Goal: Task Accomplishment & Management: Use online tool/utility

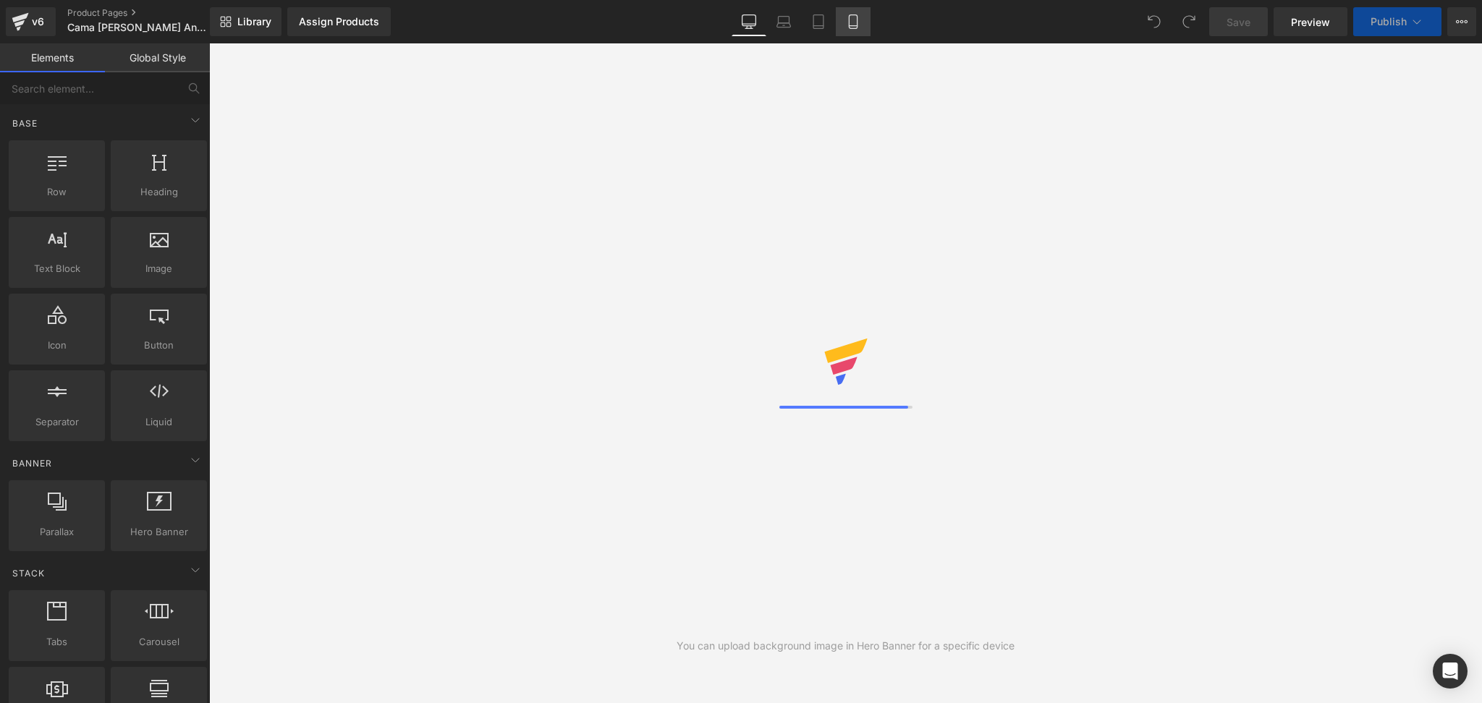
click at [851, 17] on icon at bounding box center [853, 21] width 14 height 14
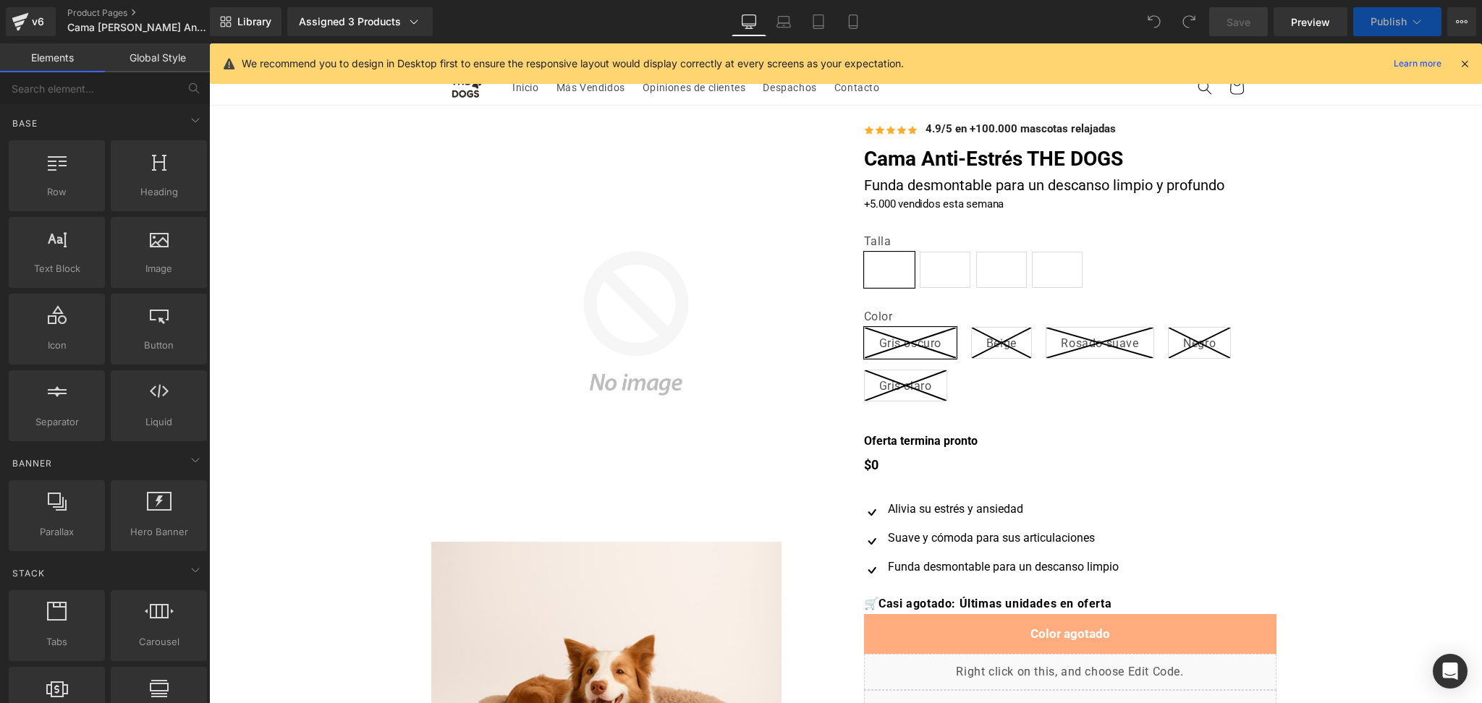
click at [1466, 61] on icon at bounding box center [1464, 63] width 13 height 13
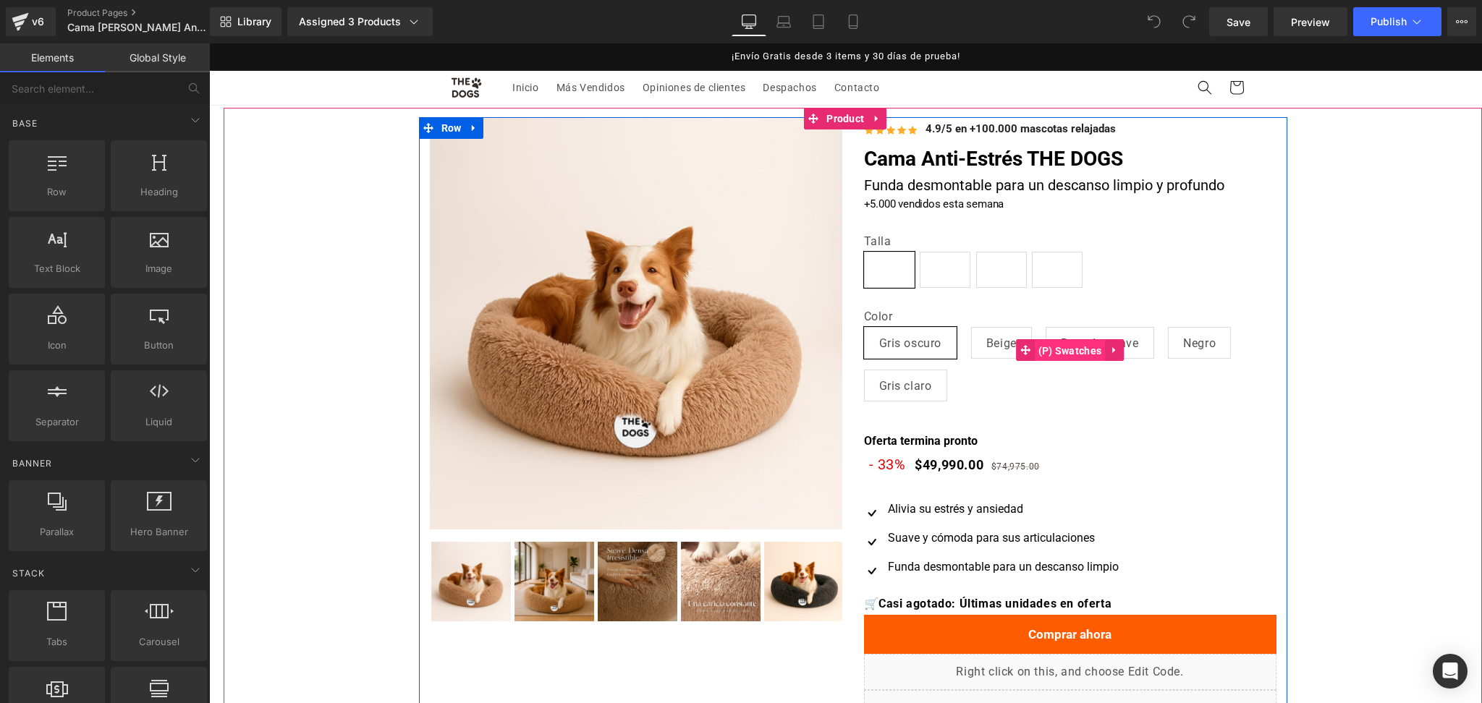
click at [1055, 343] on span "(P) Swatches" at bounding box center [1069, 351] width 71 height 22
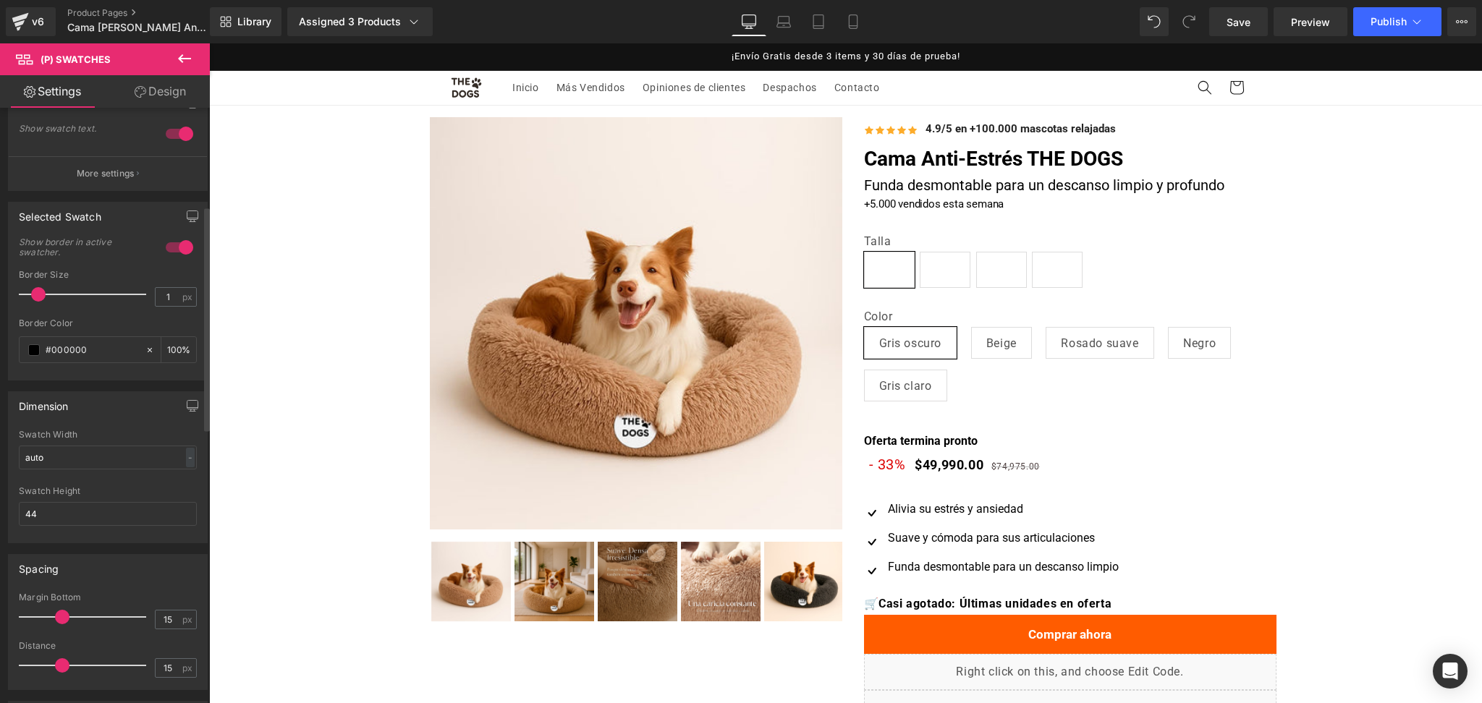
scroll to position [504, 0]
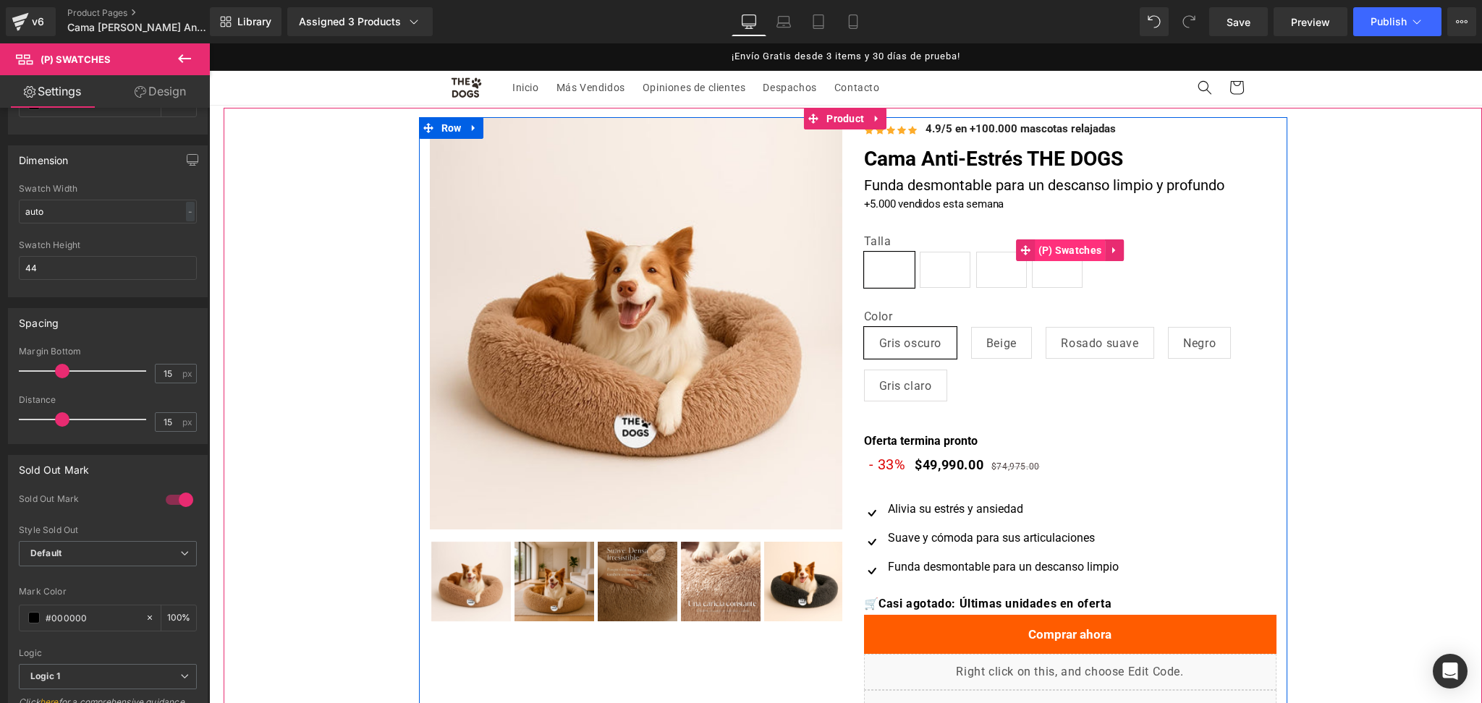
click at [1067, 255] on span "(P) Swatches" at bounding box center [1069, 250] width 71 height 22
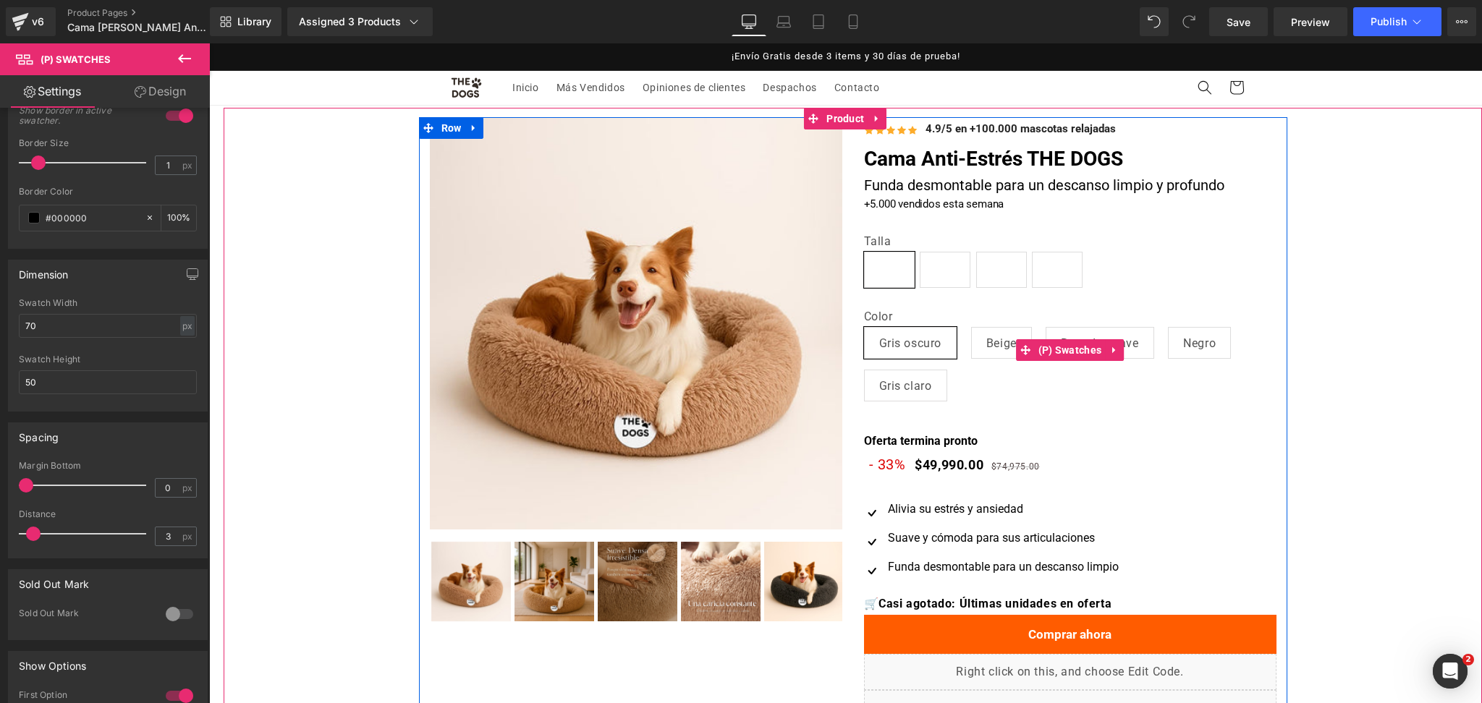
scroll to position [0, 0]
click at [1105, 348] on link at bounding box center [1114, 350] width 19 height 22
click at [209, 43] on icon at bounding box center [209, 43] width 0 height 0
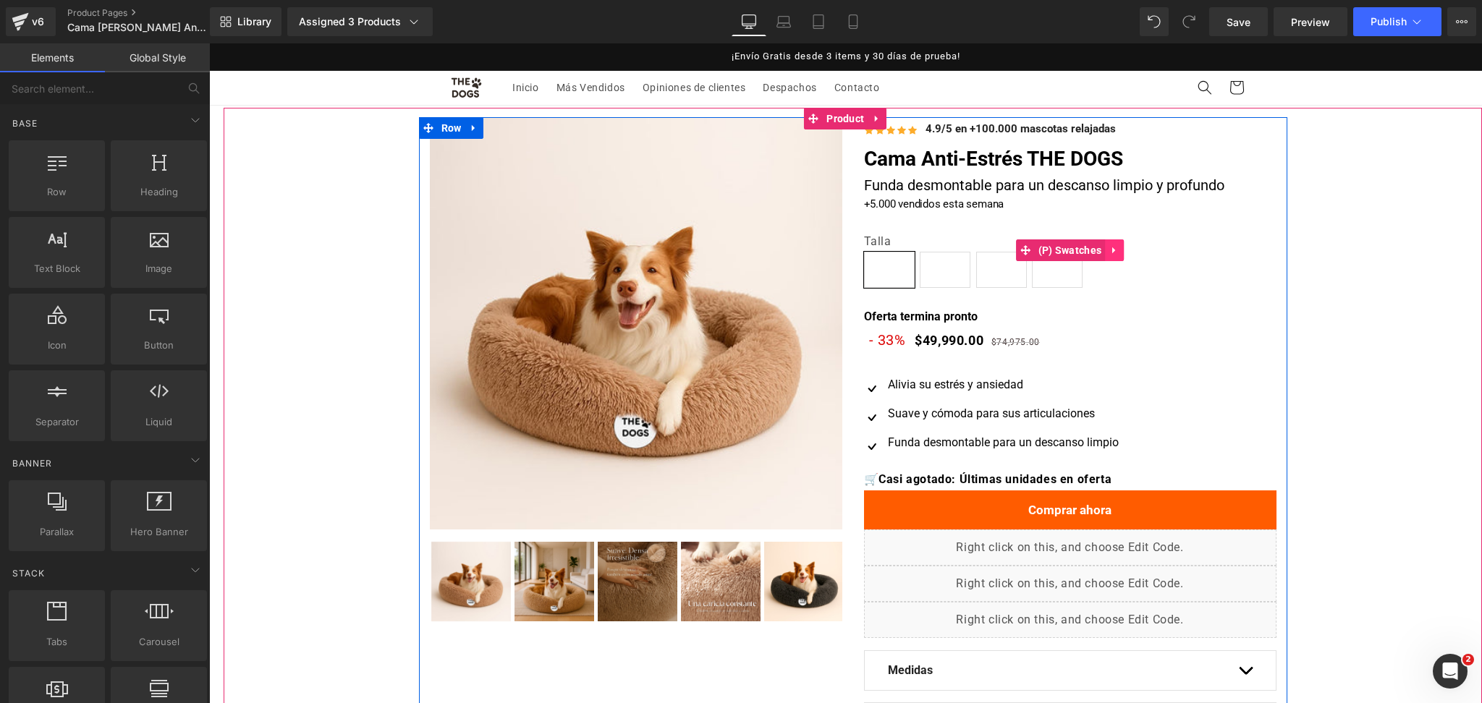
click at [1112, 247] on icon at bounding box center [1113, 250] width 3 height 7
click at [1118, 247] on icon at bounding box center [1123, 250] width 10 height 10
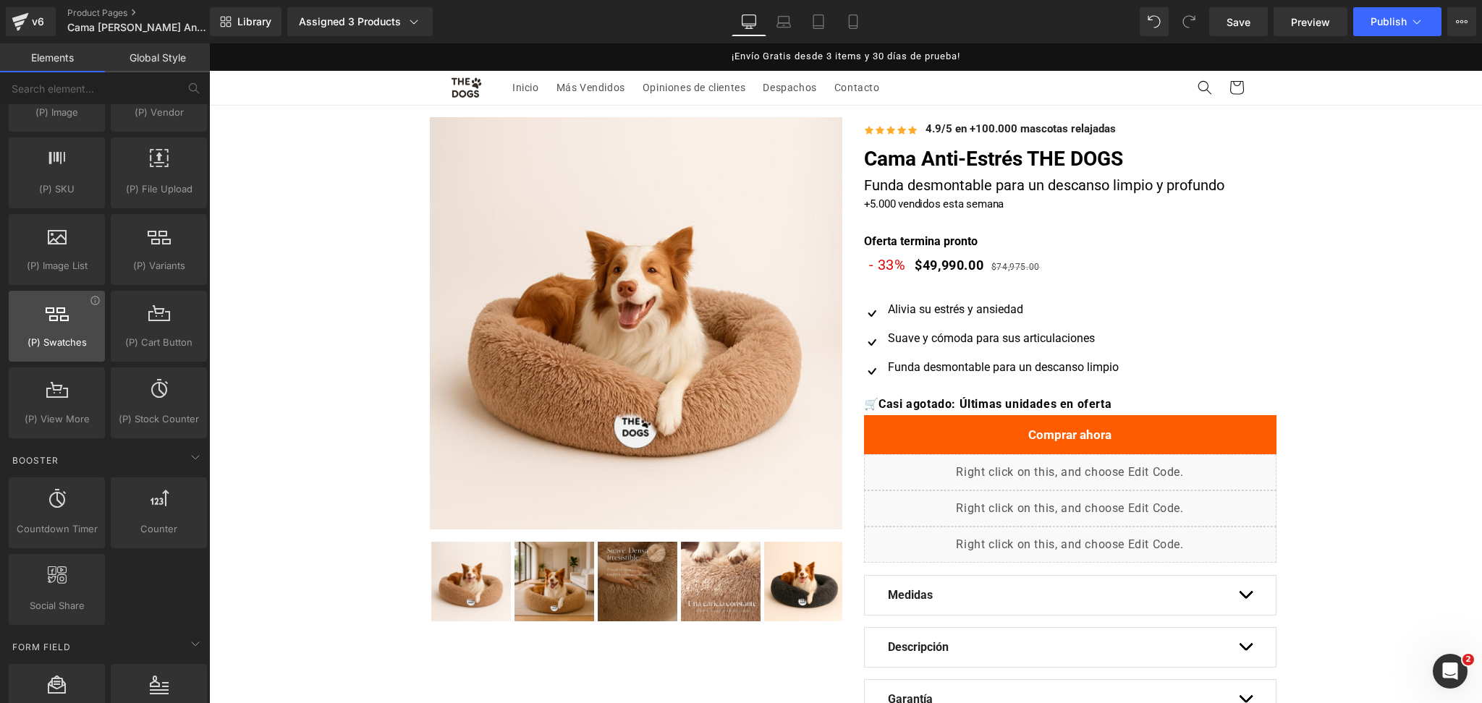
scroll to position [1615, 0]
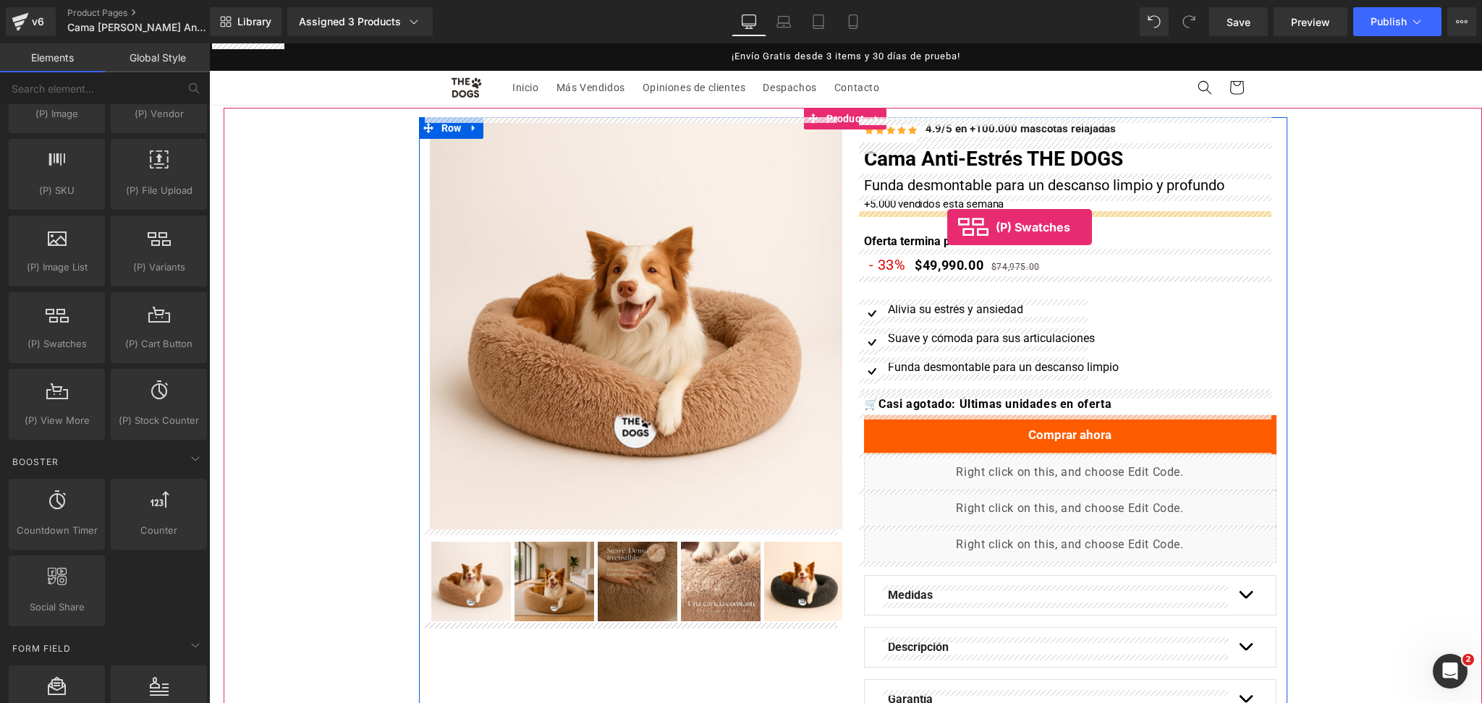
drag, startPoint x: 291, startPoint y: 370, endPoint x: 947, endPoint y: 227, distance: 671.6
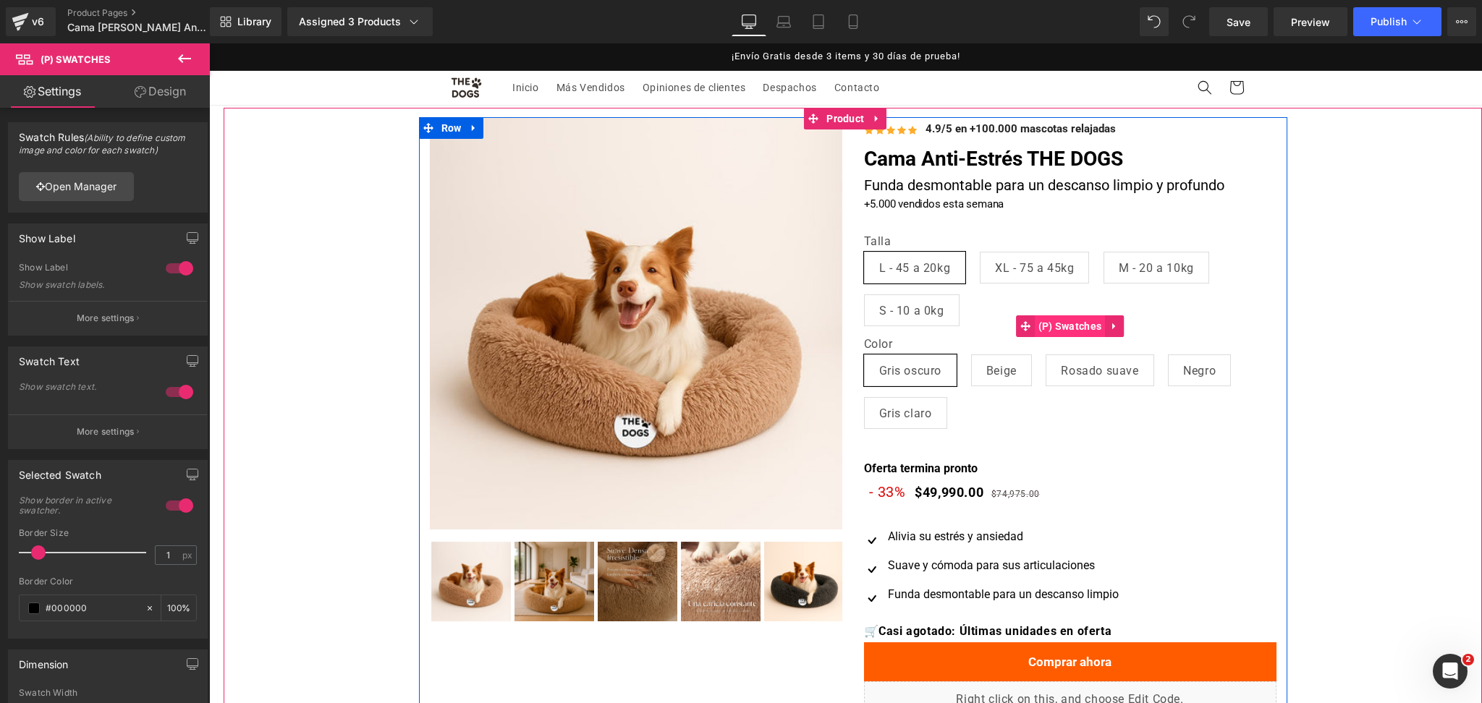
click at [1068, 324] on span "(P) Swatches" at bounding box center [1069, 326] width 71 height 22
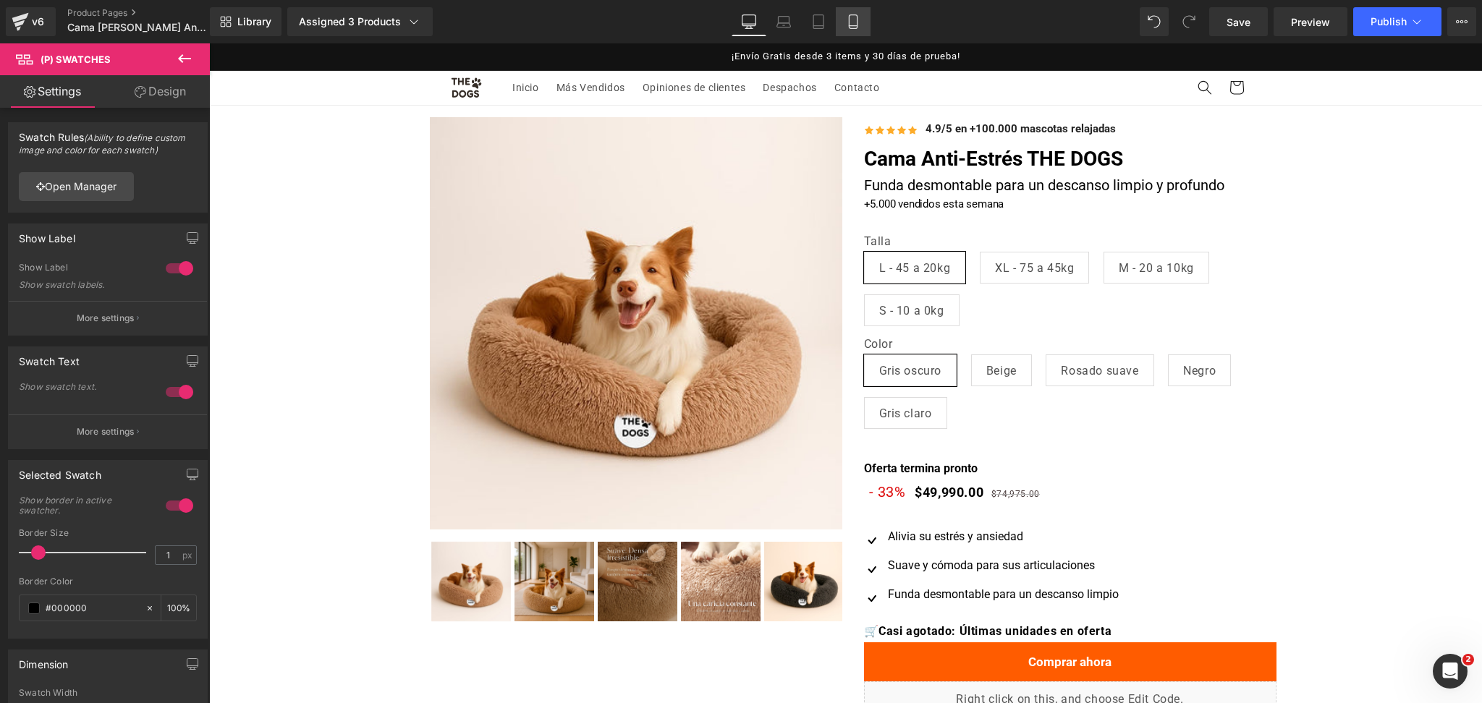
click at [851, 17] on icon at bounding box center [853, 21] width 14 height 14
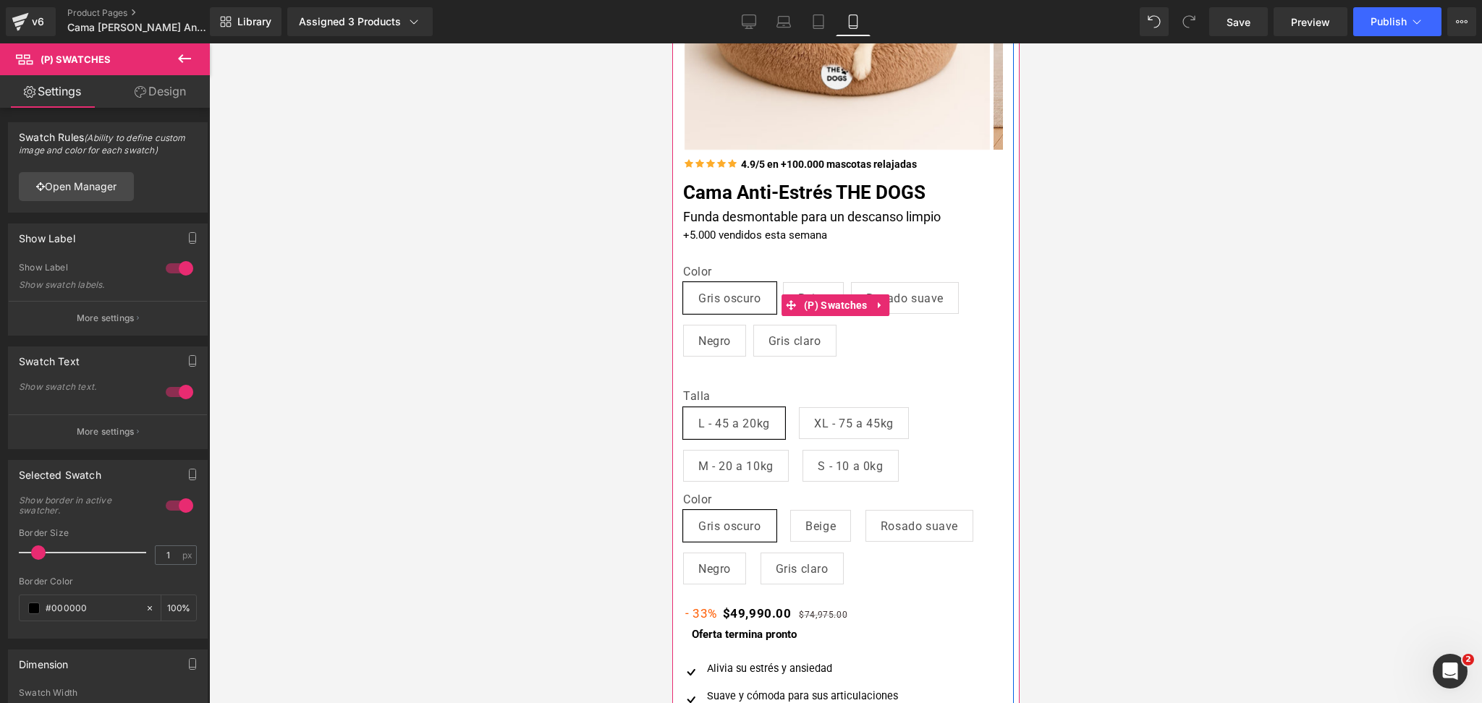
scroll to position [281, 0]
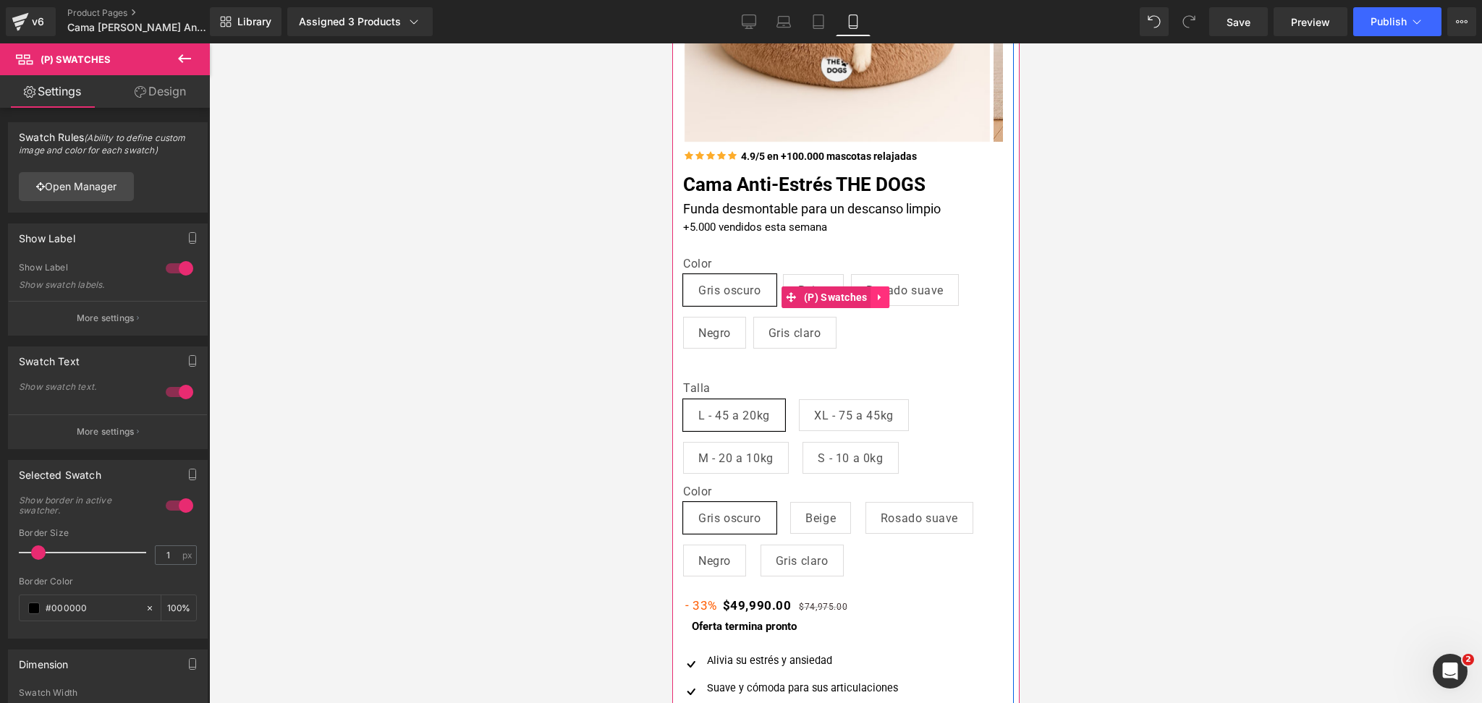
click at [884, 294] on icon at bounding box center [880, 297] width 10 height 11
click at [886, 295] on icon at bounding box center [889, 297] width 10 height 10
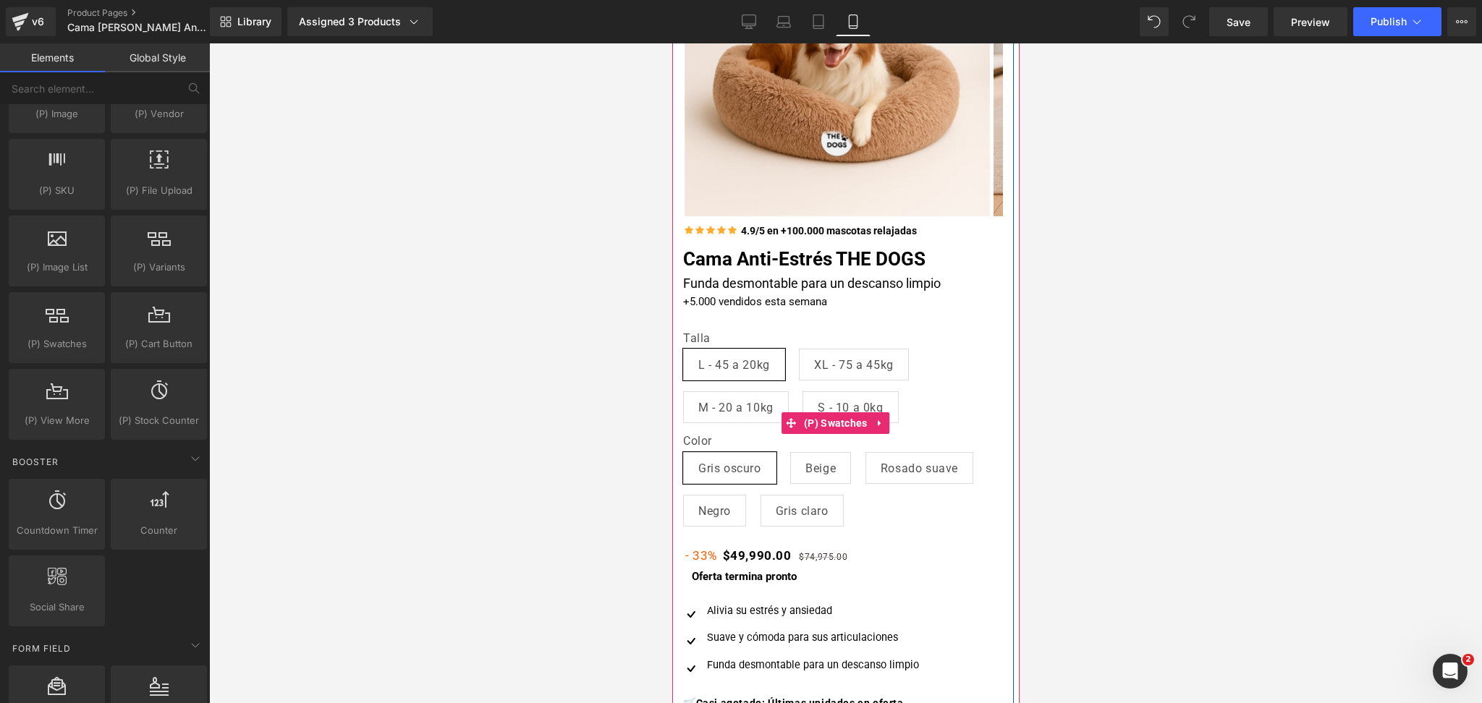
scroll to position [203, 0]
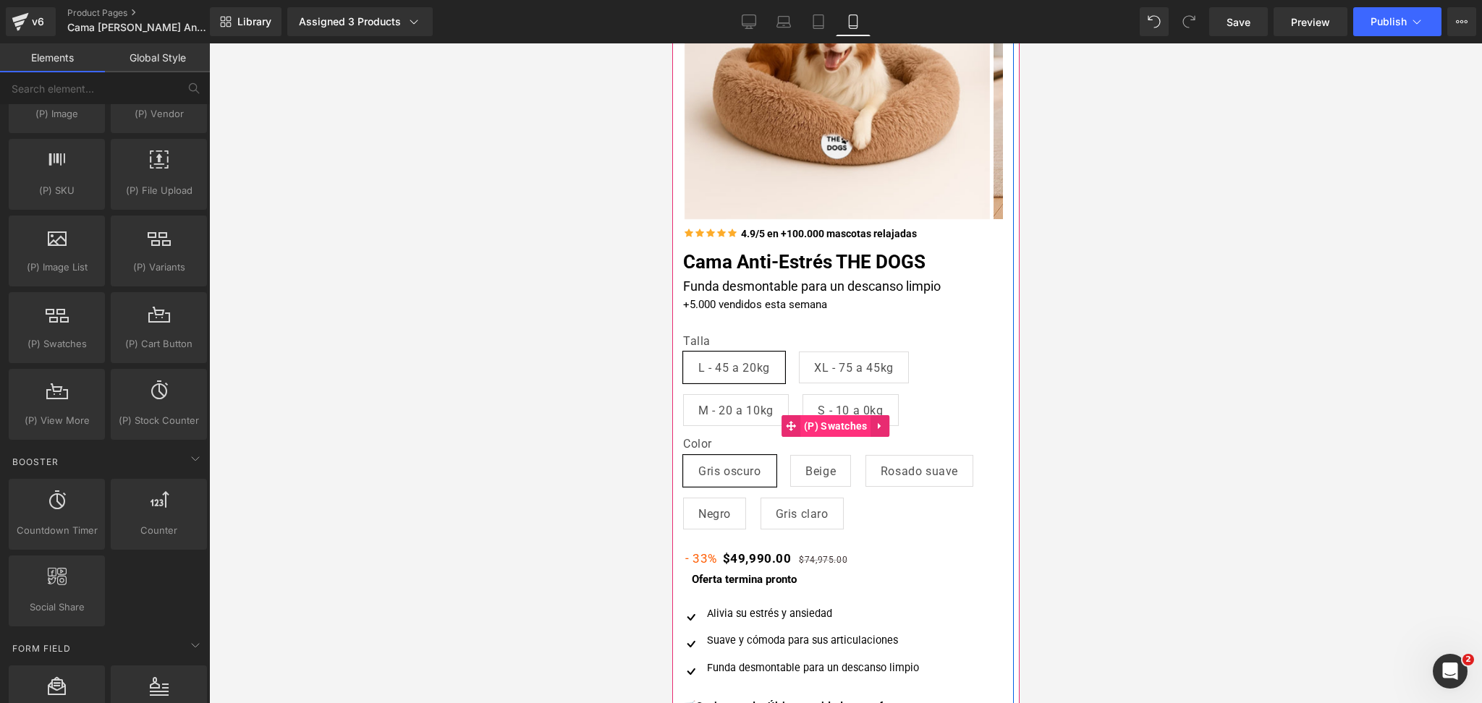
click at [828, 427] on span "(P) Swatches" at bounding box center [834, 426] width 71 height 22
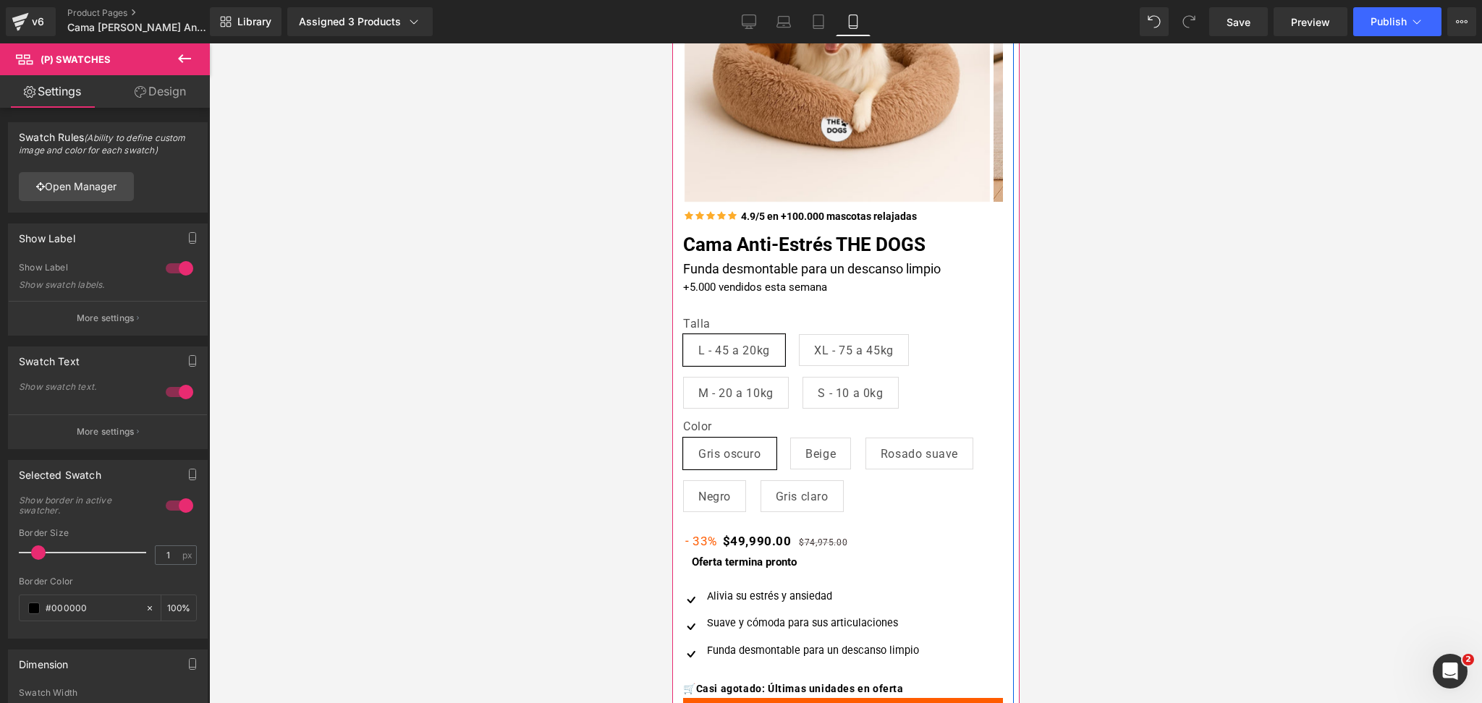
scroll to position [218, 0]
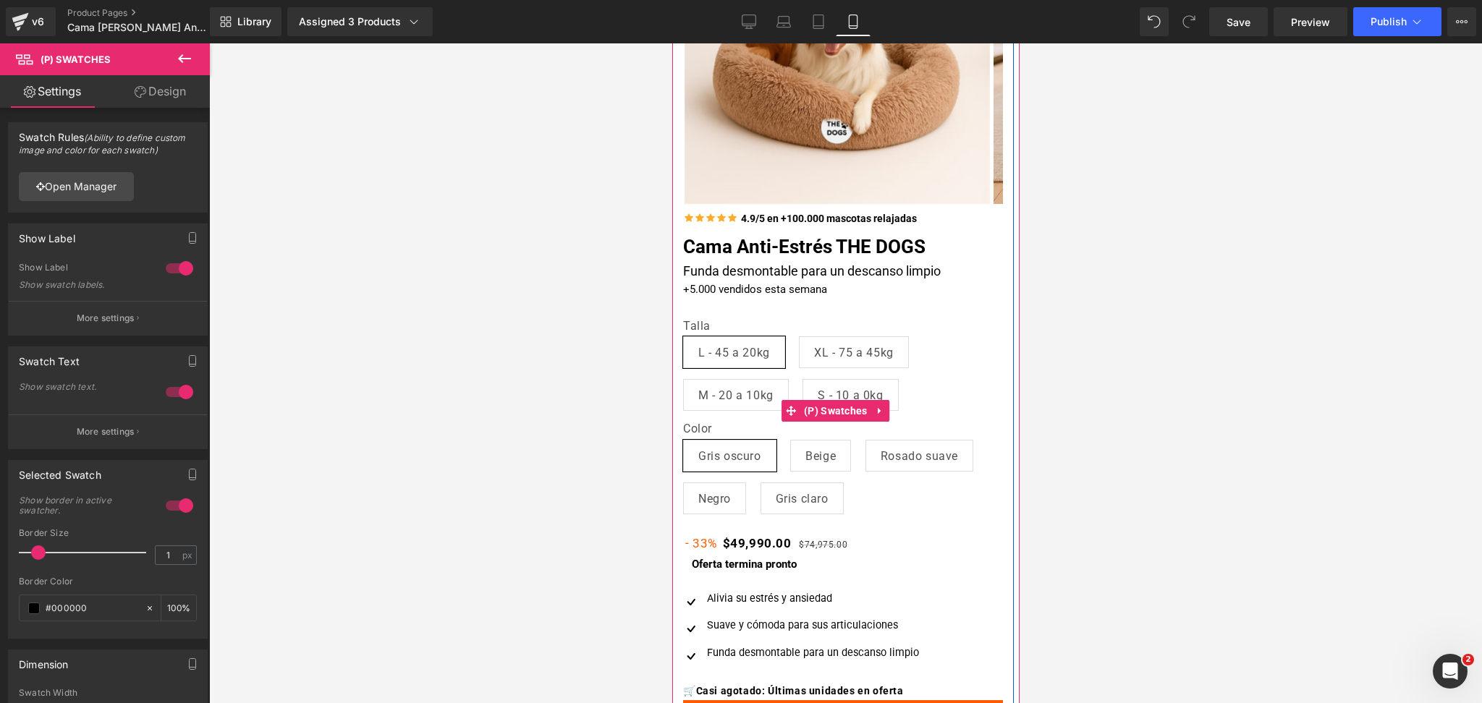
click at [828, 423] on label "Color" at bounding box center [842, 430] width 320 height 17
click at [841, 417] on span "(P) Swatches" at bounding box center [834, 412] width 71 height 22
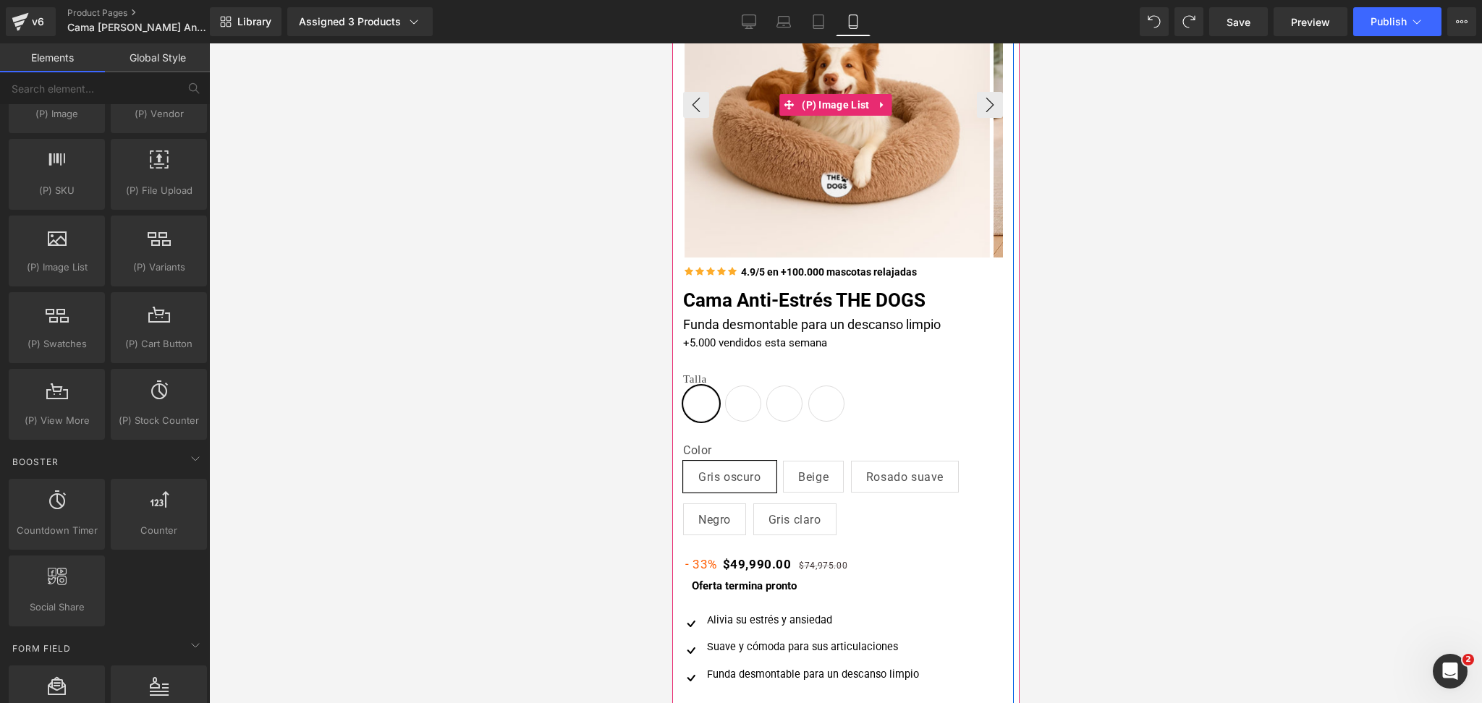
scroll to position [166, 0]
click at [828, 477] on span "(P) Swatches" at bounding box center [834, 483] width 71 height 22
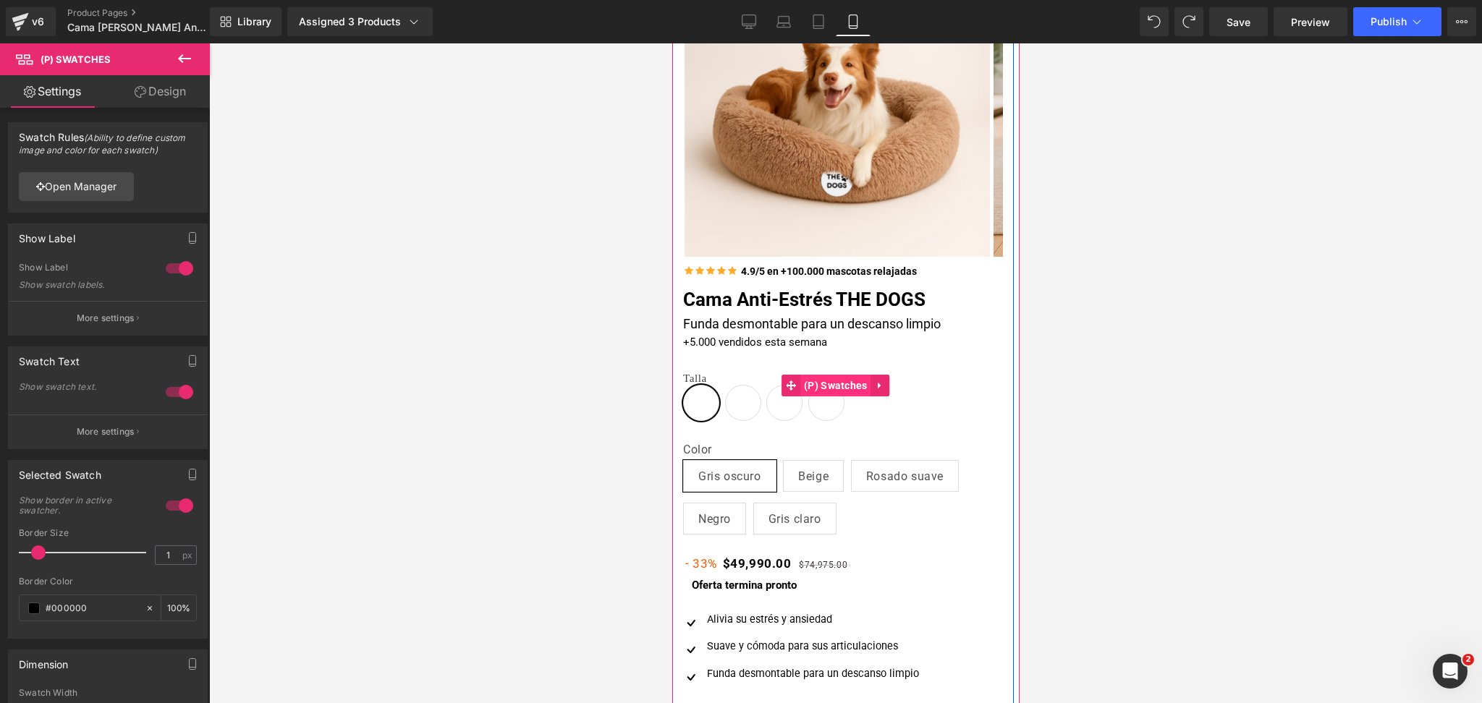
click at [841, 384] on span "(P) Swatches" at bounding box center [834, 386] width 71 height 22
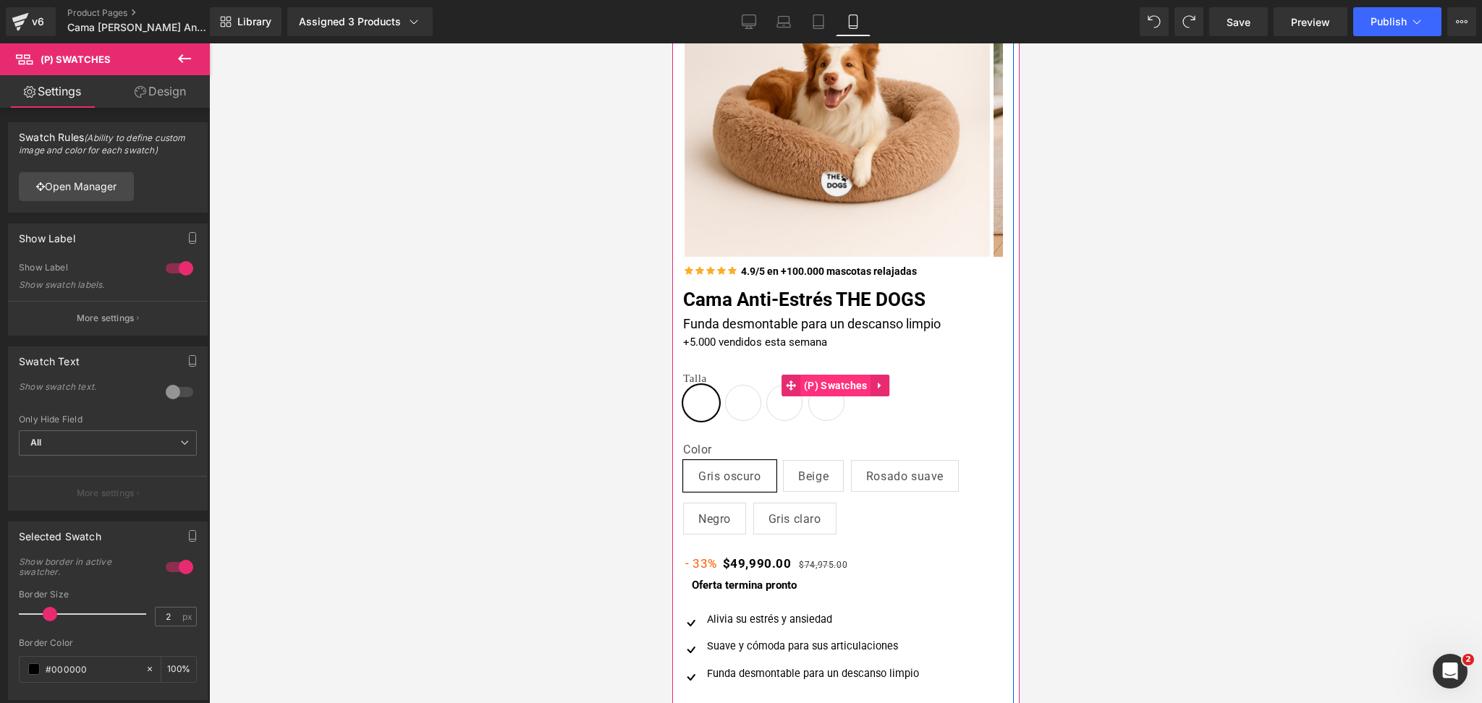
click at [841, 383] on span "(P) Swatches" at bounding box center [834, 386] width 71 height 22
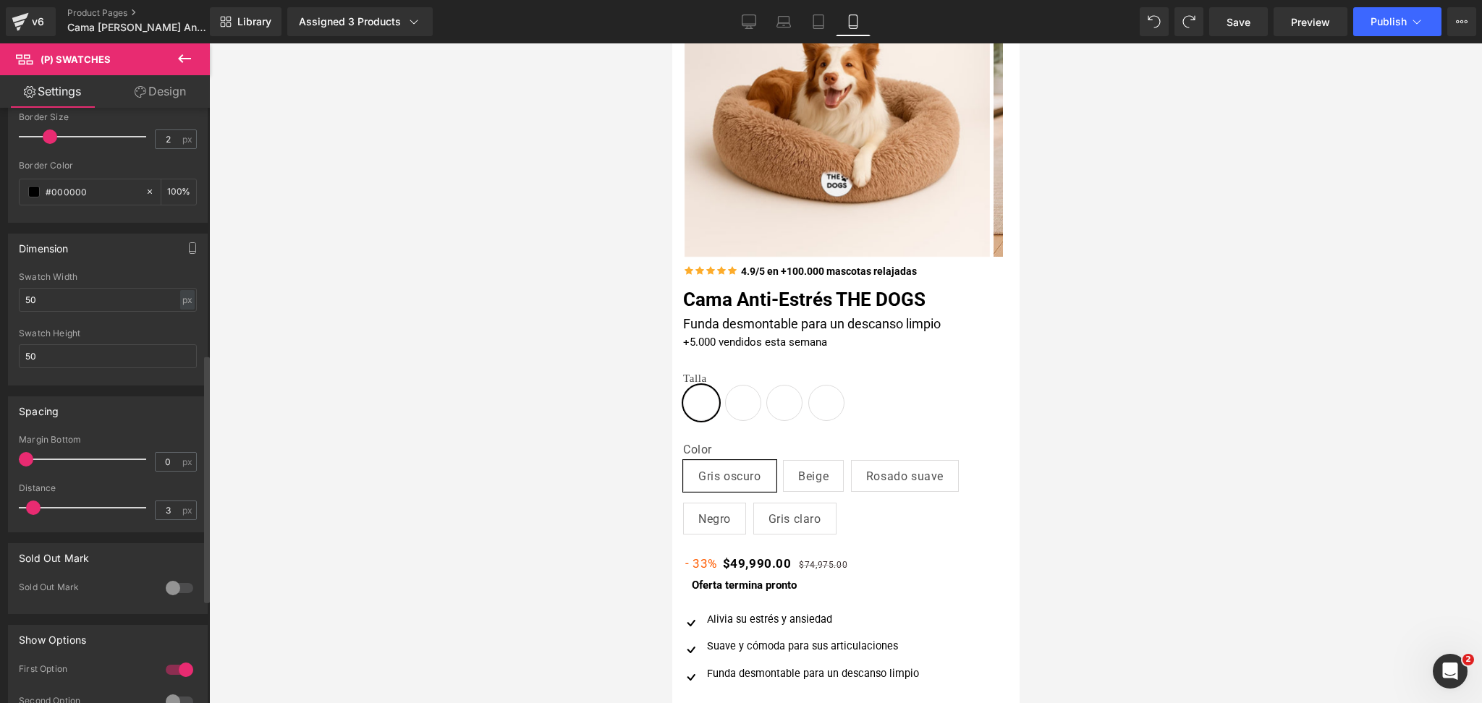
scroll to position [837, 0]
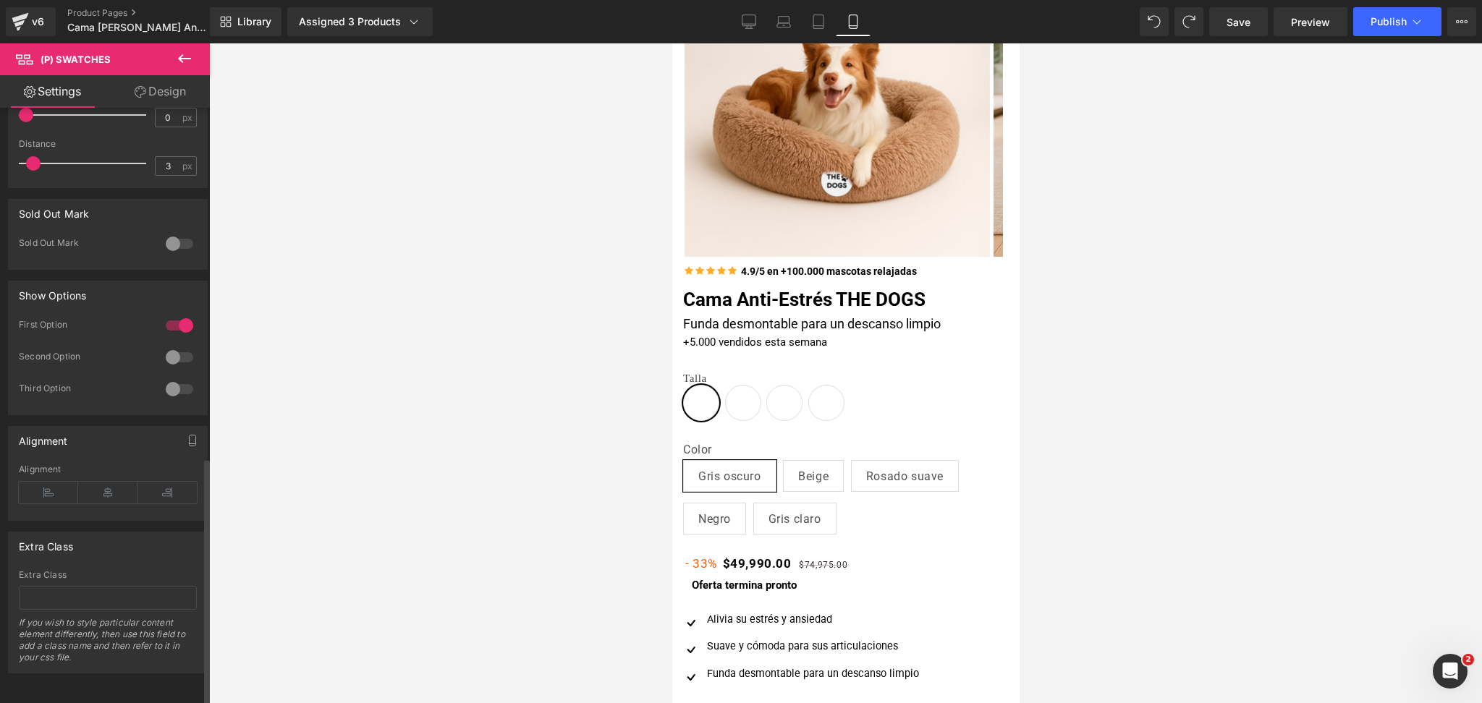
click at [182, 317] on div at bounding box center [179, 325] width 35 height 23
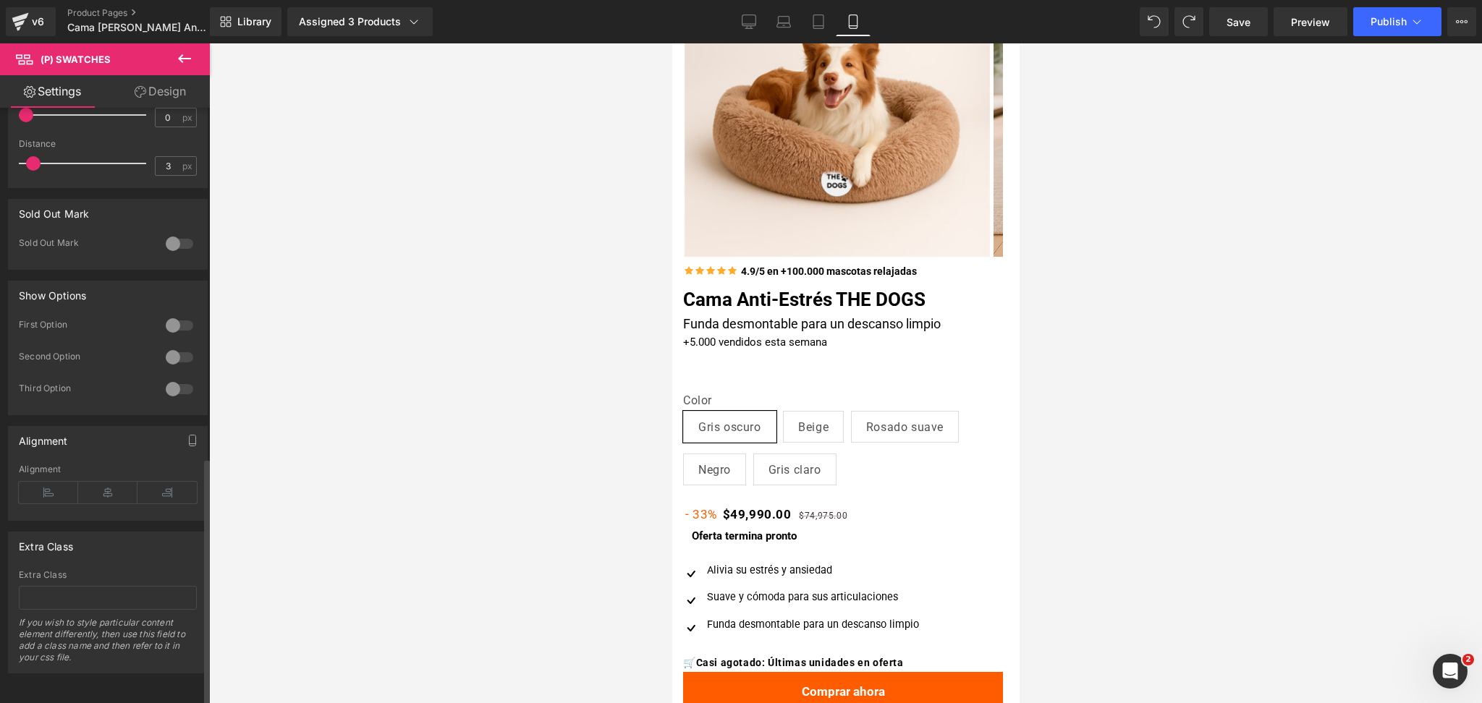
click at [182, 317] on div at bounding box center [179, 325] width 35 height 23
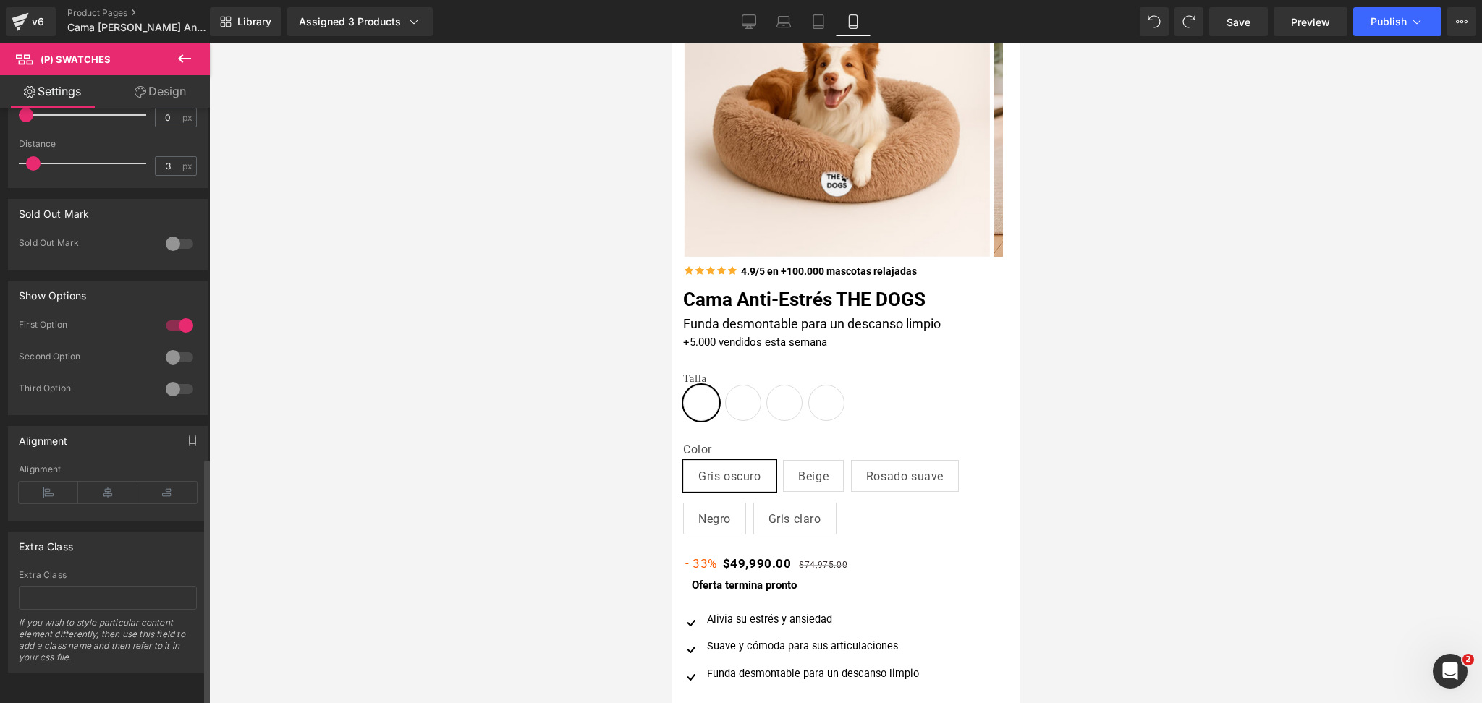
click at [182, 317] on div at bounding box center [179, 325] width 35 height 23
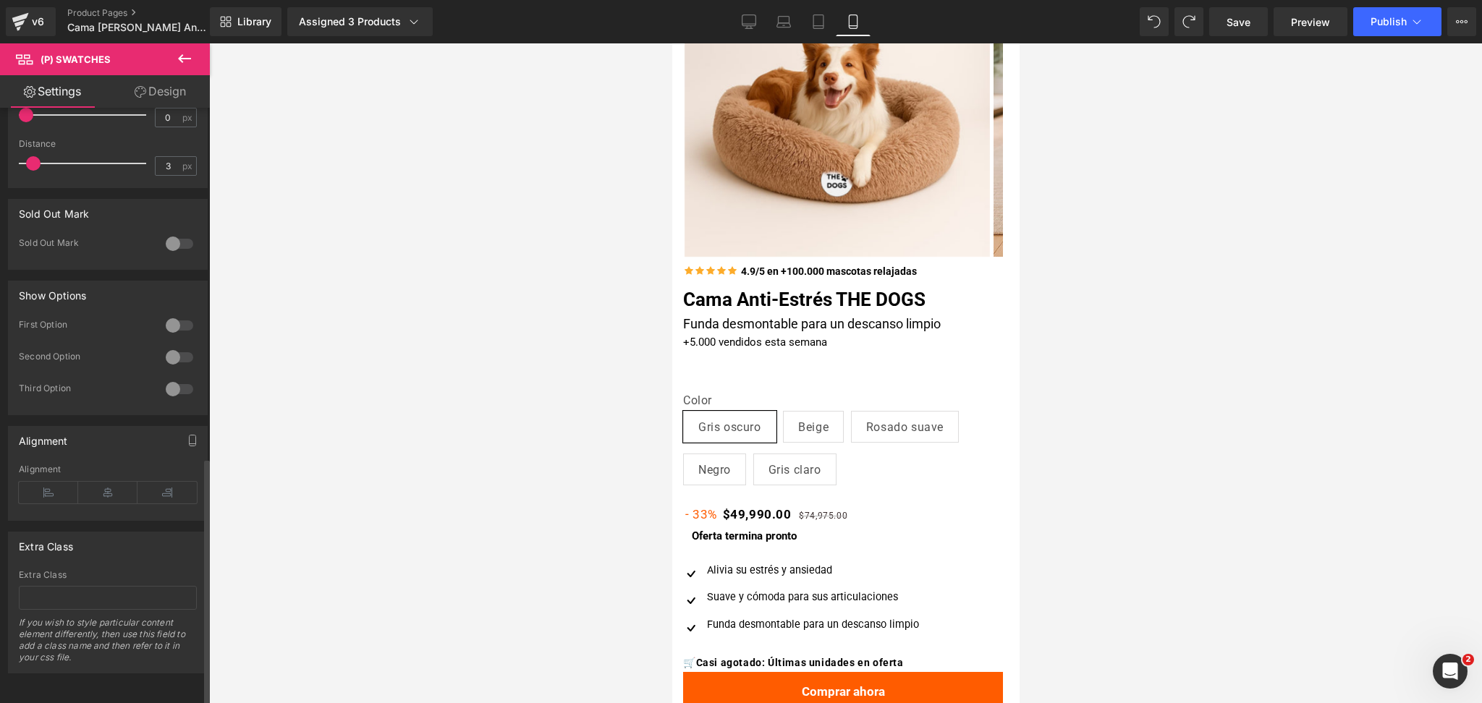
click at [176, 346] on div at bounding box center [179, 357] width 35 height 23
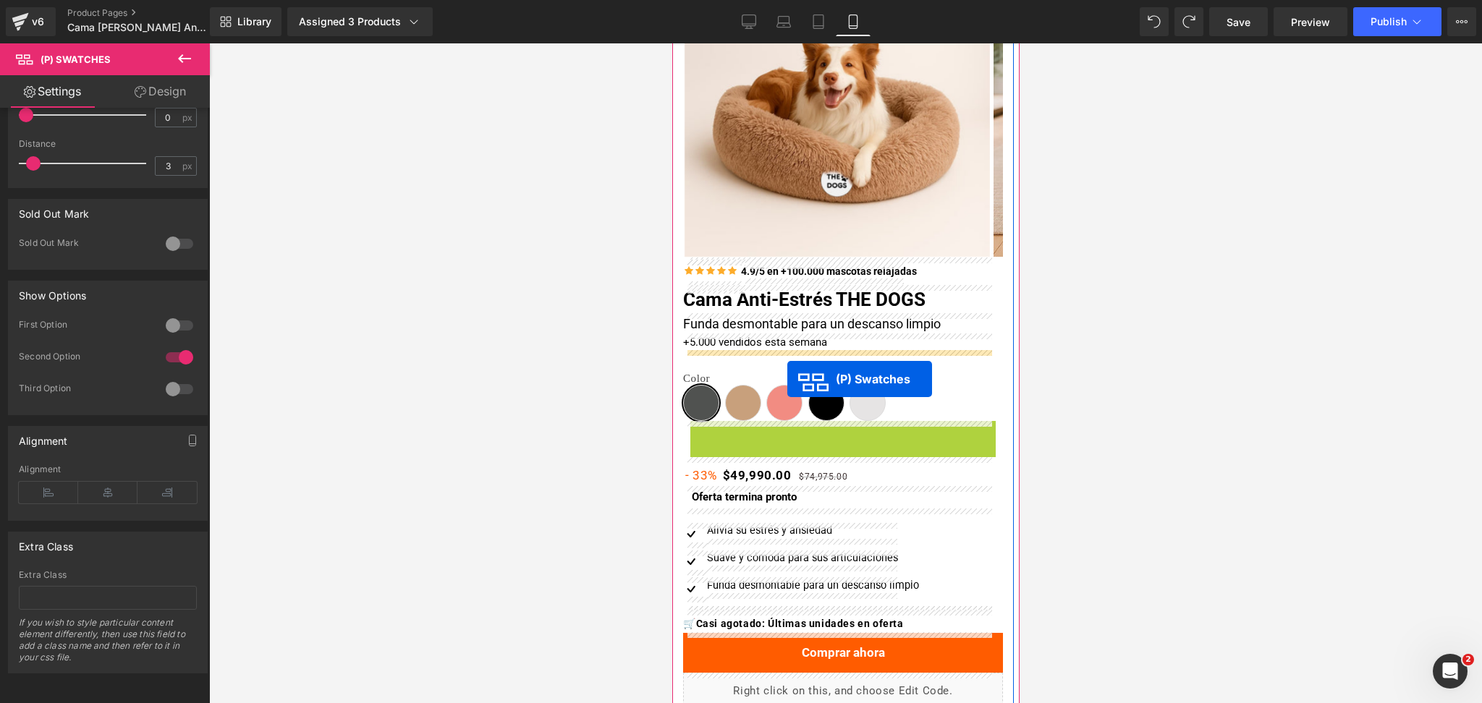
drag, startPoint x: 790, startPoint y: 484, endPoint x: 786, endPoint y: 378, distance: 106.4
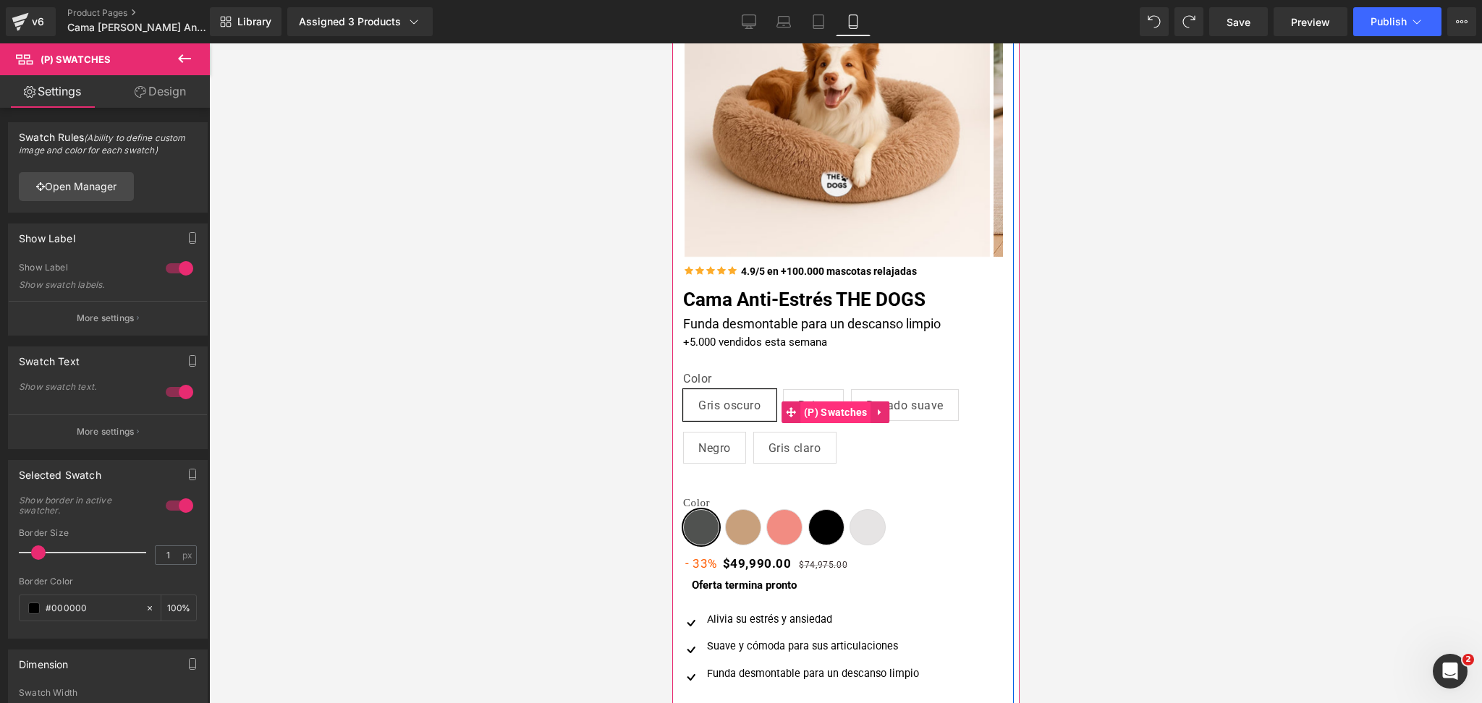
click at [831, 407] on span "(P) Swatches" at bounding box center [834, 412] width 71 height 22
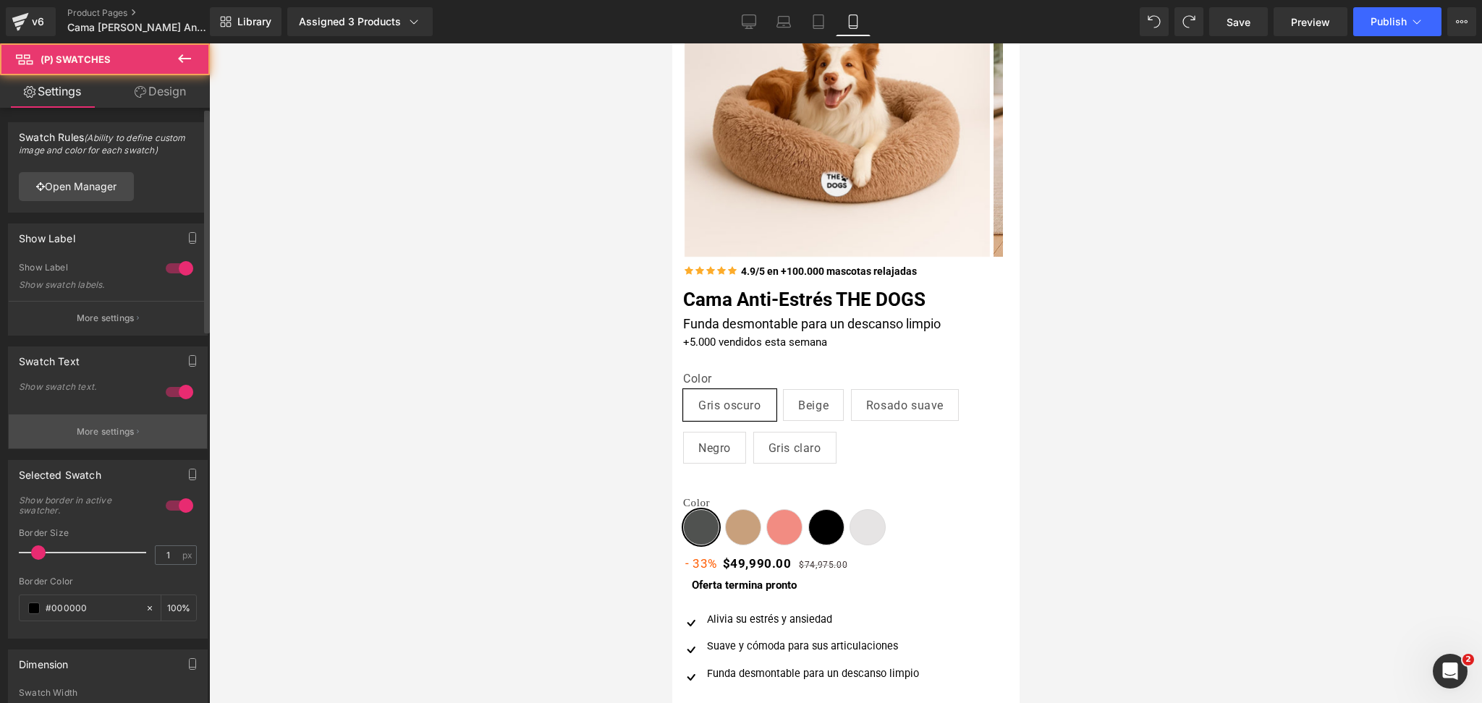
click at [131, 426] on p "More settings" at bounding box center [106, 431] width 58 height 13
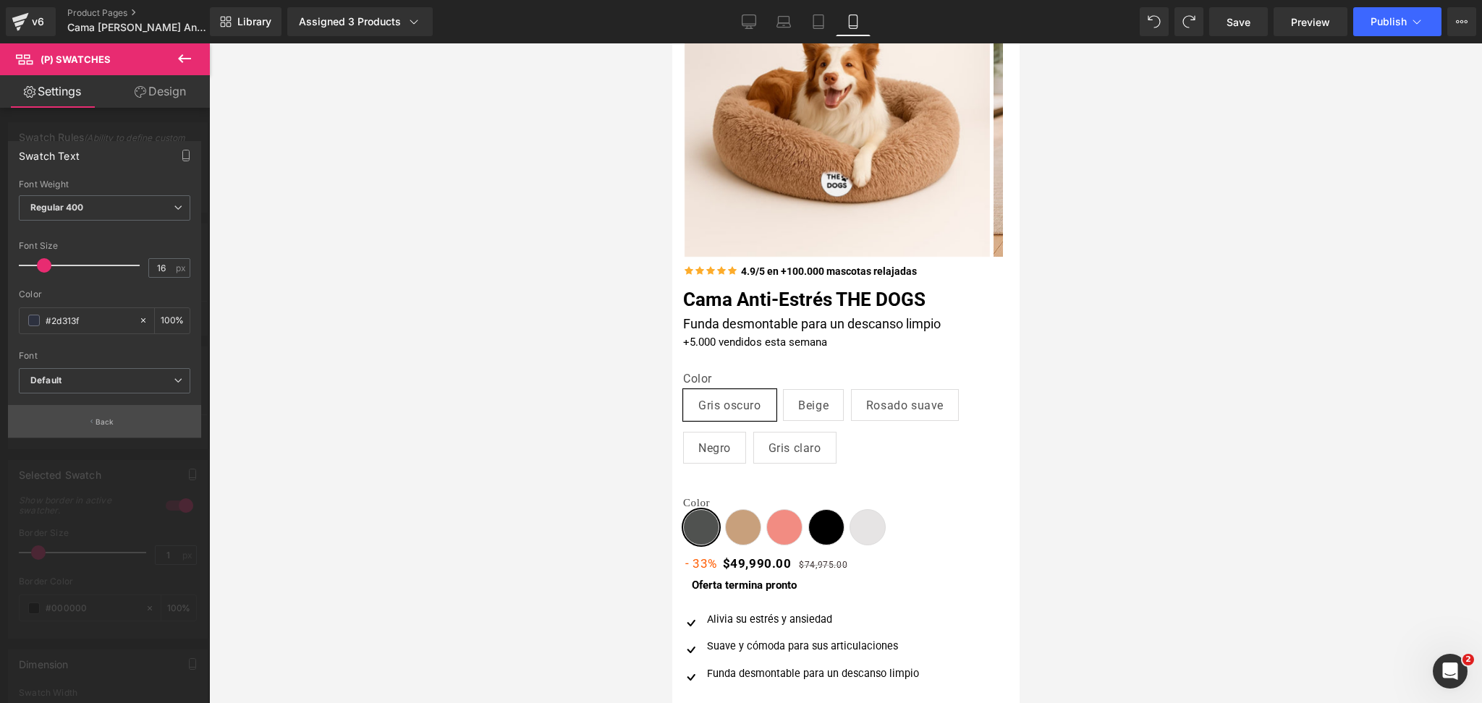
click at [137, 420] on button "Back" at bounding box center [104, 421] width 193 height 33
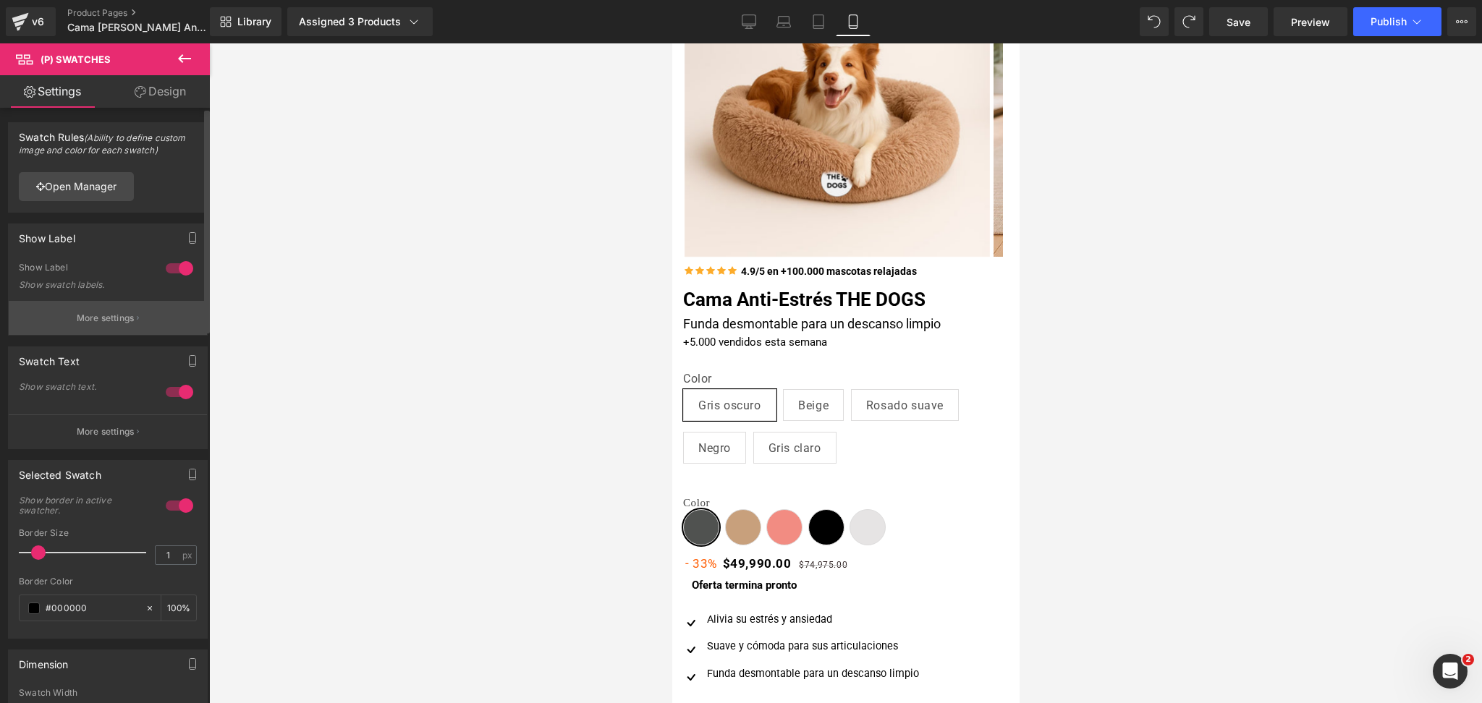
click at [156, 301] on button "More settings" at bounding box center [108, 318] width 198 height 34
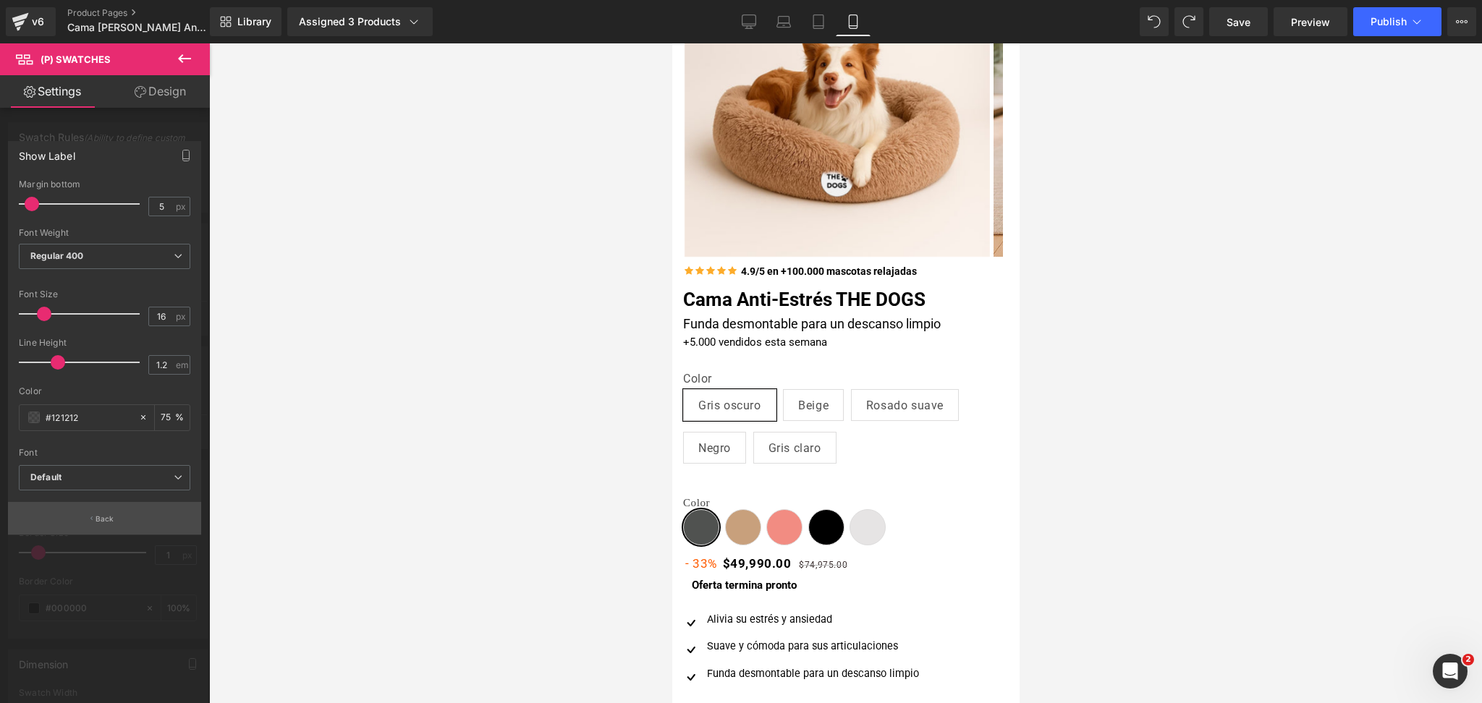
click at [118, 516] on button "Back" at bounding box center [104, 518] width 193 height 33
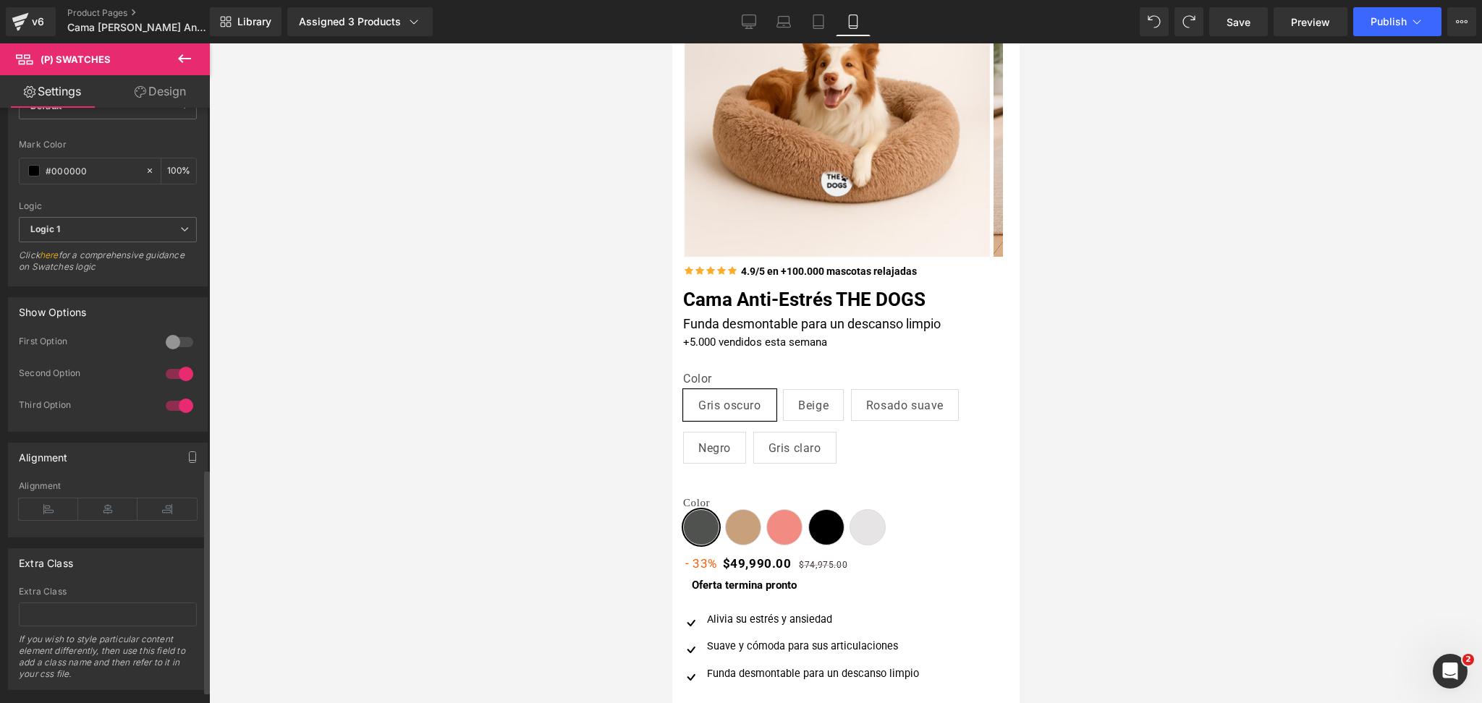
scroll to position [982, 0]
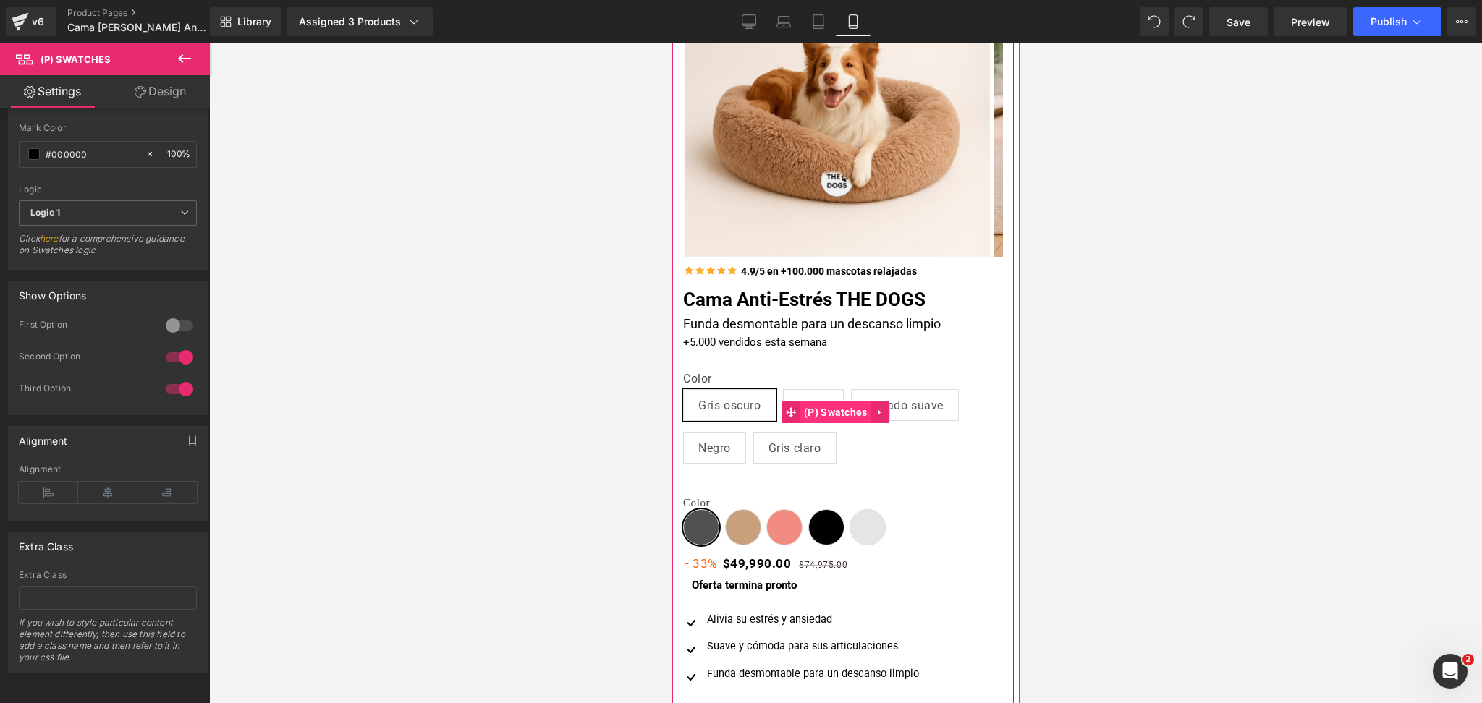
click at [835, 408] on span "(P) Swatches" at bounding box center [834, 412] width 71 height 22
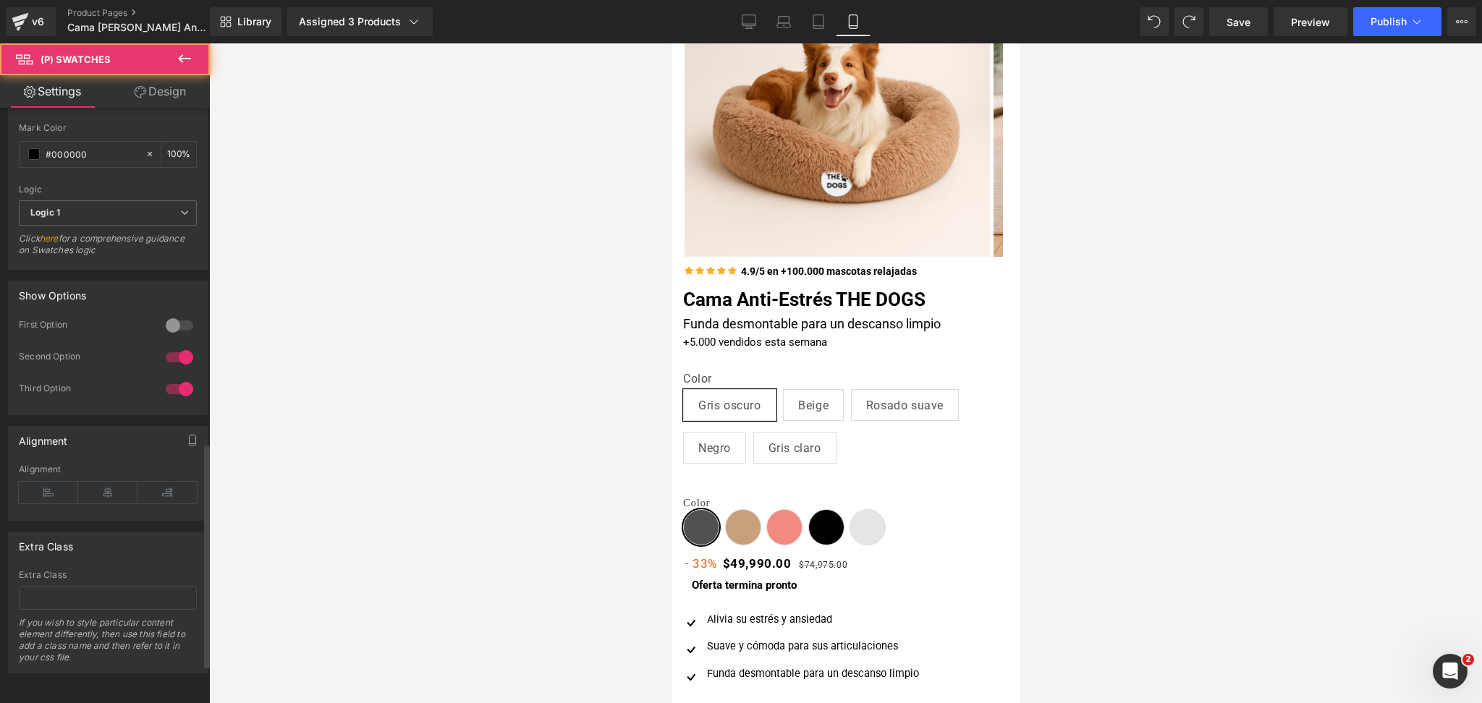
scroll to position [827, 0]
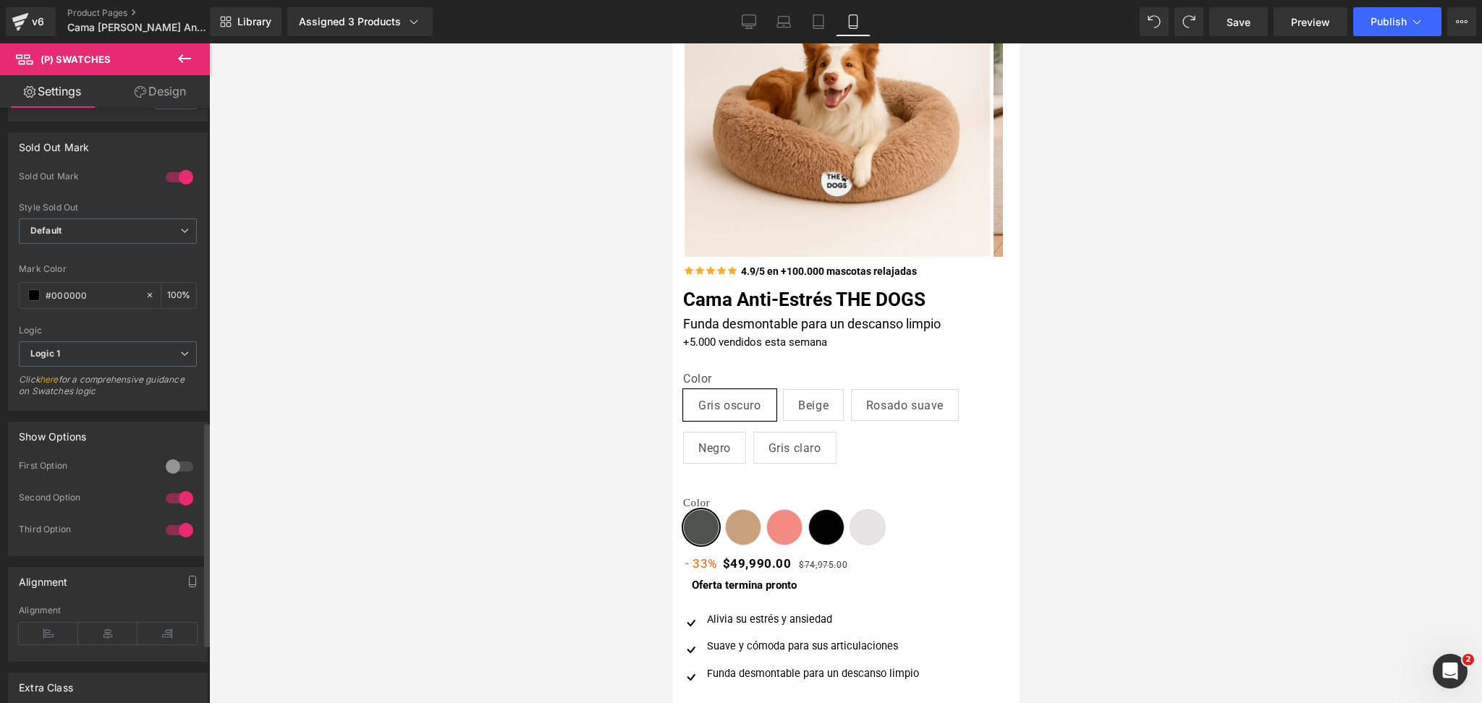
click at [180, 538] on div at bounding box center [179, 530] width 35 height 23
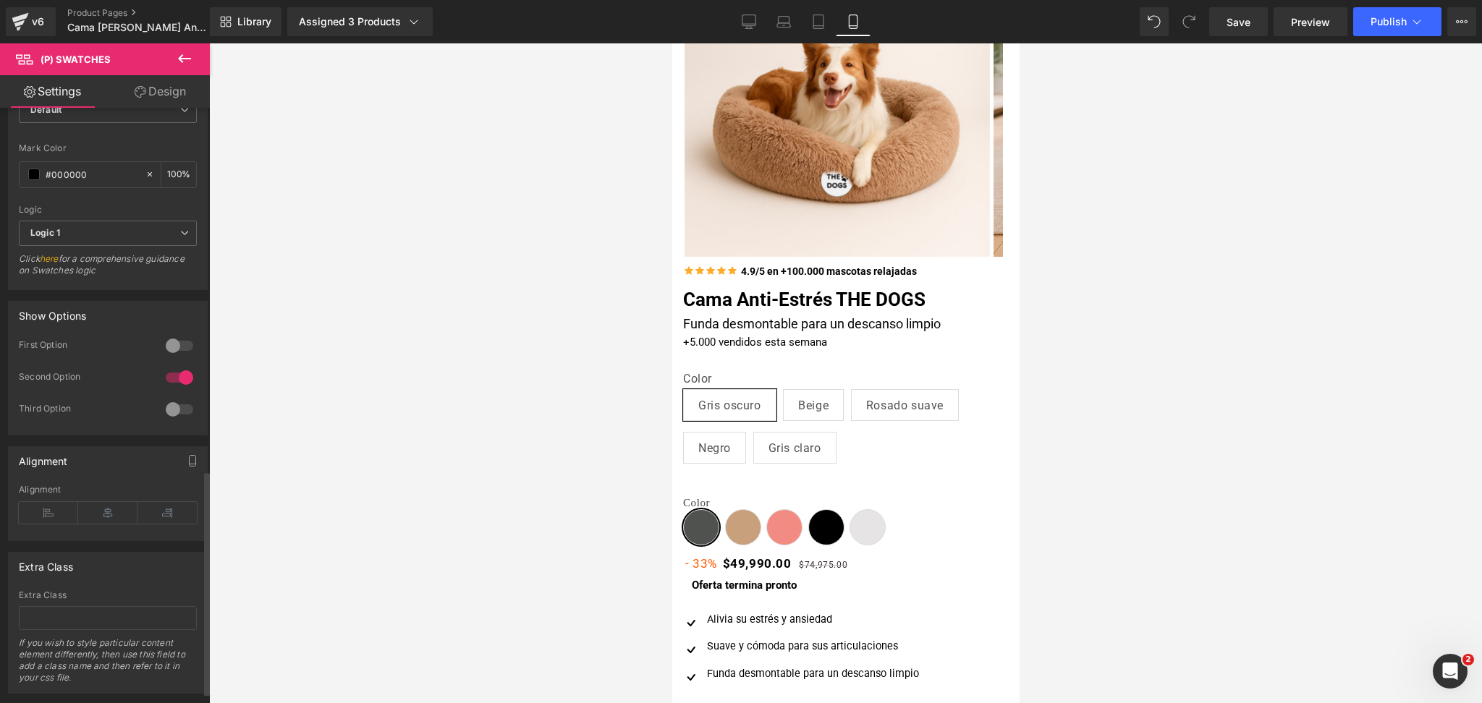
scroll to position [956, 0]
click at [175, 340] on div at bounding box center [179, 337] width 35 height 23
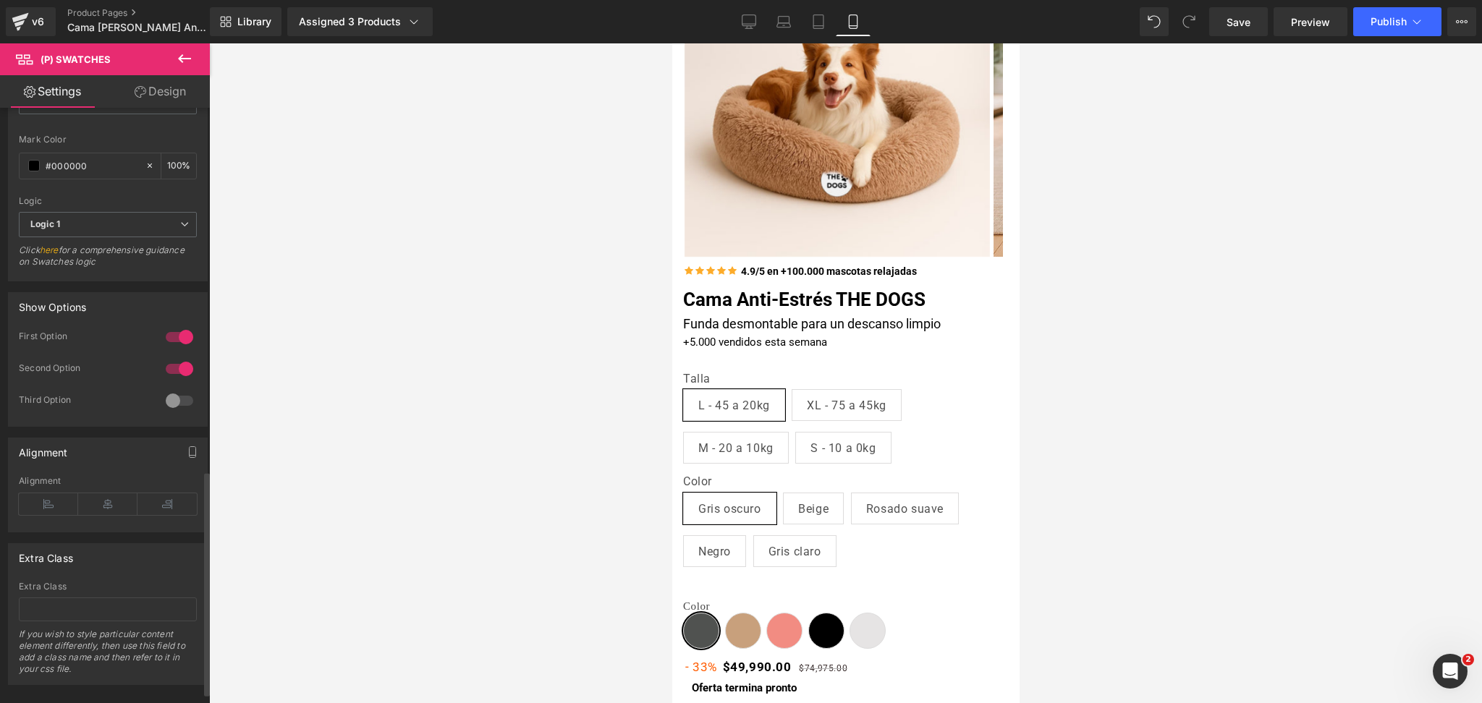
click at [176, 368] on div at bounding box center [179, 368] width 35 height 23
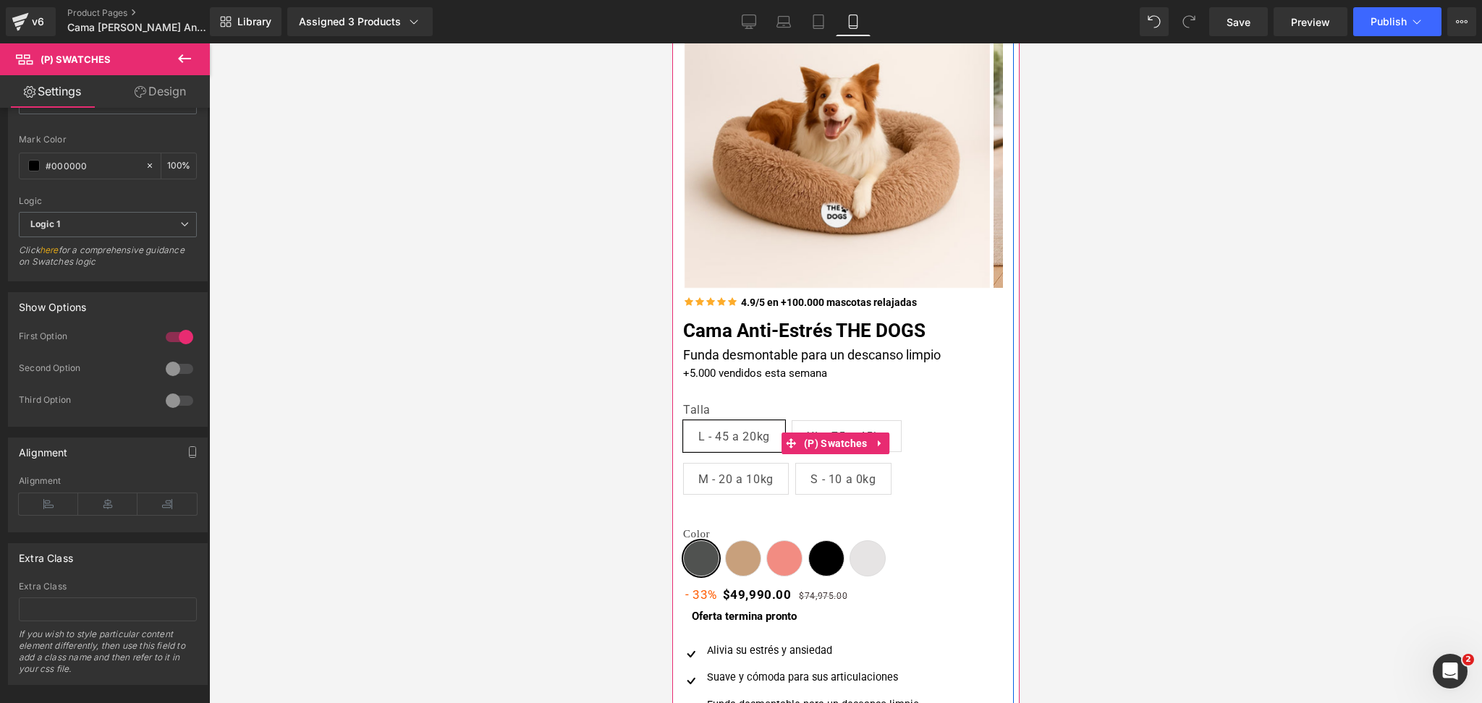
scroll to position [134, 0]
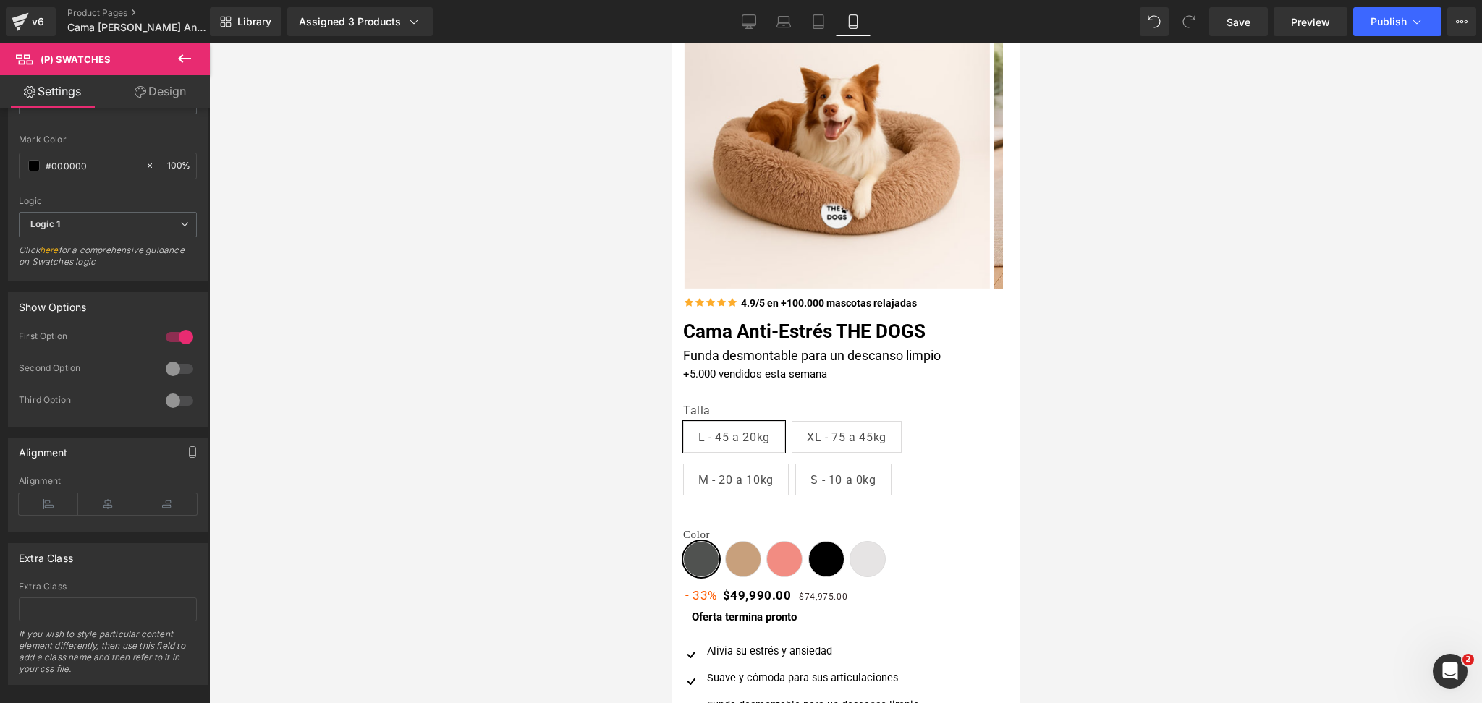
click at [1147, 404] on div at bounding box center [845, 373] width 1272 height 660
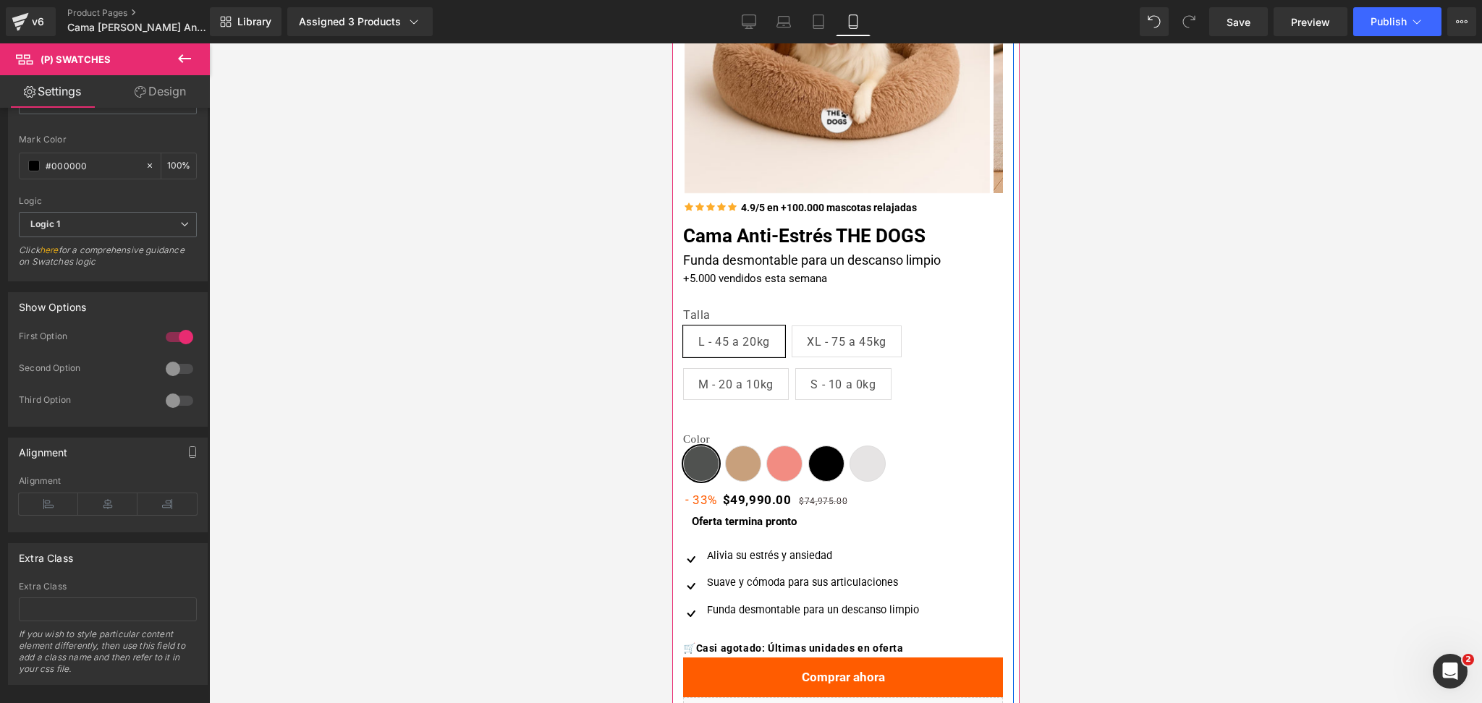
scroll to position [296, 0]
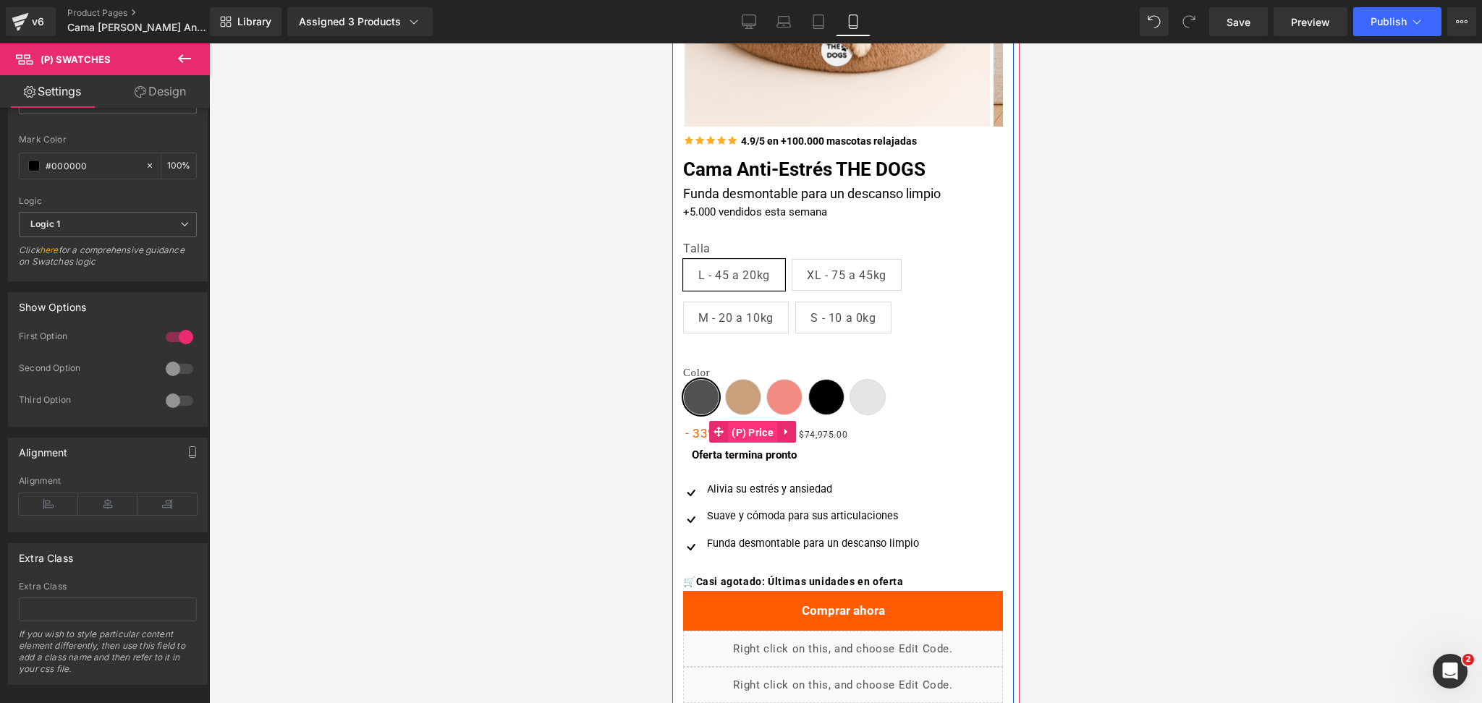
click at [747, 424] on span "(P) Price" at bounding box center [751, 433] width 49 height 22
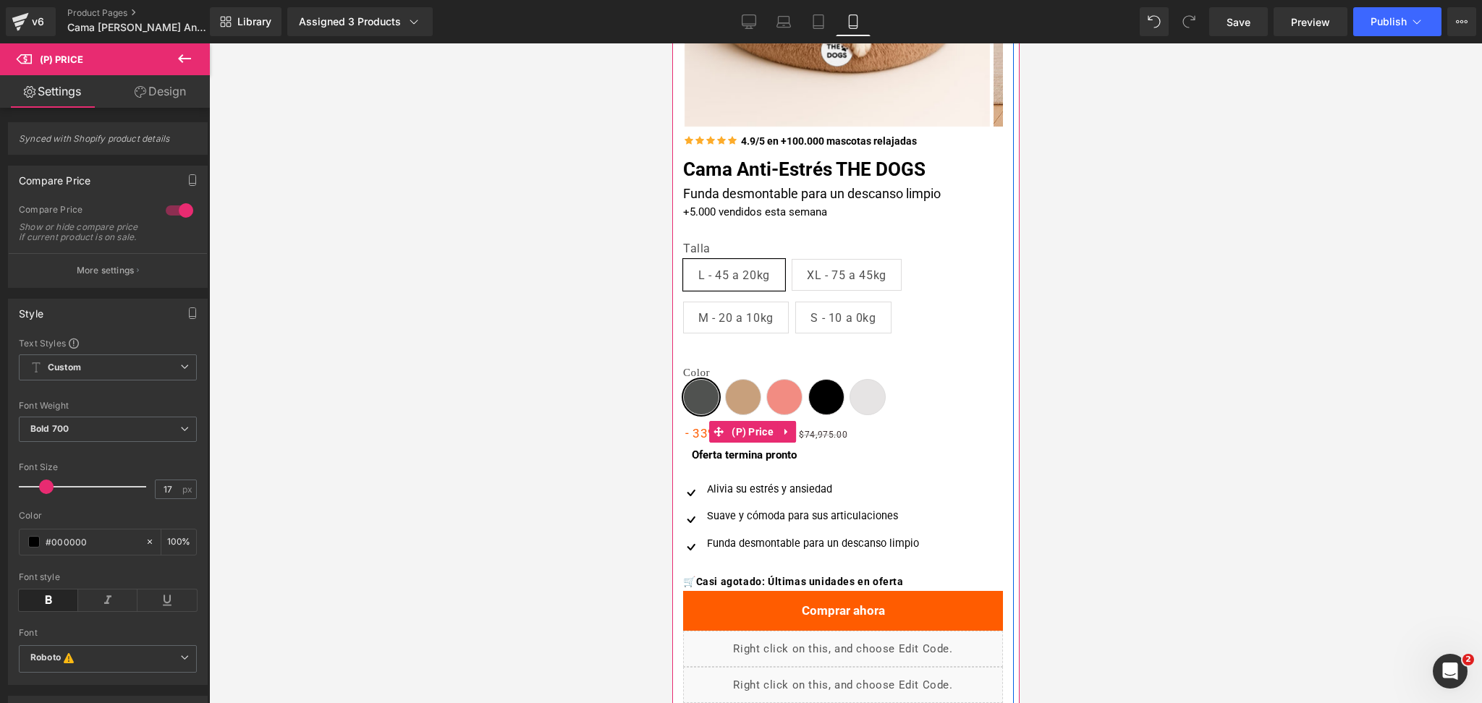
click at [814, 421] on div "- 33% $49,990.00 $74,975.00" at bounding box center [842, 432] width 320 height 26
click at [823, 386] on span "(P) Swatches" at bounding box center [834, 380] width 71 height 22
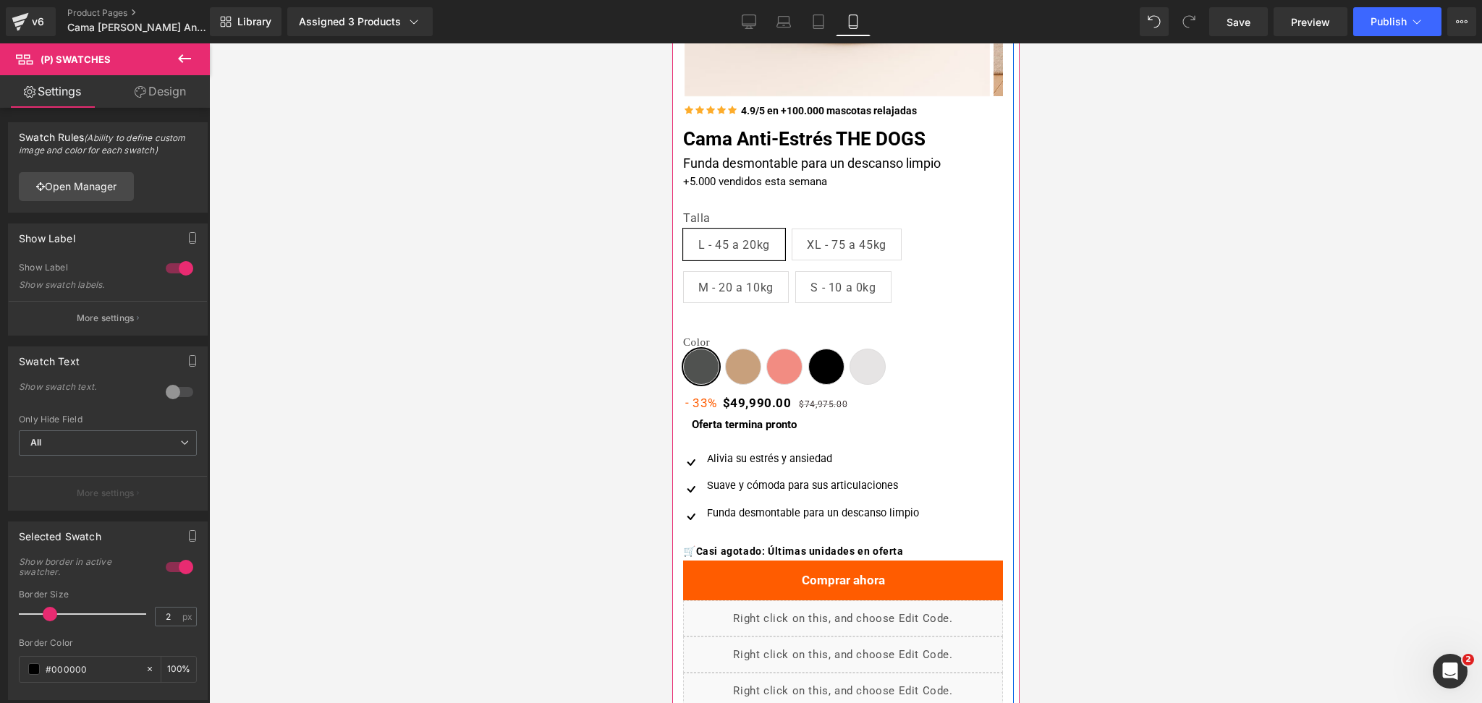
scroll to position [328, 0]
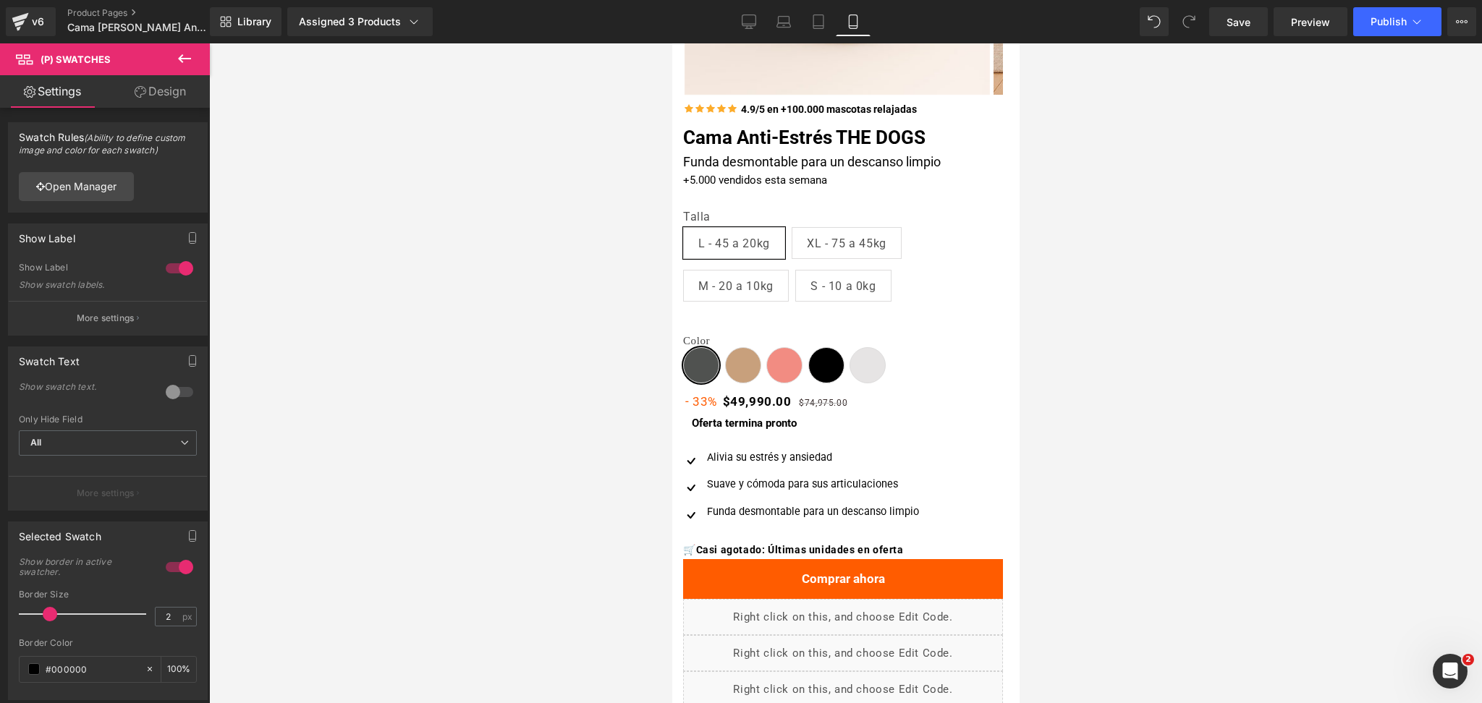
click at [170, 93] on link "Design" at bounding box center [160, 91] width 105 height 33
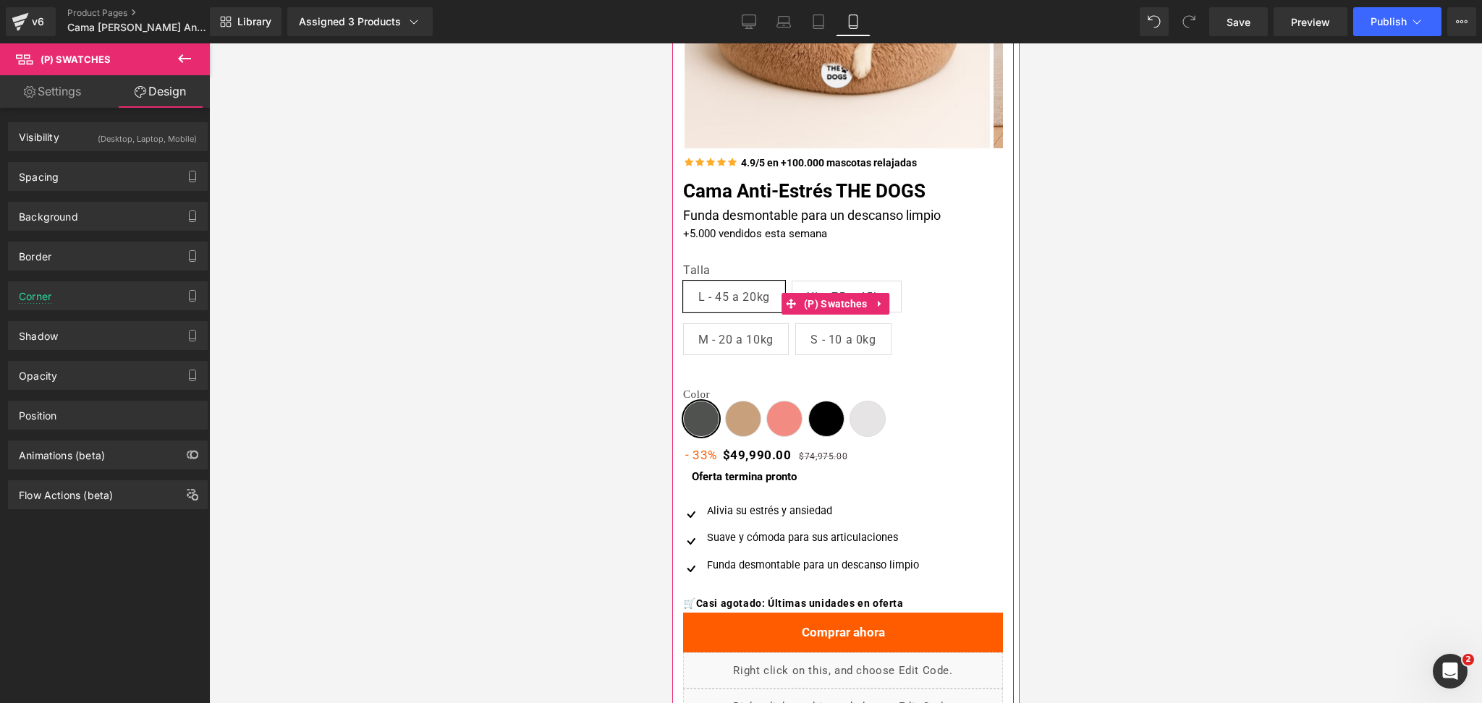
scroll to position [270, 0]
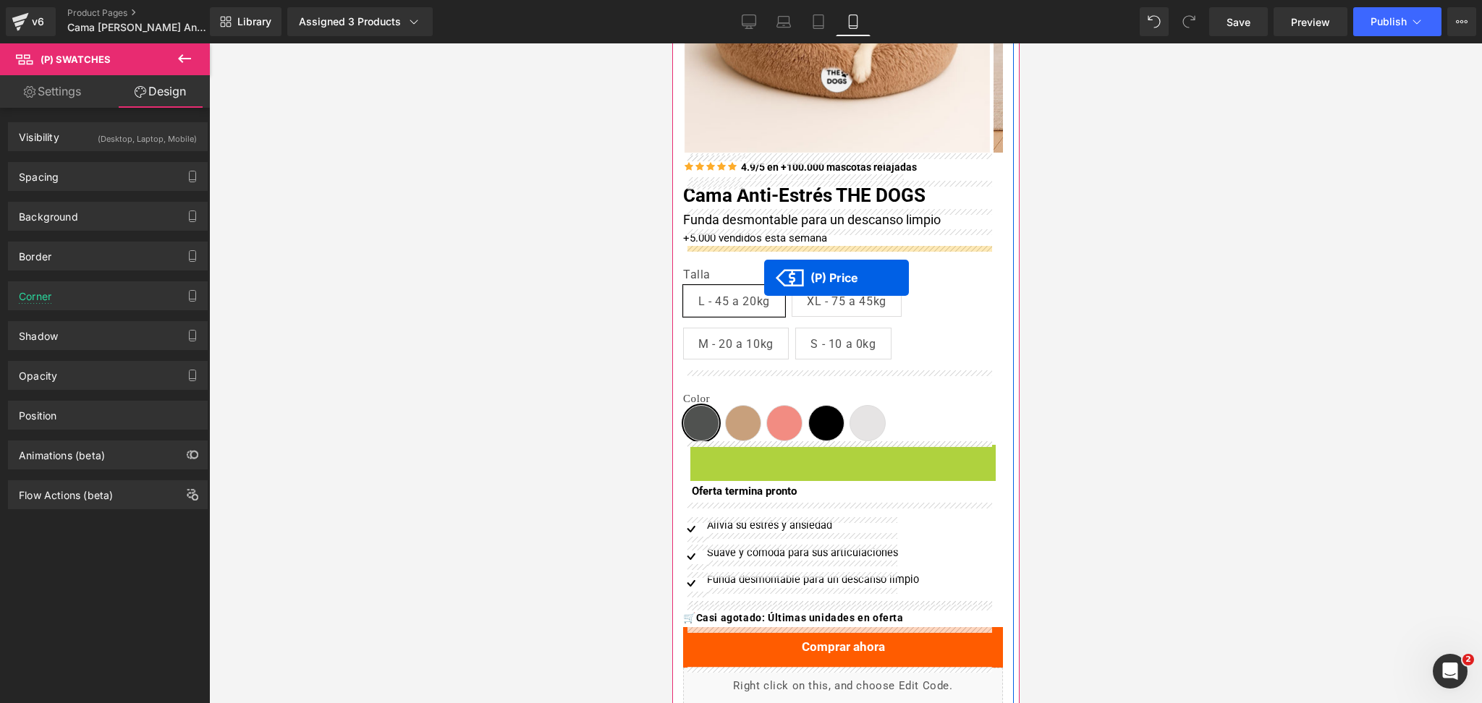
drag, startPoint x: 712, startPoint y: 459, endPoint x: 763, endPoint y: 278, distance: 188.0
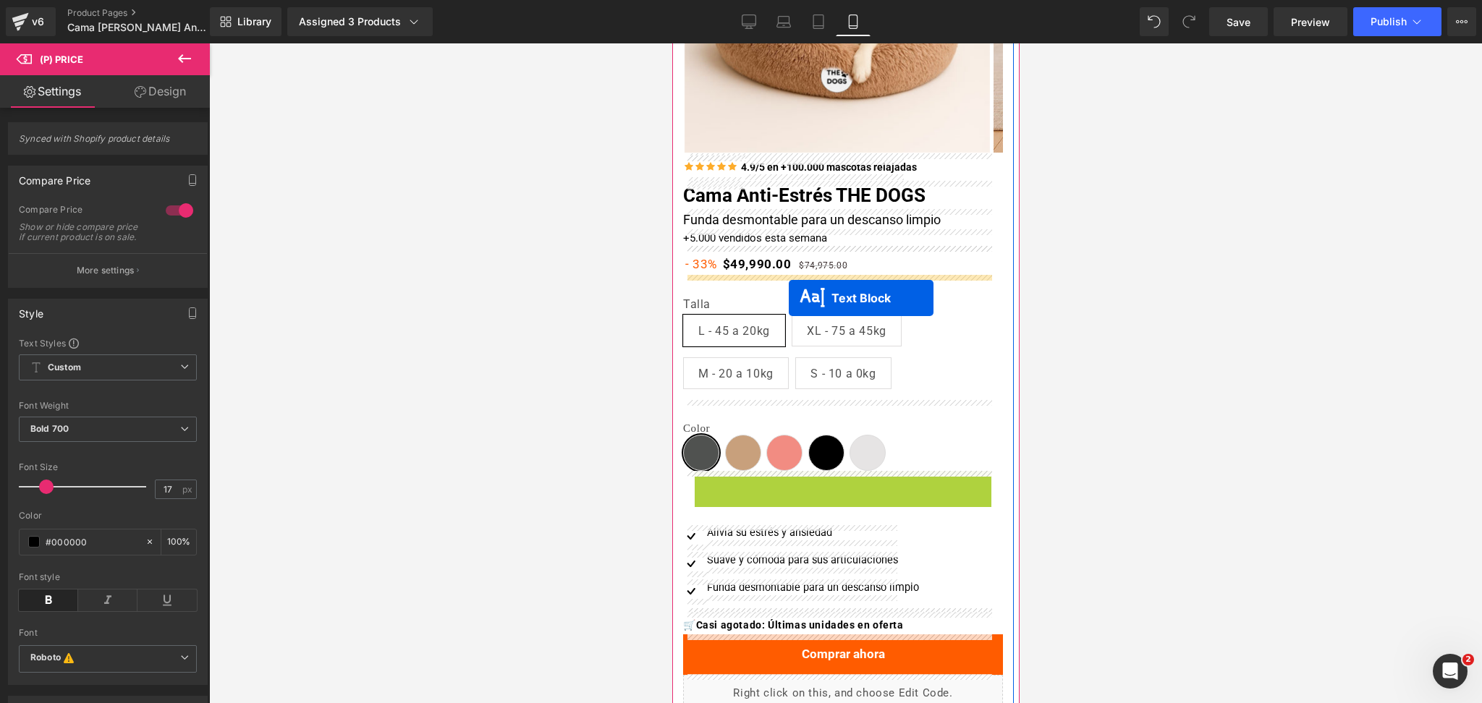
drag, startPoint x: 806, startPoint y: 479, endPoint x: 788, endPoint y: 298, distance: 181.8
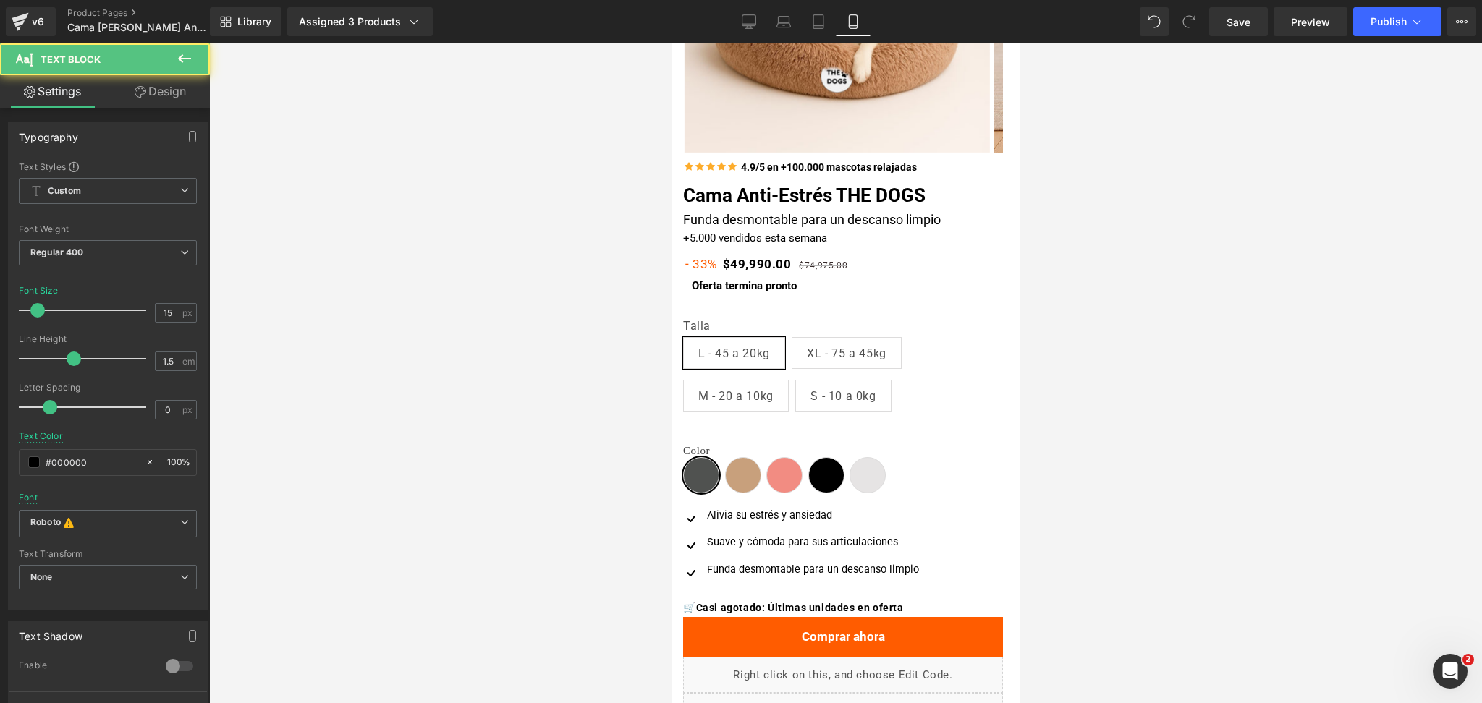
click at [1105, 278] on div at bounding box center [845, 373] width 1272 height 660
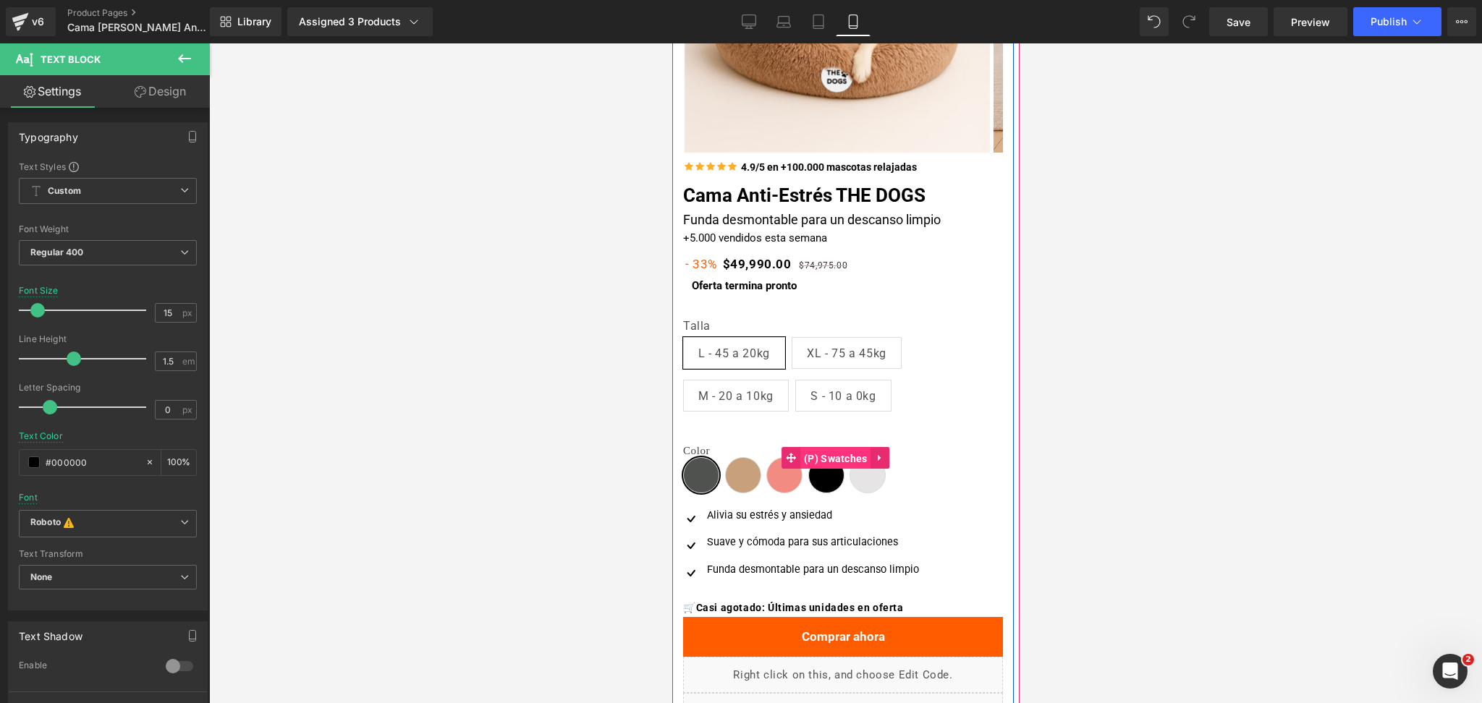
click at [799, 454] on span "(P) Swatches" at bounding box center [834, 459] width 71 height 22
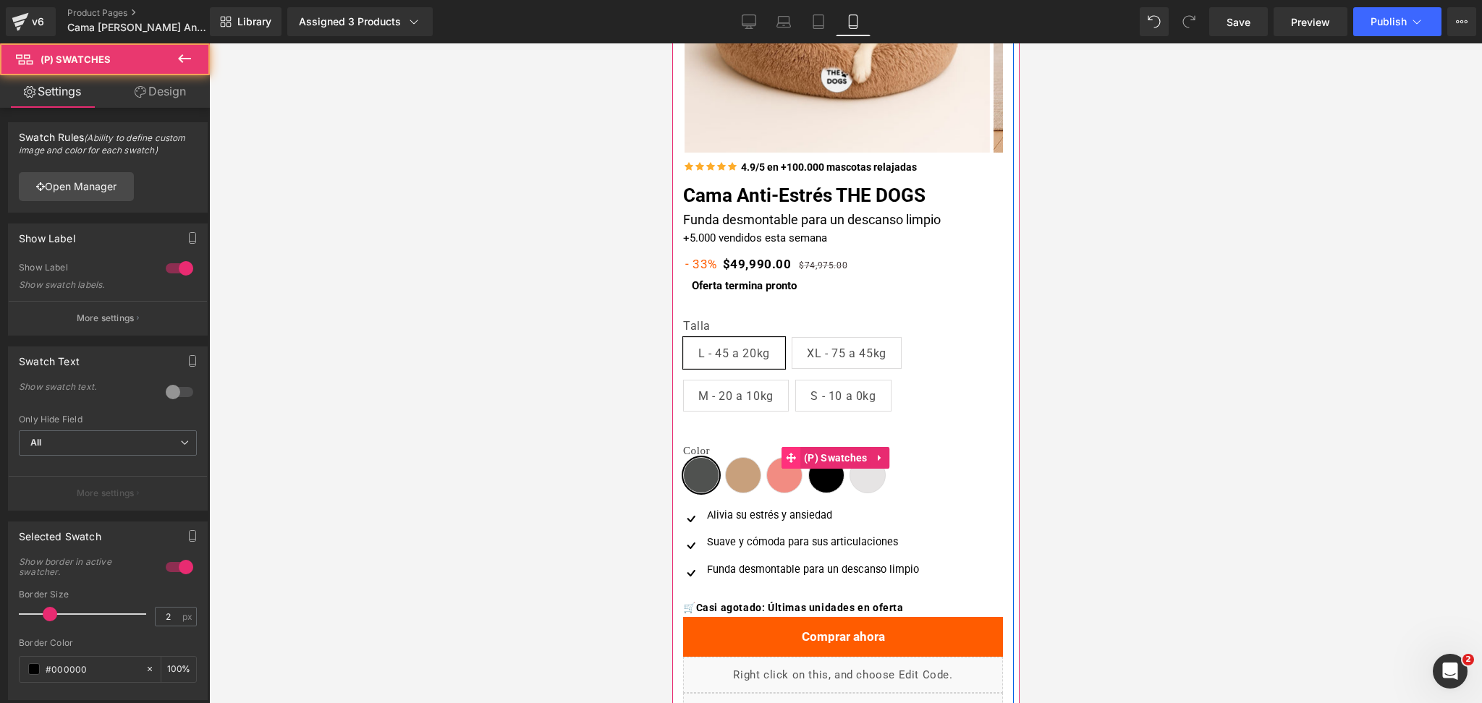
click at [789, 455] on icon at bounding box center [790, 458] width 10 height 10
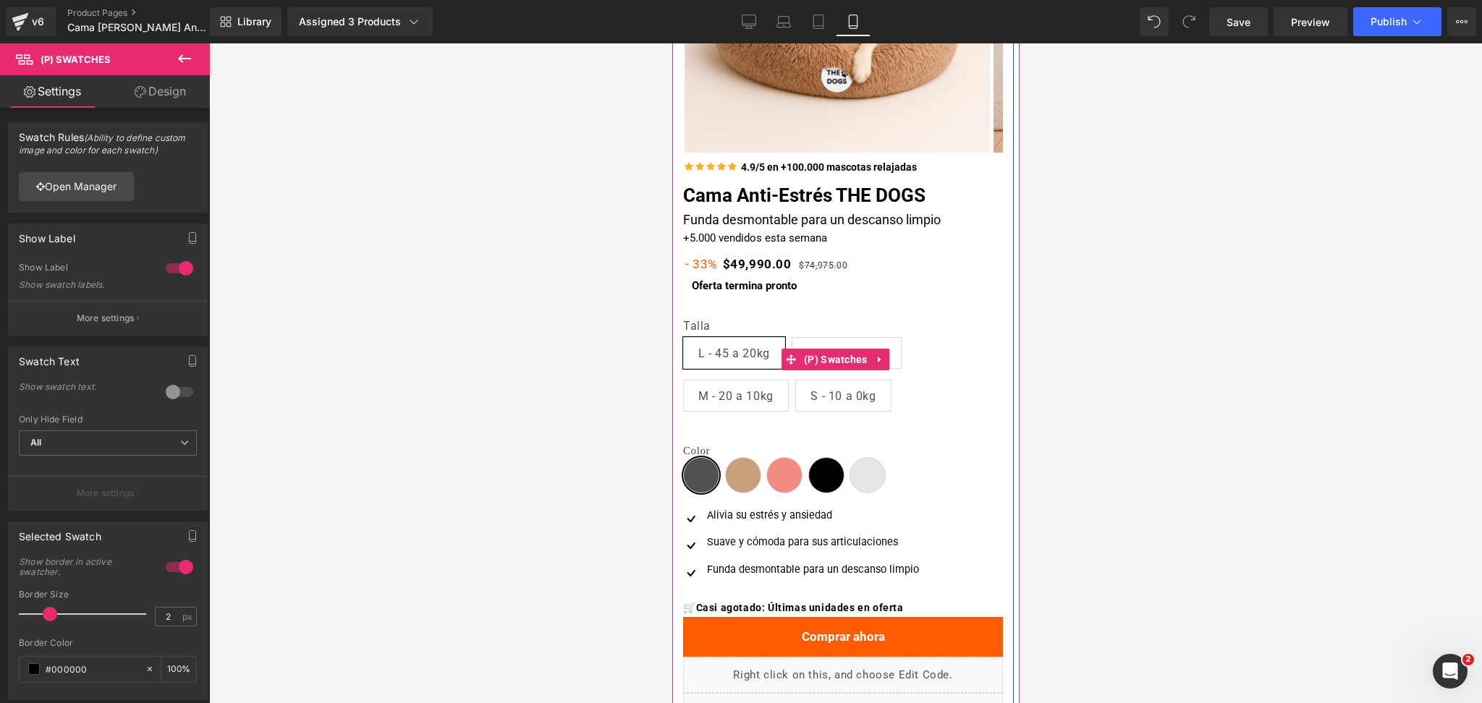
click at [762, 402] on span "M - 20 a 10kg" at bounding box center [734, 396] width 75 height 30
click at [763, 422] on div "Talla L - 45 a 20kg XL - 75 a 45kg M - 20 a 10kg S - 10 a 0kg Color Gris oscuro…" at bounding box center [842, 457] width 320 height 71
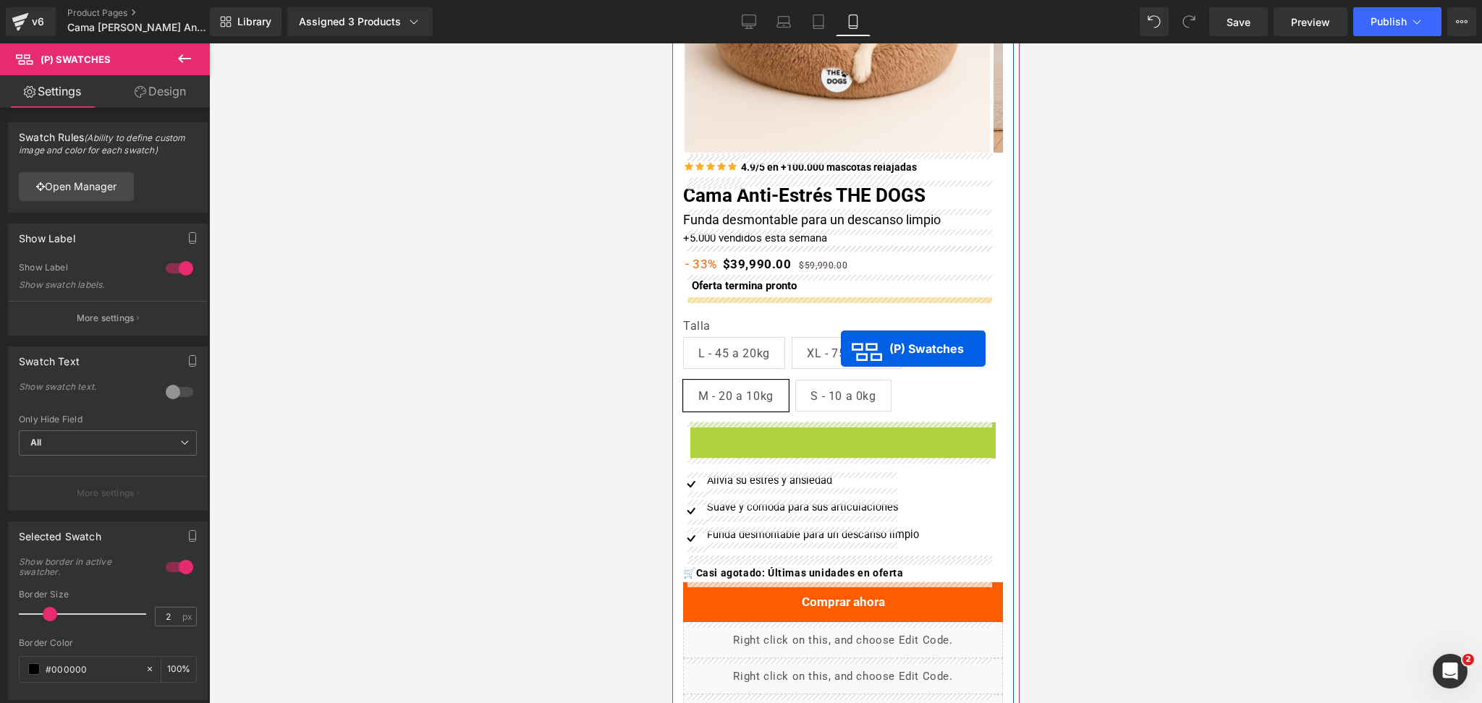
drag, startPoint x: 796, startPoint y: 462, endPoint x: 840, endPoint y: 348, distance: 122.5
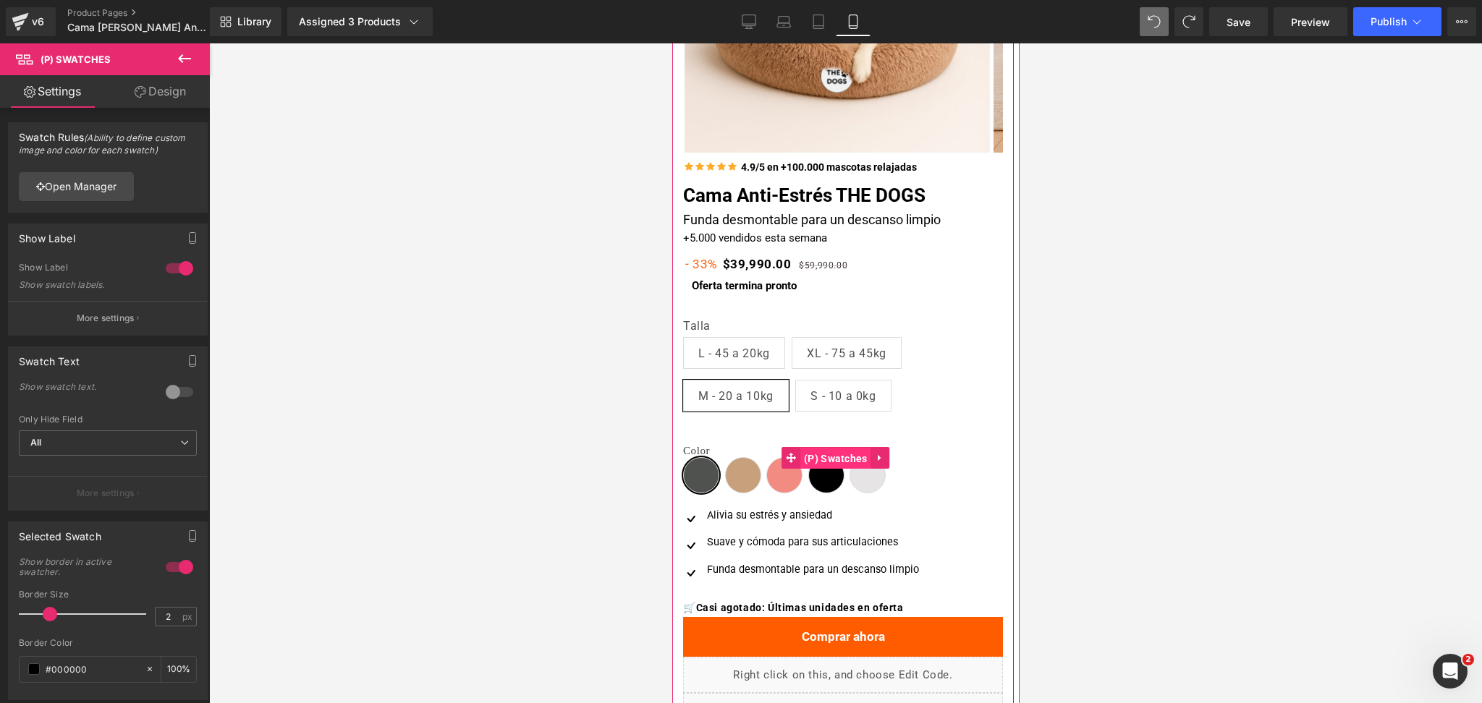
click at [829, 452] on span "(P) Swatches" at bounding box center [834, 459] width 71 height 22
click at [815, 453] on span "(P) Swatches" at bounding box center [834, 459] width 71 height 22
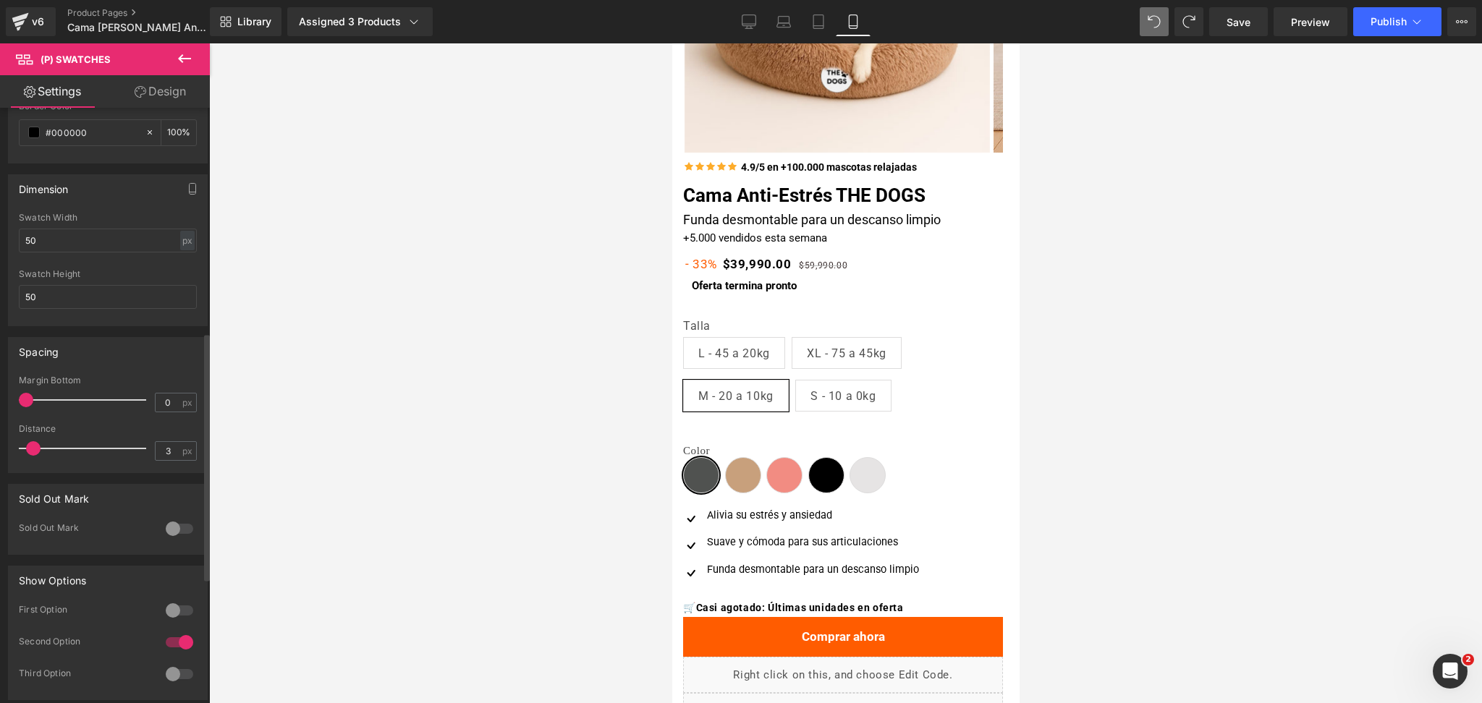
scroll to position [535, 0]
click at [30, 451] on span at bounding box center [31, 450] width 14 height 14
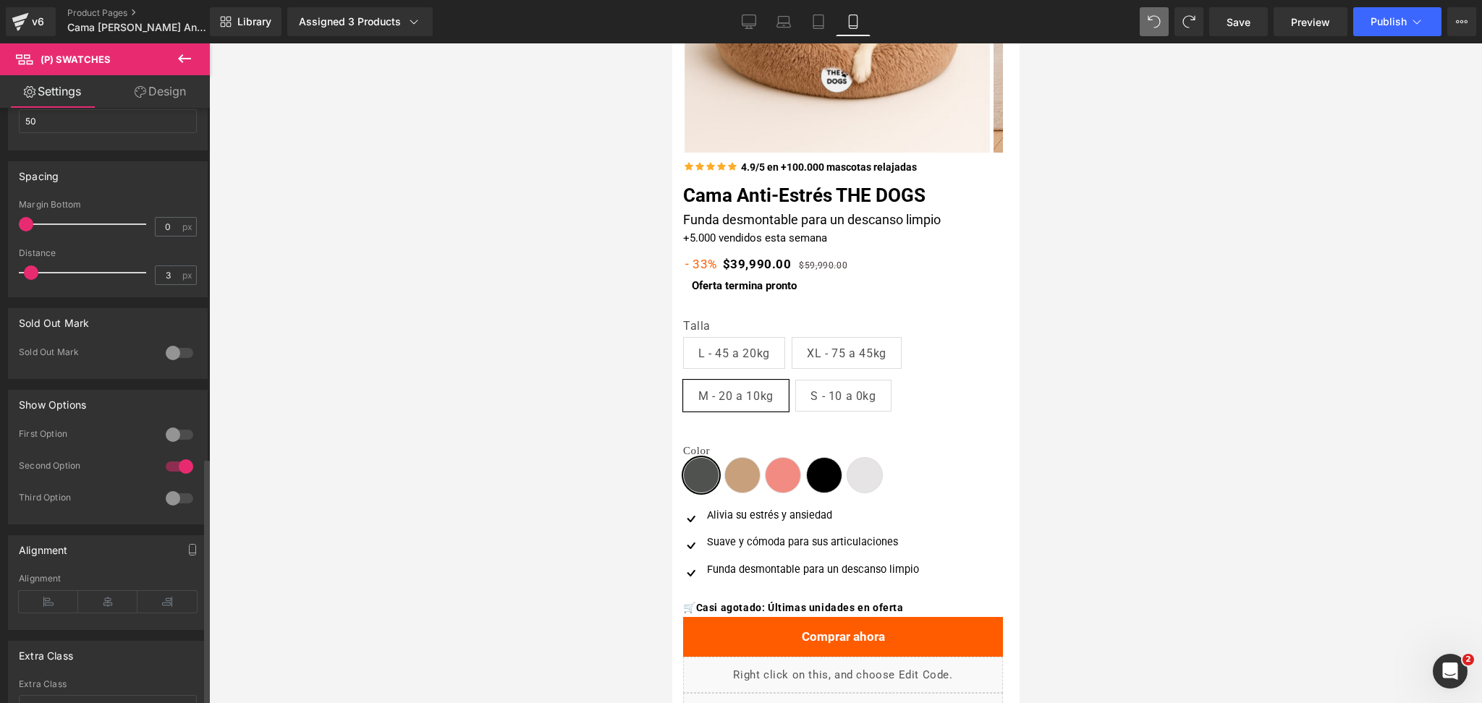
scroll to position [837, 0]
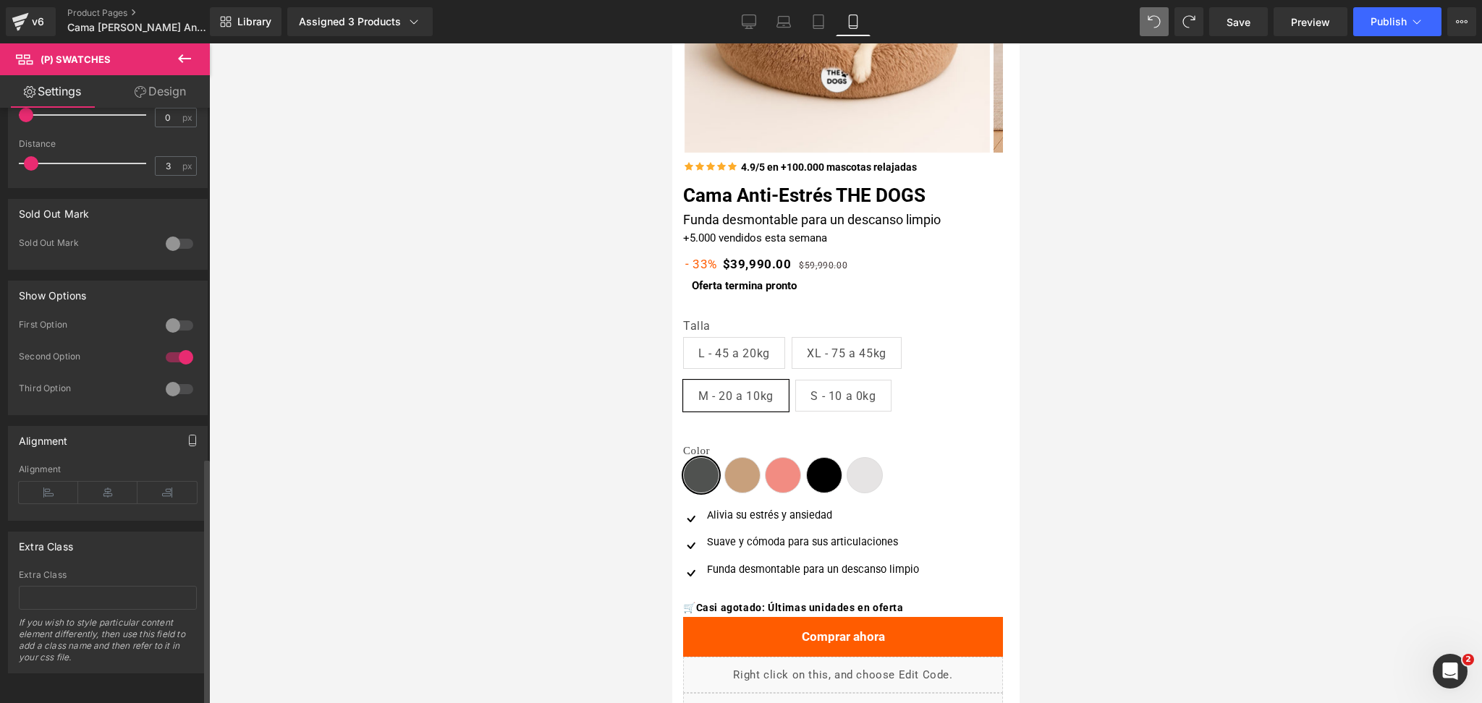
click at [181, 427] on button "button" at bounding box center [192, 440] width 23 height 27
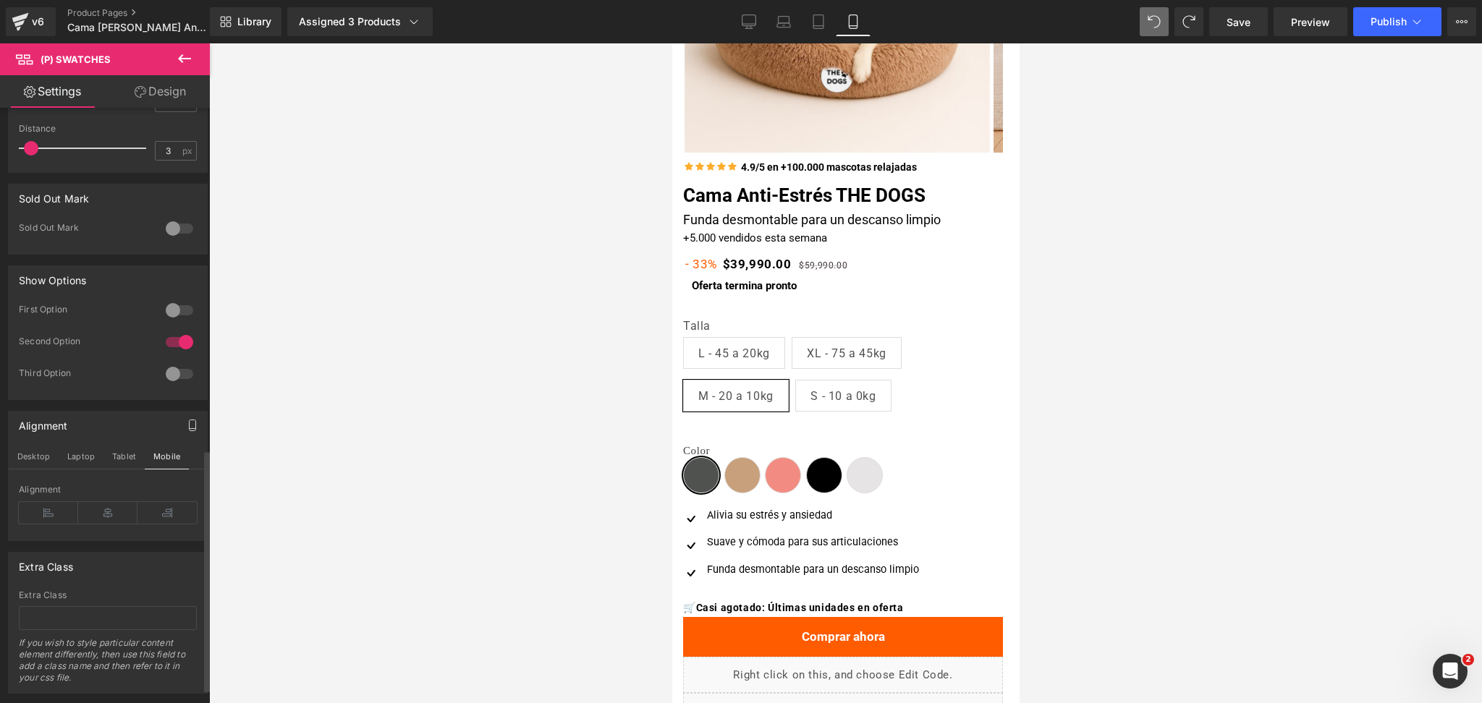
click at [181, 423] on button "button" at bounding box center [192, 425] width 23 height 27
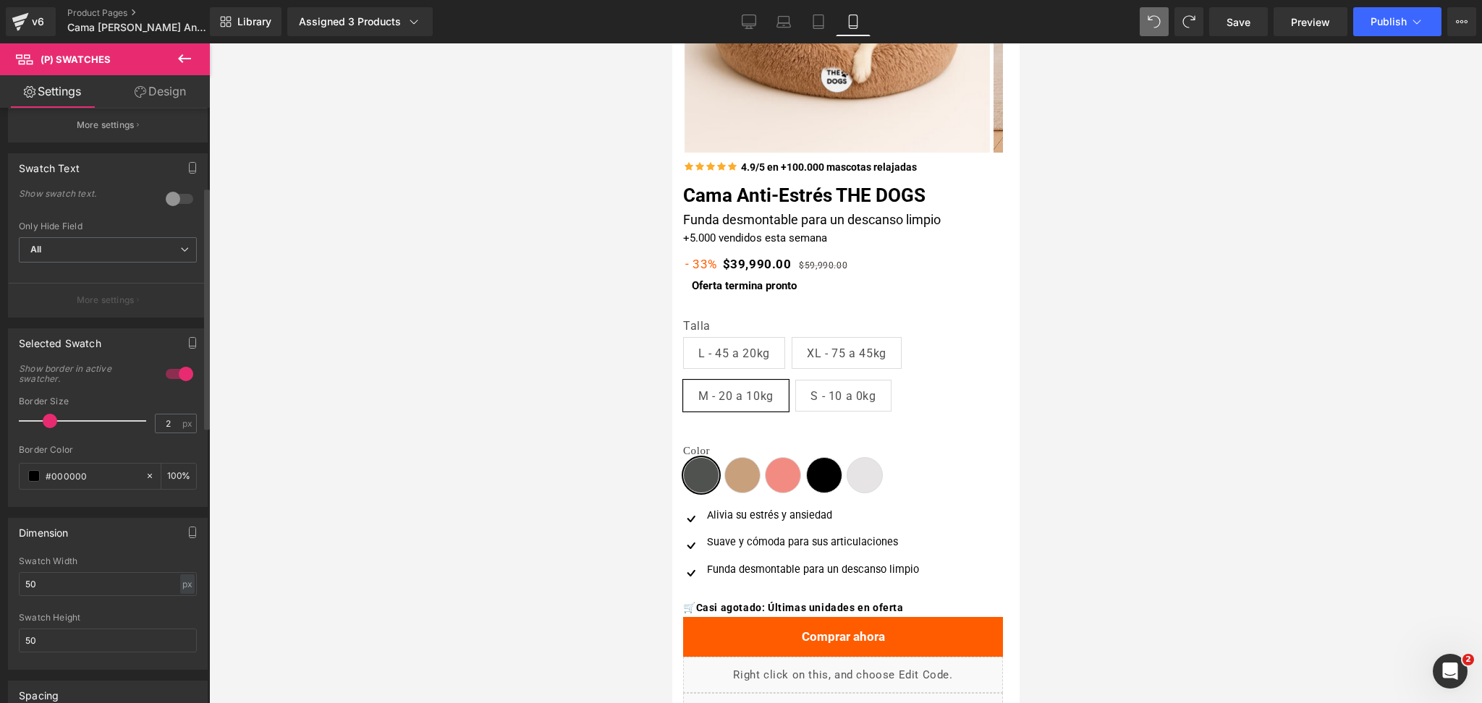
scroll to position [0, 0]
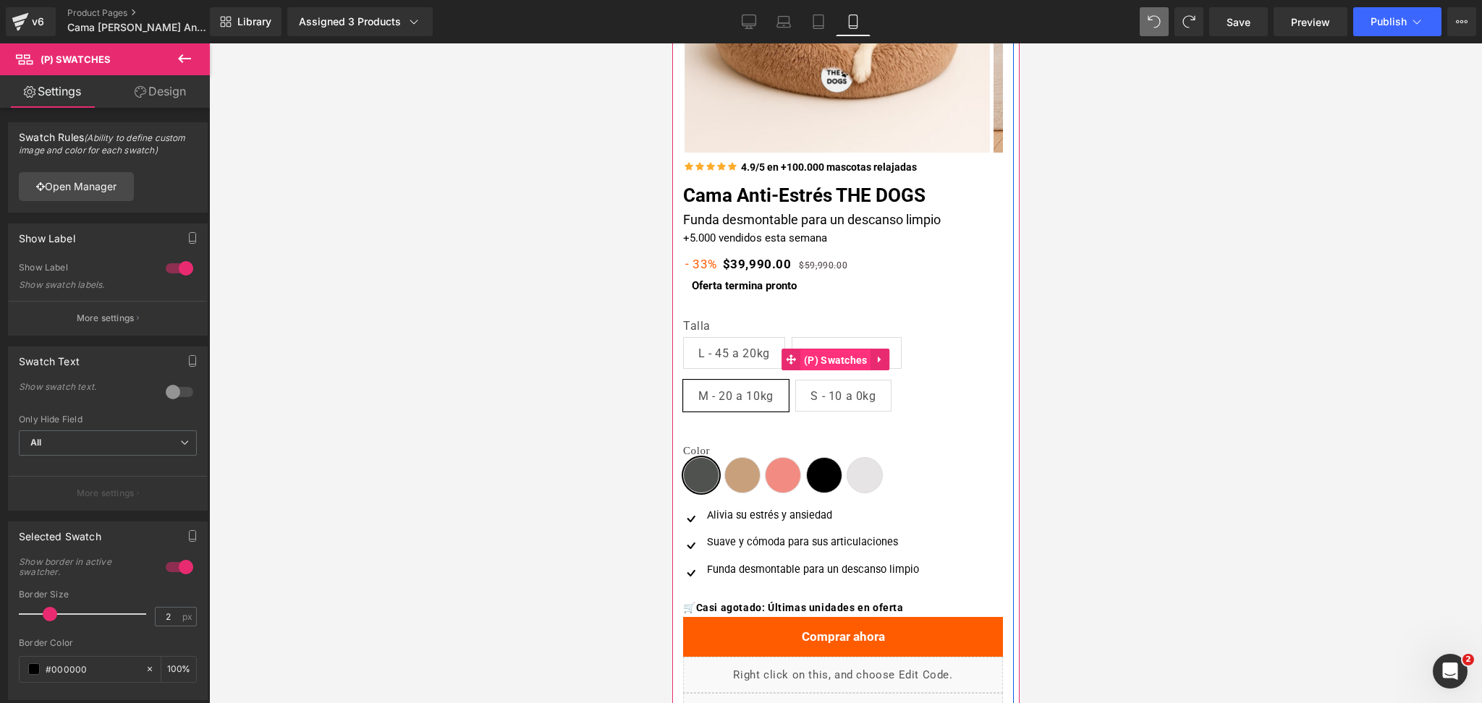
click at [825, 362] on span "(P) Swatches" at bounding box center [834, 360] width 71 height 22
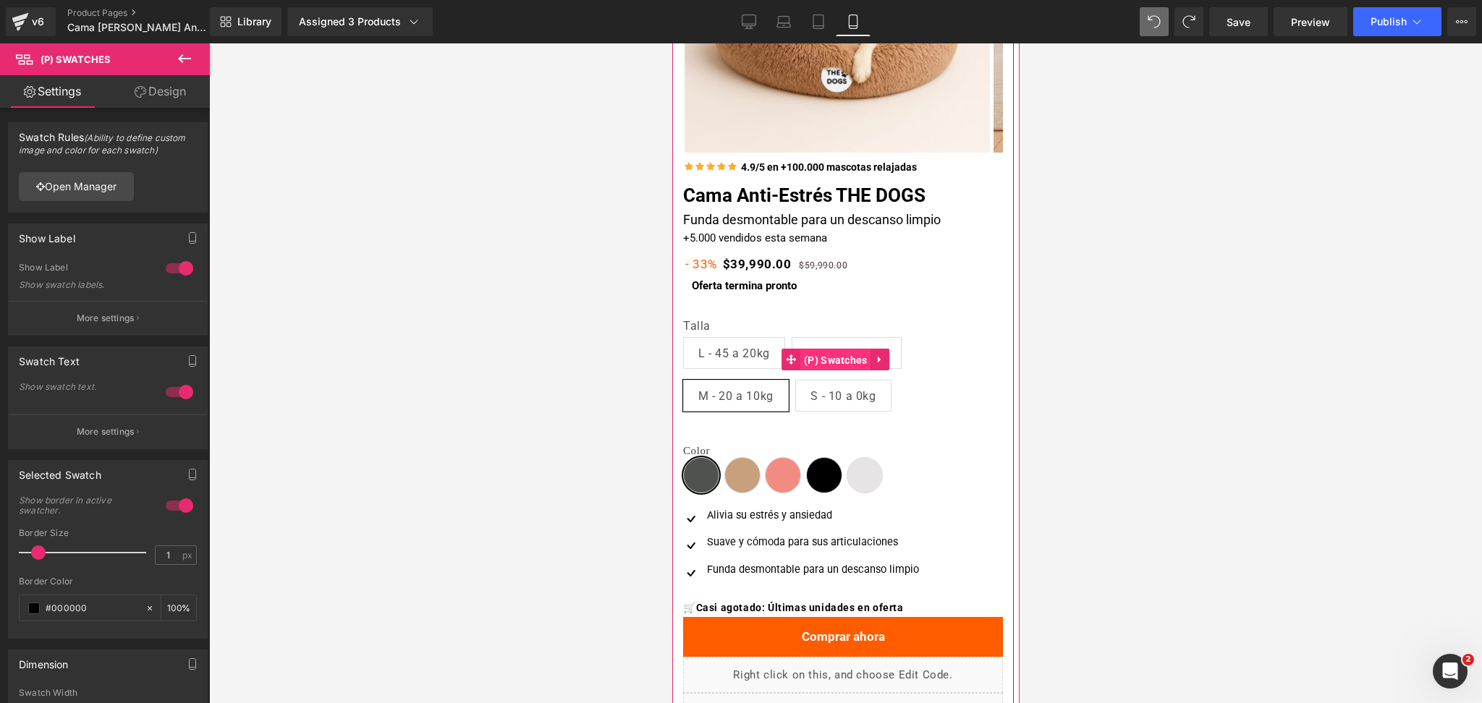
click at [815, 361] on span "(P) Swatches" at bounding box center [834, 360] width 71 height 22
click at [837, 453] on span "(P) Swatches" at bounding box center [834, 458] width 71 height 22
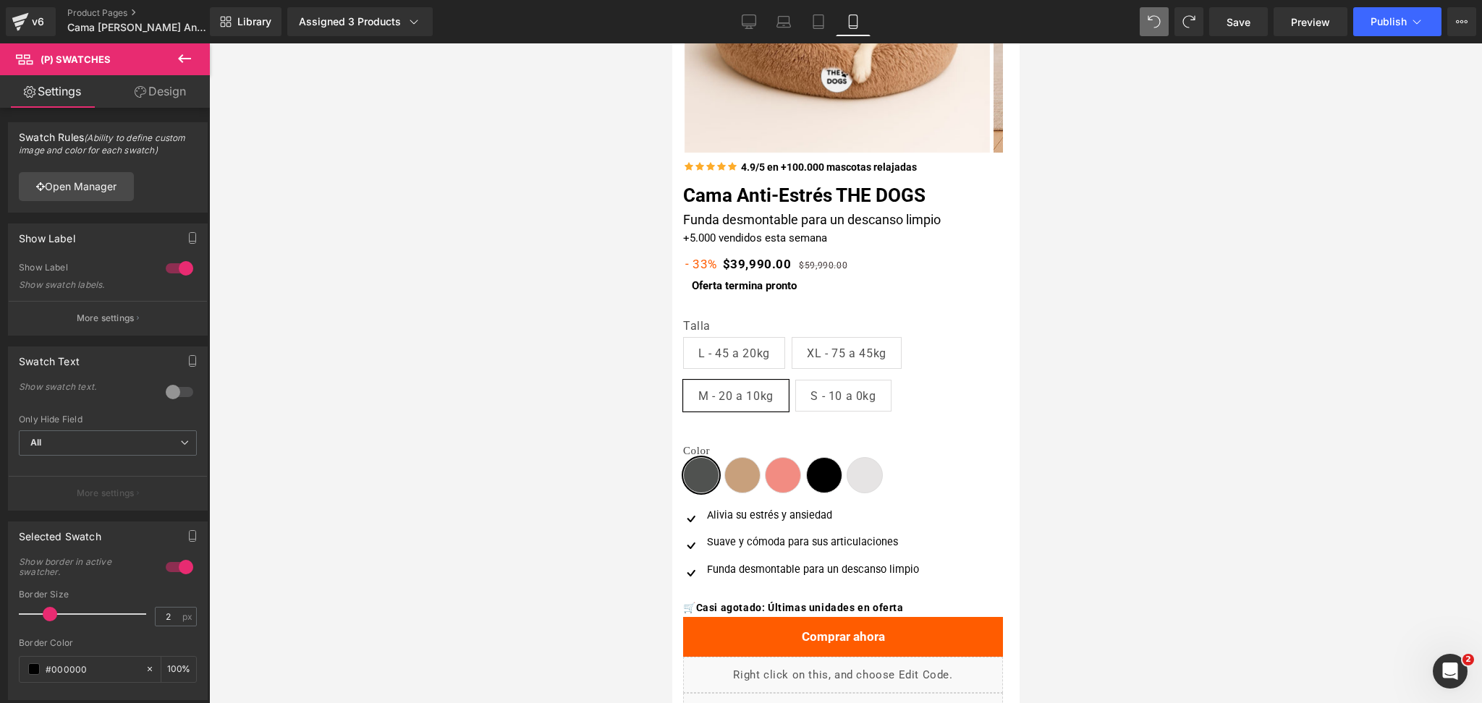
click at [171, 104] on link "Design" at bounding box center [160, 91] width 105 height 33
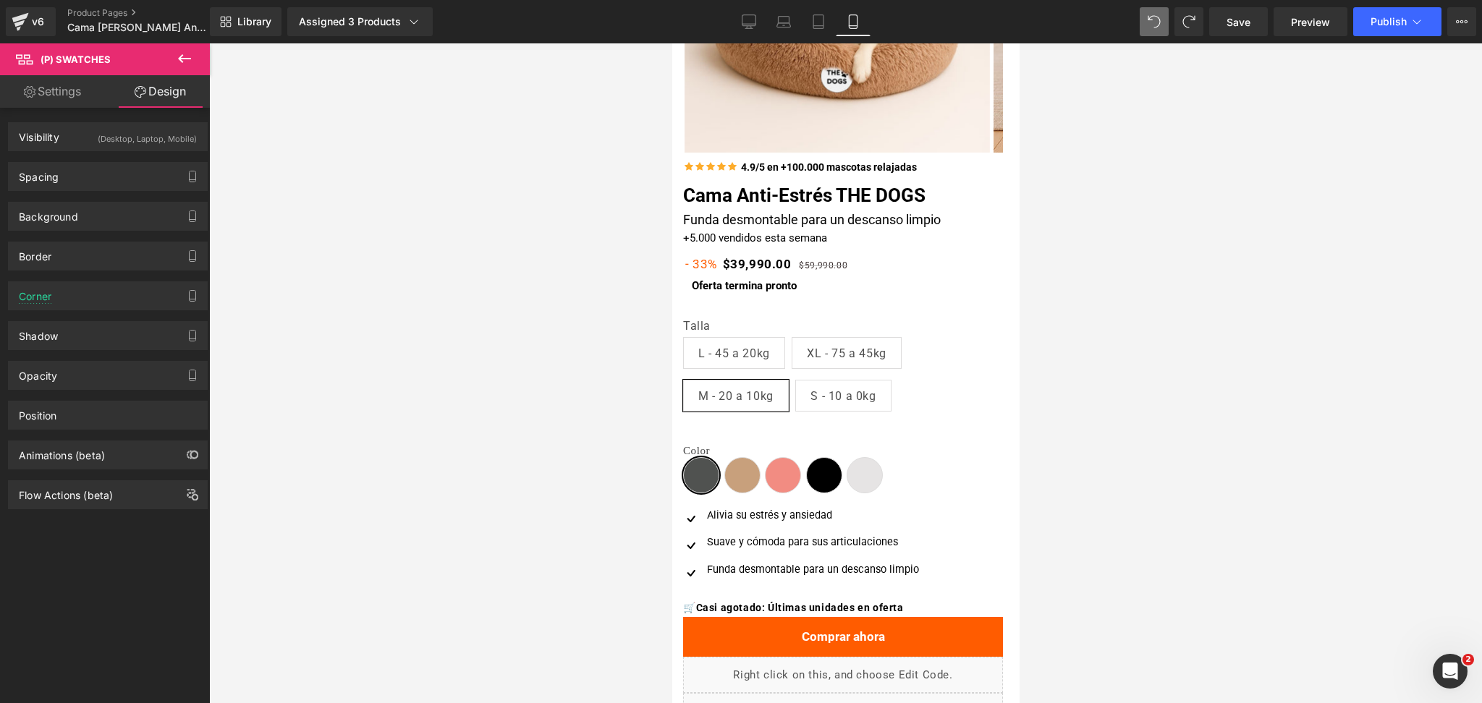
click at [152, 160] on div "Spacing Margin 0 0 0 0 Padding 0 10 0 10 Setup Global Style" at bounding box center [108, 171] width 216 height 40
click at [150, 163] on div "Spacing" at bounding box center [108, 176] width 198 height 27
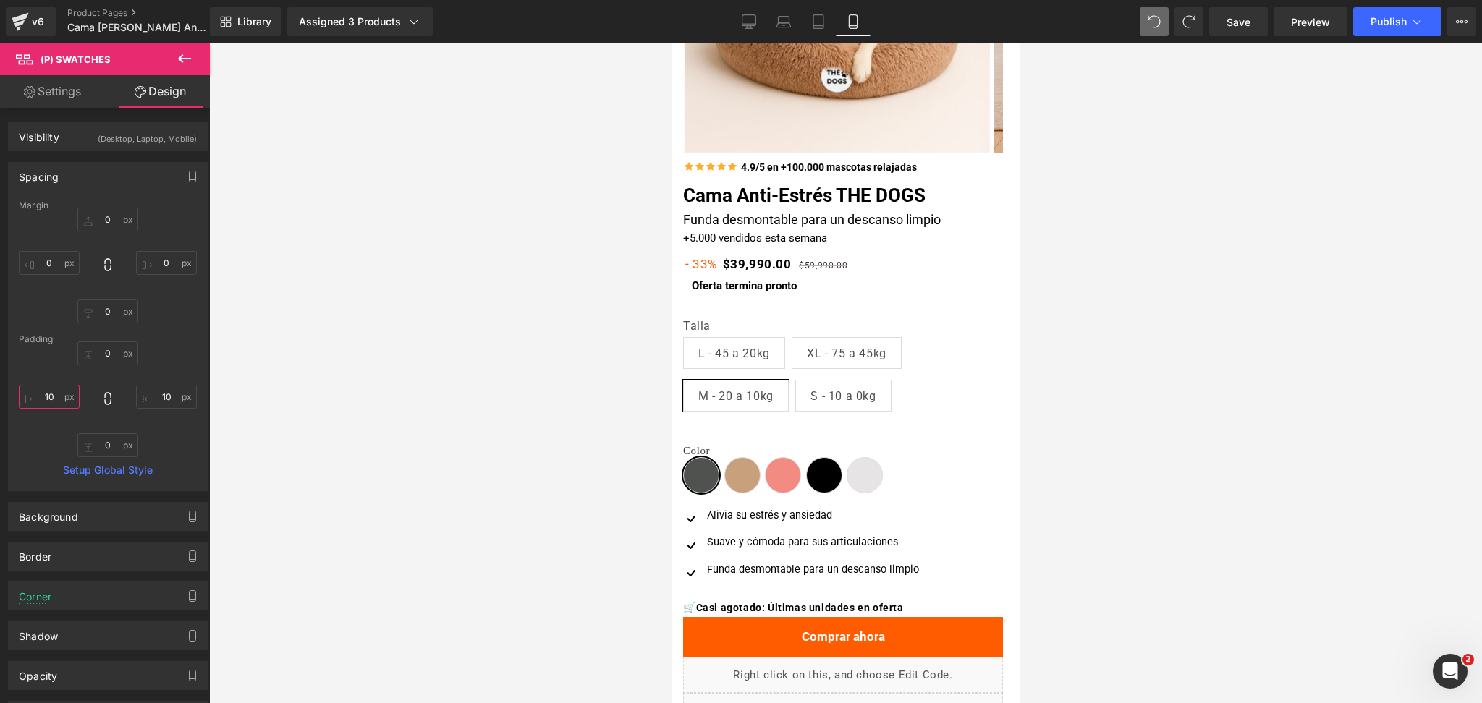
click at [44, 397] on input "10" at bounding box center [49, 397] width 61 height 24
type input "5"
click at [163, 405] on input "10" at bounding box center [166, 397] width 61 height 24
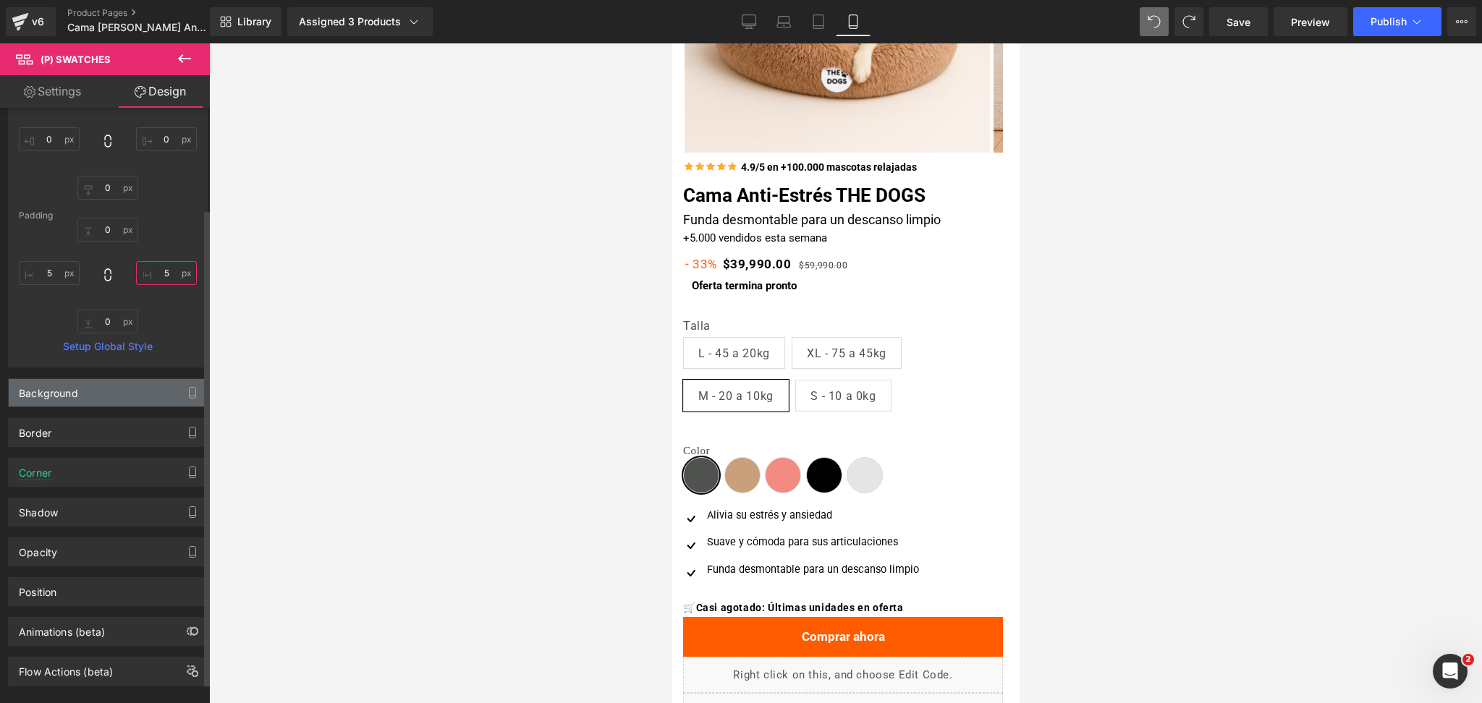
scroll to position [126, 0]
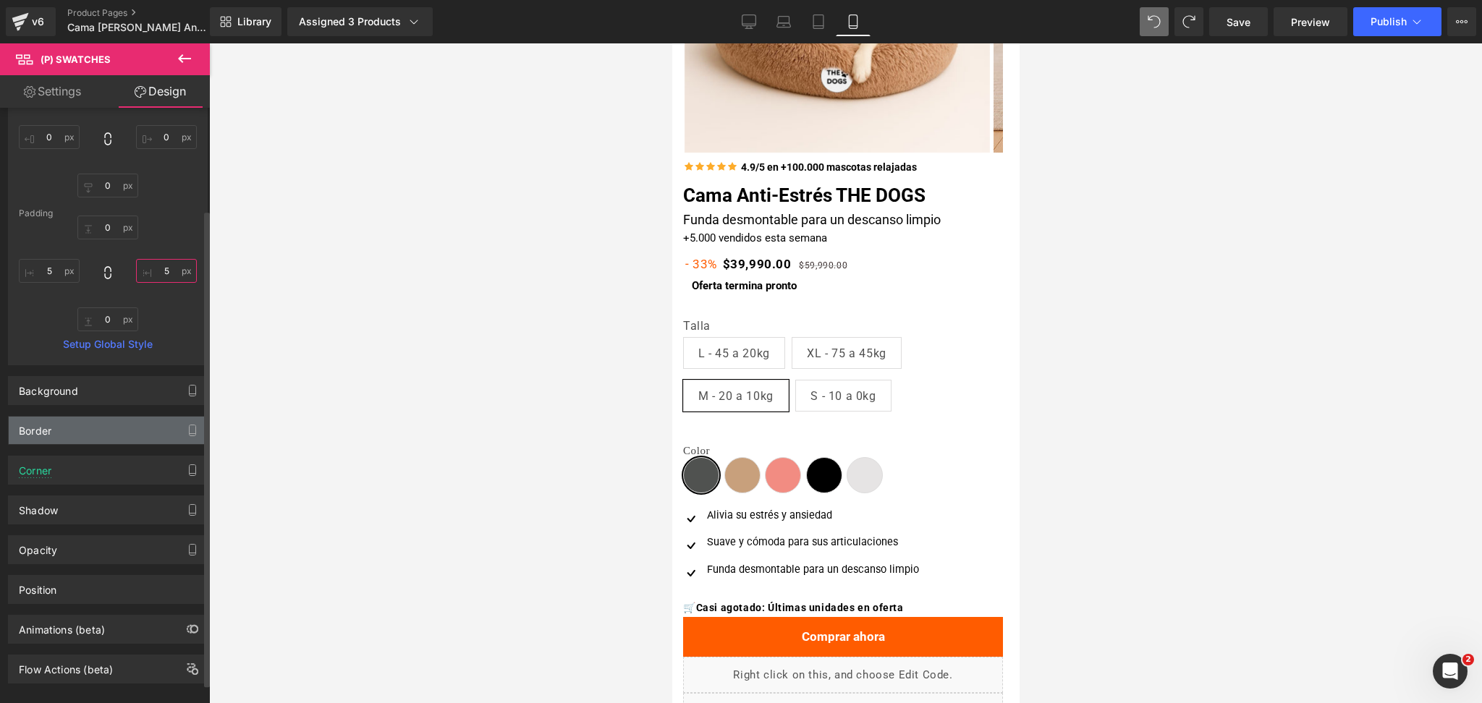
type input "5"
click at [136, 432] on div "Border" at bounding box center [108, 430] width 198 height 27
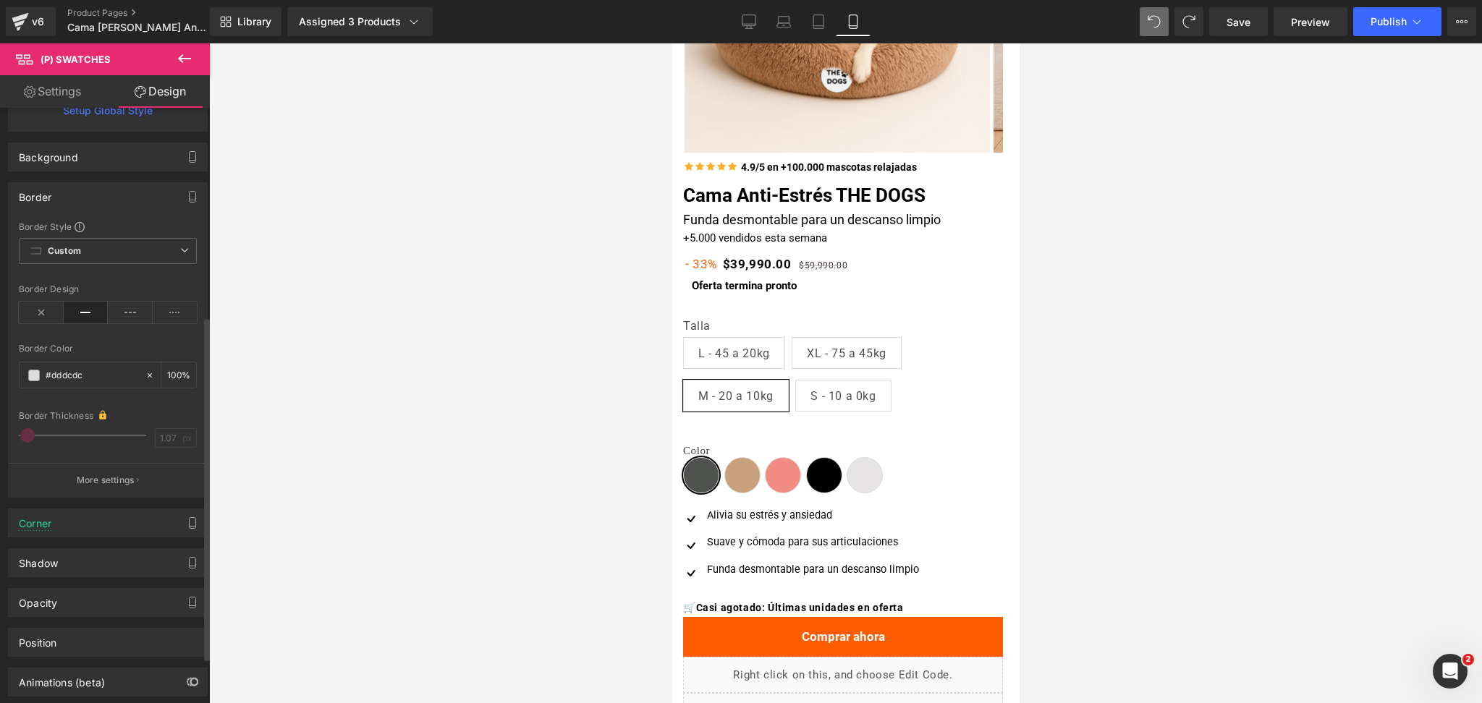
scroll to position [437, 0]
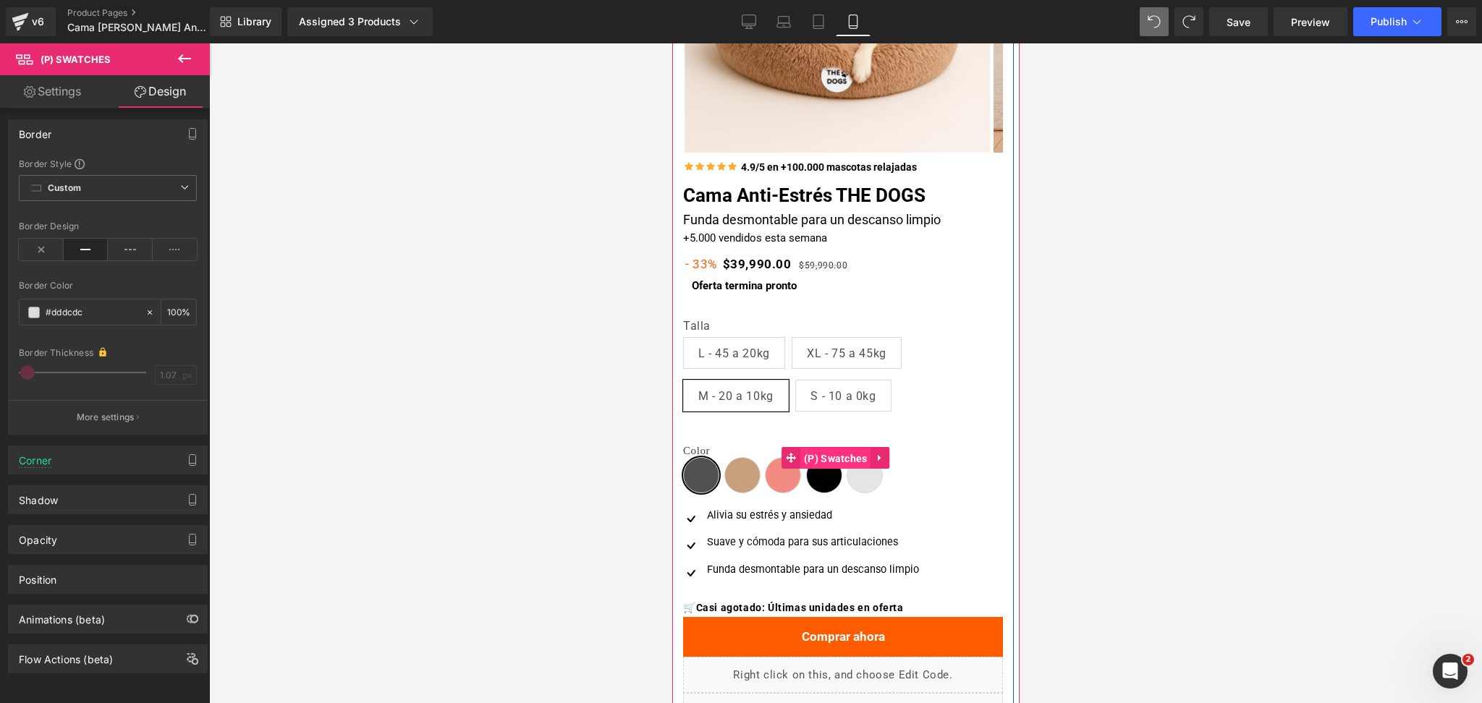
click at [848, 454] on span "(P) Swatches" at bounding box center [834, 459] width 71 height 22
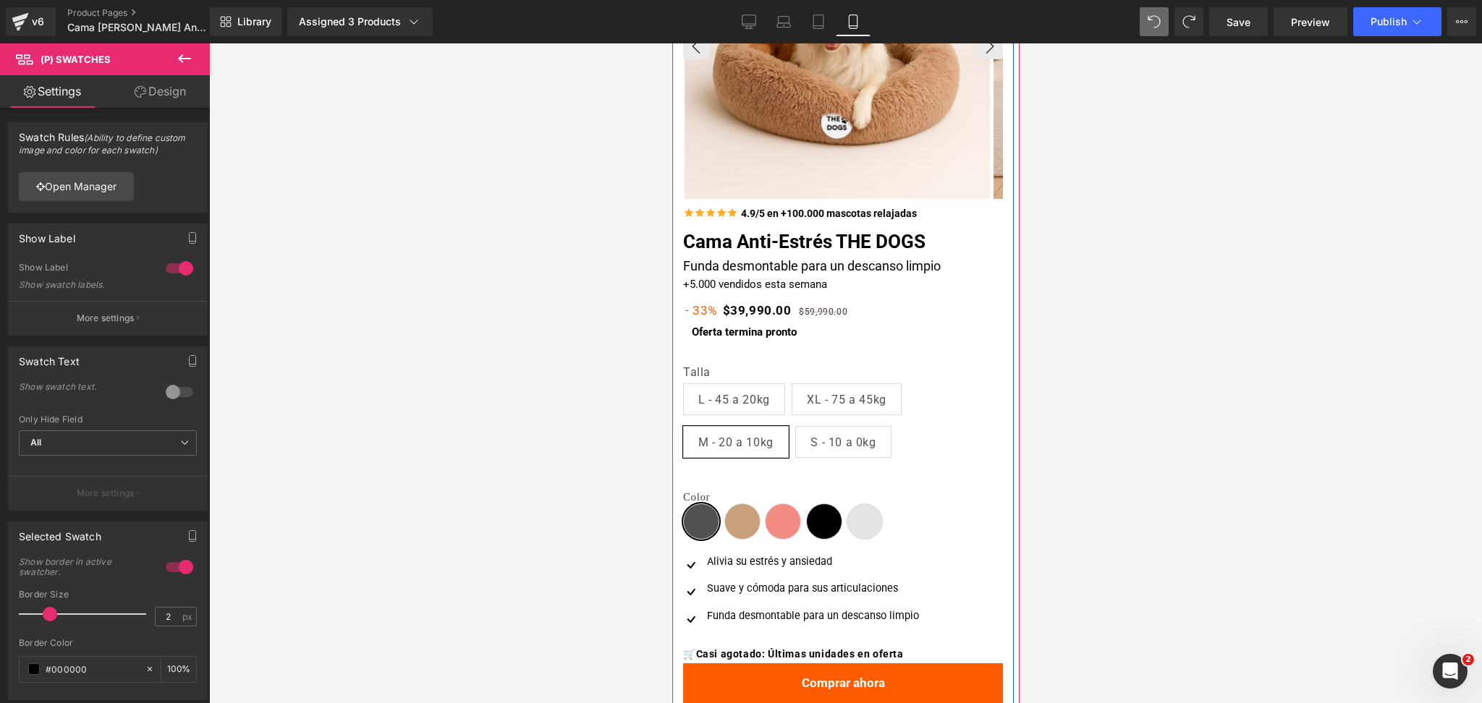
scroll to position [0, 0]
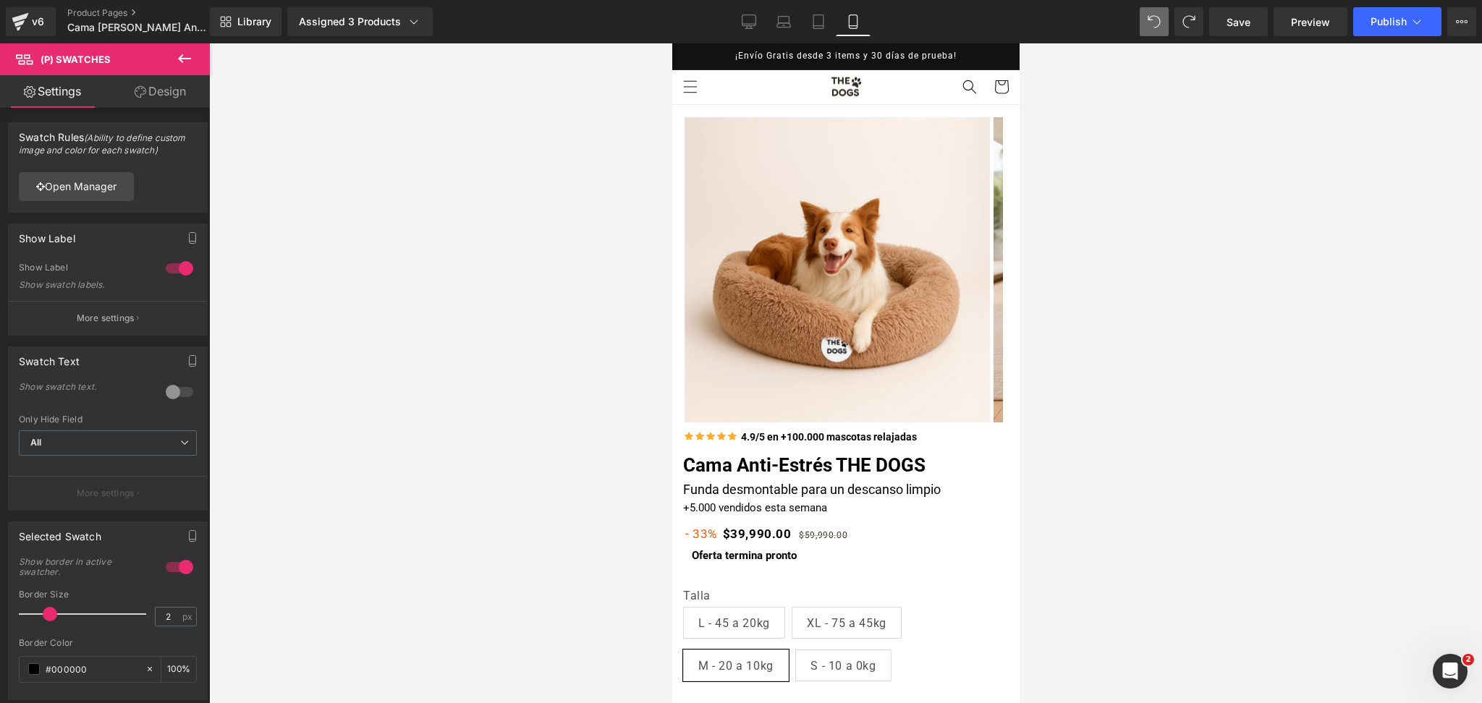
click at [1105, 259] on div at bounding box center [845, 373] width 1272 height 660
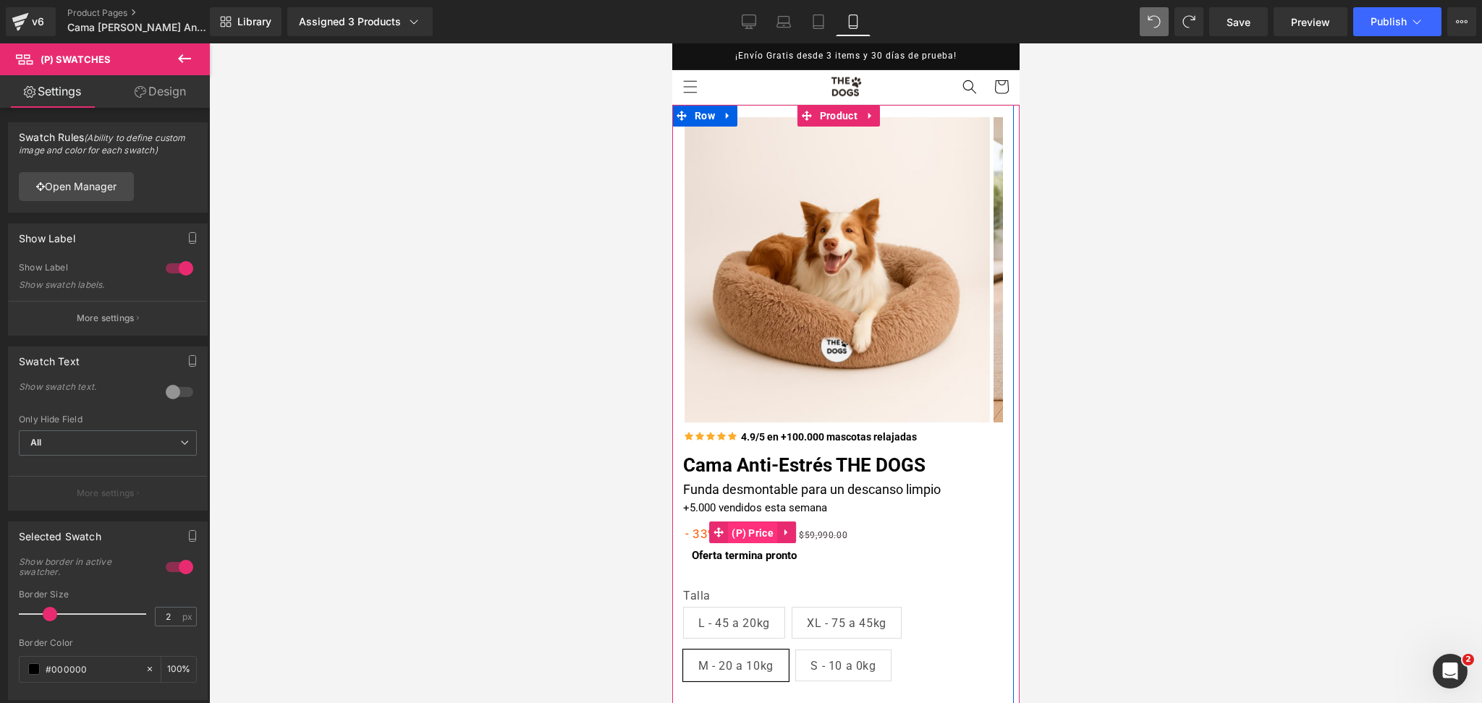
click at [760, 533] on span "(P) Price" at bounding box center [751, 533] width 49 height 22
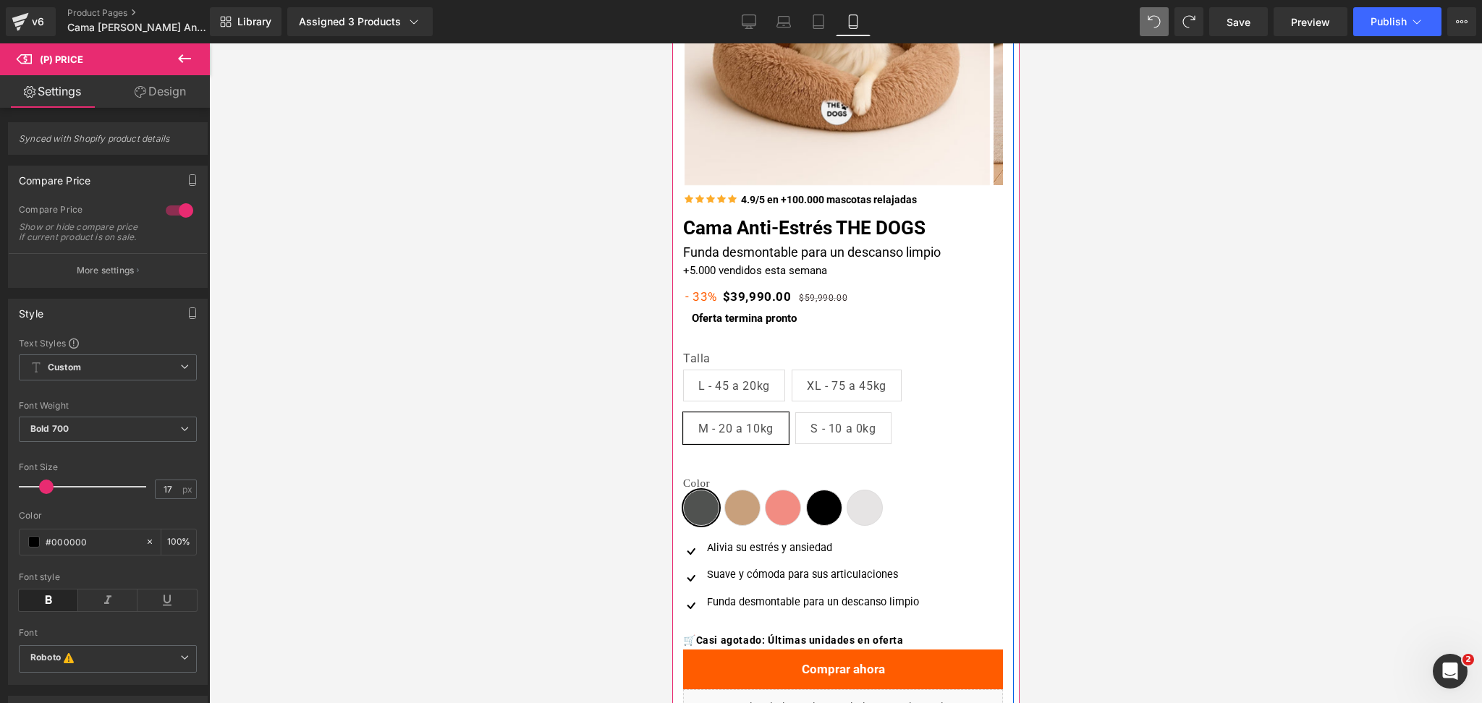
scroll to position [238, 0]
click at [823, 389] on span "(P) Swatches" at bounding box center [834, 392] width 71 height 22
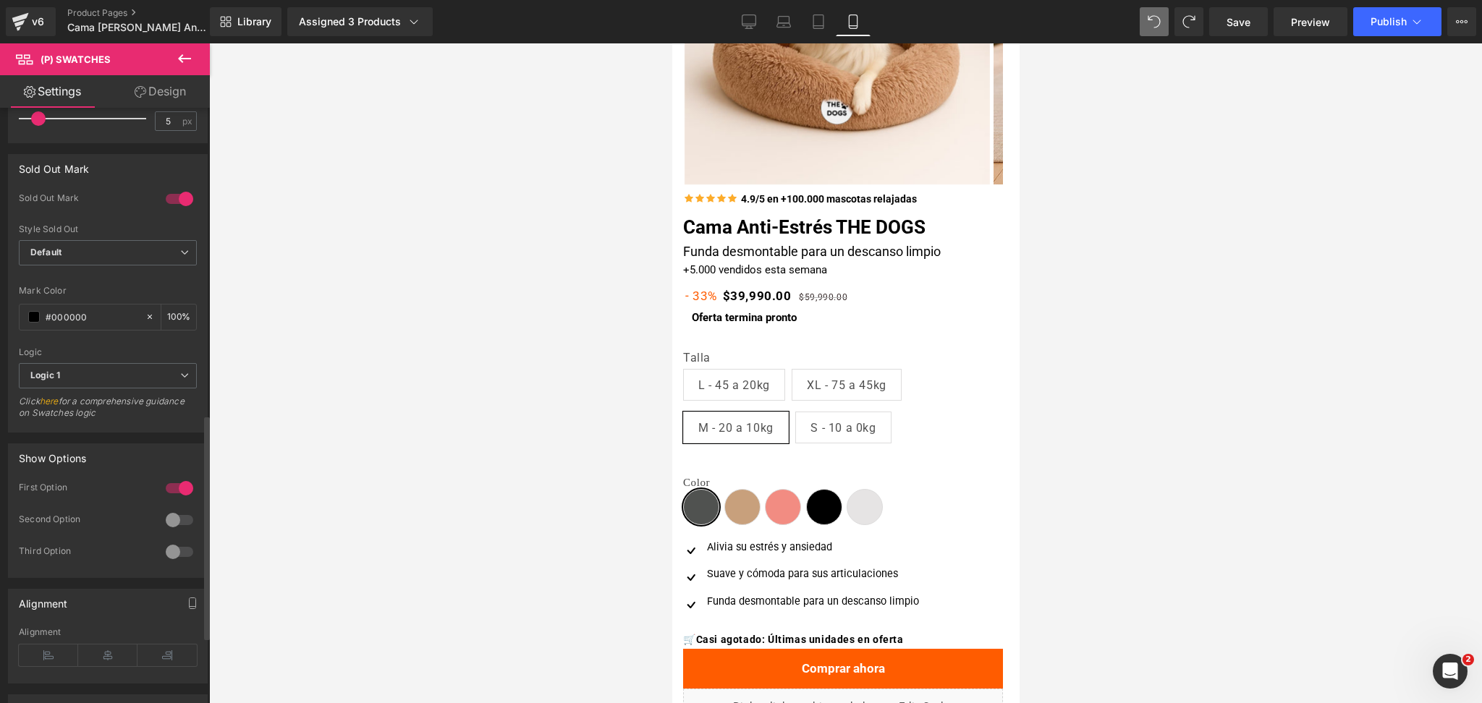
scroll to position [811, 0]
click at [171, 513] on div at bounding box center [179, 514] width 35 height 23
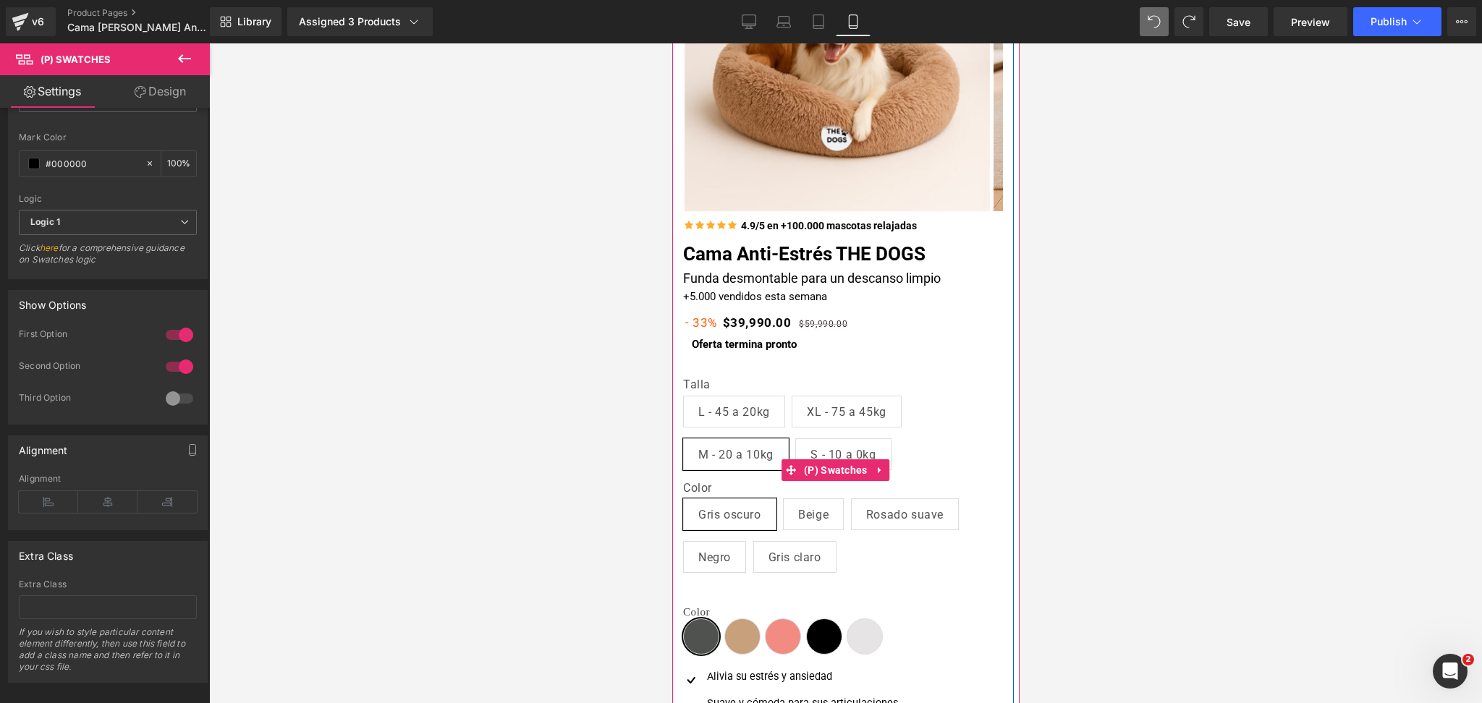
scroll to position [96, 0]
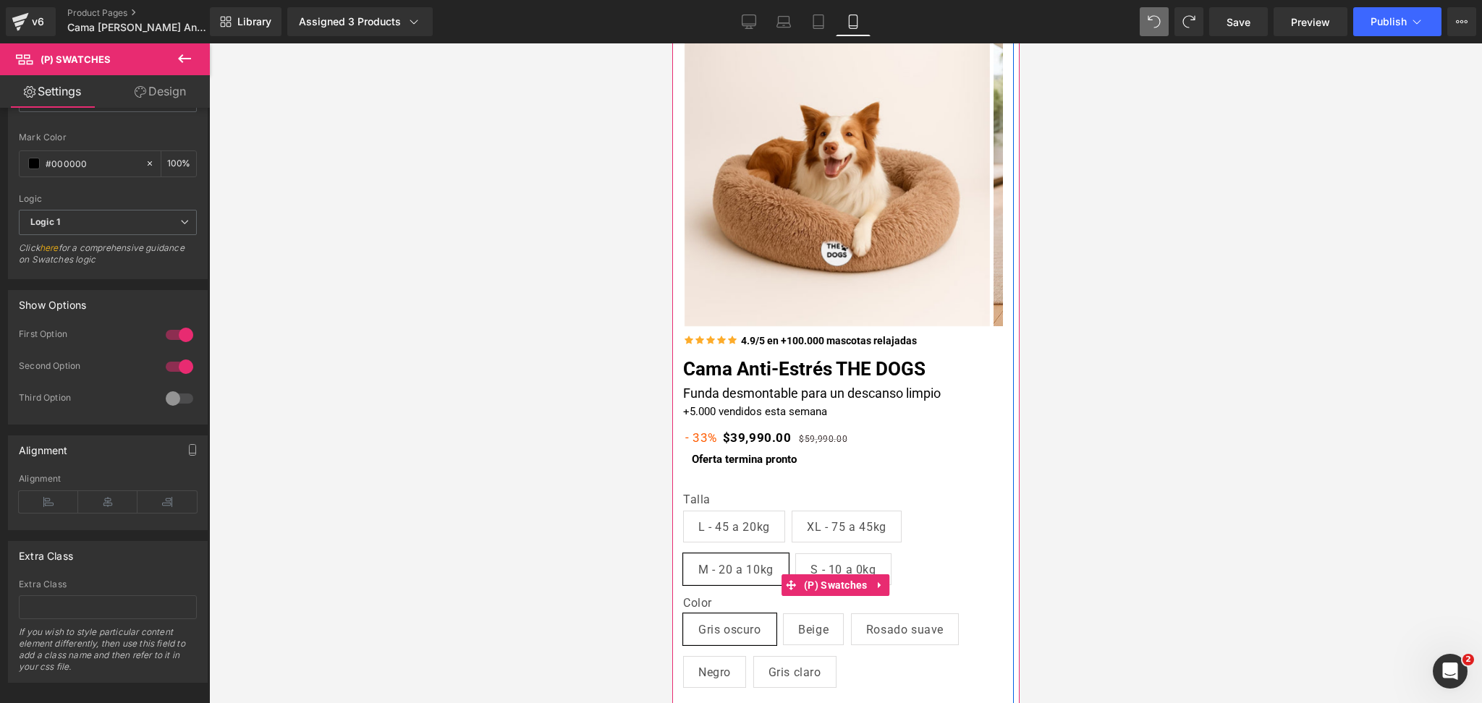
click at [802, 619] on span "Beige" at bounding box center [812, 629] width 30 height 30
click at [877, 621] on span "Rosado suave" at bounding box center [903, 629] width 77 height 30
click at [739, 621] on span "Gris oscuro" at bounding box center [728, 629] width 63 height 30
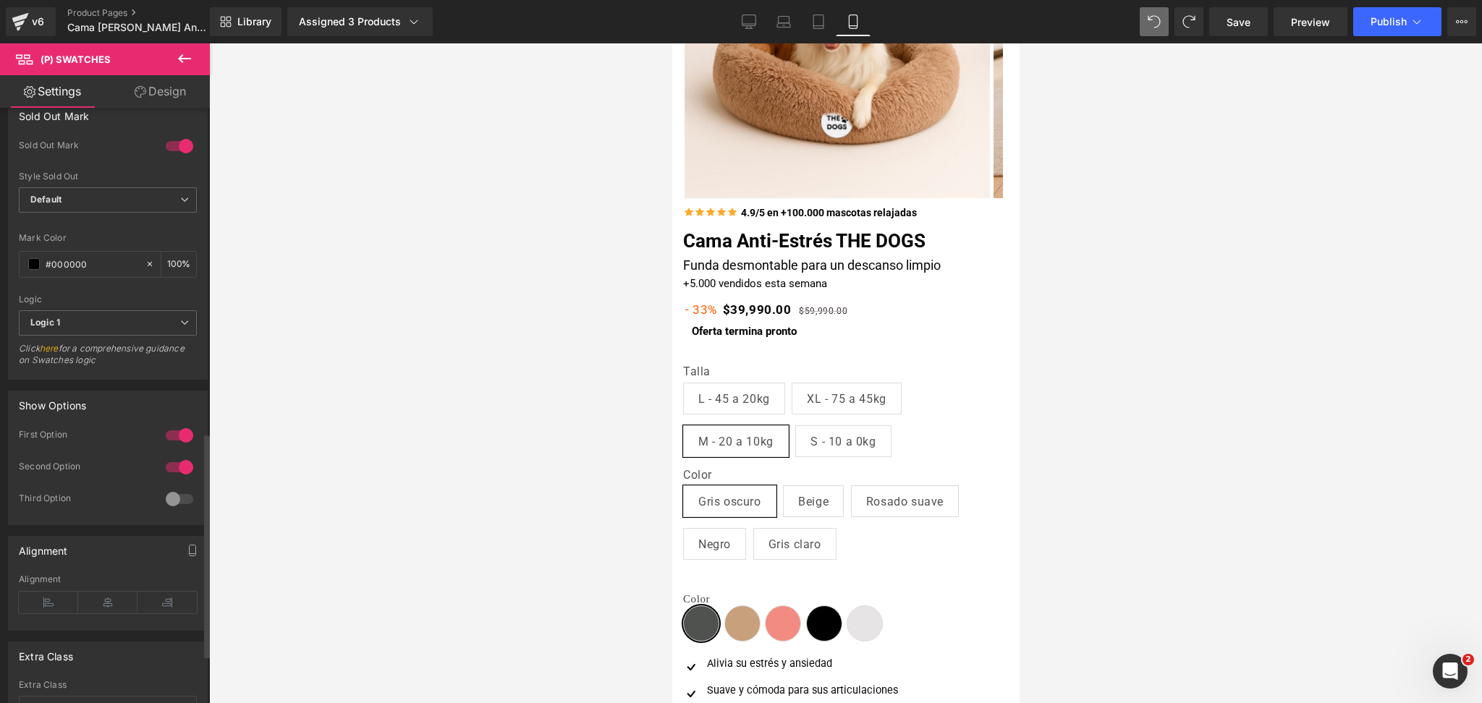
scroll to position [857, 0]
click at [142, 315] on span "Logic 1" at bounding box center [108, 324] width 178 height 25
click at [142, 315] on span "Logic 1" at bounding box center [105, 324] width 172 height 25
click at [147, 334] on span "Logic 1" at bounding box center [108, 324] width 178 height 25
click at [137, 373] on li "Logic 2" at bounding box center [105, 372] width 172 height 22
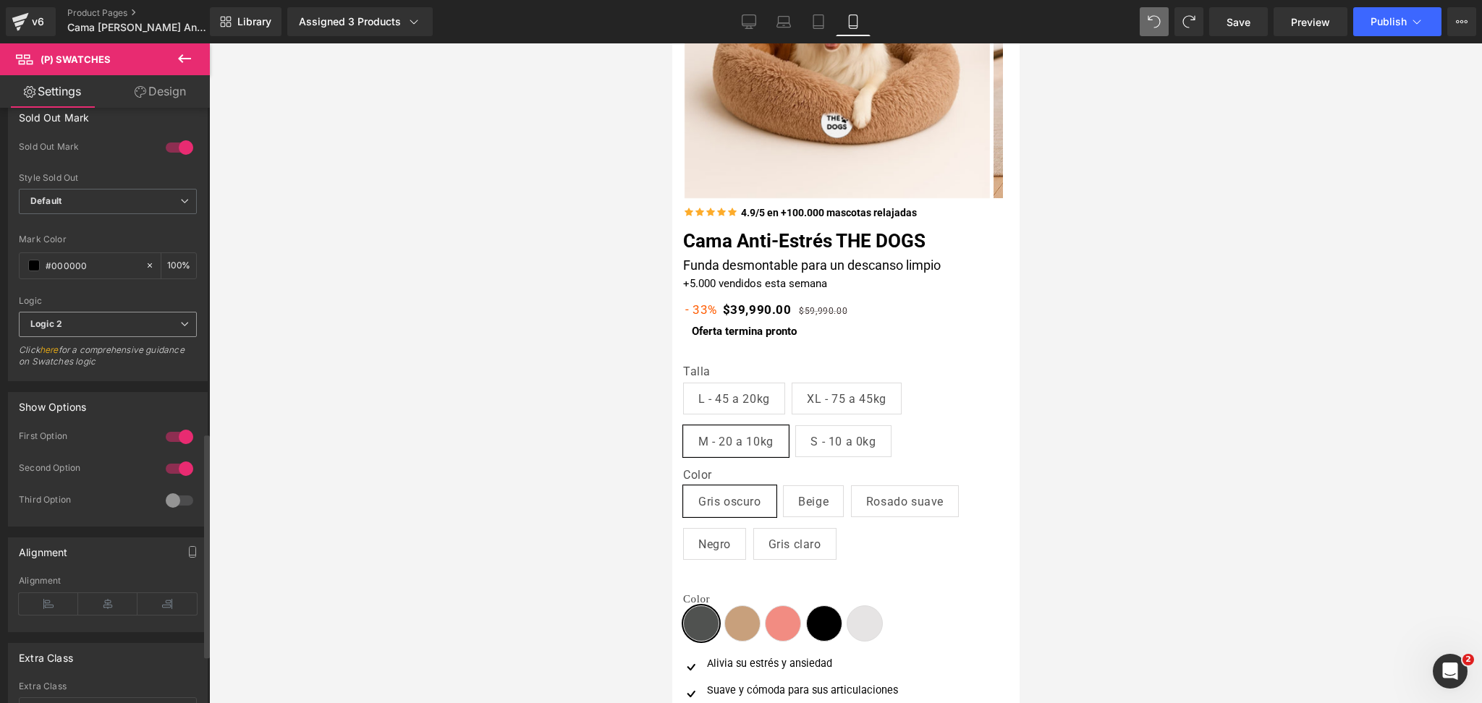
click at [151, 326] on span "Logic 2" at bounding box center [108, 324] width 178 height 25
click at [143, 347] on li "Logic 1" at bounding box center [105, 350] width 172 height 22
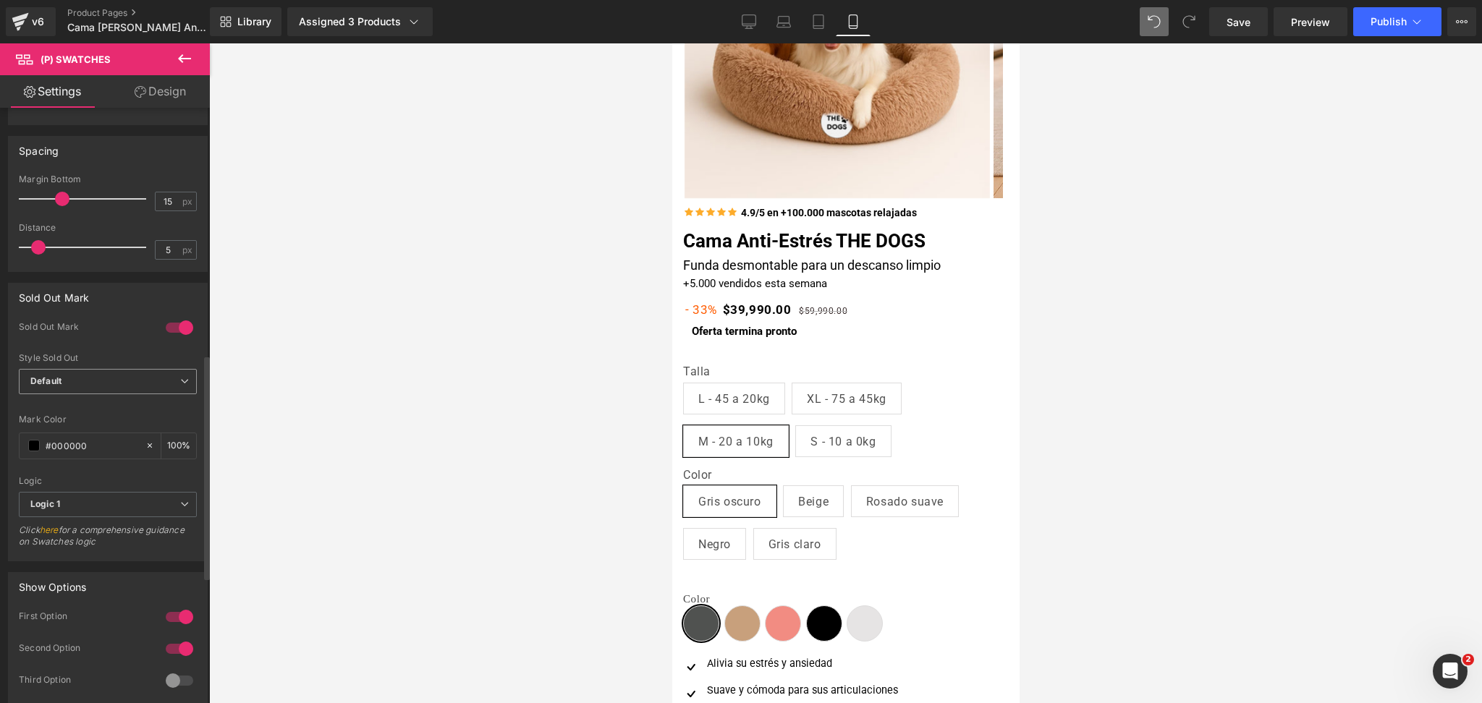
scroll to position [647, 0]
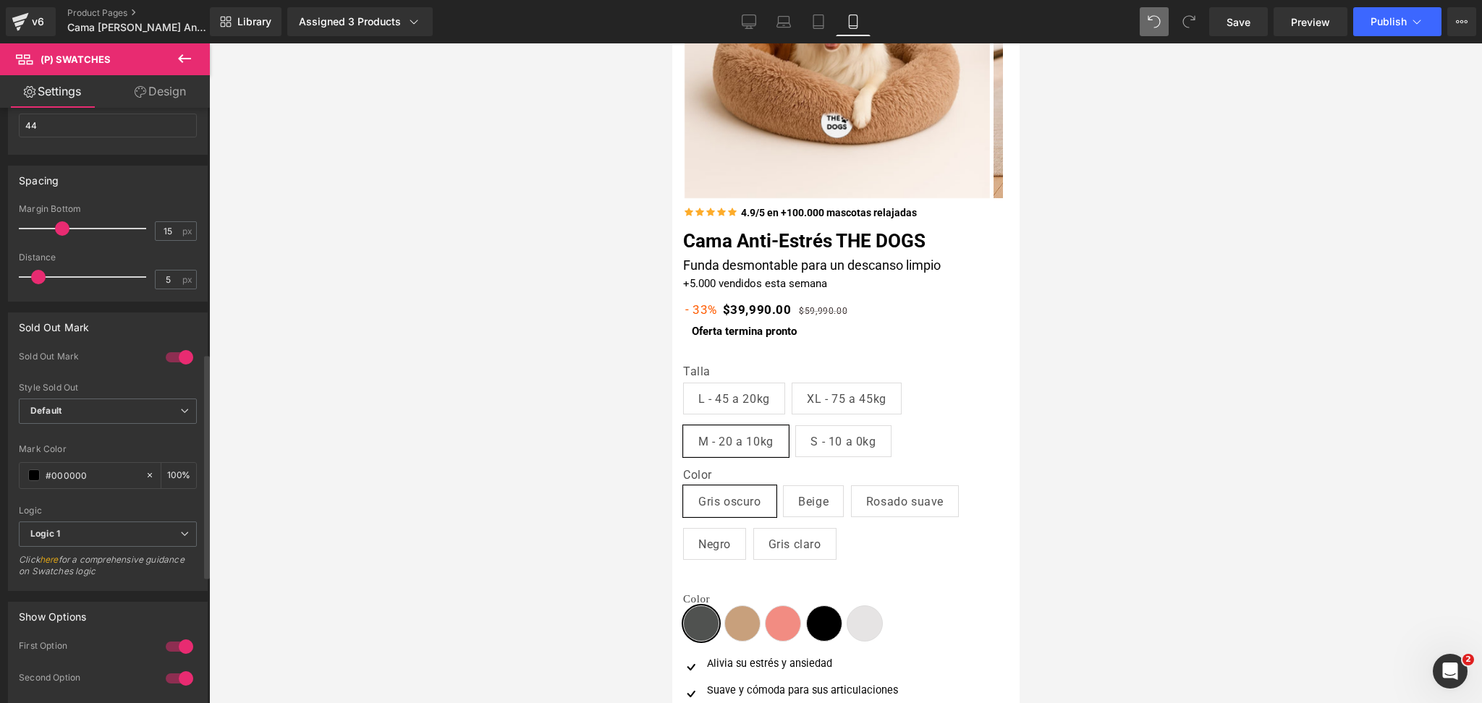
click at [169, 352] on div at bounding box center [179, 357] width 35 height 23
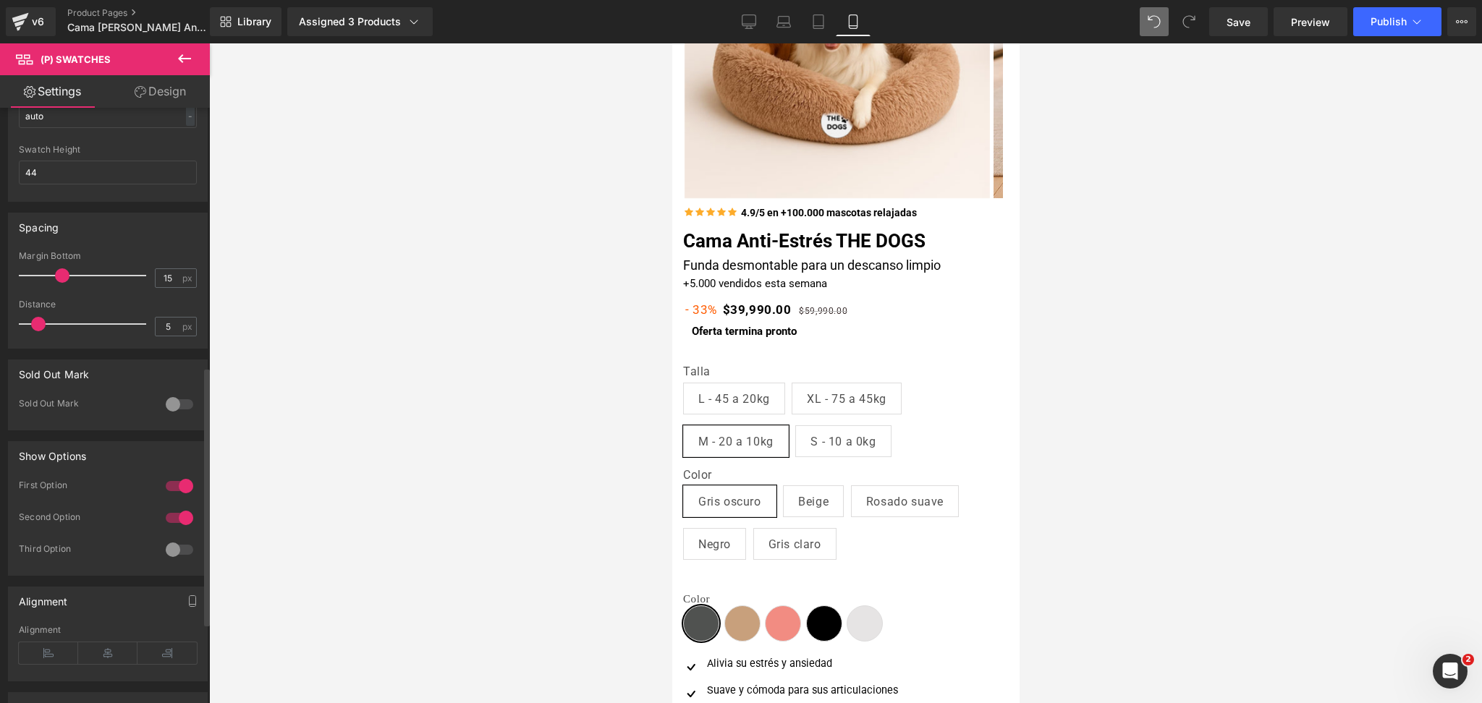
scroll to position [592, 0]
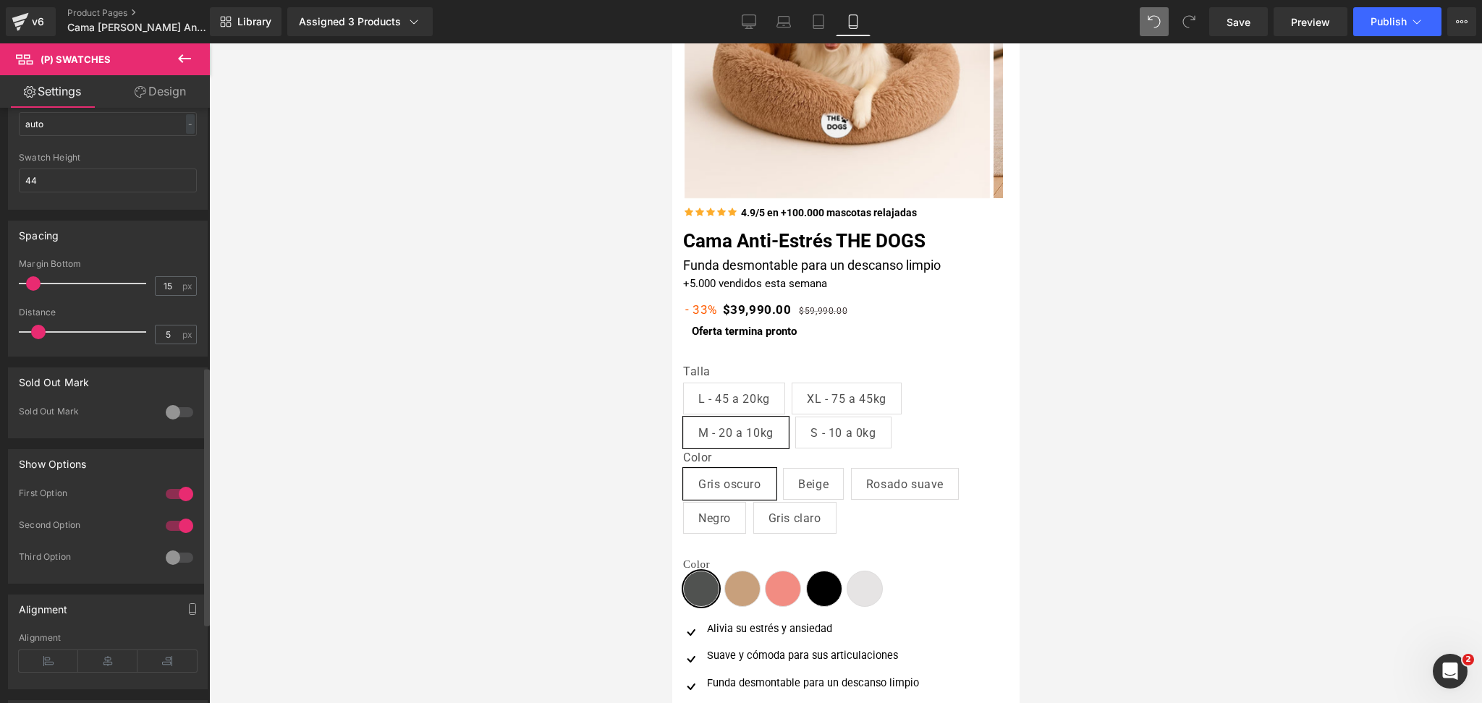
drag, startPoint x: 62, startPoint y: 280, endPoint x: 37, endPoint y: 284, distance: 25.6
click at [37, 284] on span at bounding box center [33, 283] width 14 height 14
click at [186, 498] on div at bounding box center [179, 494] width 35 height 23
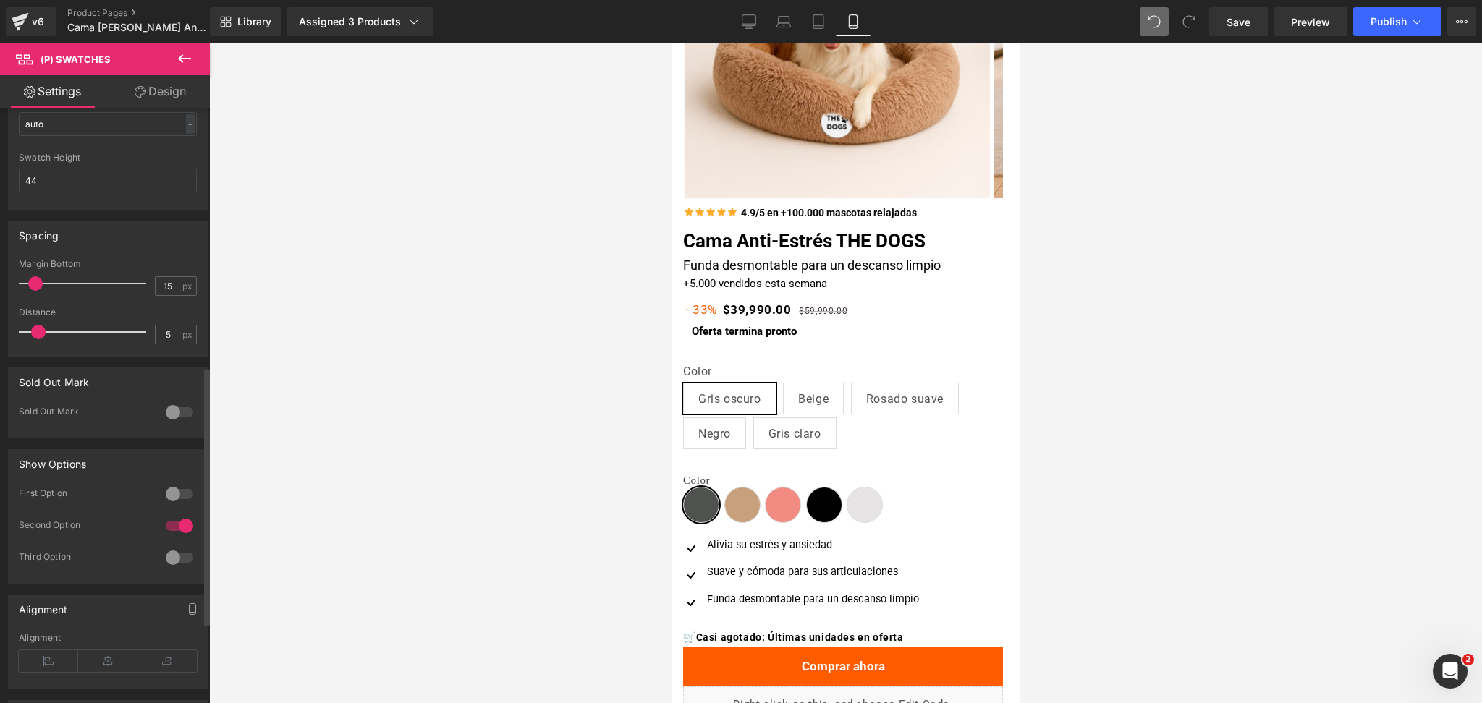
click at [186, 498] on div at bounding box center [179, 494] width 35 height 23
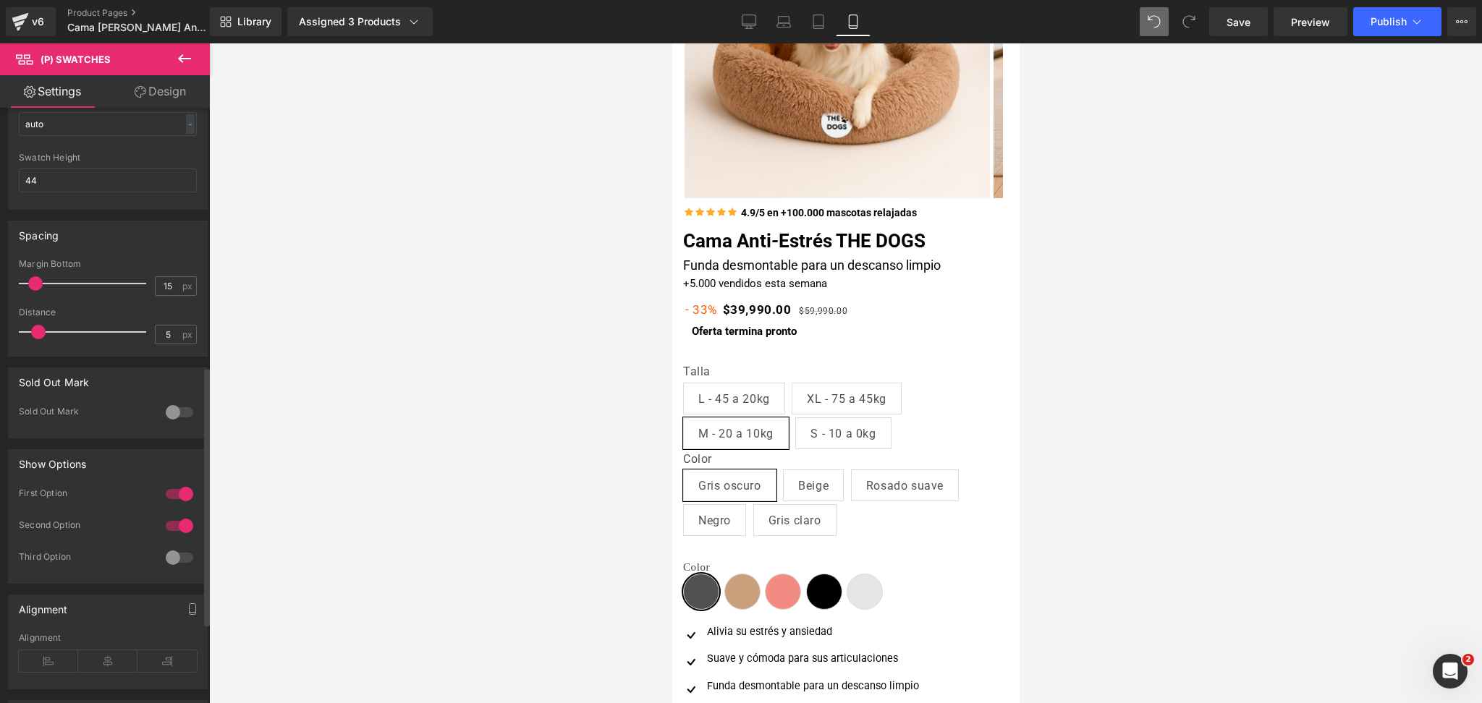
click at [176, 524] on div at bounding box center [179, 525] width 35 height 23
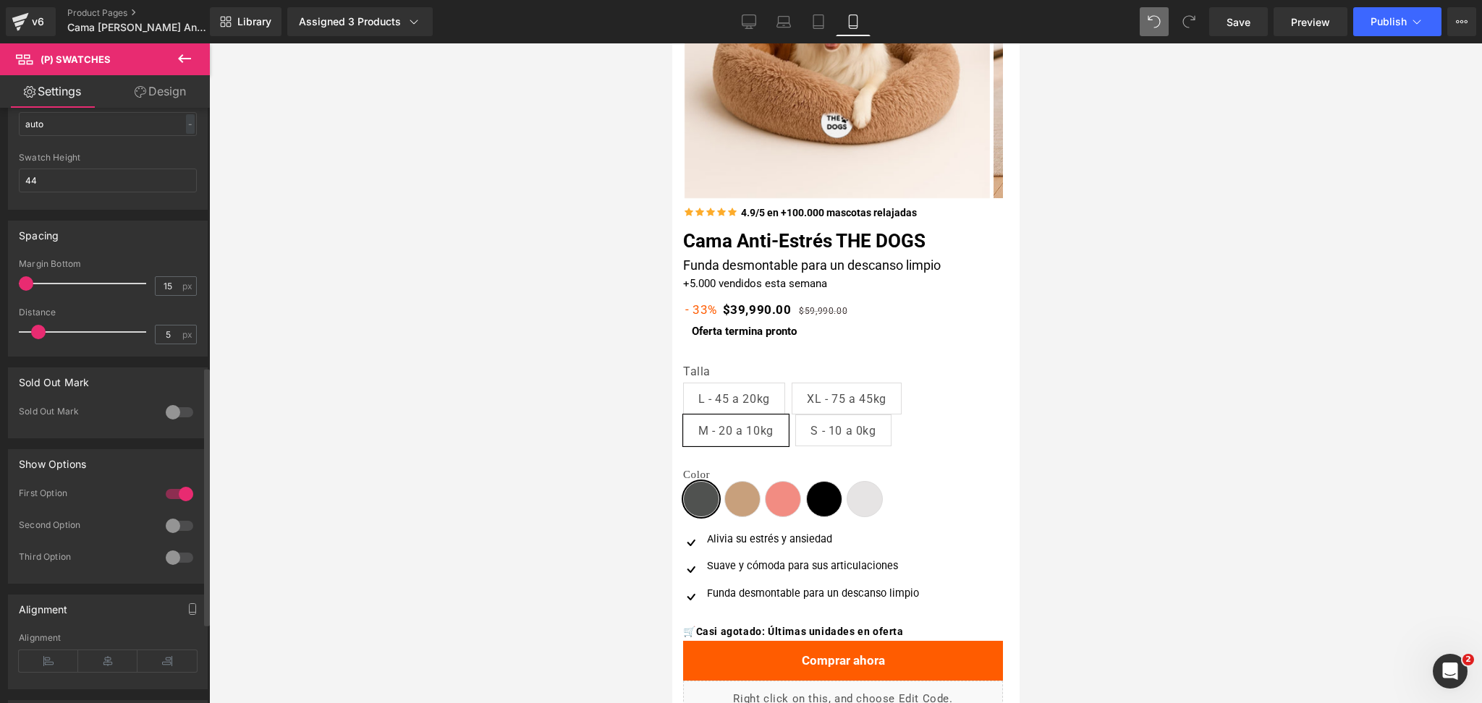
drag, startPoint x: 35, startPoint y: 280, endPoint x: 0, endPoint y: 271, distance: 36.7
click at [0, 271] on div "Spacing 15px Margin Bottom 15 px 5px Distance 5 px" at bounding box center [108, 283] width 216 height 147
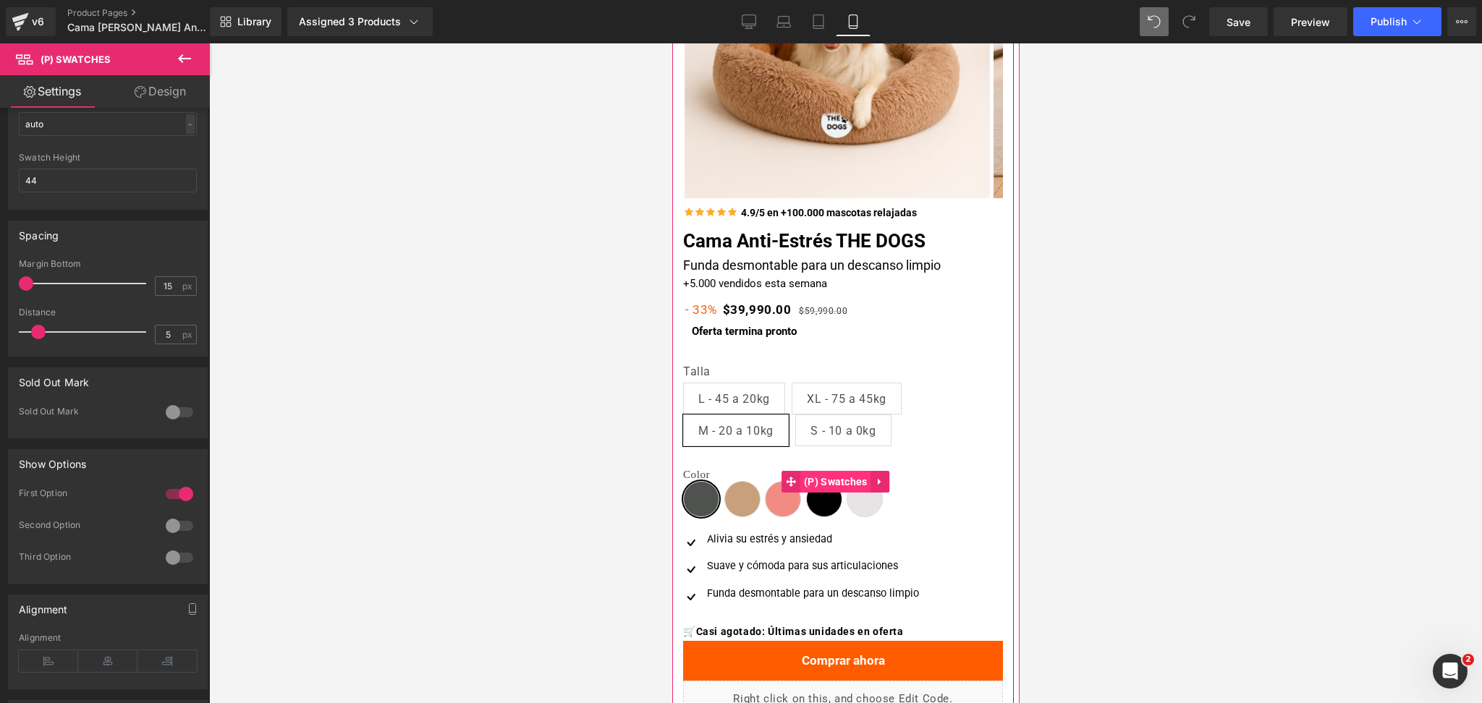
click at [826, 471] on link "(P) Swatches" at bounding box center [826, 482] width 90 height 22
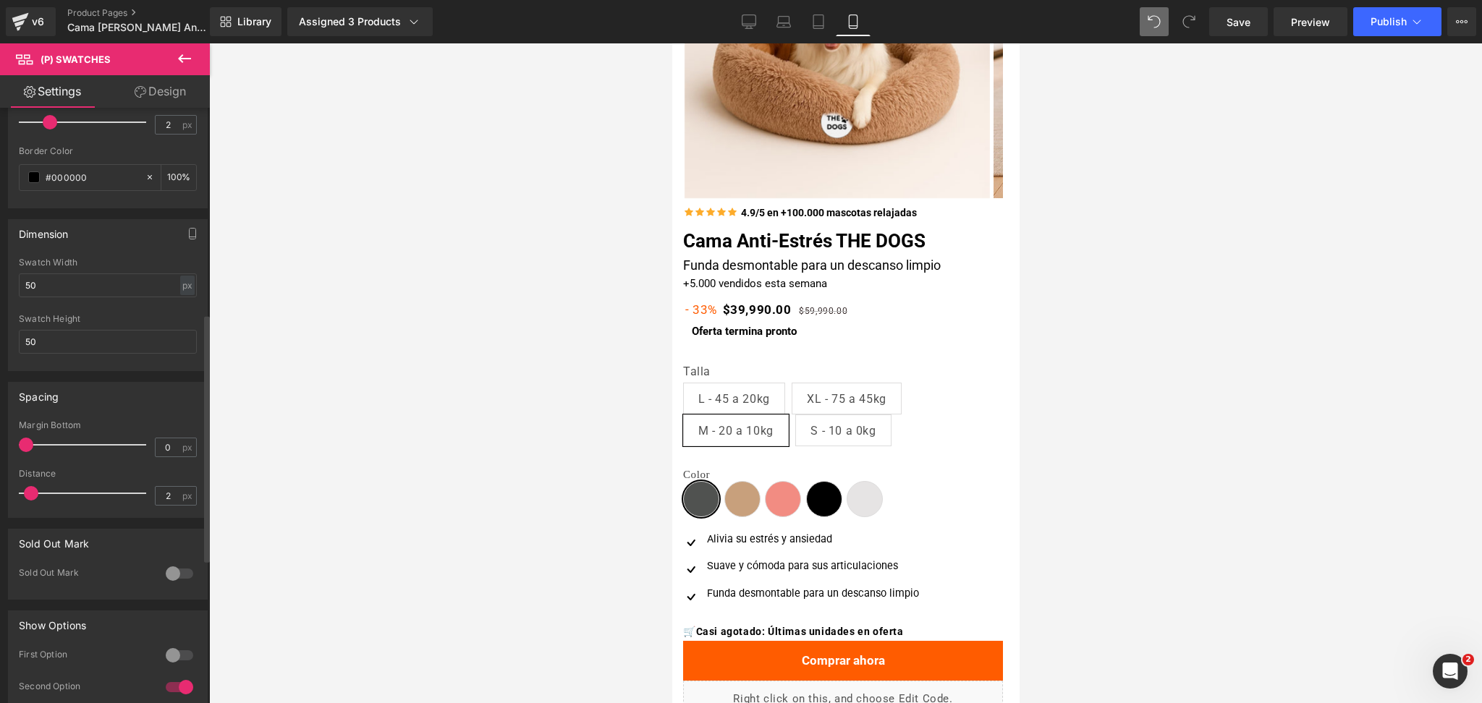
scroll to position [494, 0]
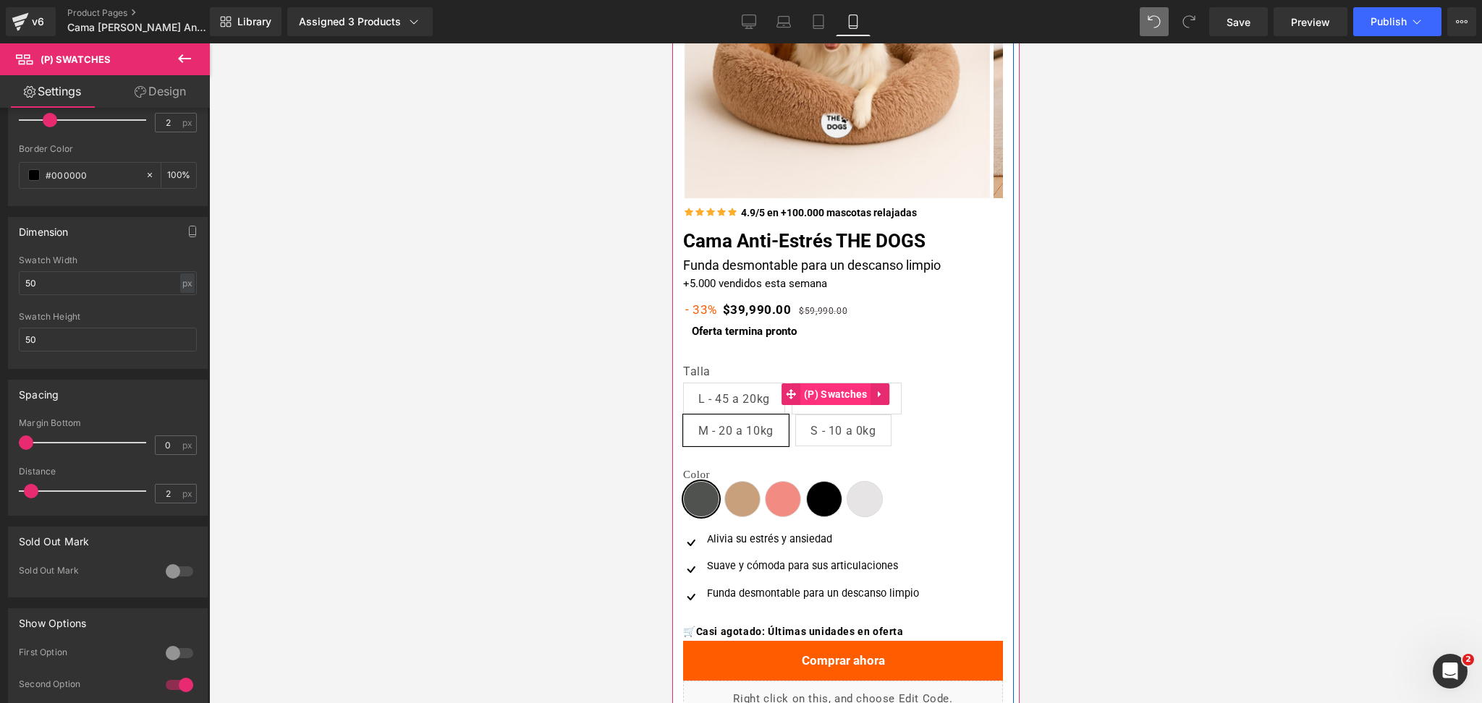
click at [819, 392] on span "(P) Swatches" at bounding box center [834, 394] width 71 height 22
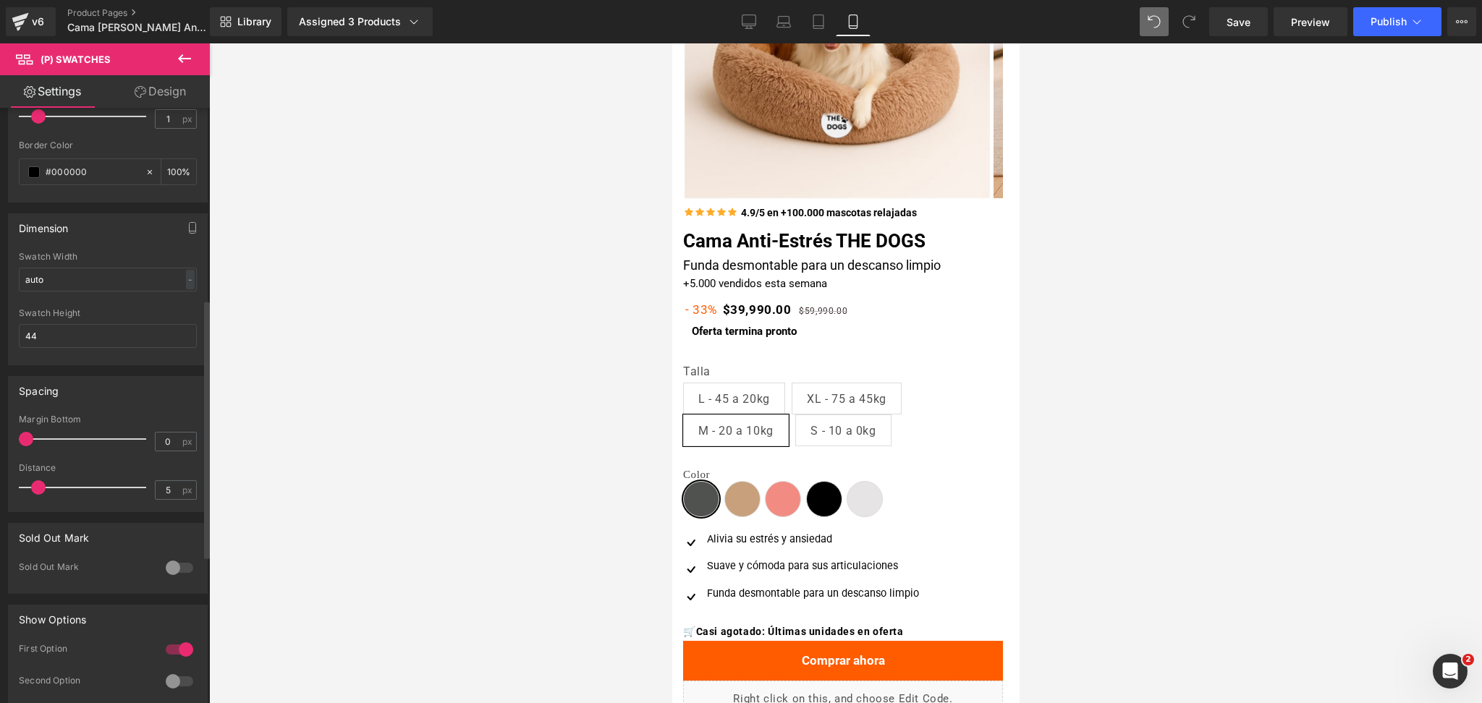
scroll to position [438, 0]
drag, startPoint x: 36, startPoint y: 479, endPoint x: 30, endPoint y: 483, distance: 7.8
click at [30, 483] on span at bounding box center [31, 486] width 14 height 14
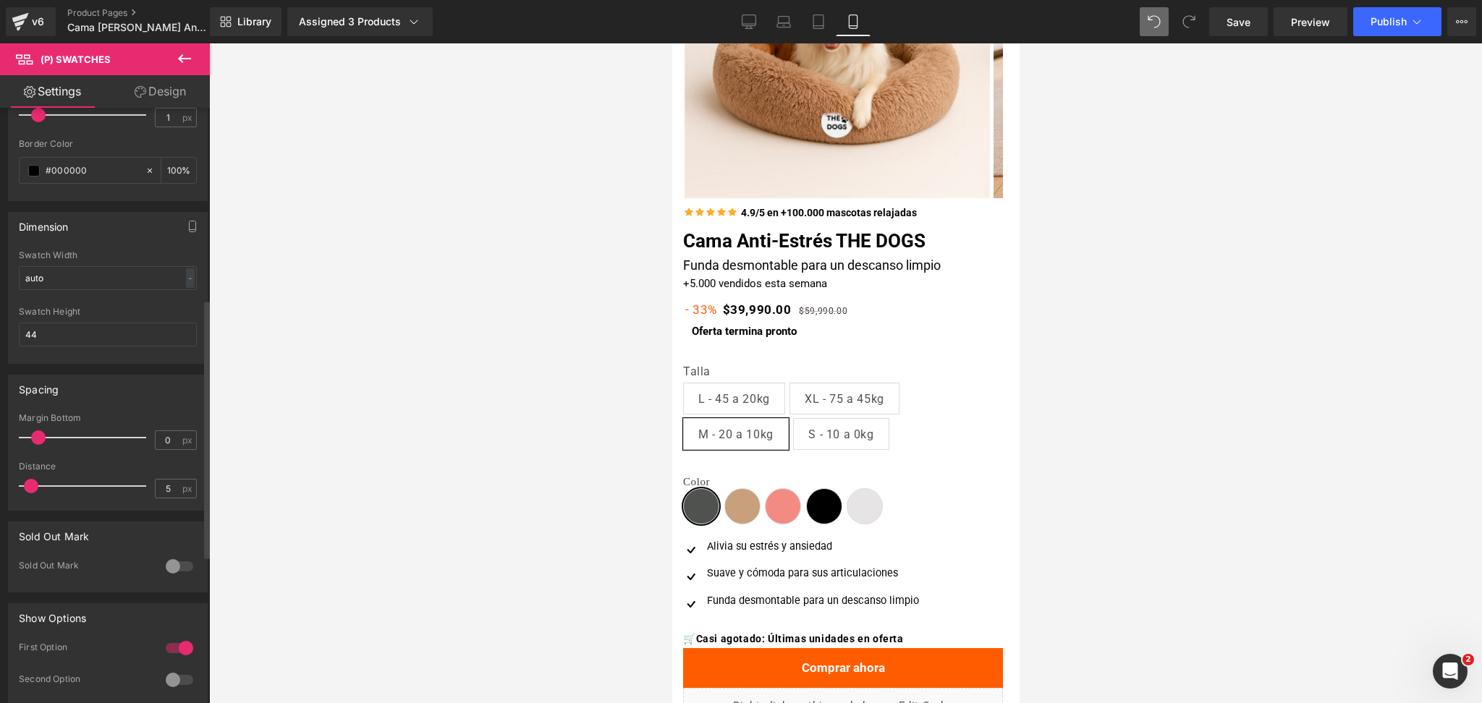
drag, startPoint x: 25, startPoint y: 434, endPoint x: 37, endPoint y: 435, distance: 11.6
click at [37, 435] on span at bounding box center [38, 437] width 14 height 14
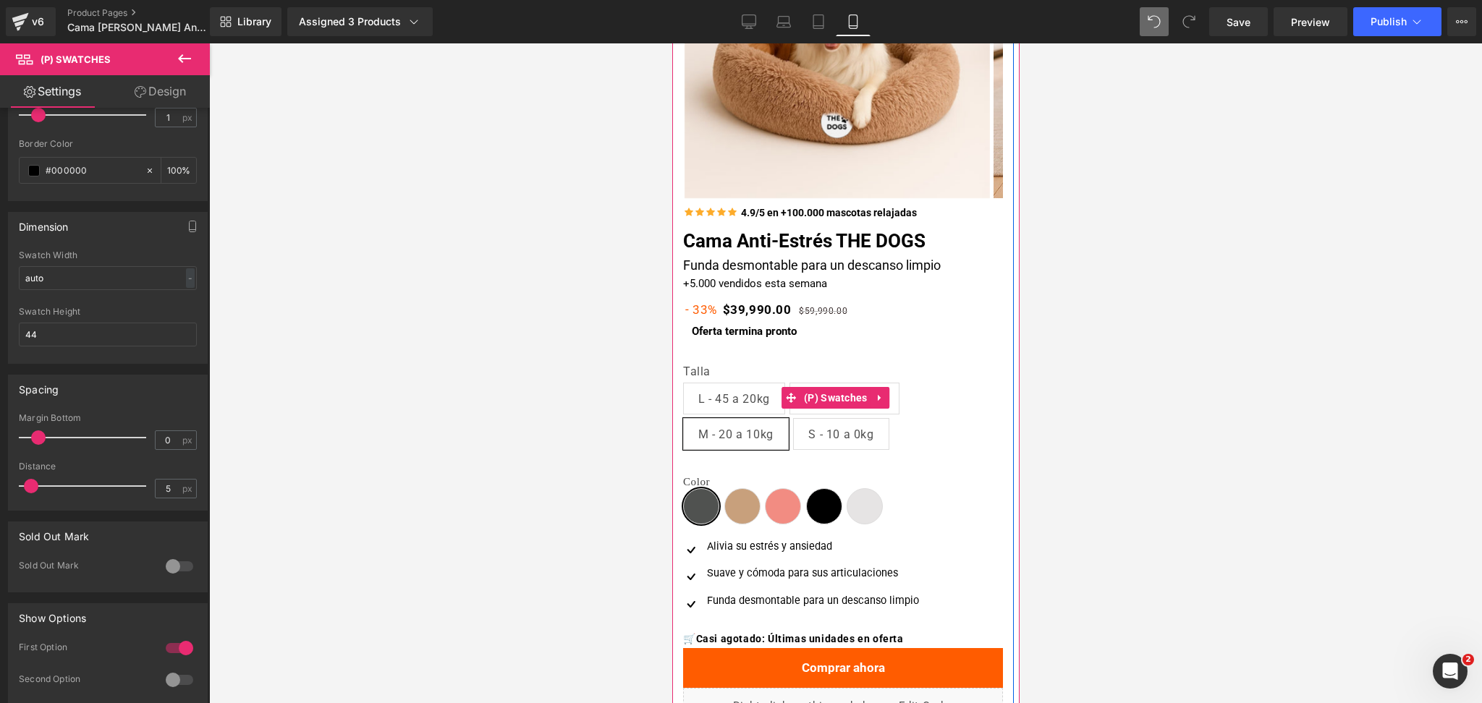
click at [1103, 344] on div at bounding box center [845, 373] width 1272 height 660
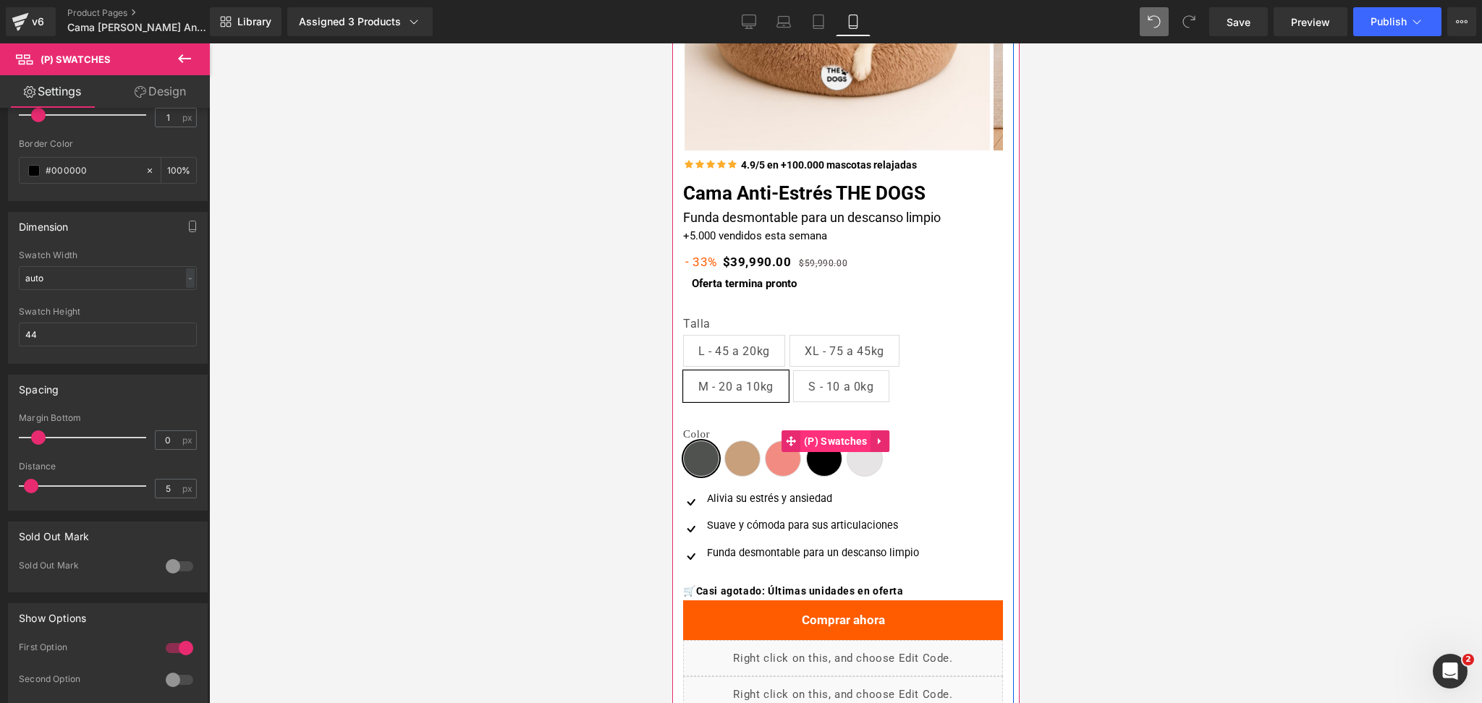
click at [819, 435] on span "(P) Swatches" at bounding box center [834, 441] width 71 height 22
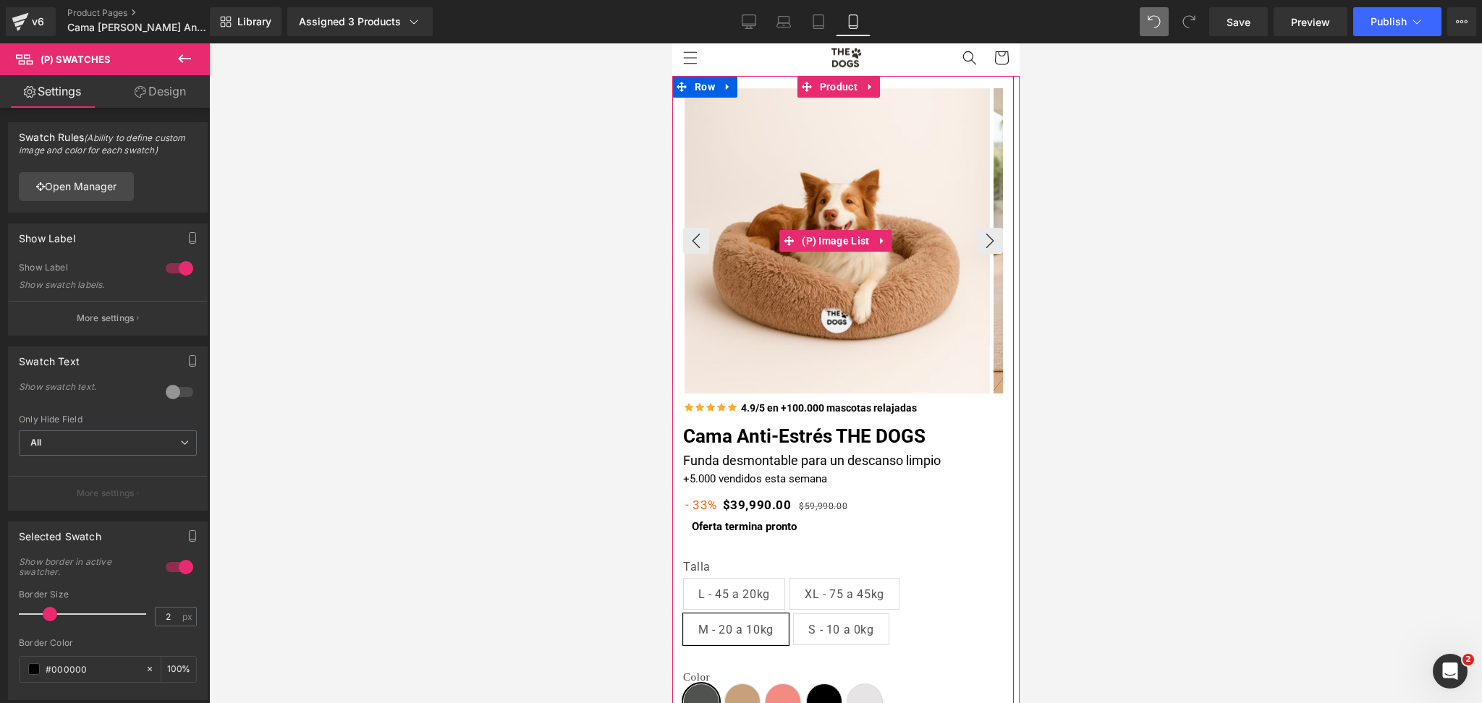
scroll to position [0, 0]
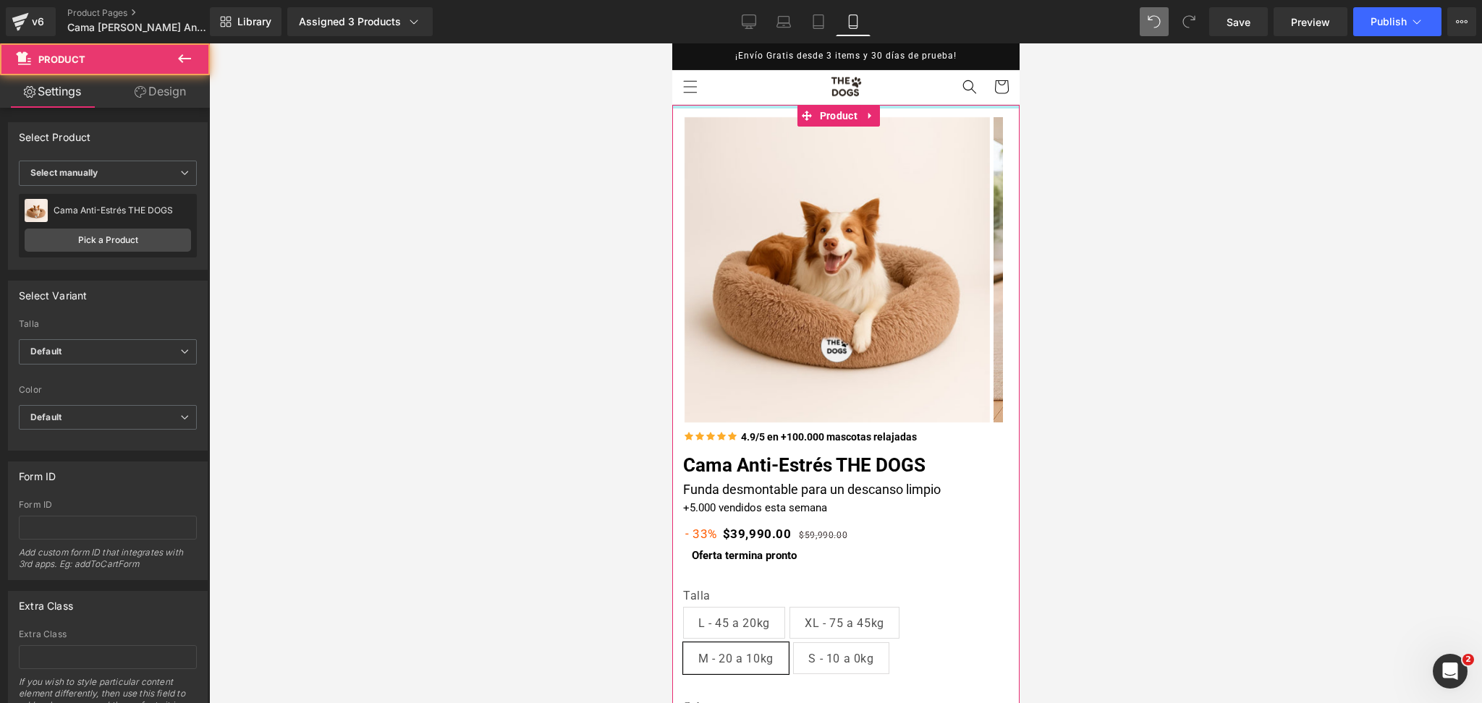
click at [897, 108] on div at bounding box center [844, 107] width 347 height 4
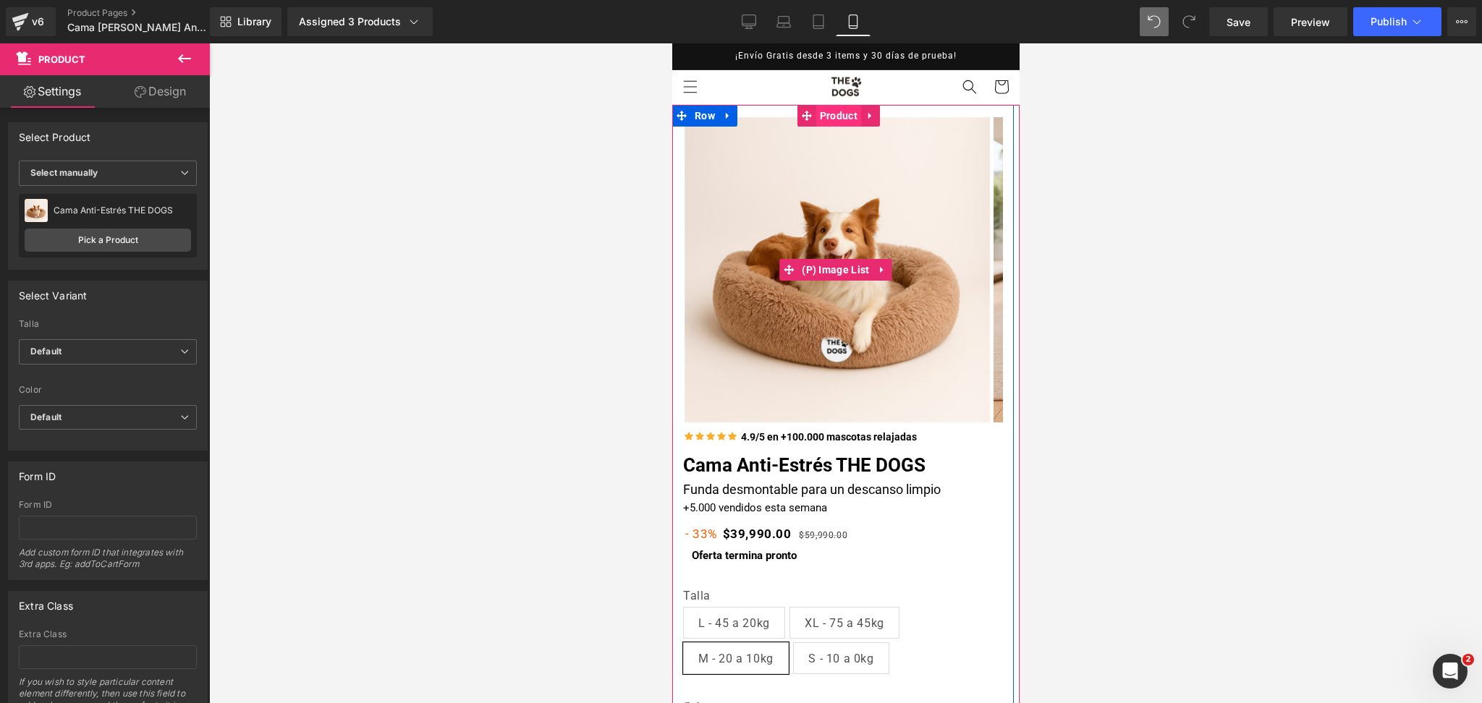
click at [818, 109] on span "Product" at bounding box center [837, 116] width 45 height 22
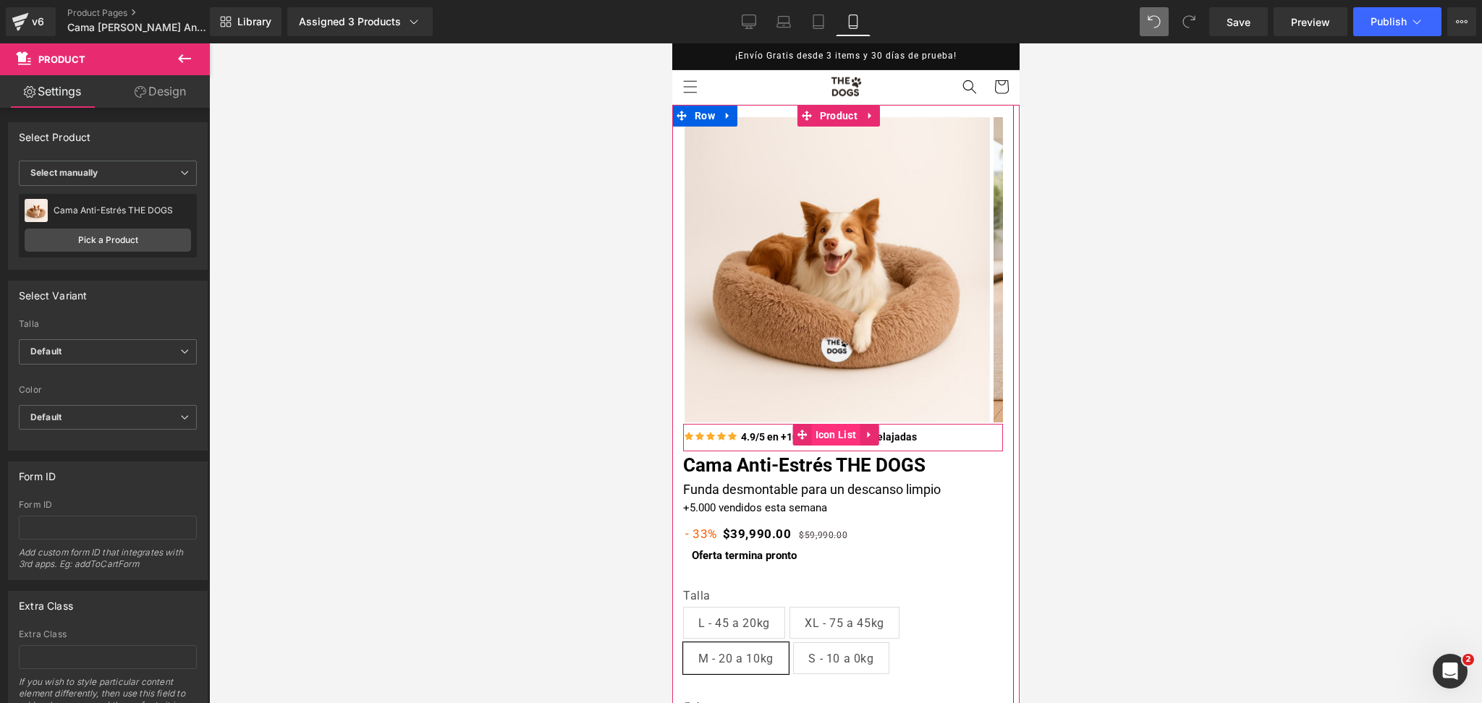
click at [825, 431] on span "Icon List" at bounding box center [835, 435] width 48 height 22
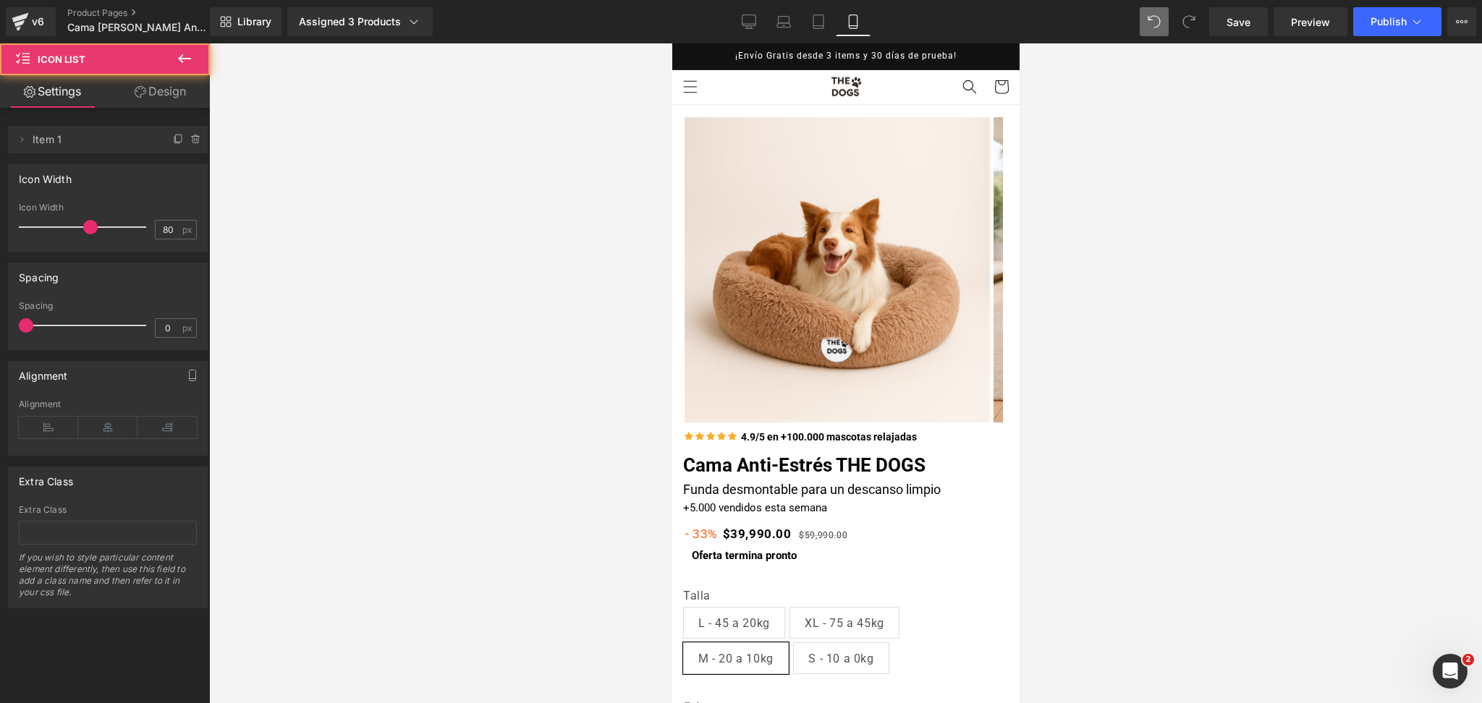
click at [1081, 381] on div at bounding box center [845, 373] width 1272 height 660
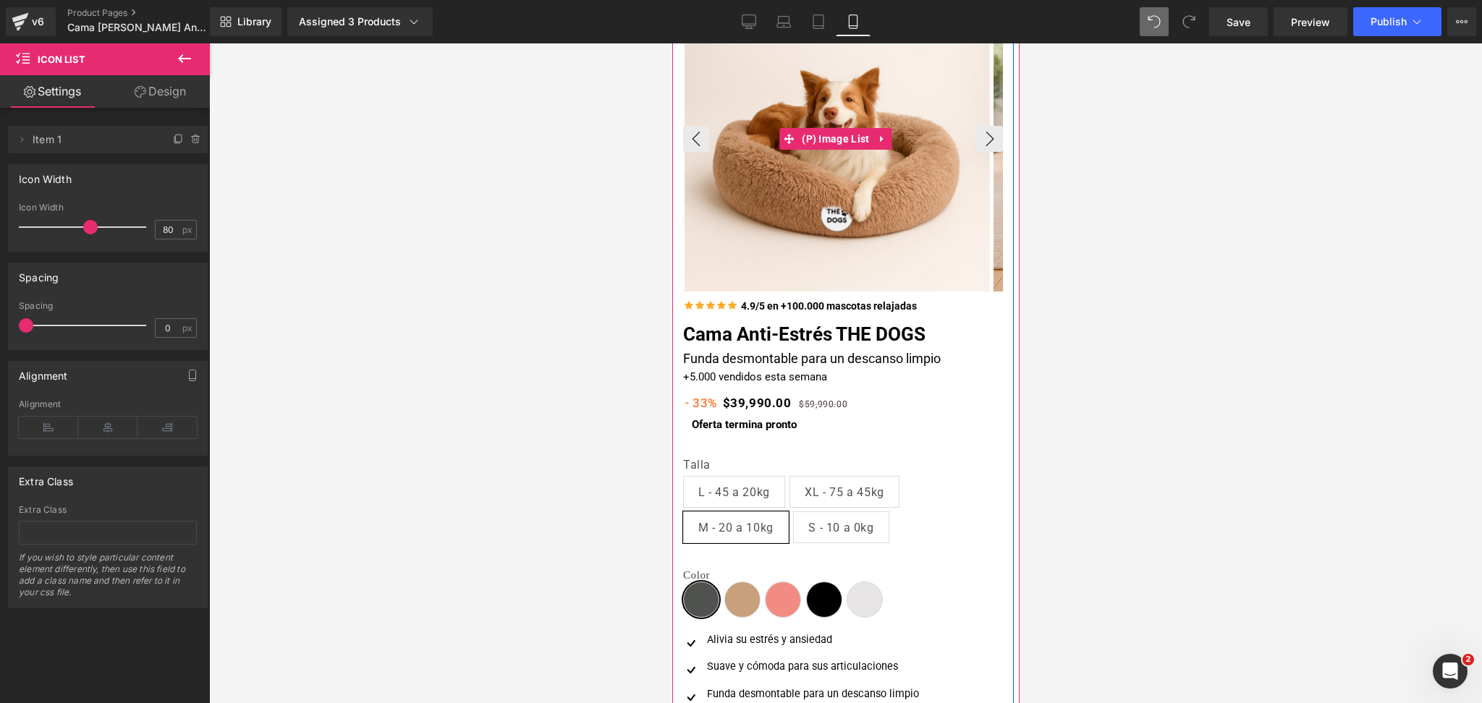
scroll to position [154, 0]
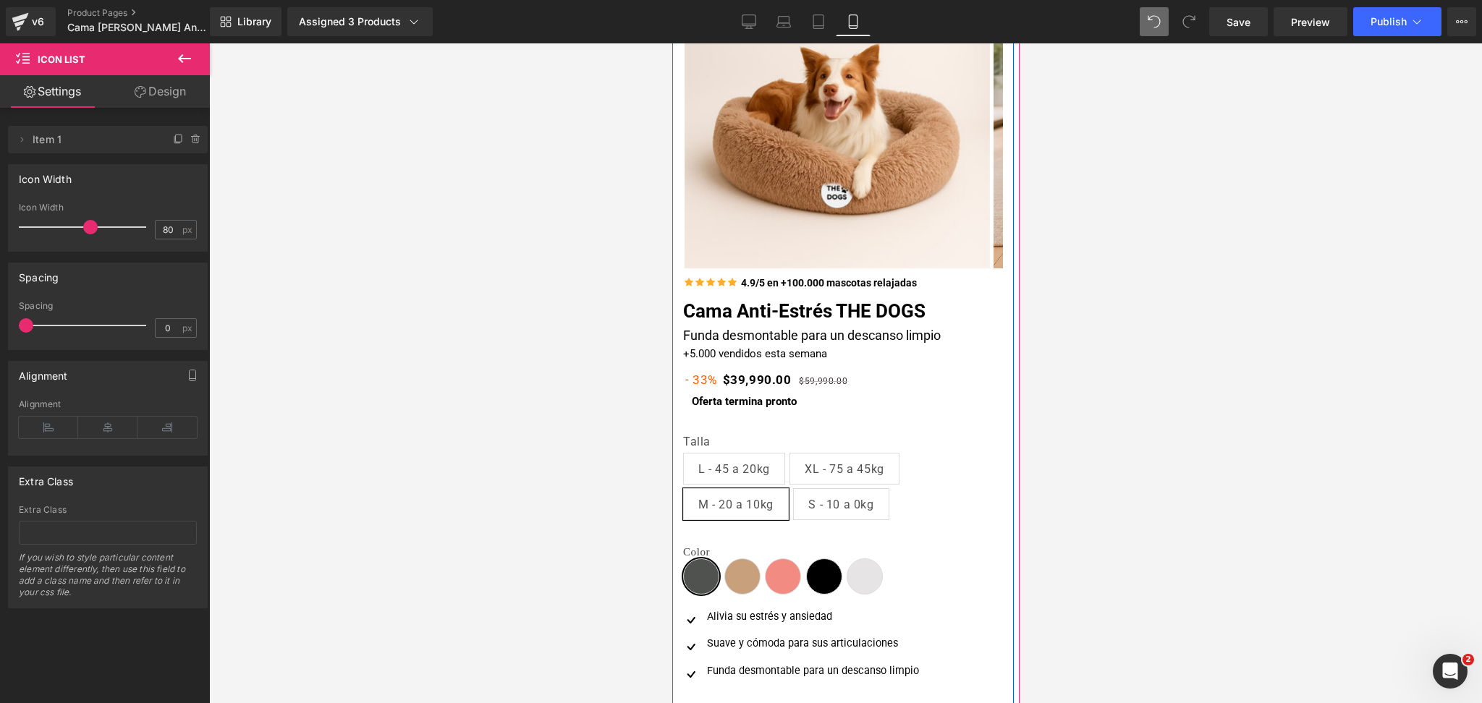
click at [768, 351] on p "+5.000 vendidos esta semana" at bounding box center [842, 354] width 320 height 17
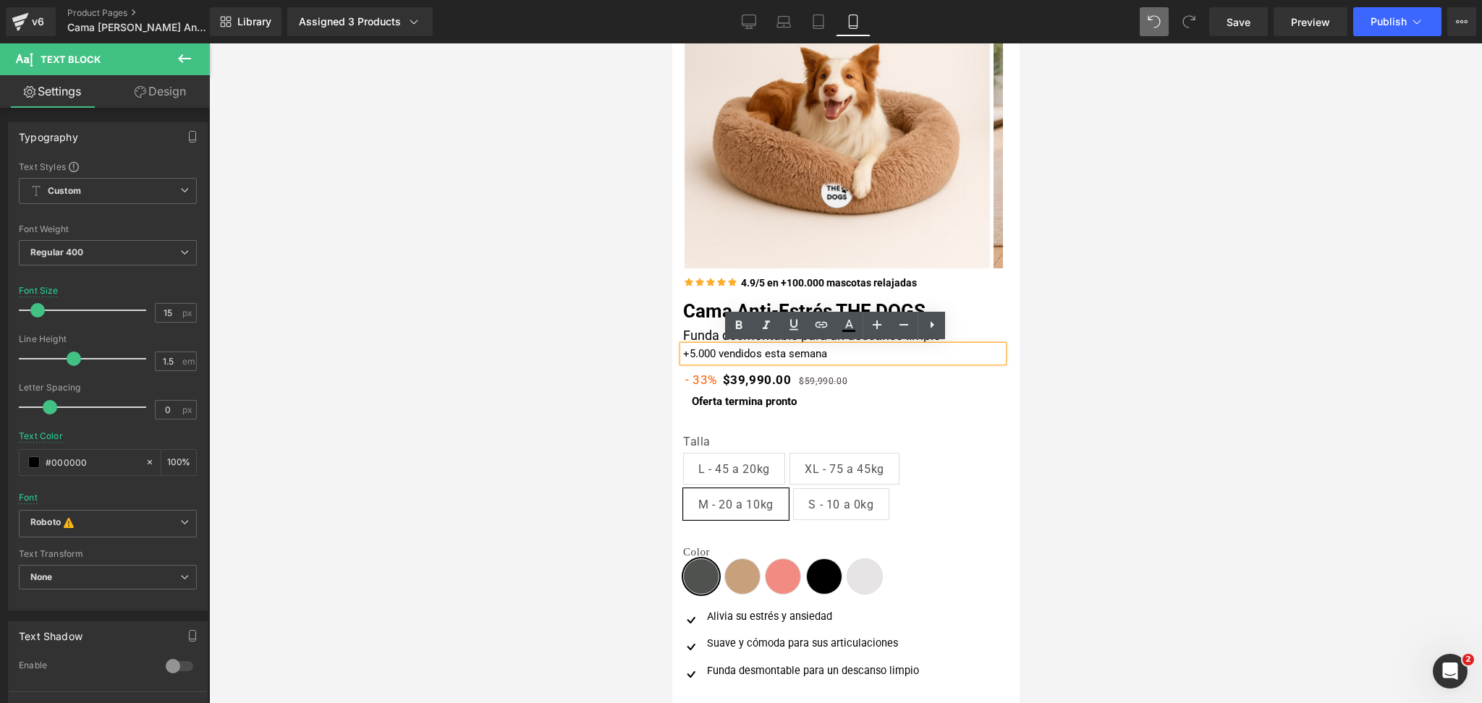
click at [1094, 329] on div at bounding box center [845, 373] width 1272 height 660
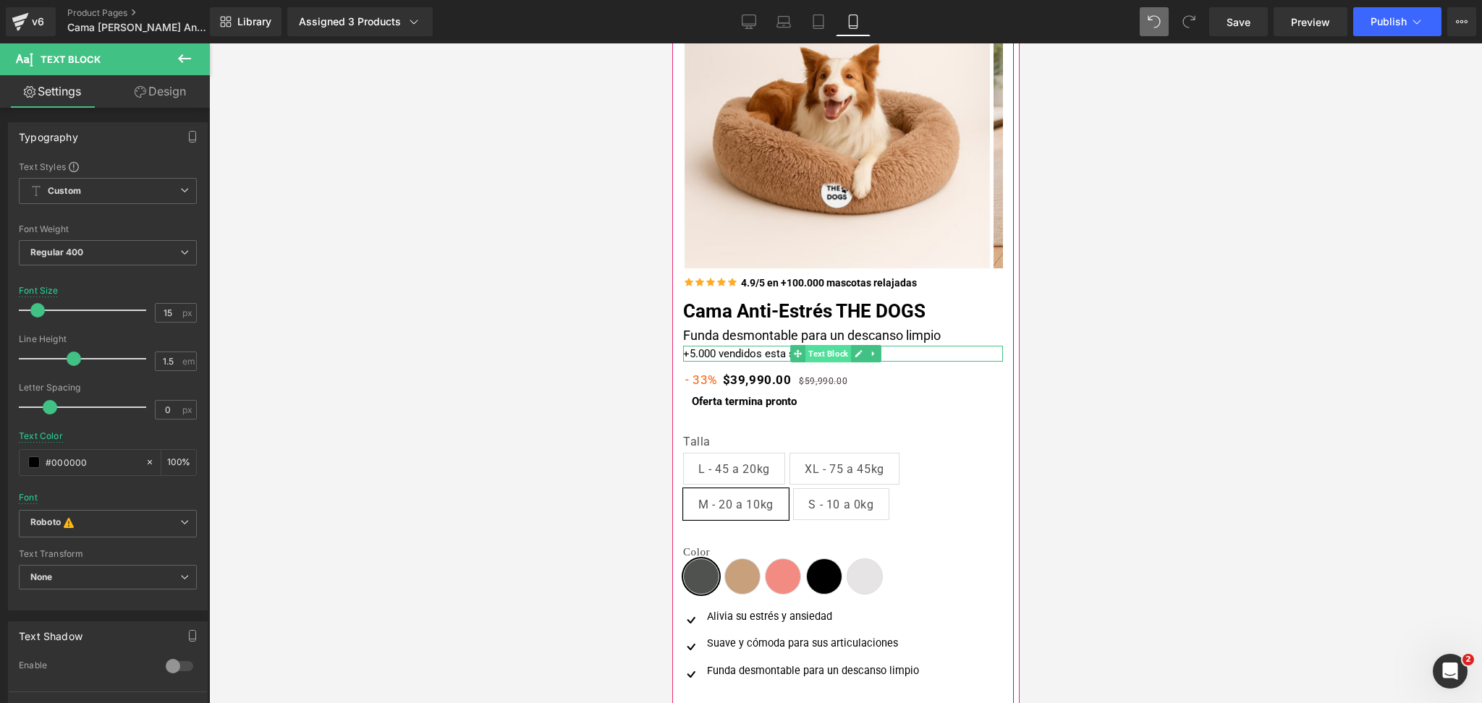
click at [816, 348] on span "Text Block" at bounding box center [827, 353] width 46 height 17
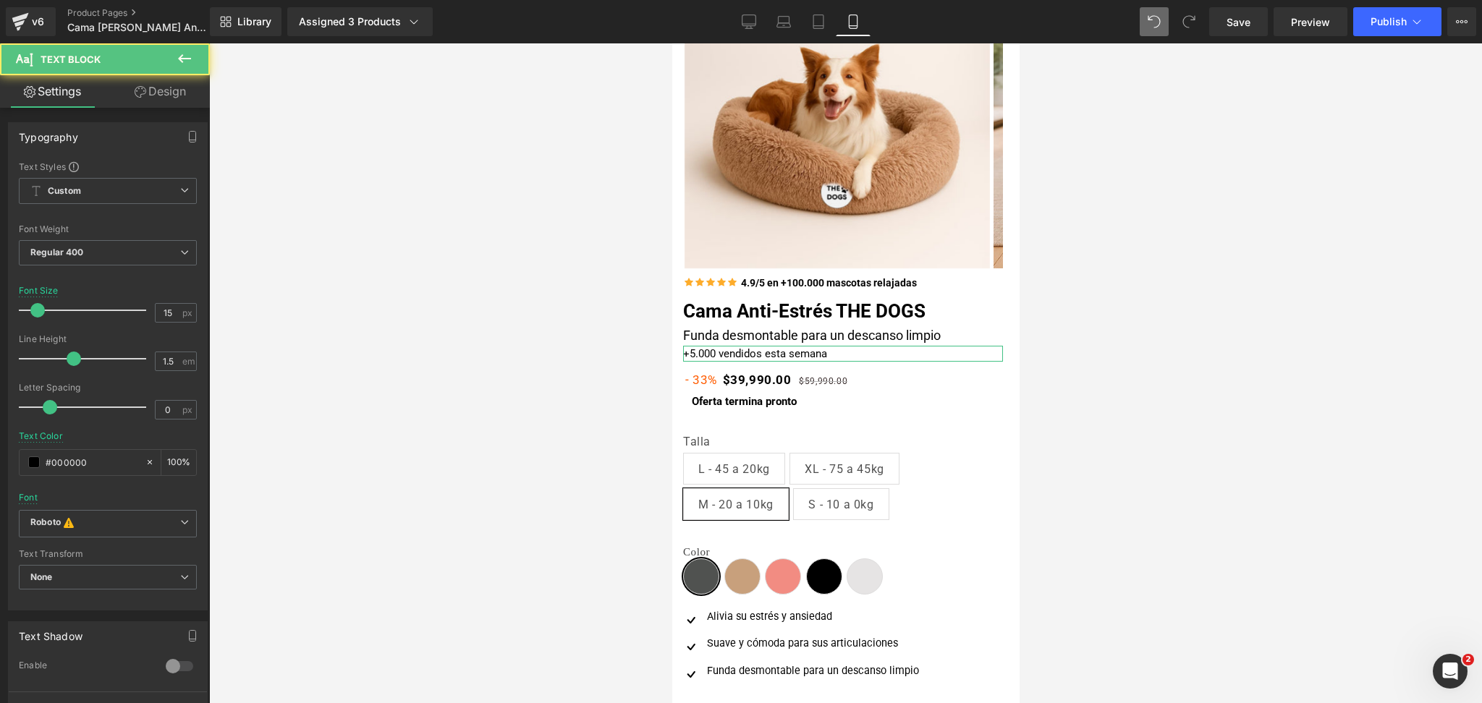
click at [172, 87] on link "Design" at bounding box center [160, 91] width 105 height 33
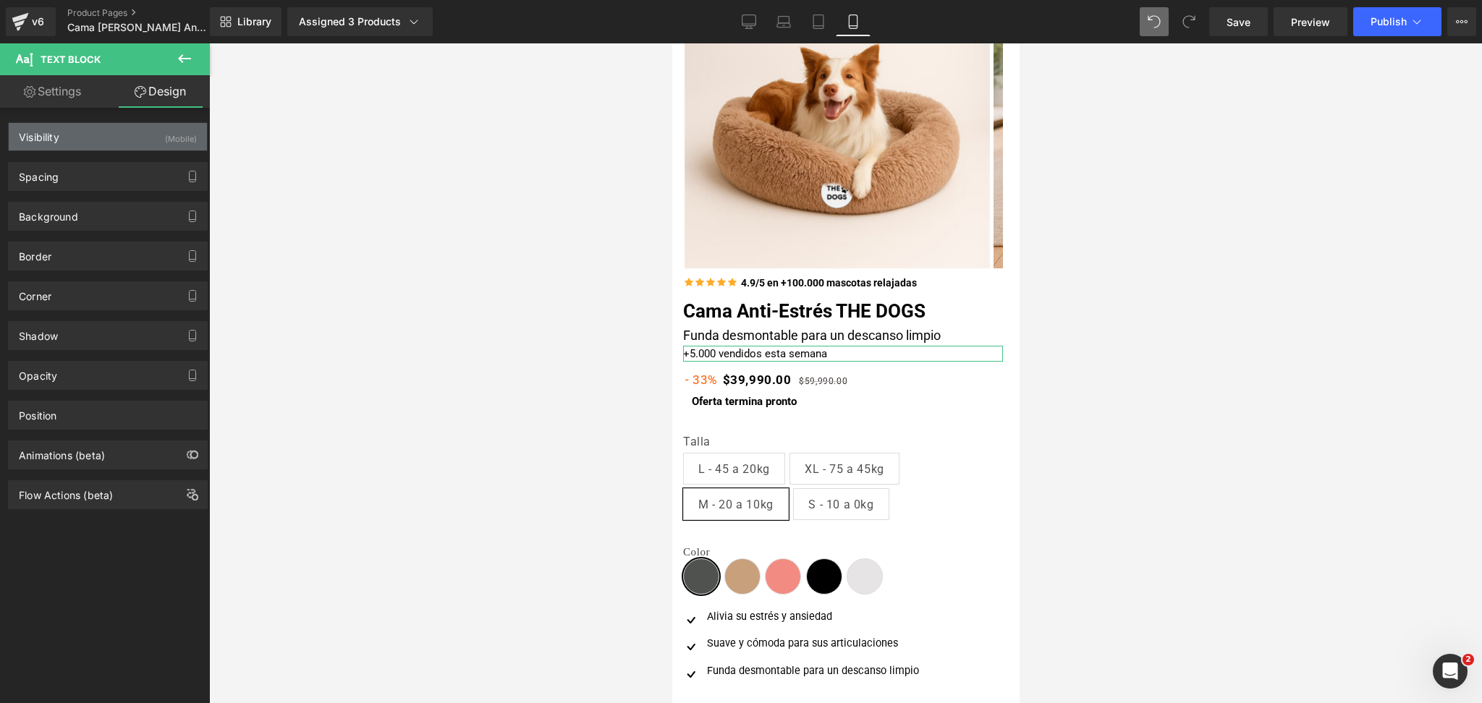
click at [135, 127] on div "Visibility (Mobile)" at bounding box center [108, 136] width 198 height 27
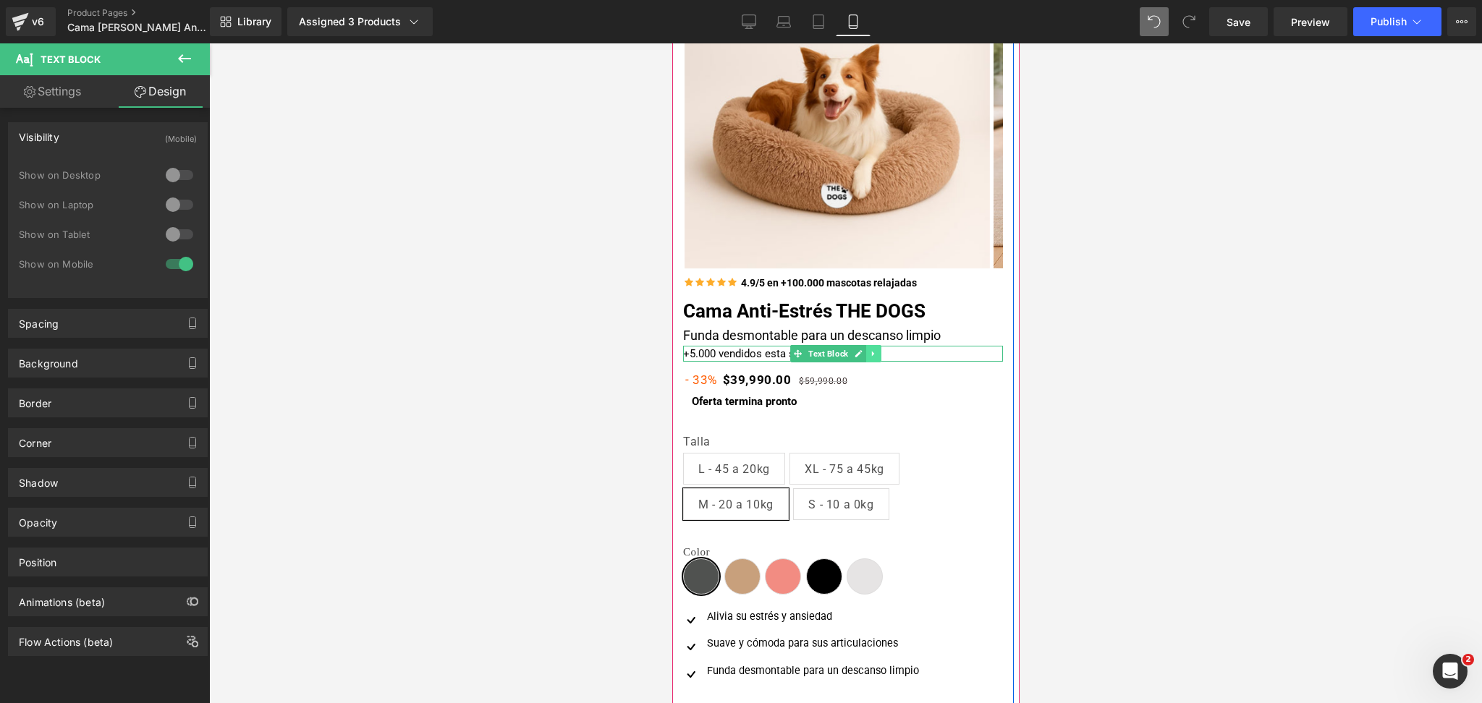
click at [868, 350] on link at bounding box center [872, 353] width 15 height 17
click at [877, 353] on icon at bounding box center [880, 353] width 8 height 8
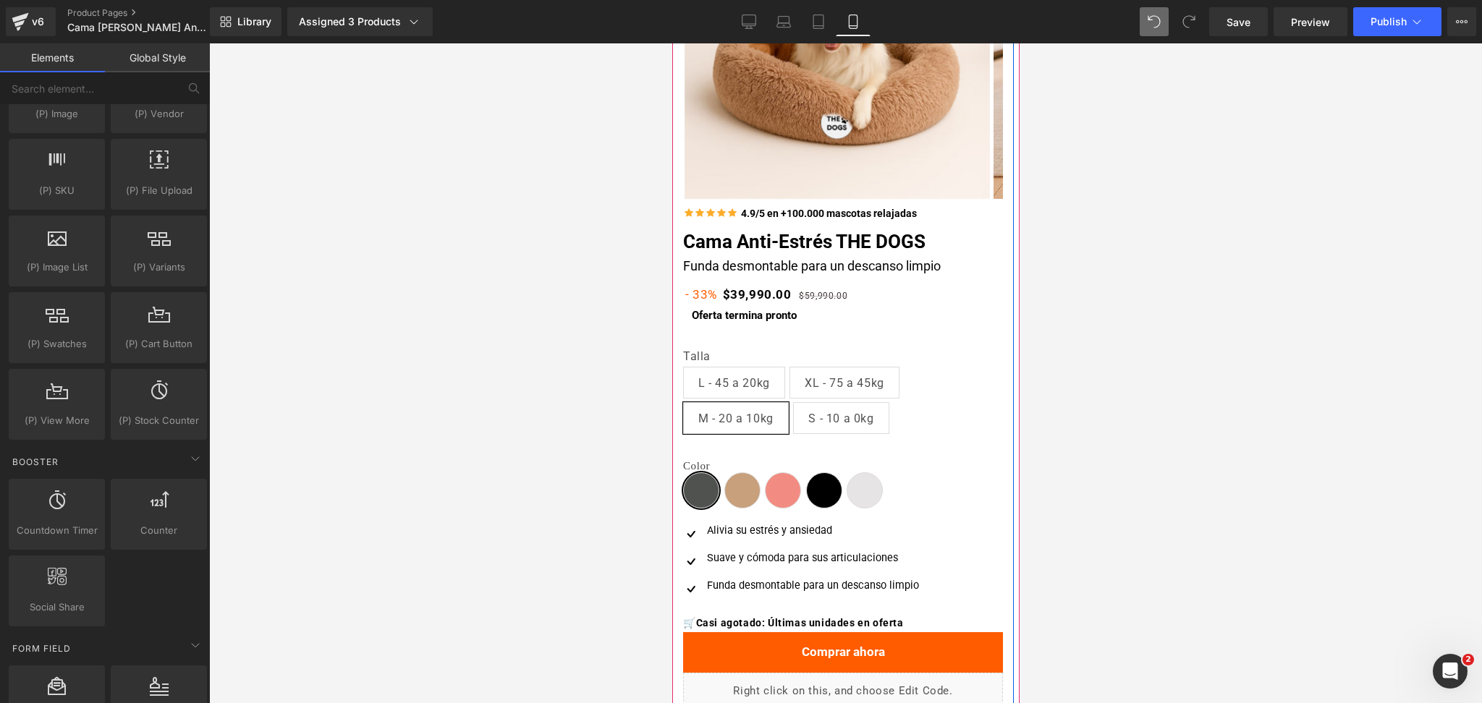
scroll to position [224, 0]
click at [803, 467] on span "(P) Swatches" at bounding box center [834, 473] width 71 height 22
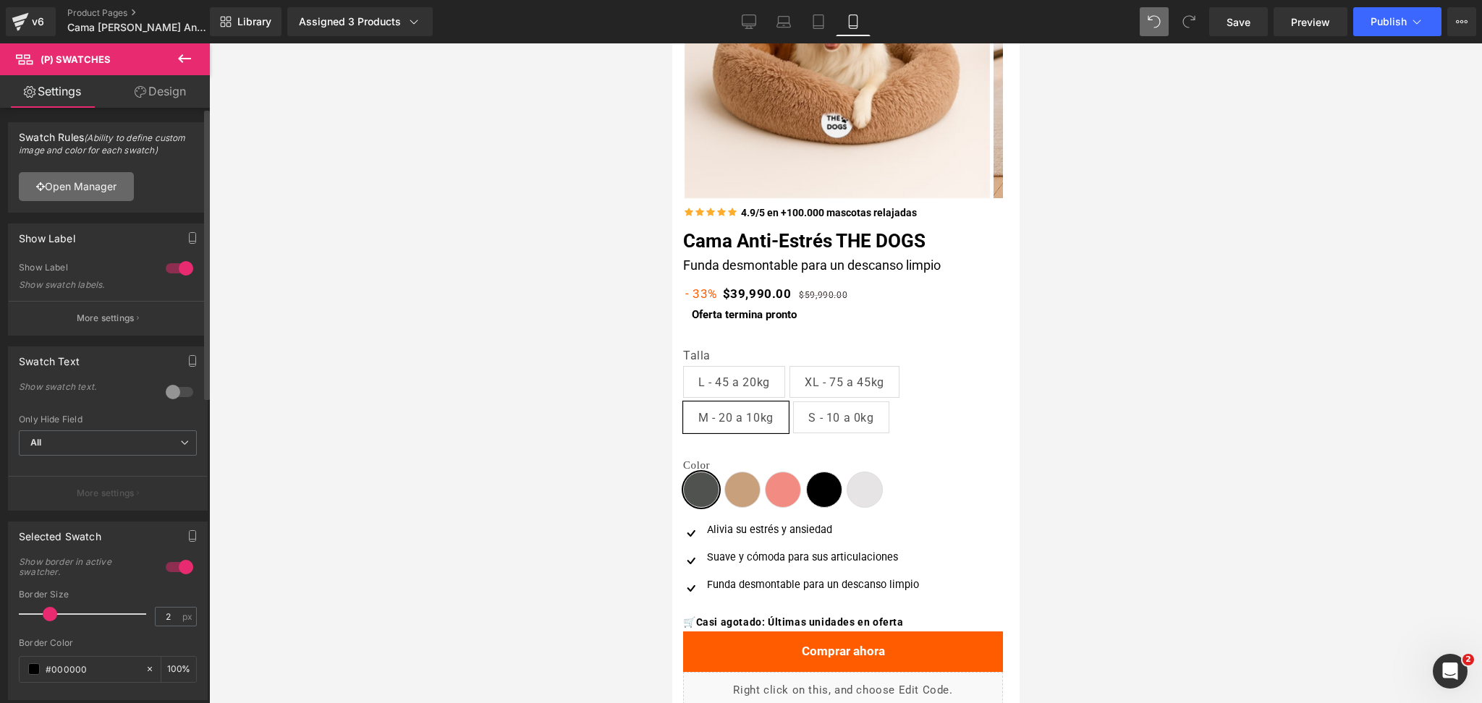
click at [126, 199] on link "Open Manager" at bounding box center [76, 186] width 115 height 29
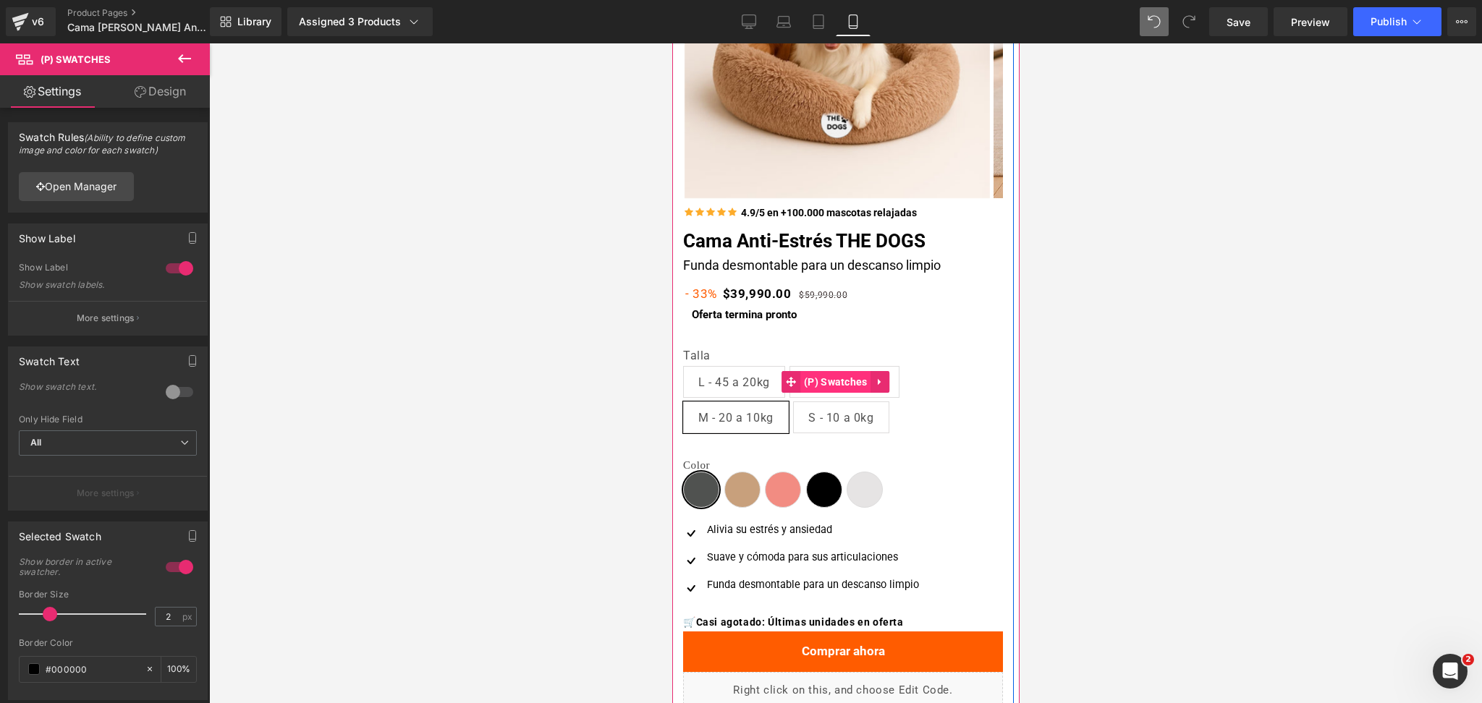
click at [825, 379] on span "(P) Swatches" at bounding box center [834, 382] width 71 height 22
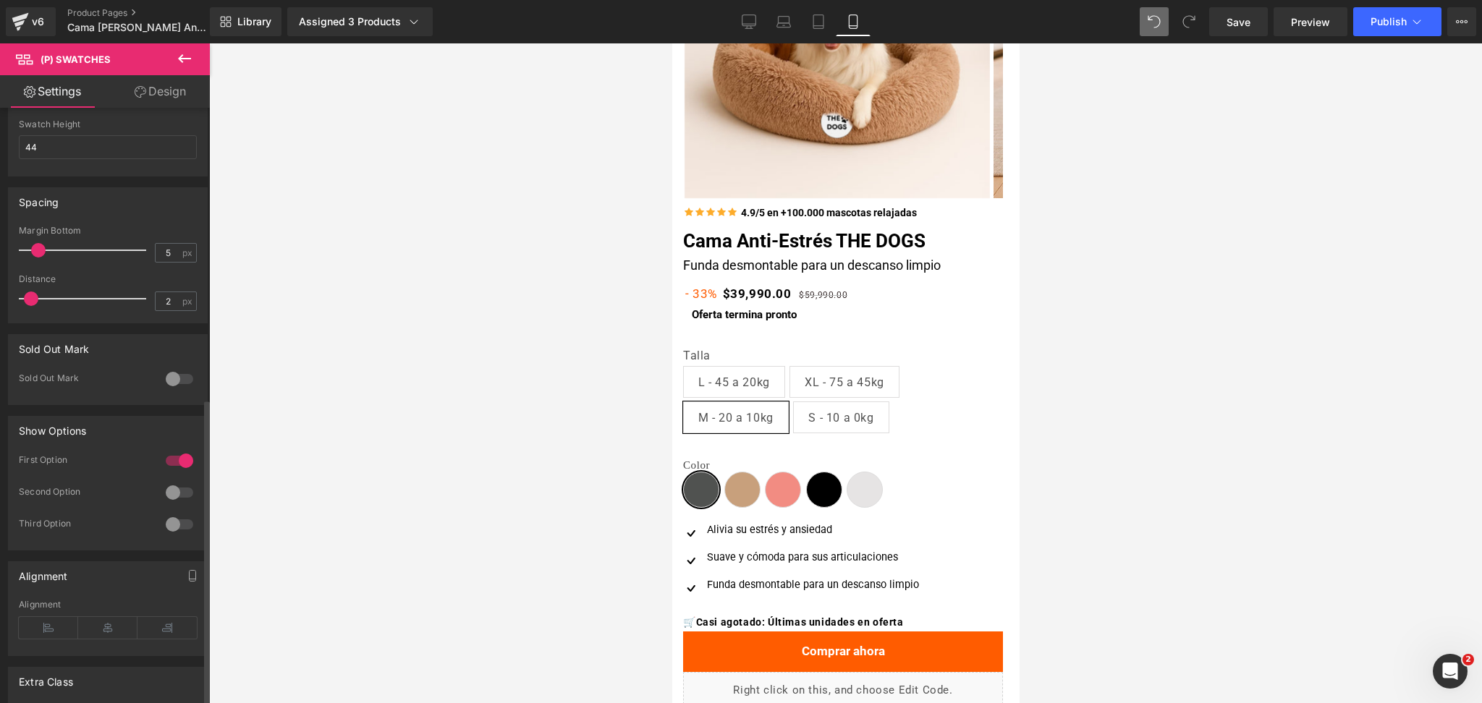
scroll to position [634, 0]
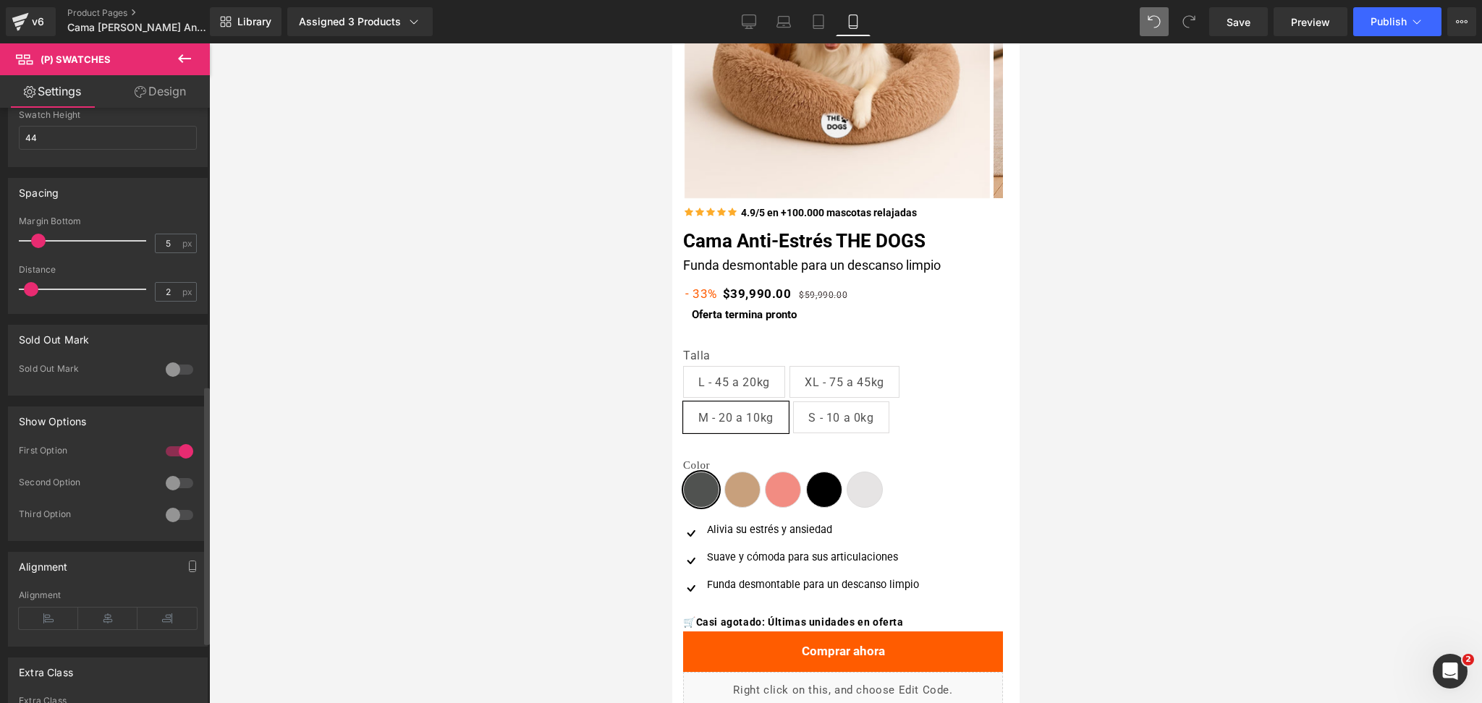
click at [174, 483] on div at bounding box center [179, 483] width 35 height 23
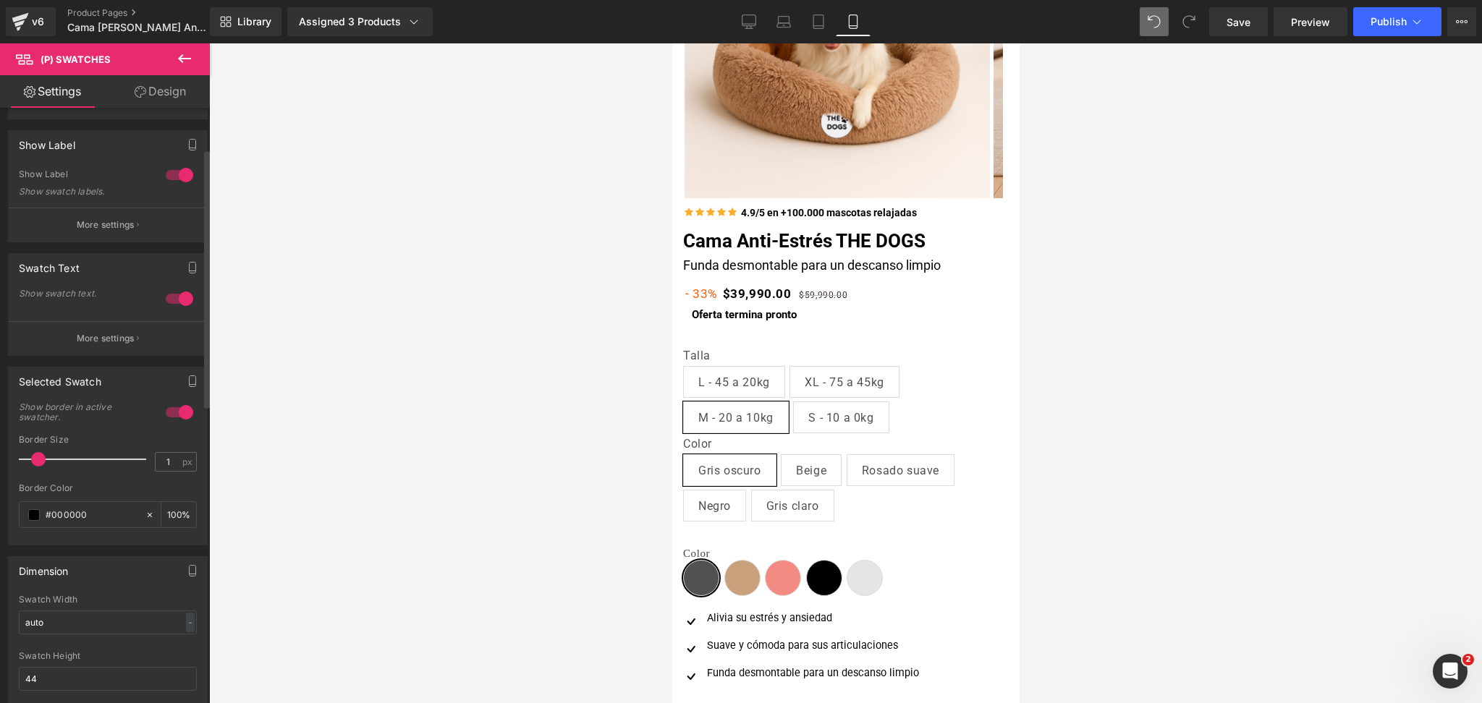
scroll to position [0, 0]
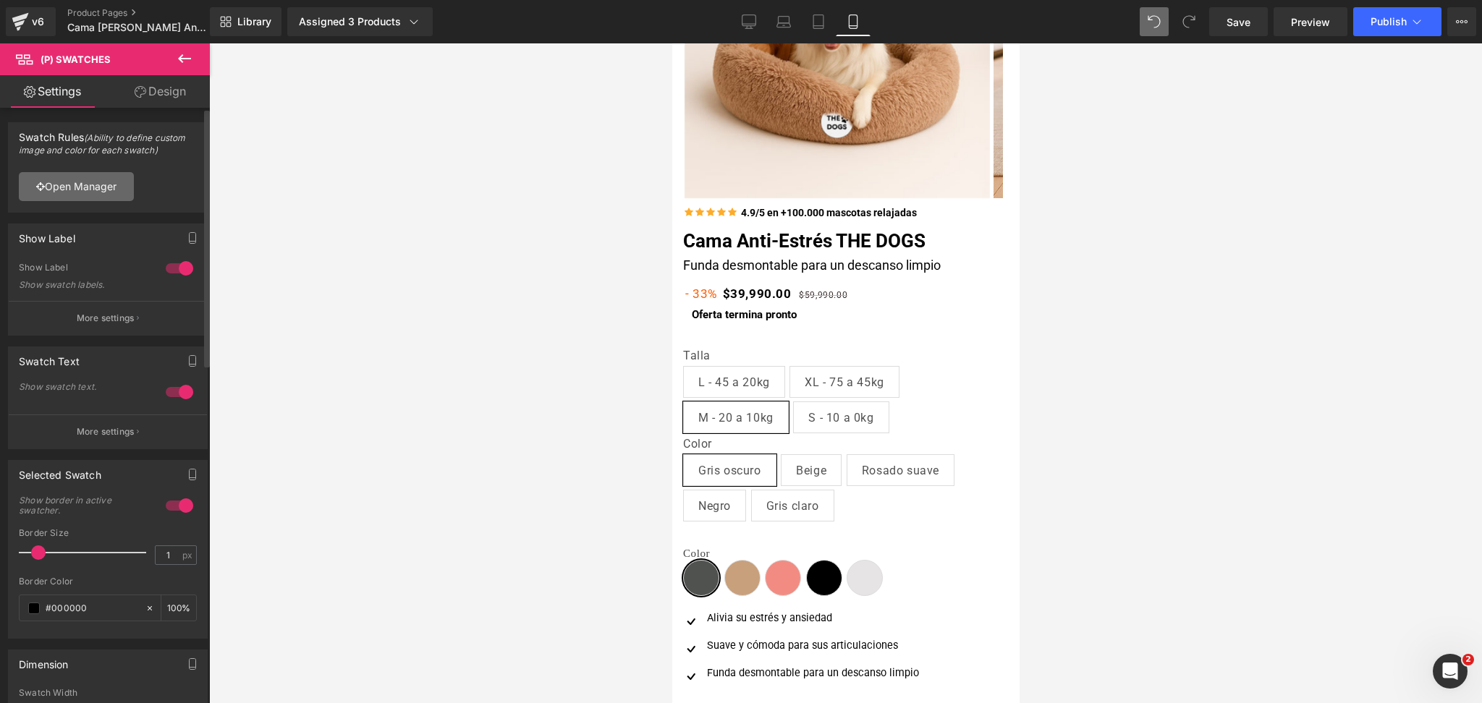
click at [116, 184] on link "Open Manager" at bounding box center [76, 186] width 115 height 29
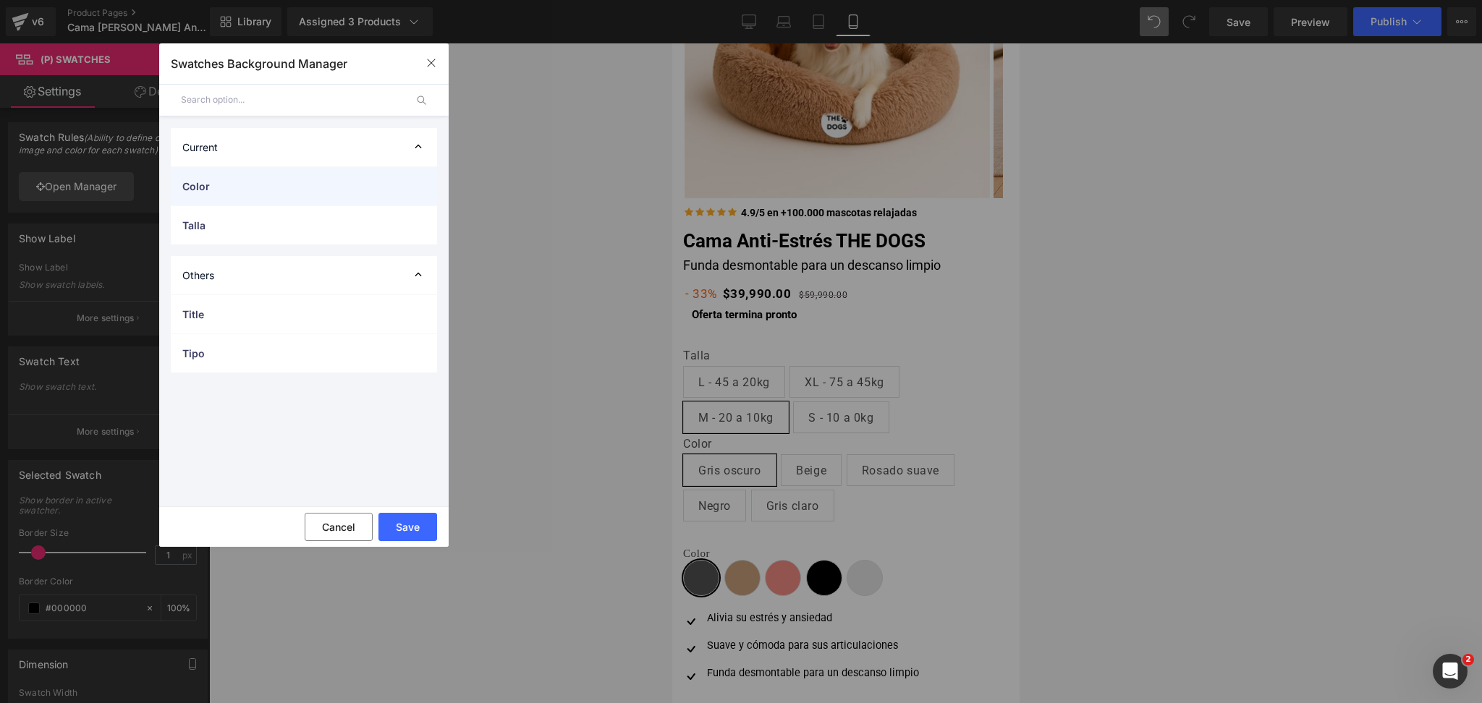
click at [269, 196] on div "Color" at bounding box center [304, 186] width 266 height 38
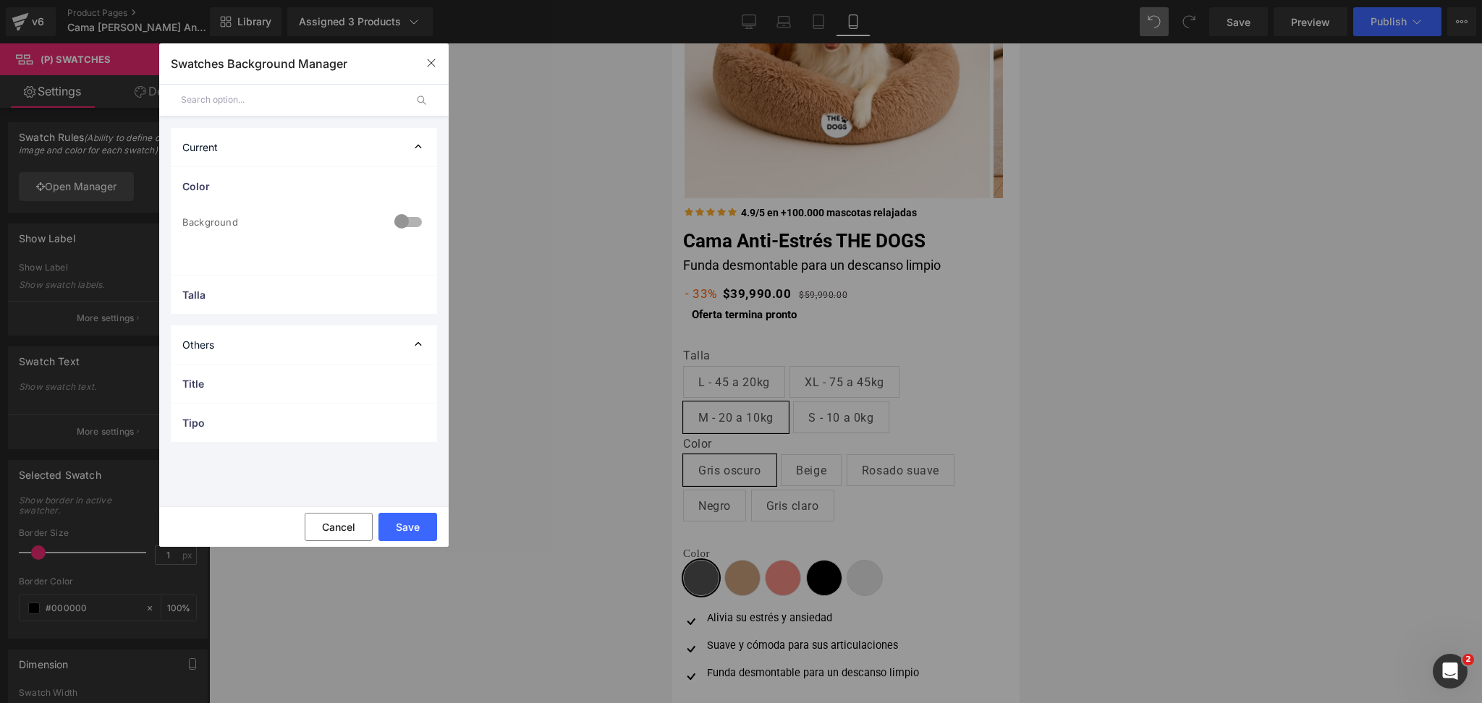
click at [415, 224] on div at bounding box center [408, 223] width 35 height 28
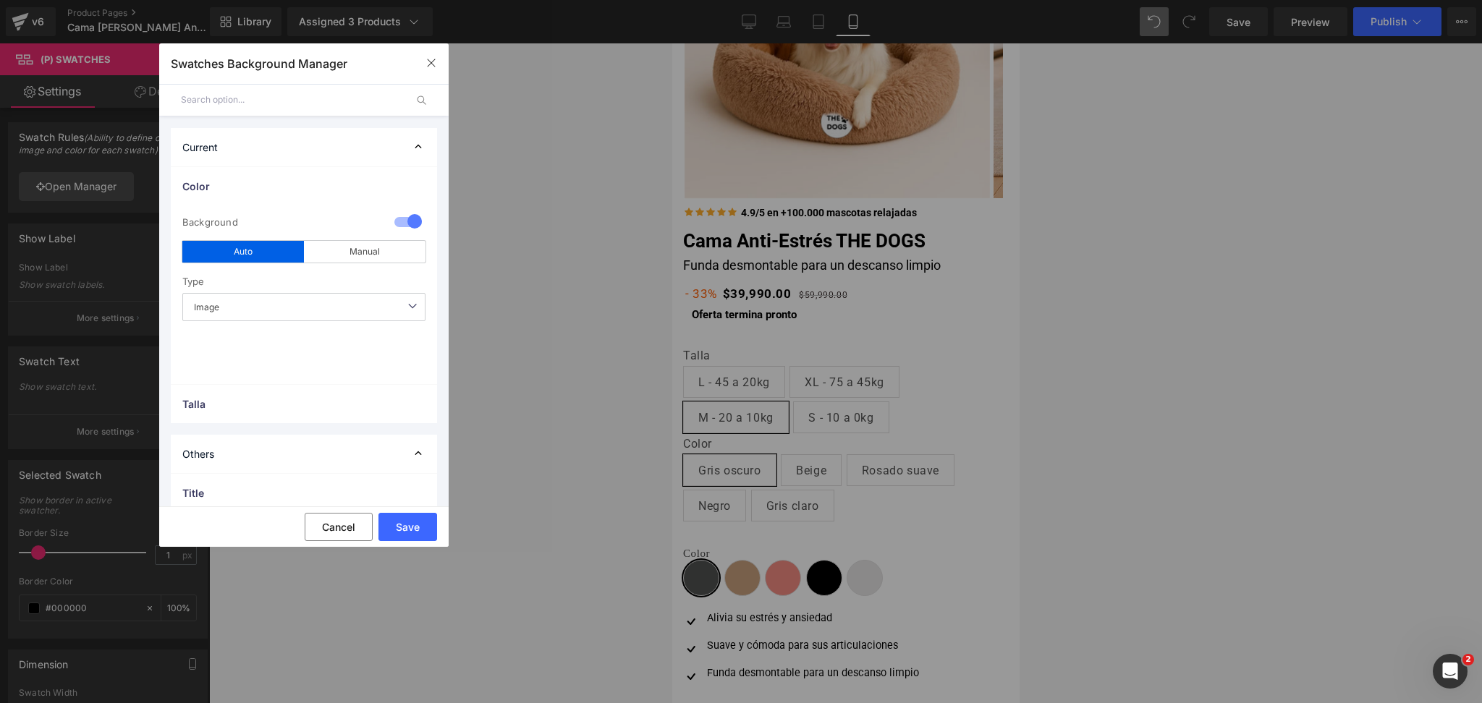
scroll to position [56, 0]
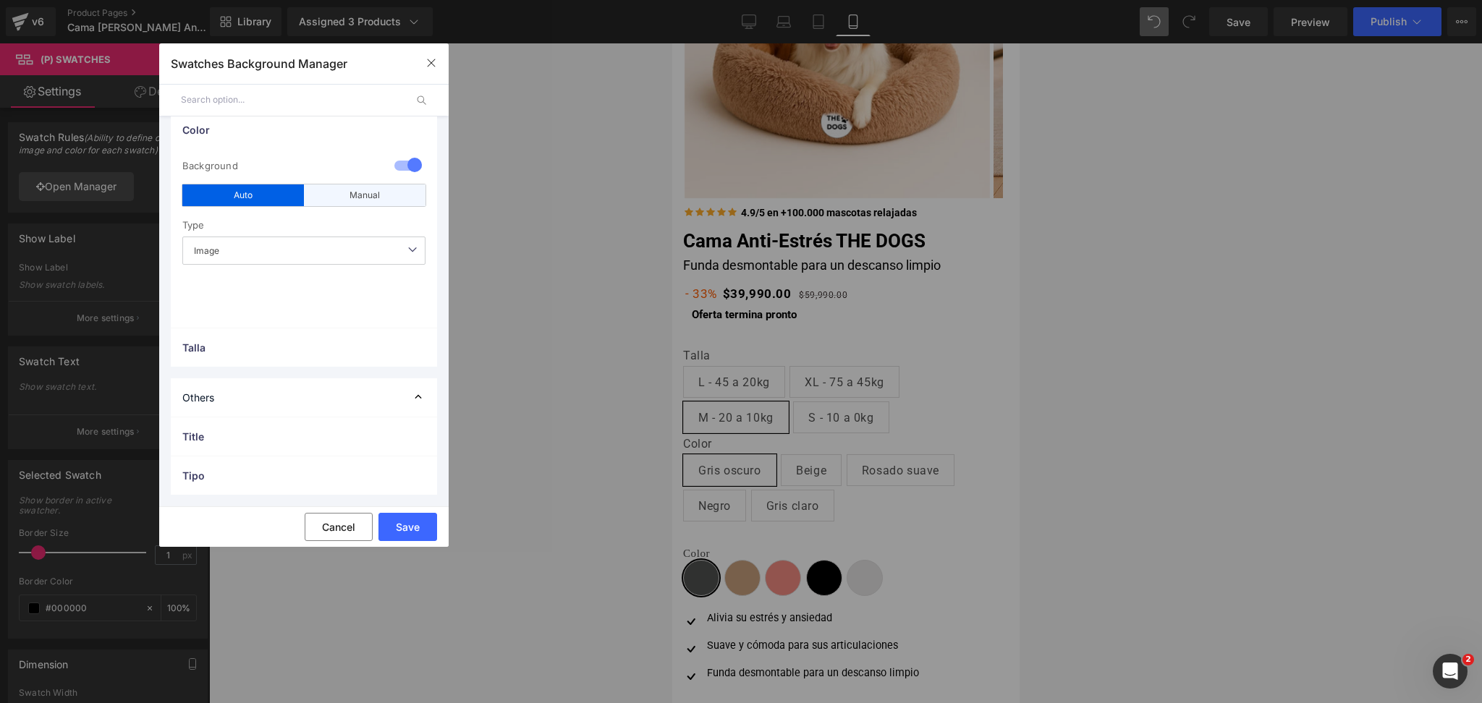
click at [367, 198] on div "Manual" at bounding box center [365, 195] width 122 height 22
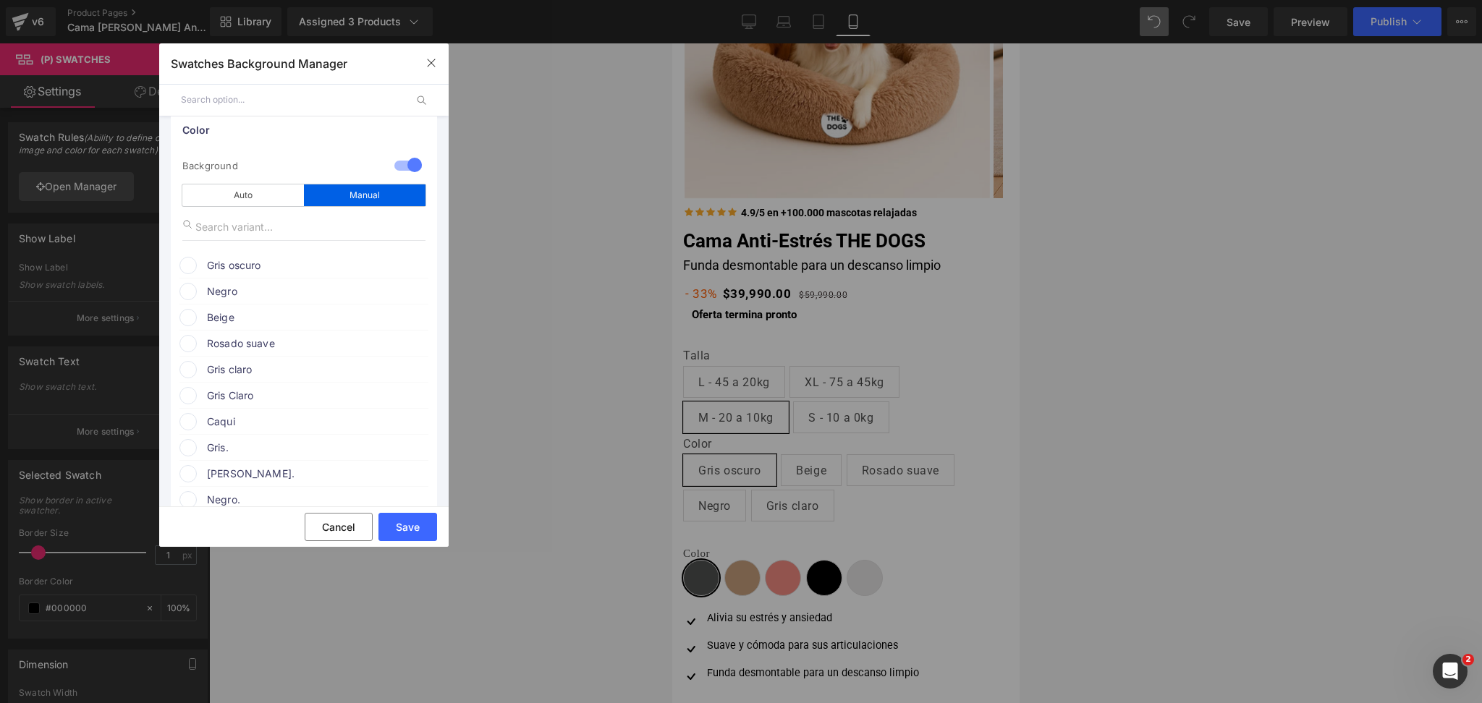
scroll to position [77, 0]
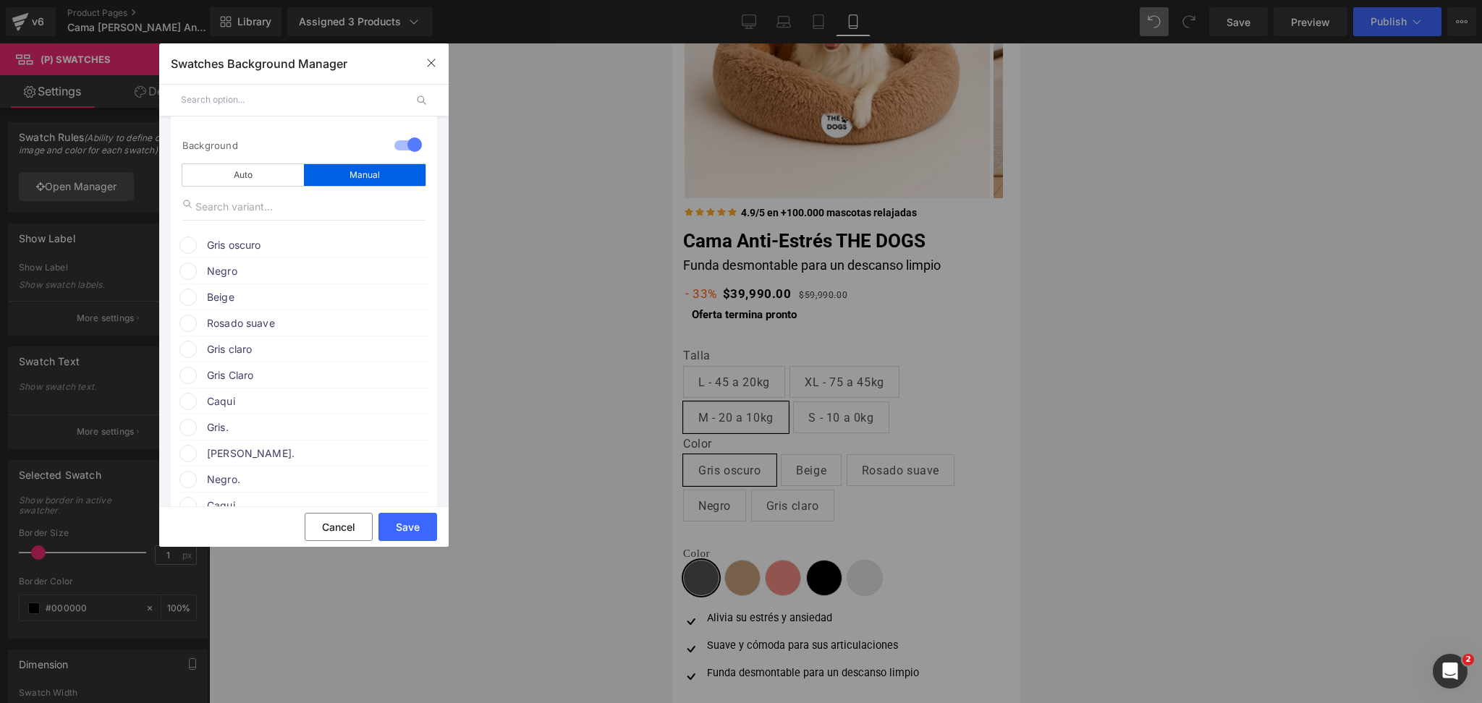
click at [270, 242] on span "Gris oscuro" at bounding box center [317, 245] width 220 height 17
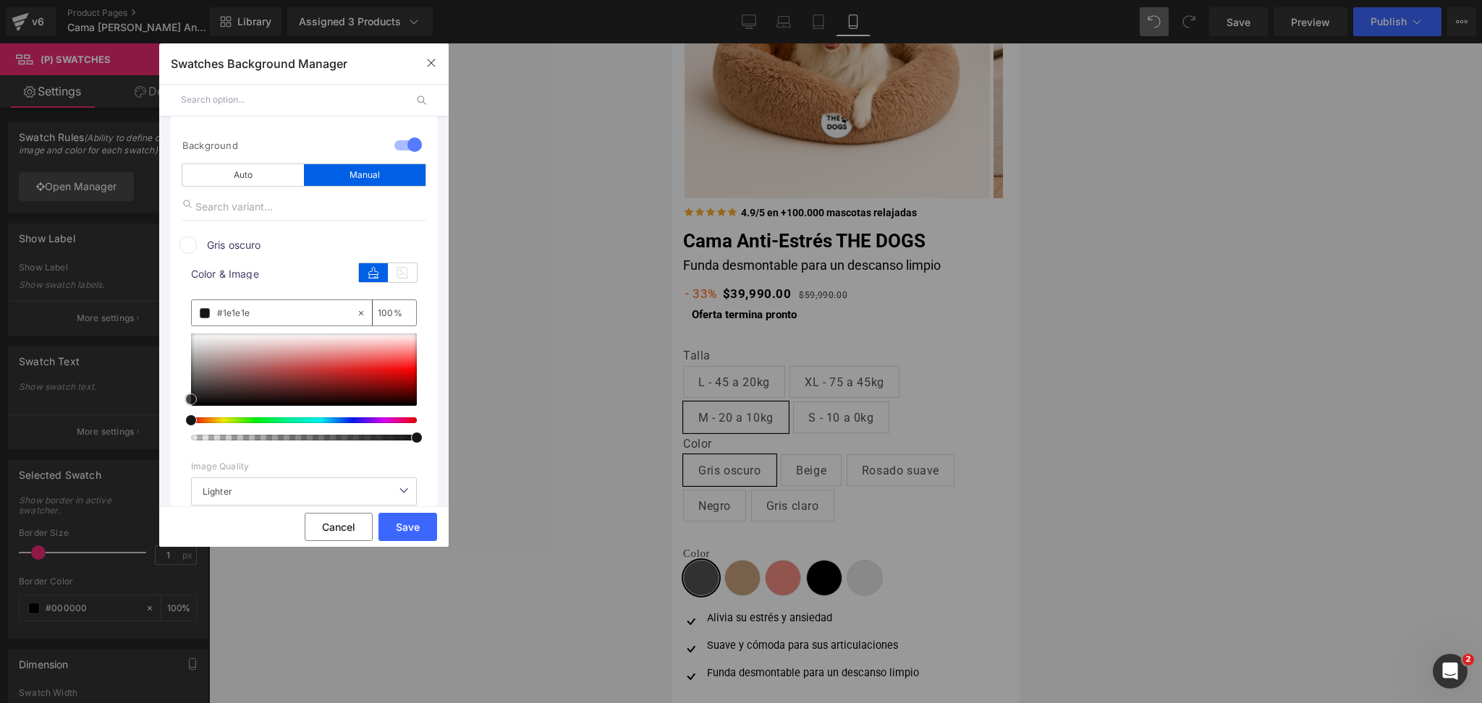
drag, startPoint x: 264, startPoint y: 363, endPoint x: 164, endPoint y: 405, distance: 108.3
click at [164, 405] on ul "Color 0 Background auto Auto Manual Image Color Type Image Image Color Gris osc…" at bounding box center [303, 634] width 289 height 1089
click at [422, 522] on button "Save" at bounding box center [407, 527] width 59 height 28
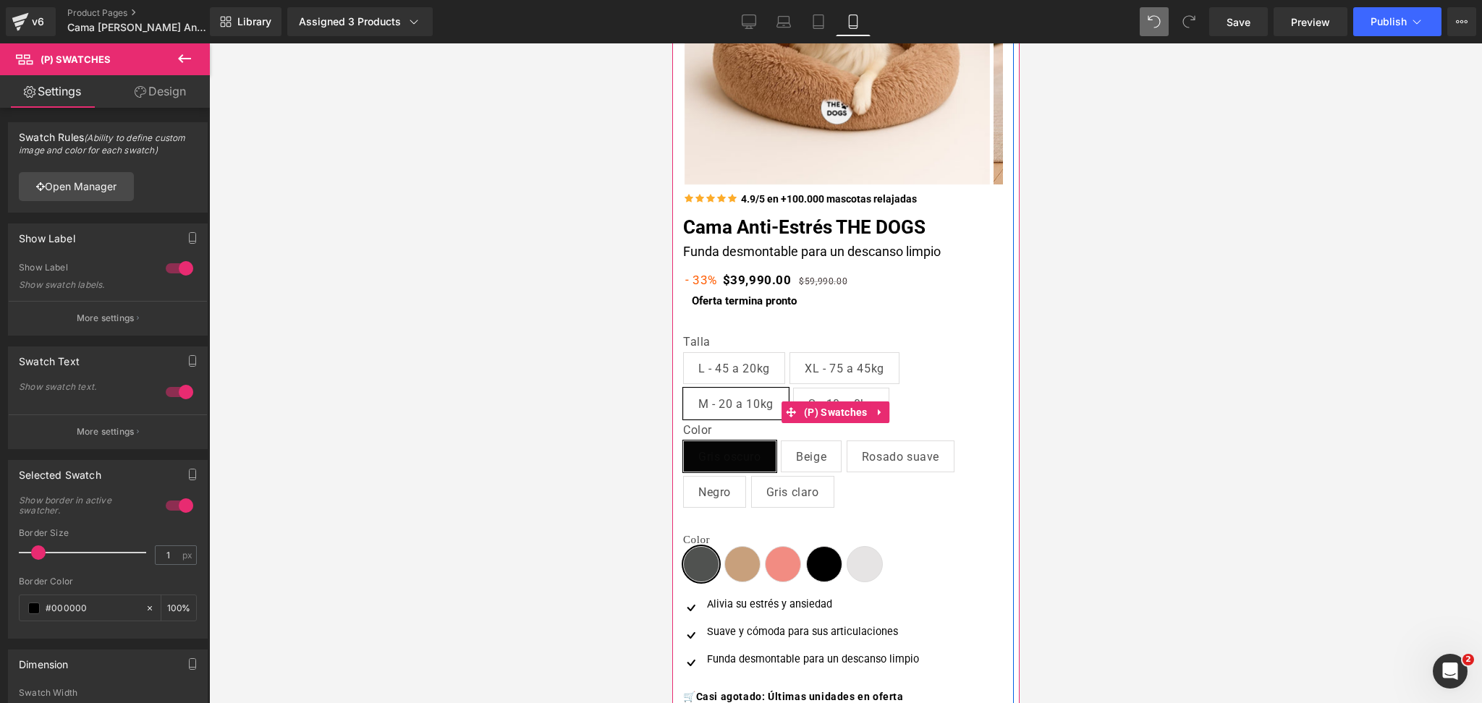
scroll to position [237, 0]
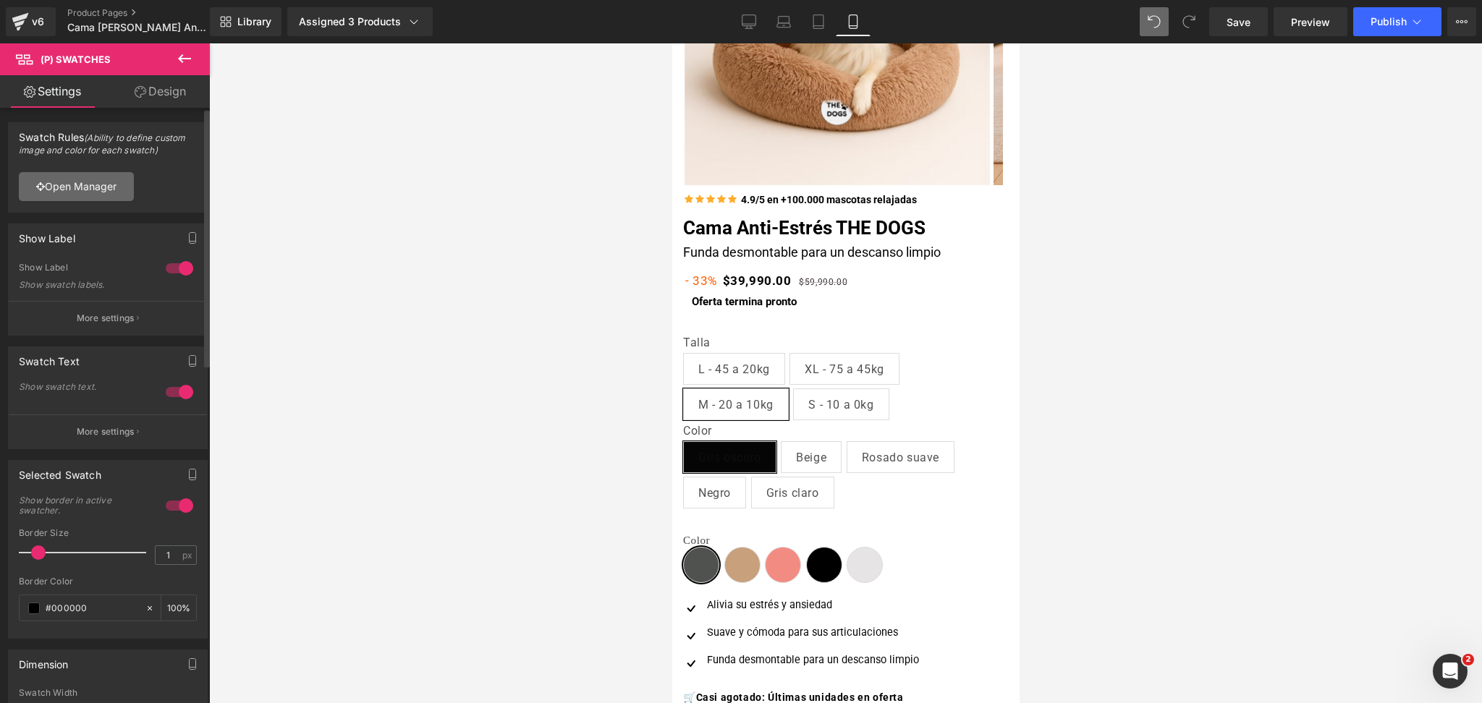
click at [111, 197] on link "Open Manager" at bounding box center [76, 186] width 115 height 29
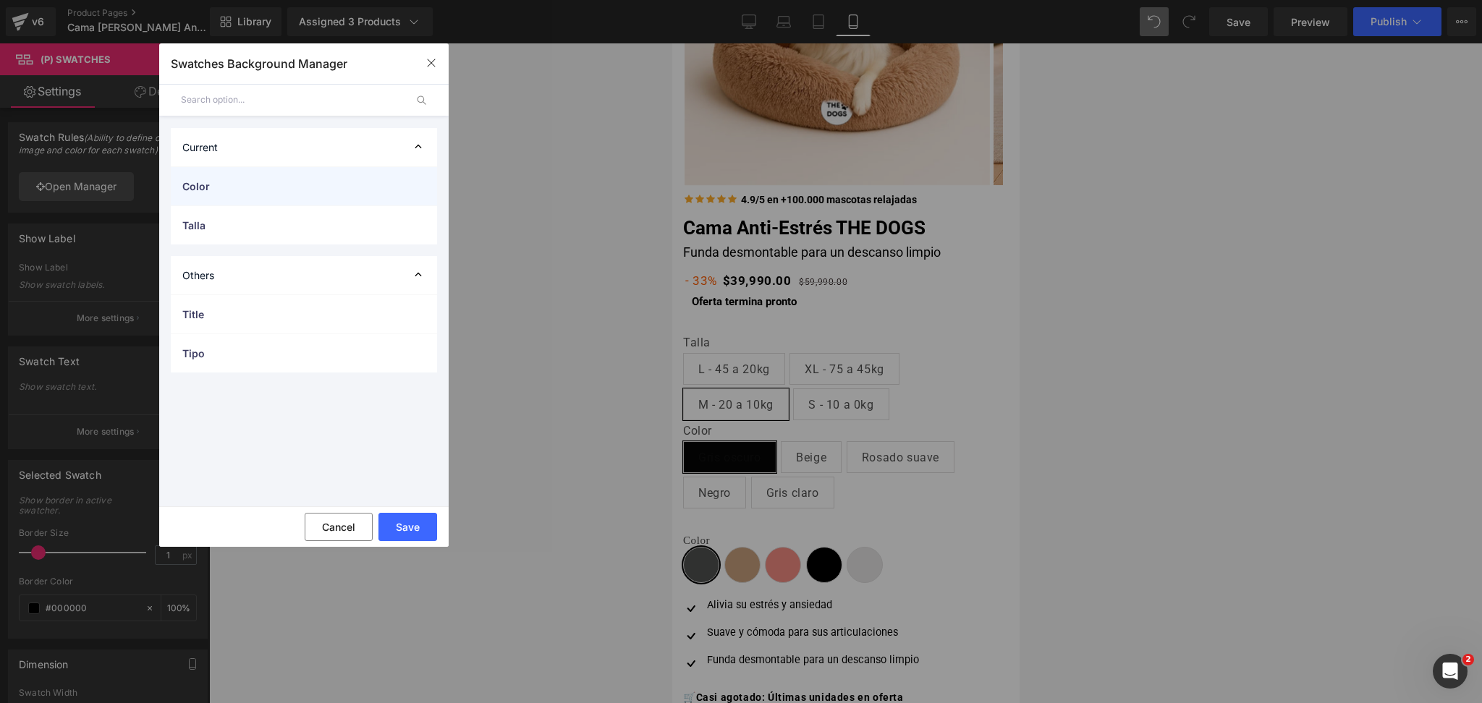
click at [314, 196] on div "Color" at bounding box center [304, 186] width 266 height 38
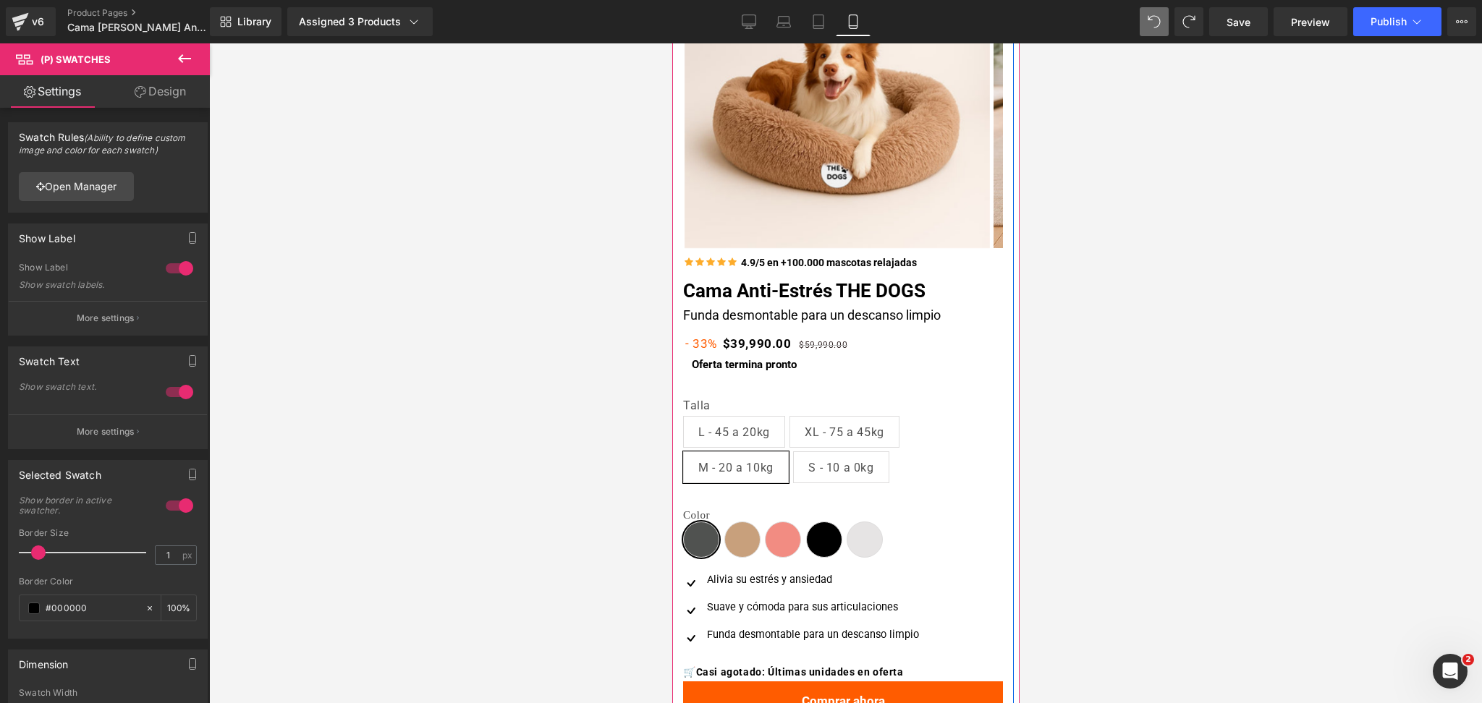
scroll to position [0, 0]
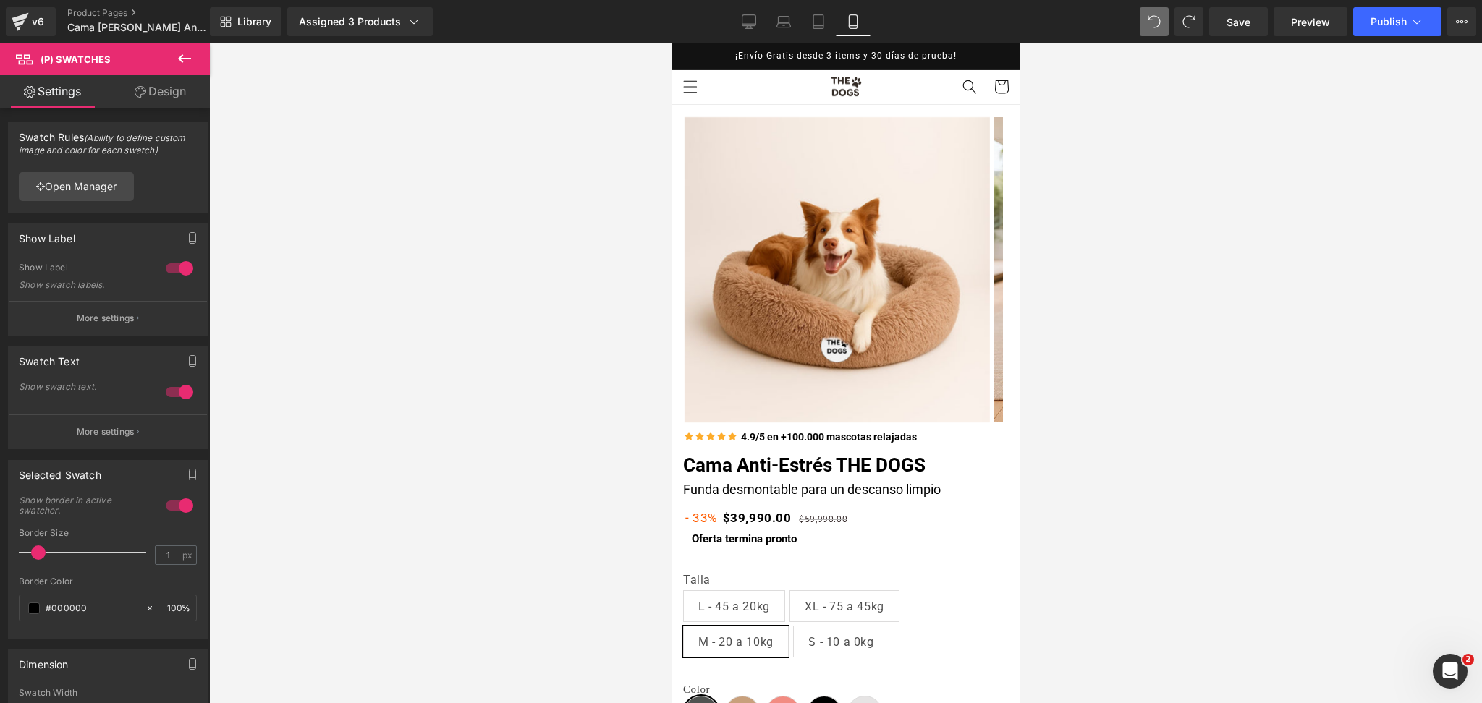
click at [1100, 348] on div at bounding box center [845, 373] width 1272 height 660
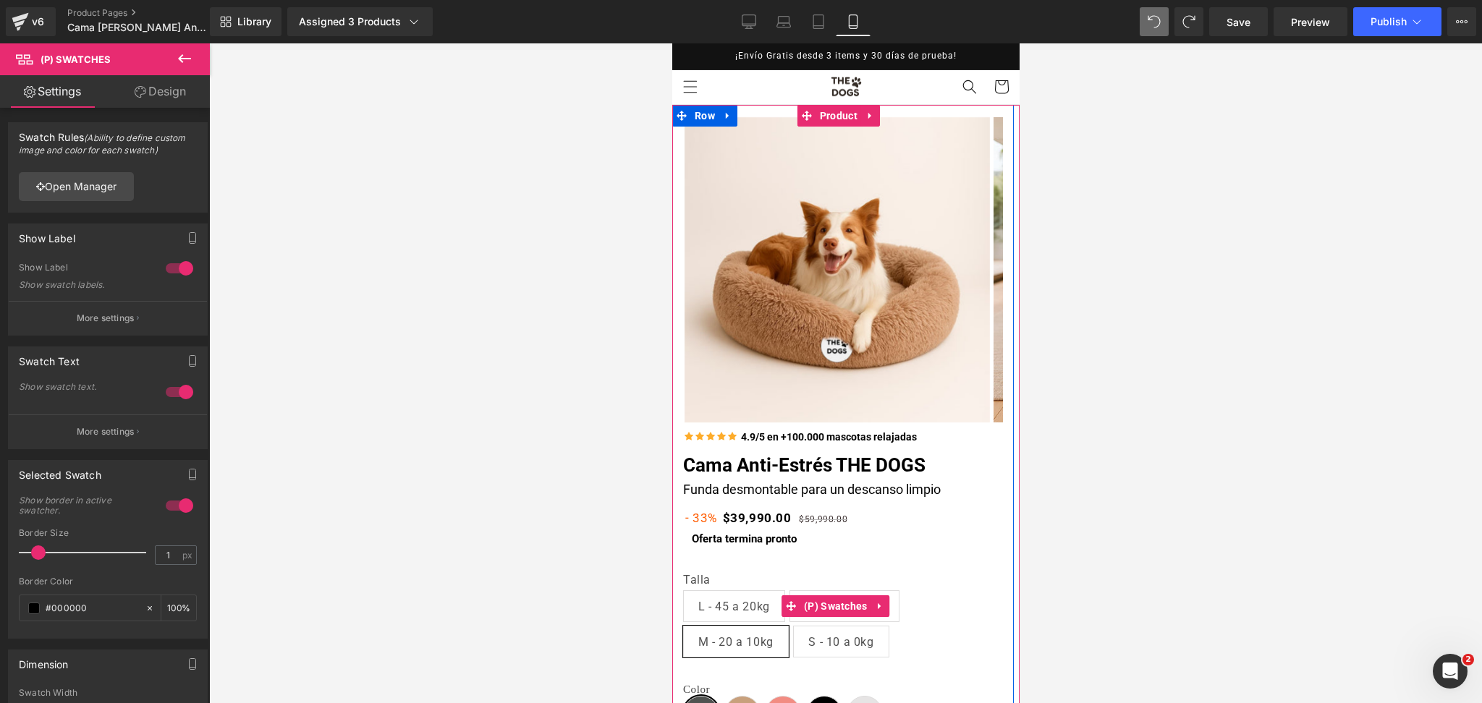
click at [750, 603] on span "L - 45 a 20kg" at bounding box center [733, 606] width 72 height 30
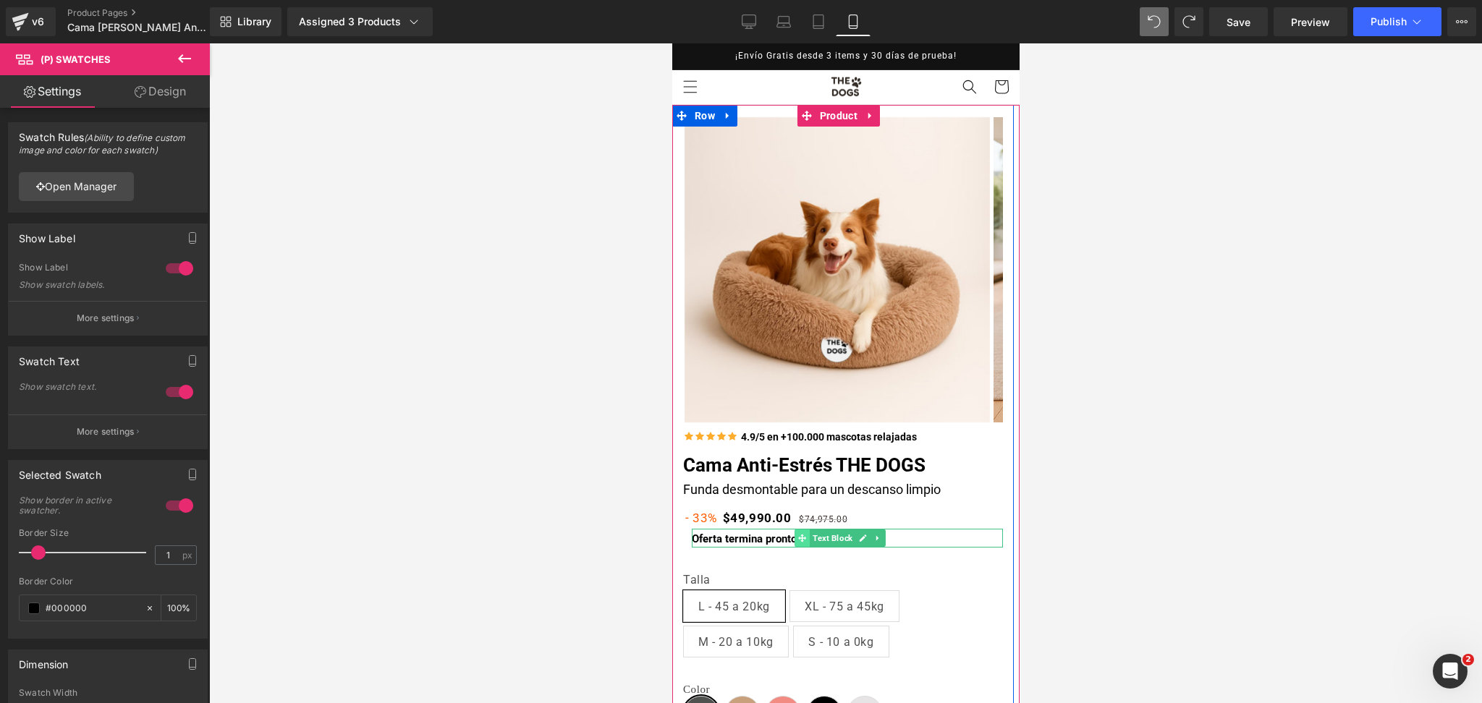
click at [798, 535] on icon at bounding box center [801, 538] width 8 height 9
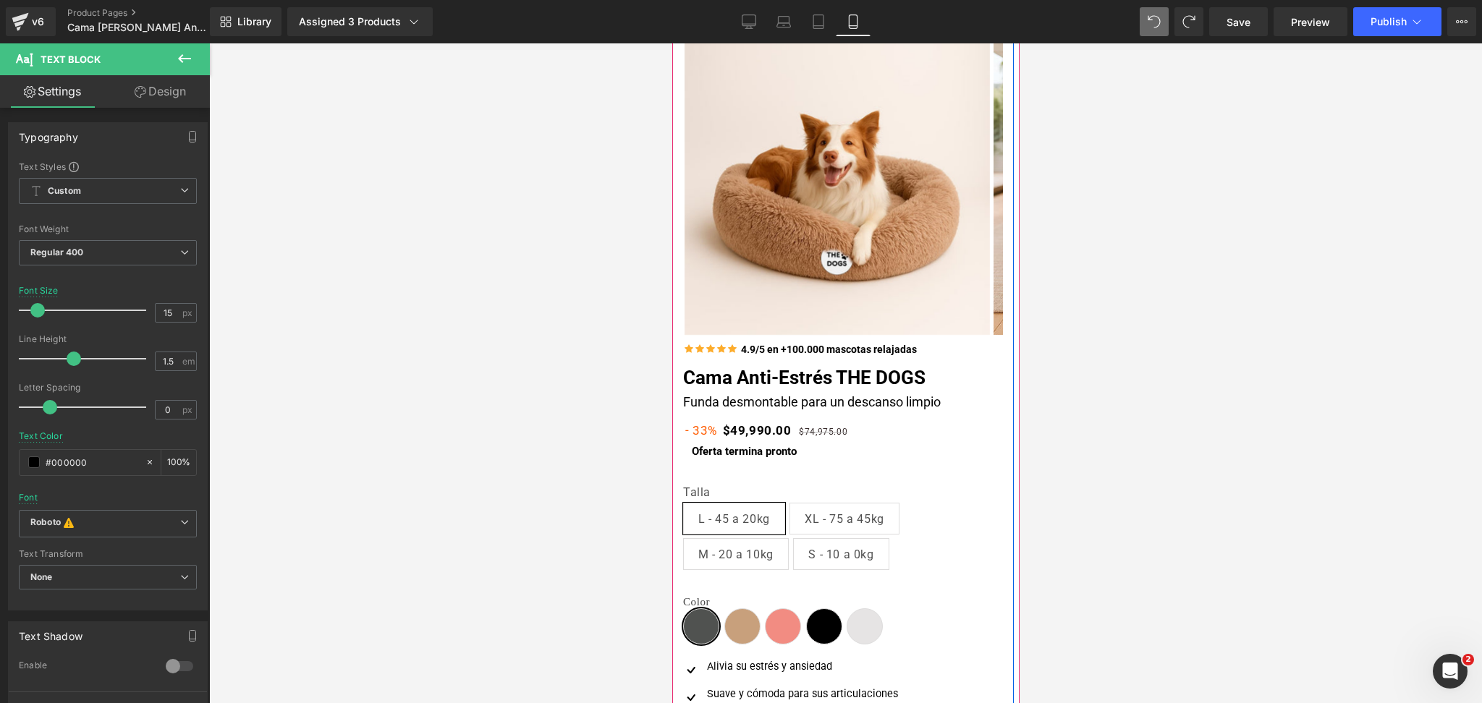
scroll to position [89, 0]
click at [748, 423] on span "(P) Price" at bounding box center [751, 428] width 49 height 22
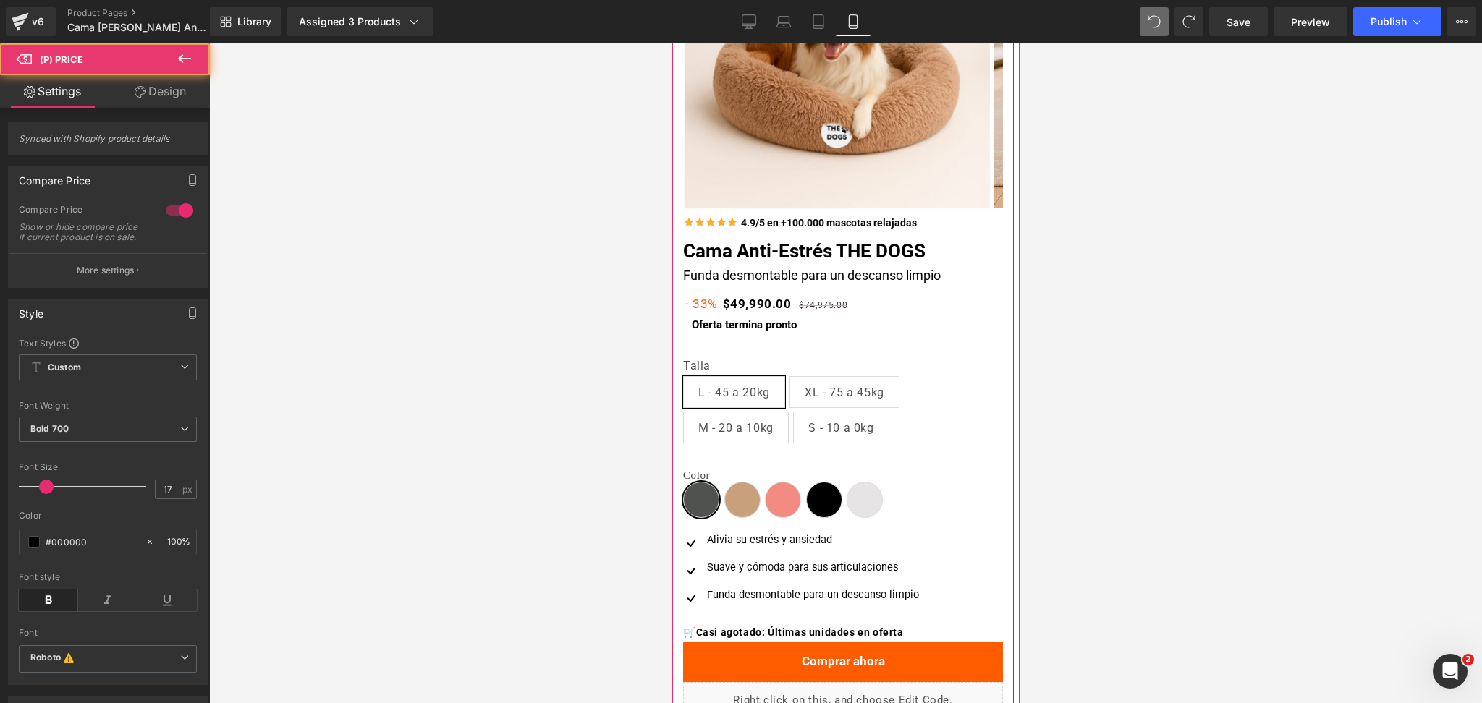
scroll to position [218, 0]
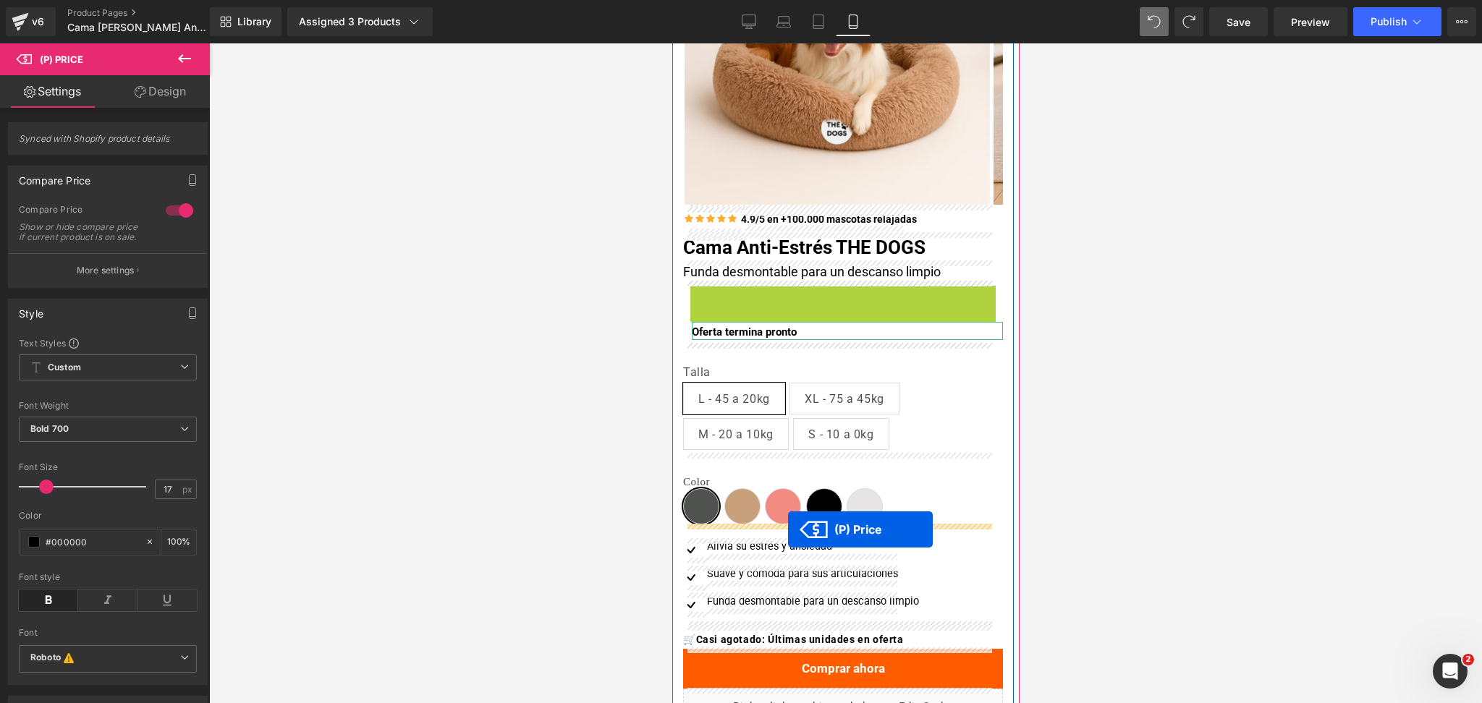
drag, startPoint x: 724, startPoint y: 302, endPoint x: 787, endPoint y: 530, distance: 236.4
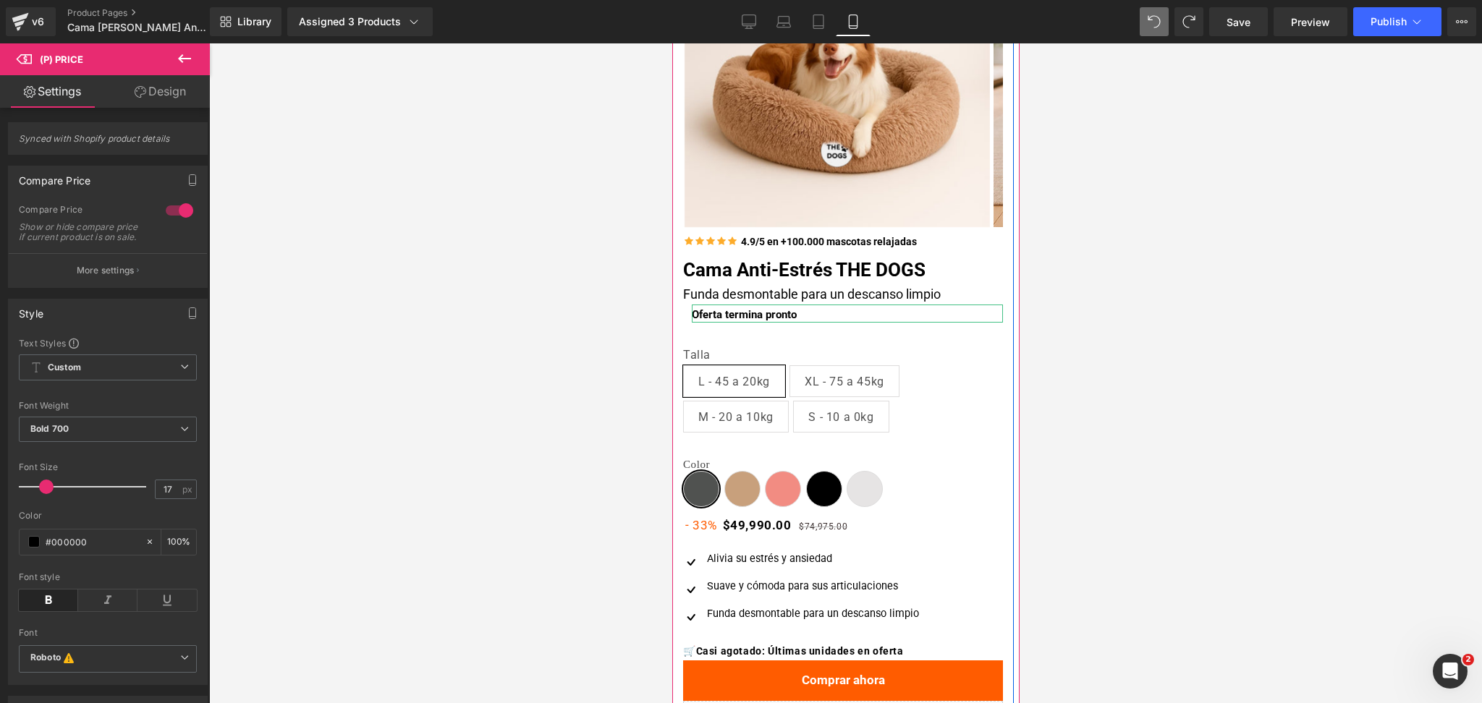
scroll to position [195, 0]
click at [831, 317] on span "Text Block" at bounding box center [832, 313] width 46 height 17
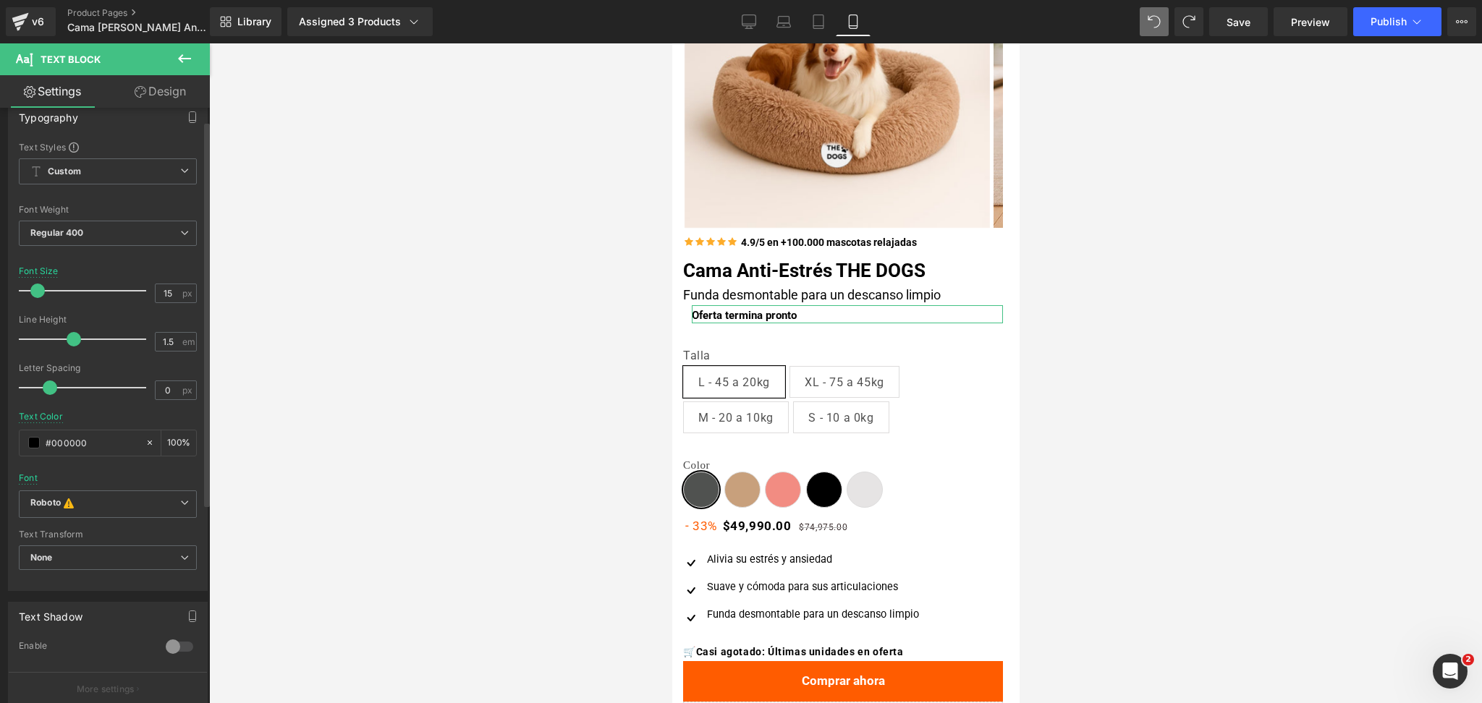
scroll to position [0, 0]
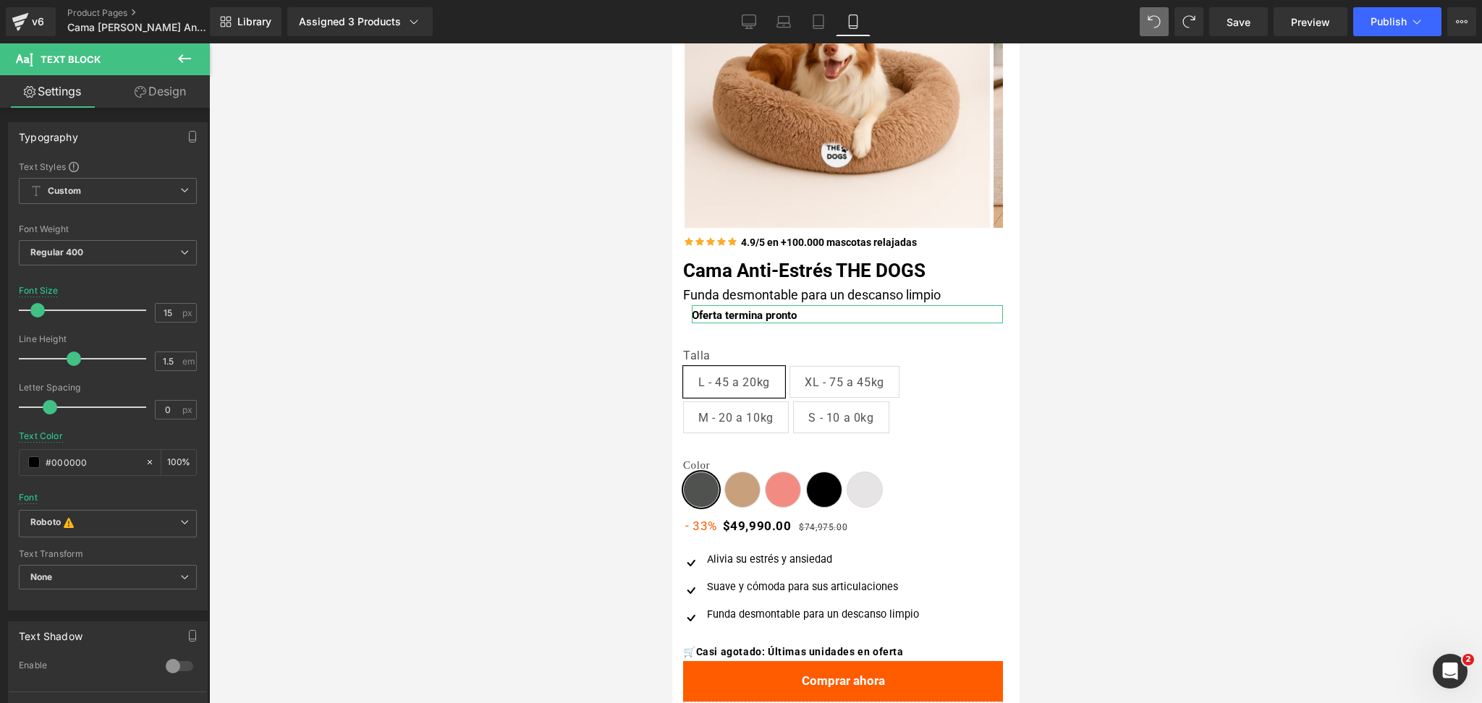
click at [169, 104] on link "Design" at bounding box center [160, 91] width 105 height 33
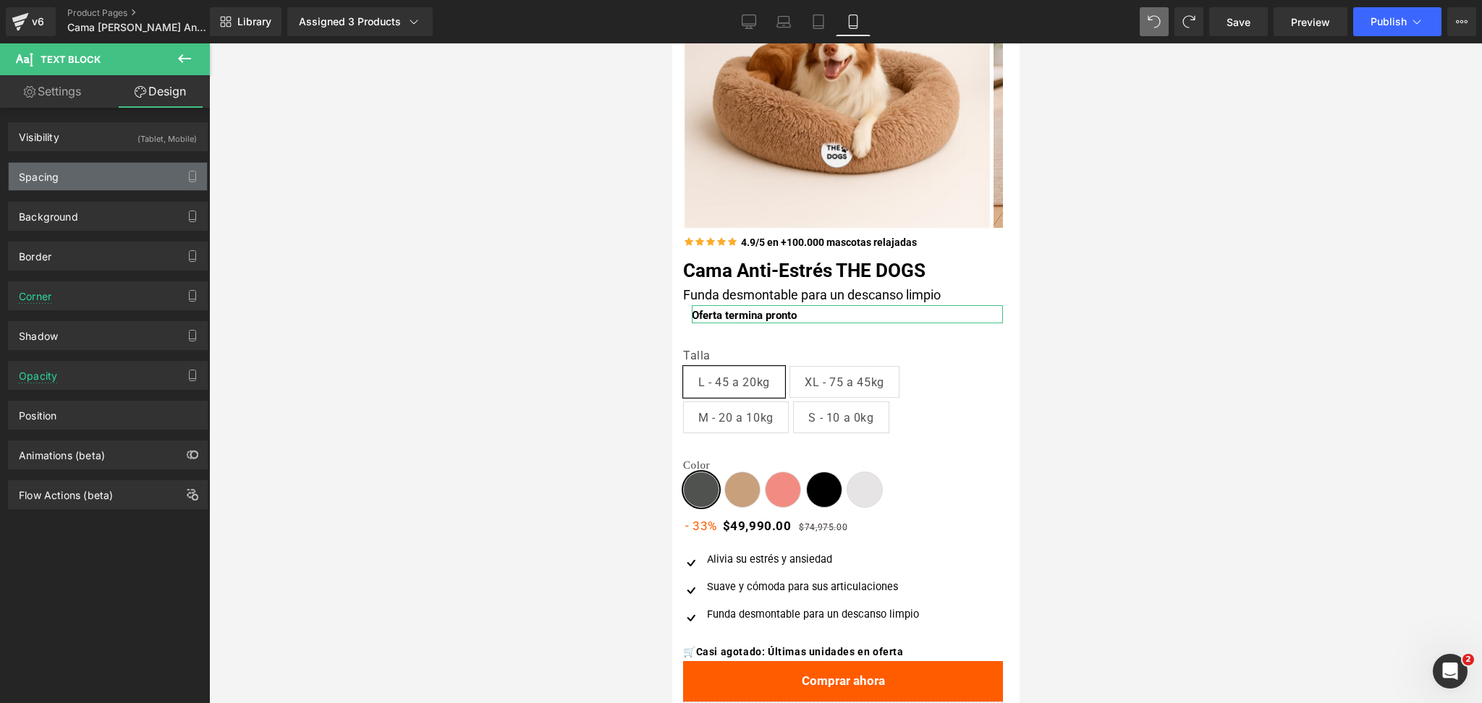
click at [126, 168] on div "Spacing" at bounding box center [108, 176] width 198 height 27
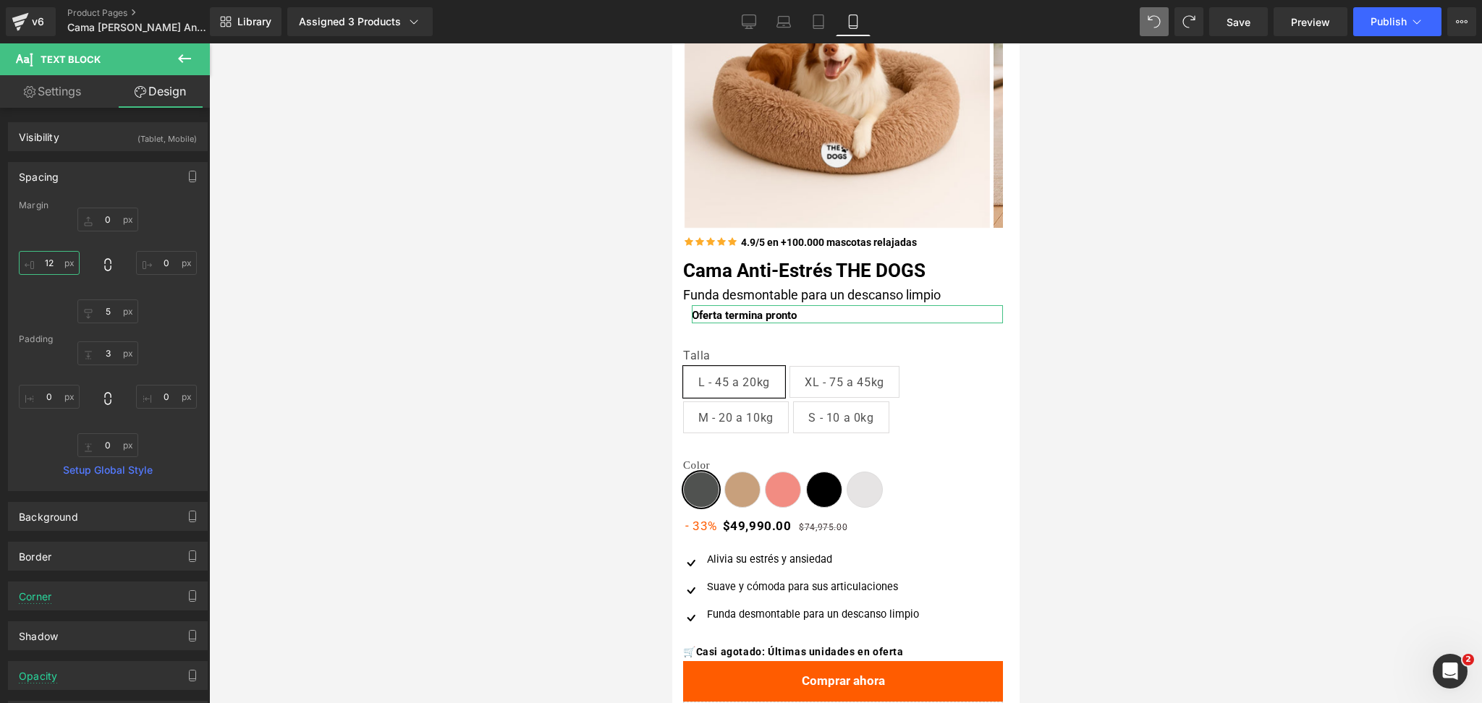
click at [62, 266] on input "12" at bounding box center [49, 263] width 61 height 24
type input "5"
click at [1192, 296] on div at bounding box center [845, 373] width 1272 height 660
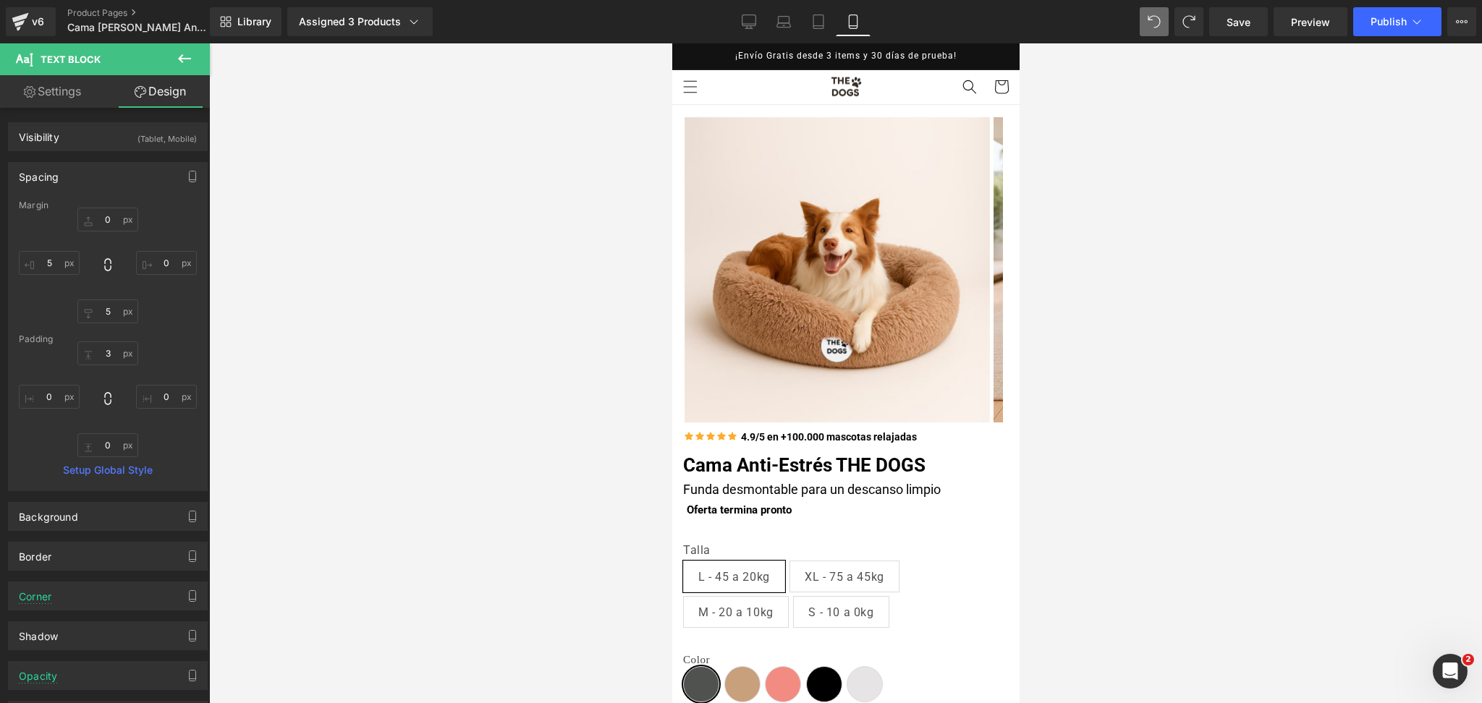
click at [1087, 255] on div at bounding box center [845, 373] width 1272 height 660
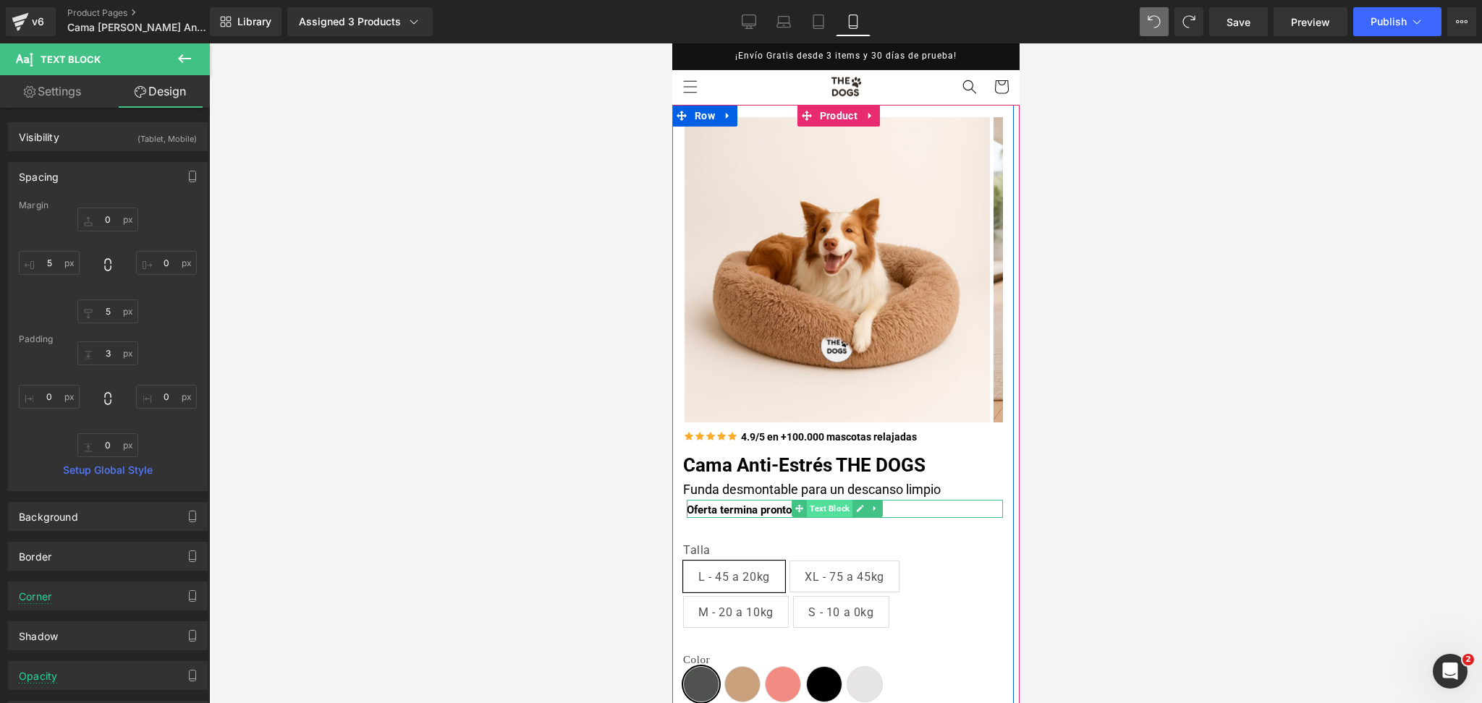
click at [823, 503] on span "Text Block" at bounding box center [829, 508] width 46 height 17
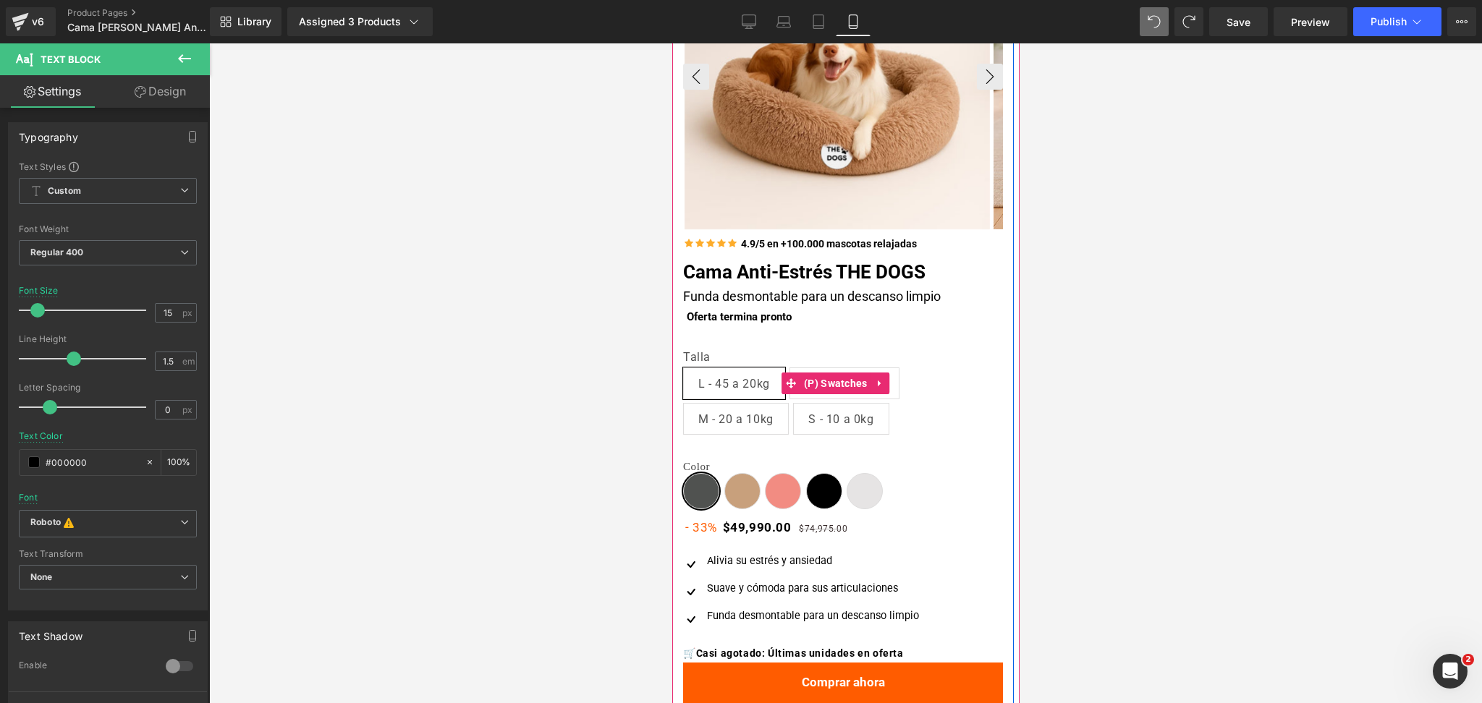
scroll to position [187, 0]
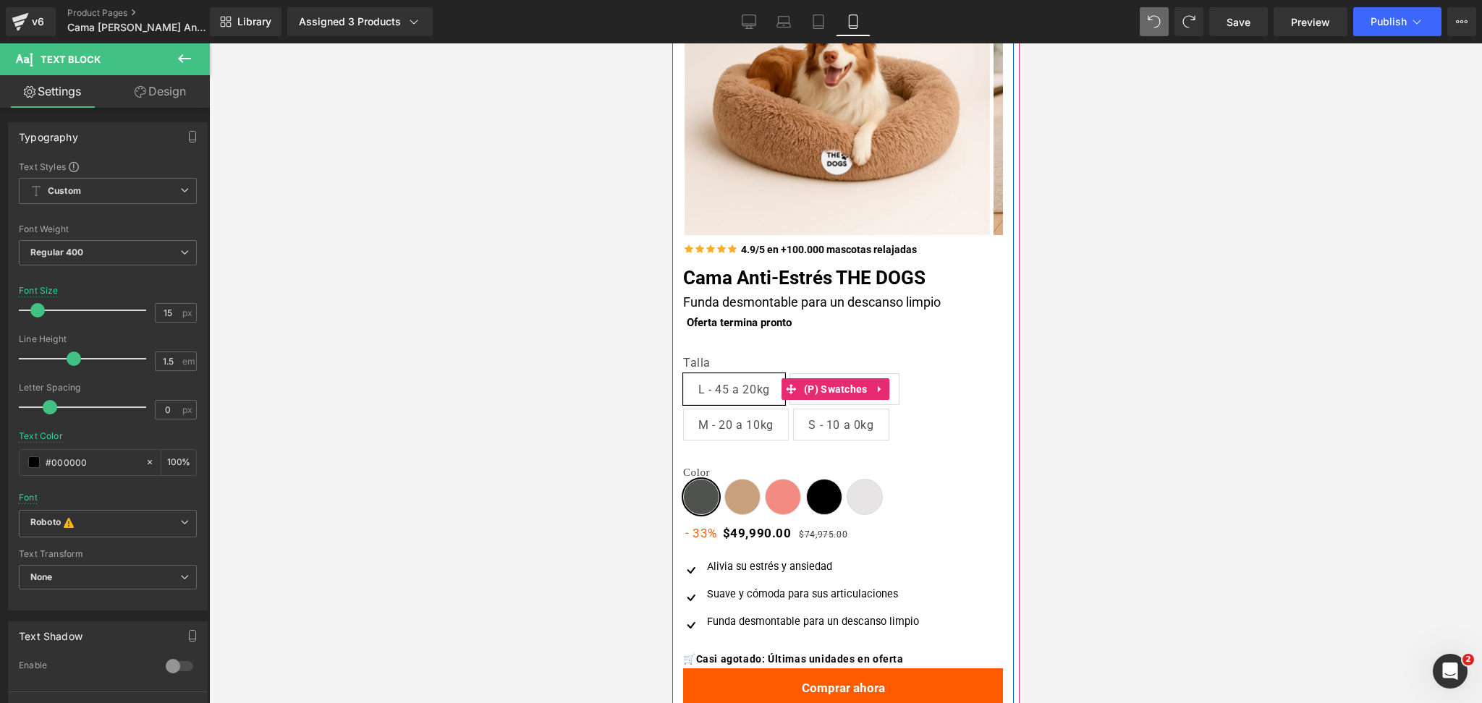
click at [772, 422] on span "M - 20 a 10kg" at bounding box center [734, 424] width 75 height 30
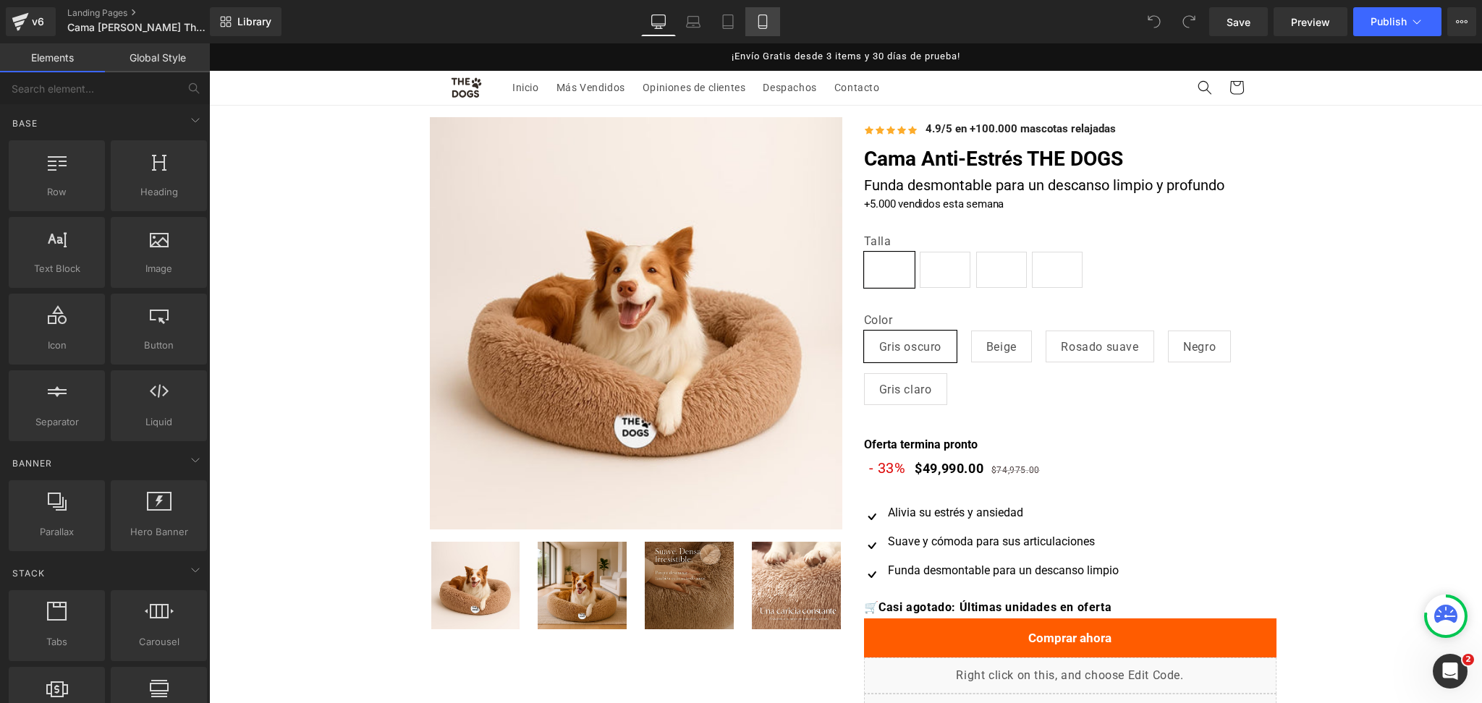
click at [764, 15] on icon at bounding box center [762, 21] width 14 height 14
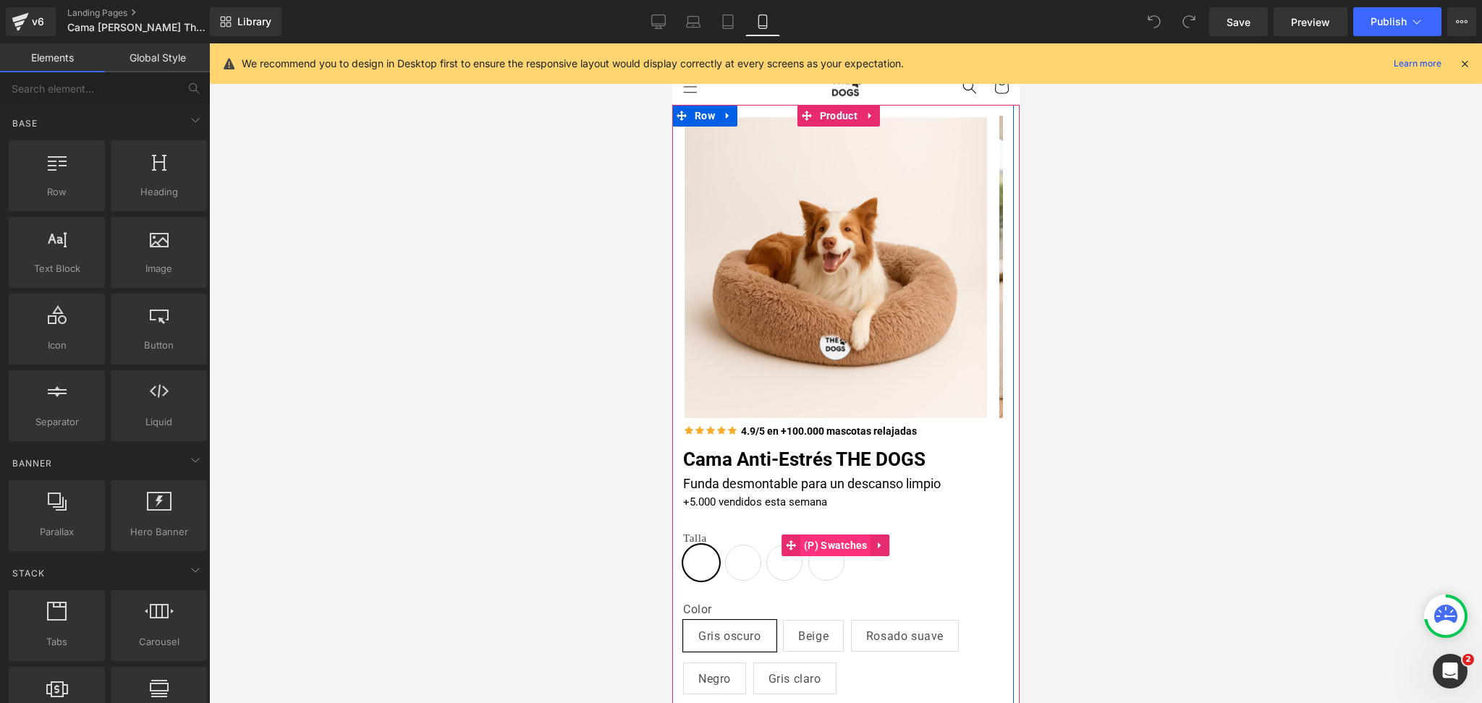
click at [807, 547] on span "(P) Swatches" at bounding box center [834, 546] width 71 height 22
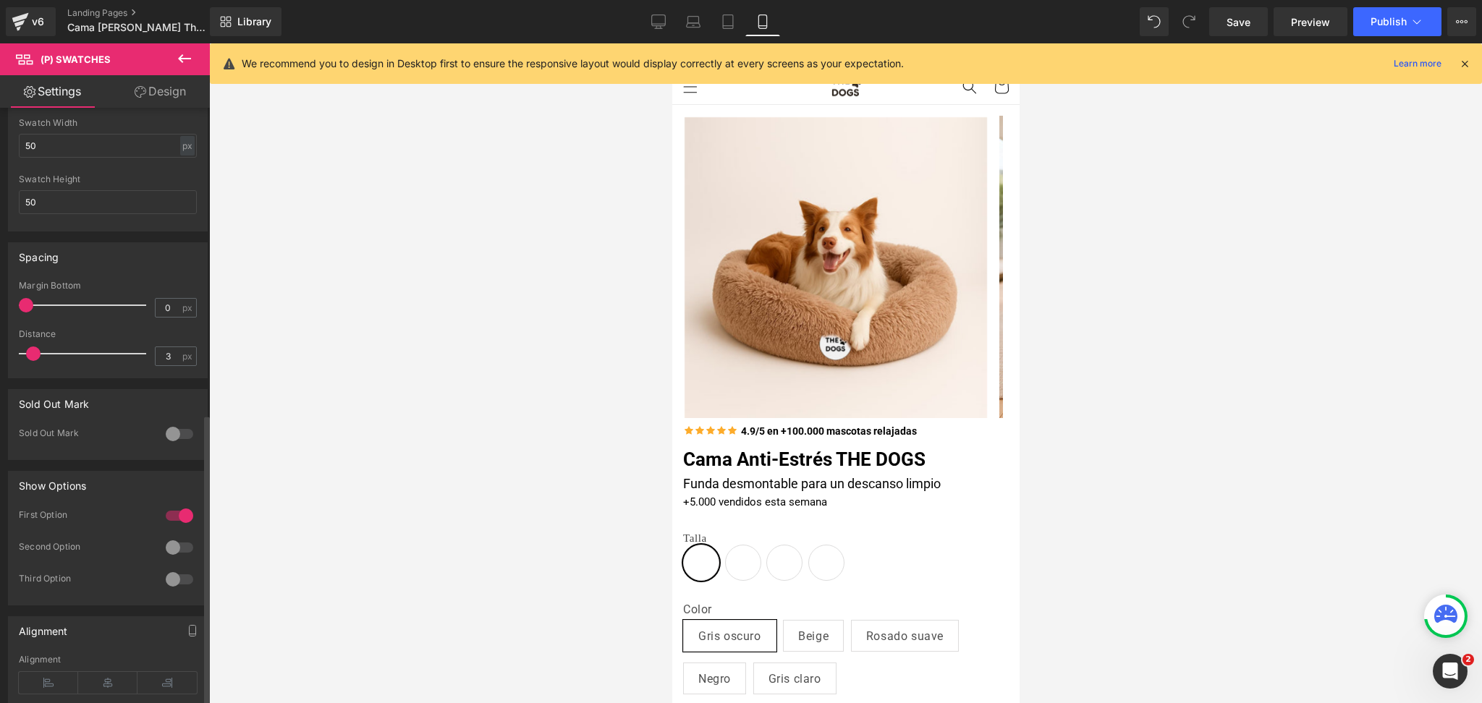
scroll to position [639, 0]
click at [166, 546] on div at bounding box center [179, 539] width 35 height 23
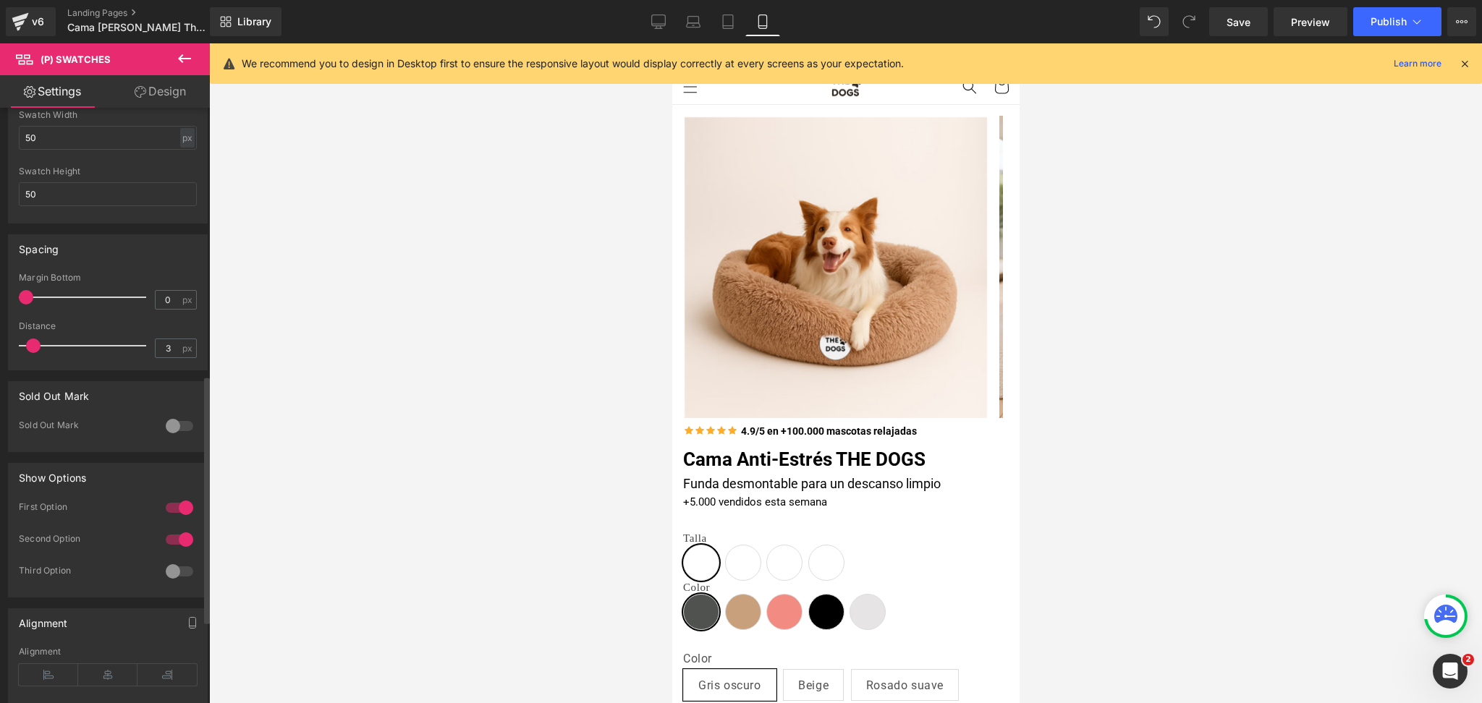
click at [168, 521] on div "First Option" at bounding box center [108, 517] width 178 height 32
click at [176, 505] on div at bounding box center [179, 507] width 35 height 23
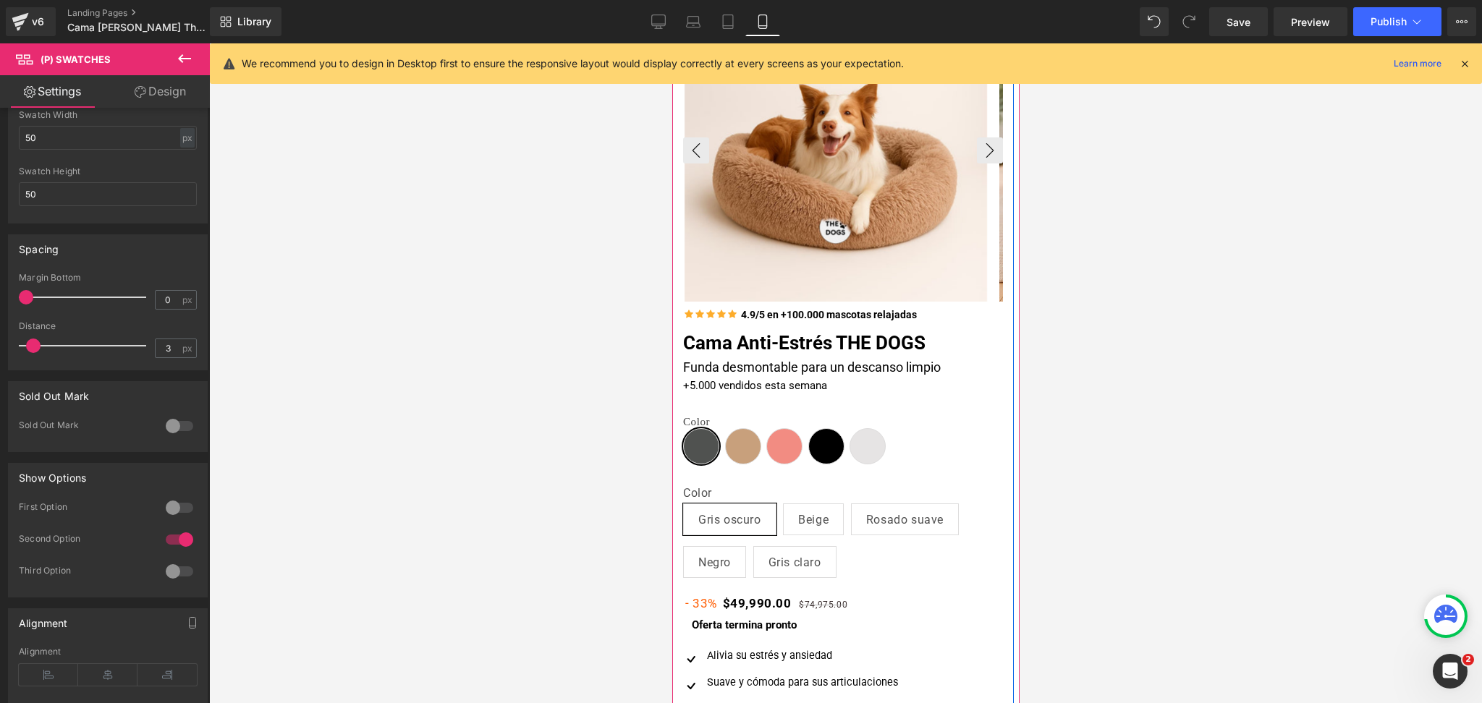
scroll to position [122, 0]
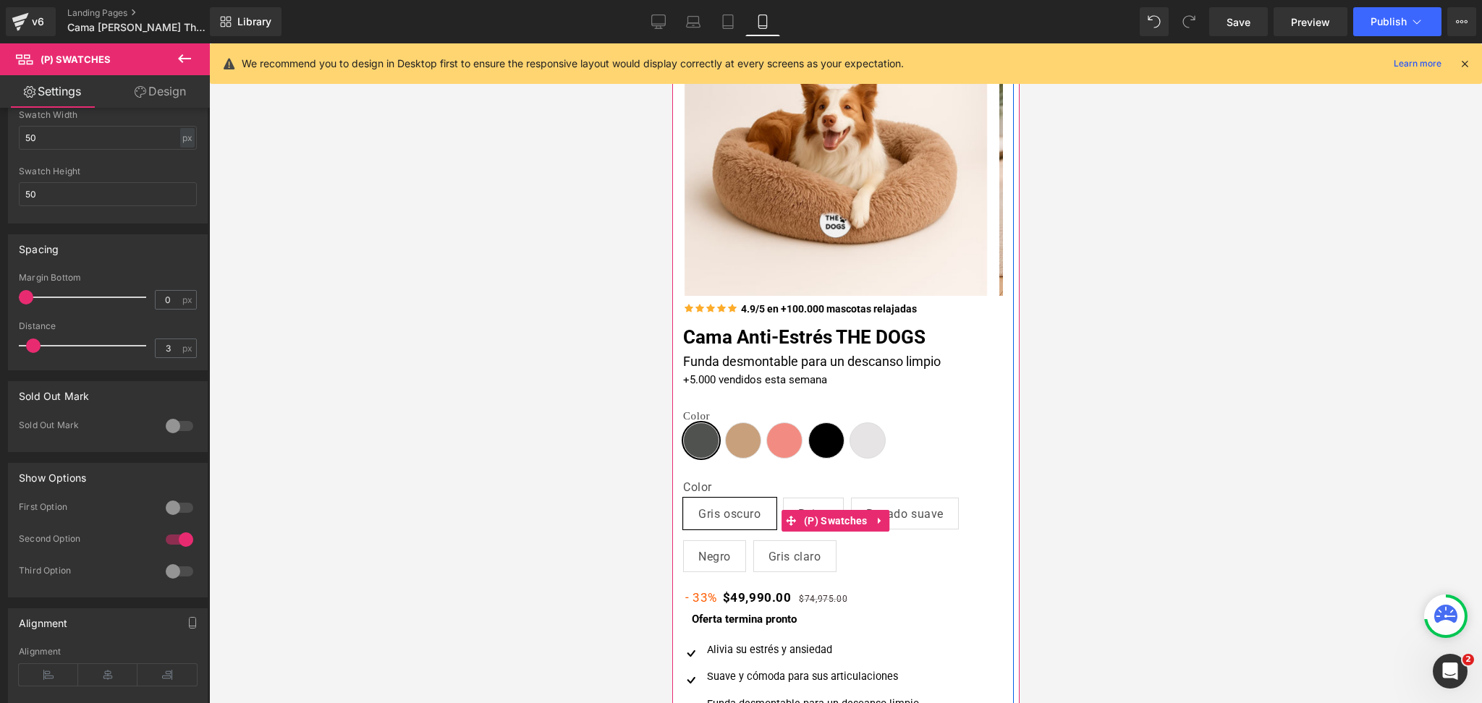
click at [828, 503] on span "Beige" at bounding box center [812, 513] width 30 height 30
click at [832, 523] on span "(P) Swatches" at bounding box center [834, 521] width 71 height 22
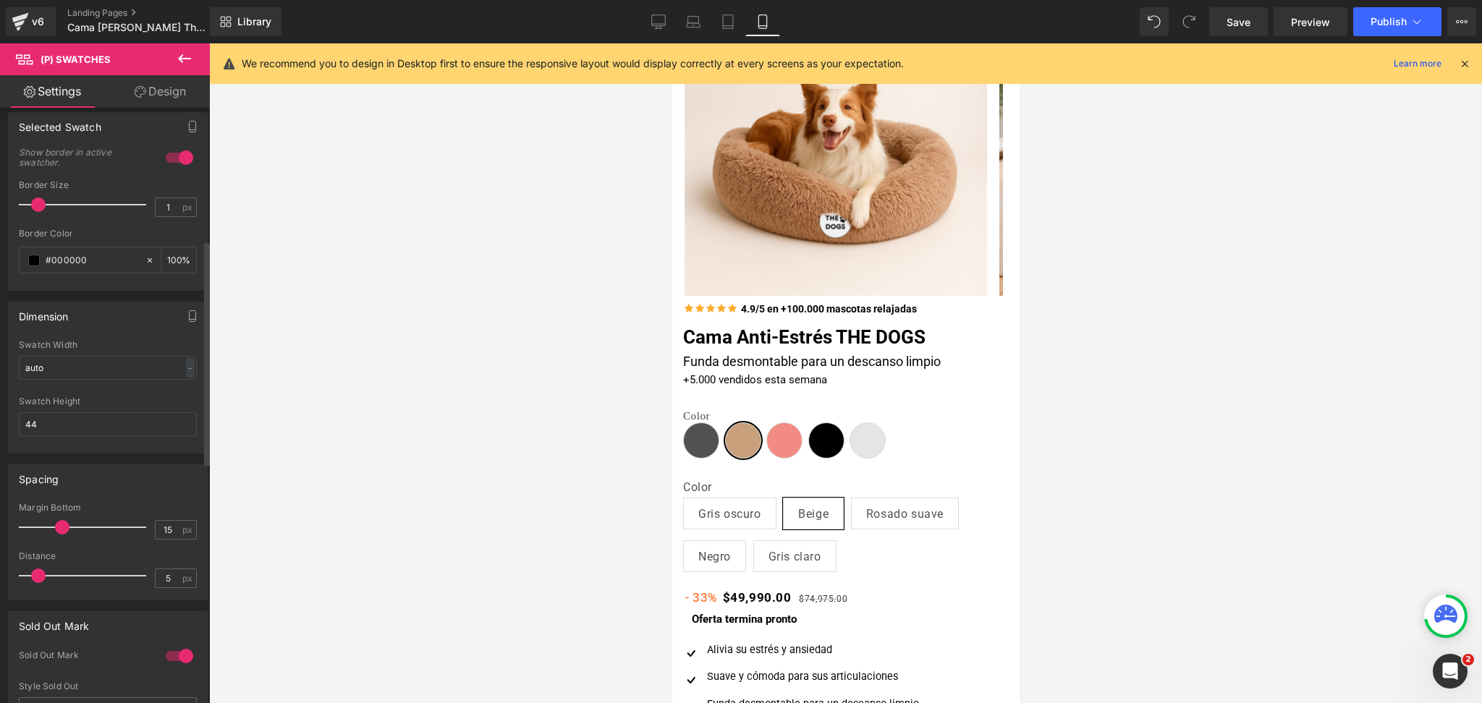
scroll to position [350, 0]
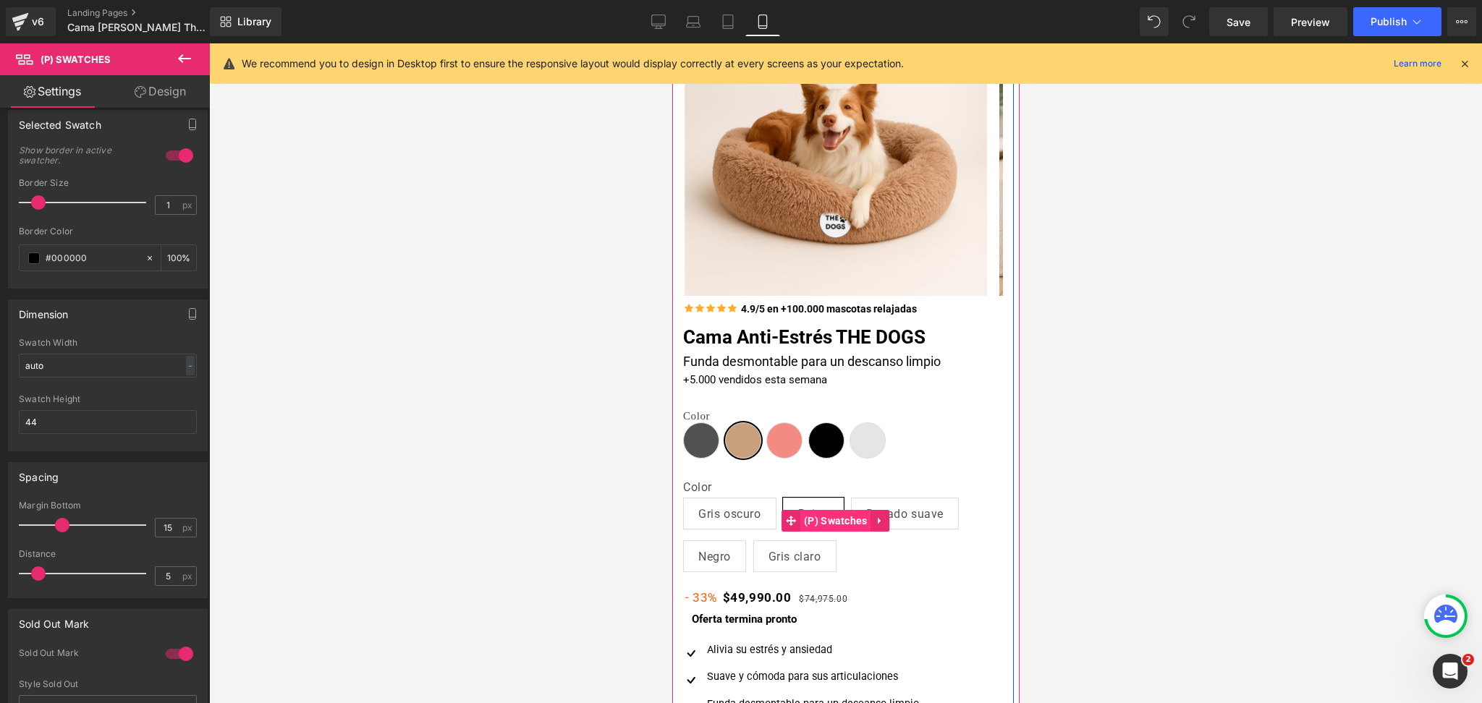
click at [839, 522] on span "(P) Swatches" at bounding box center [834, 521] width 71 height 22
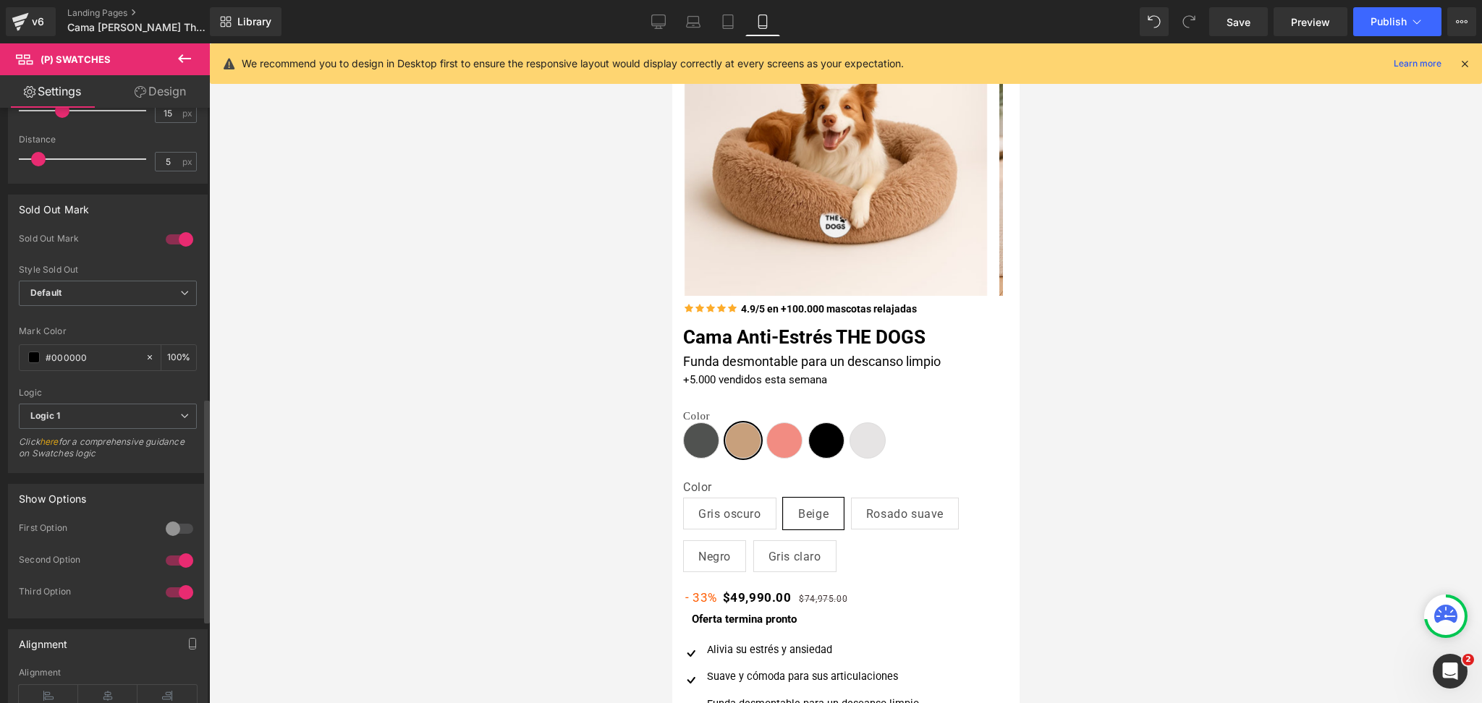
scroll to position [766, 0]
click at [177, 524] on div at bounding box center [179, 527] width 35 height 23
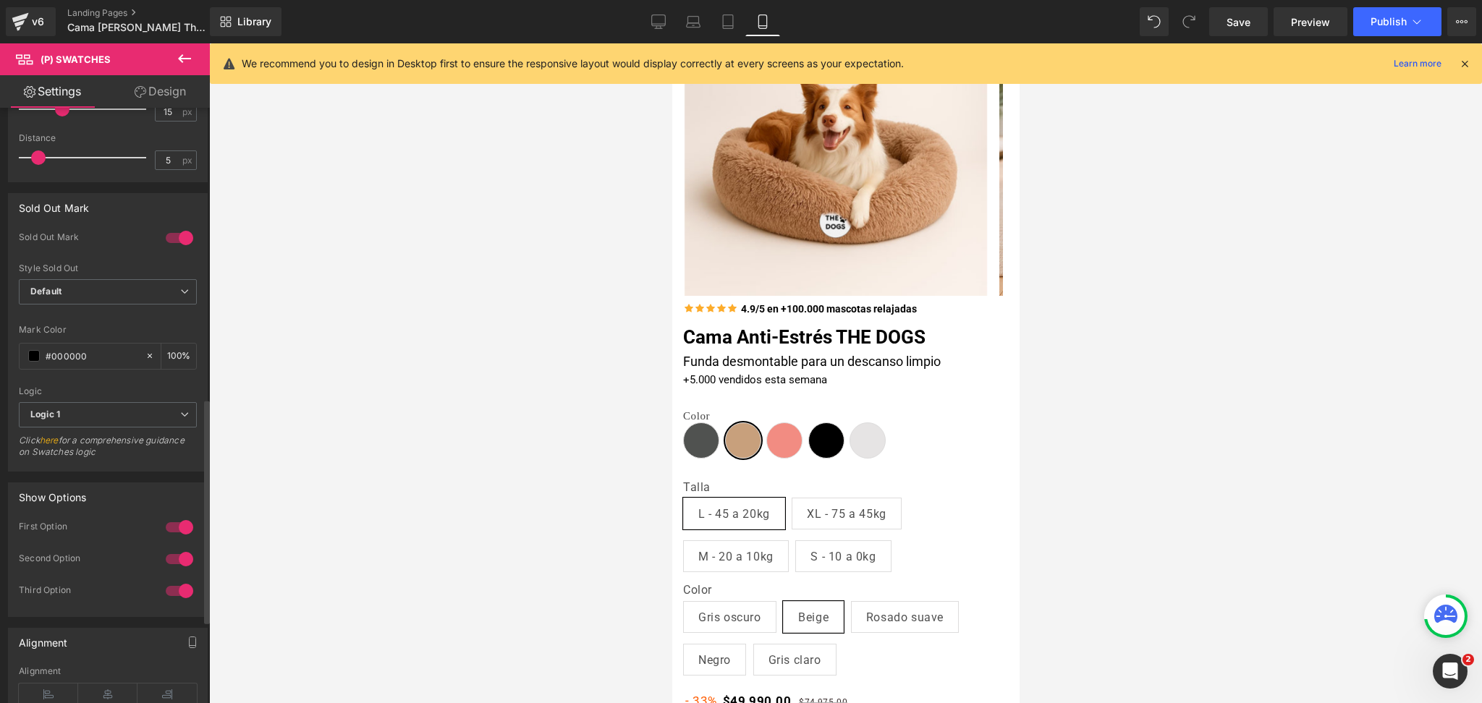
click at [181, 559] on div at bounding box center [179, 559] width 35 height 23
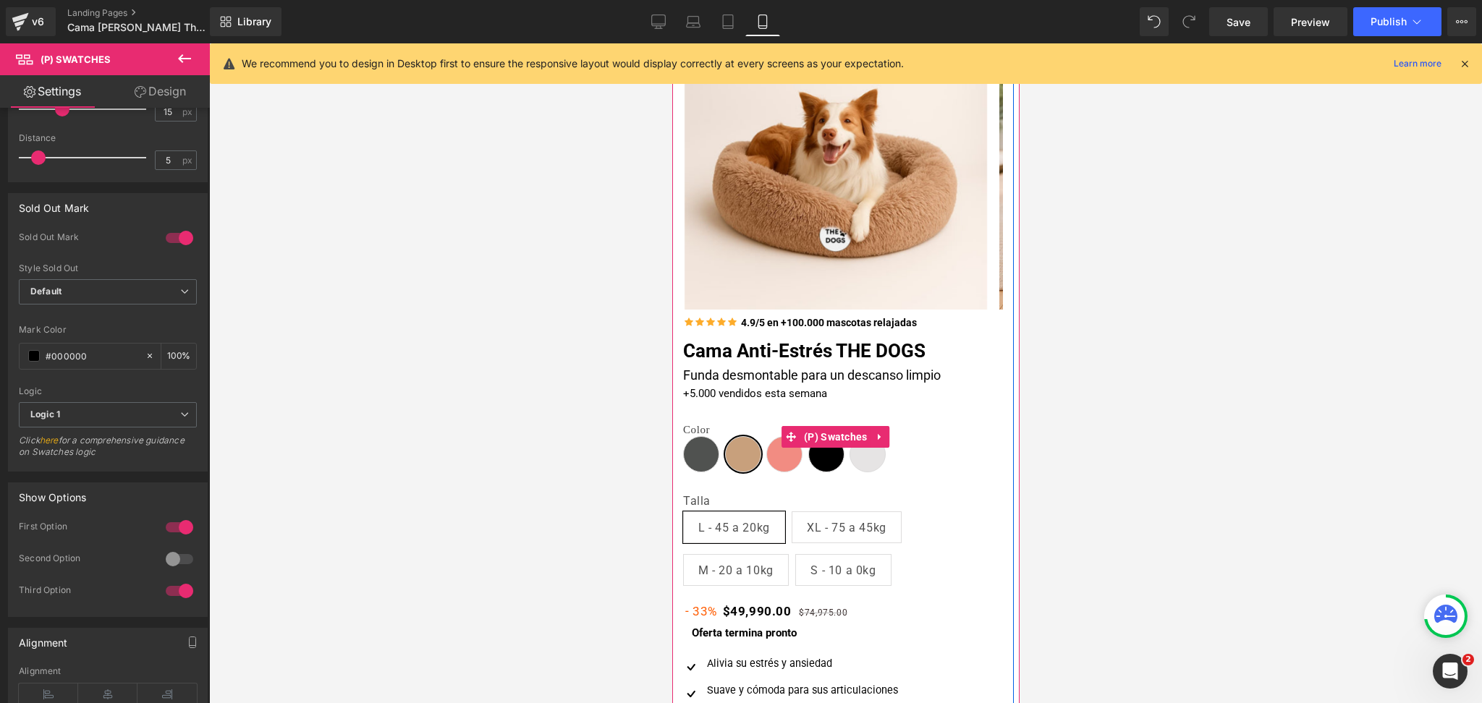
scroll to position [158, 0]
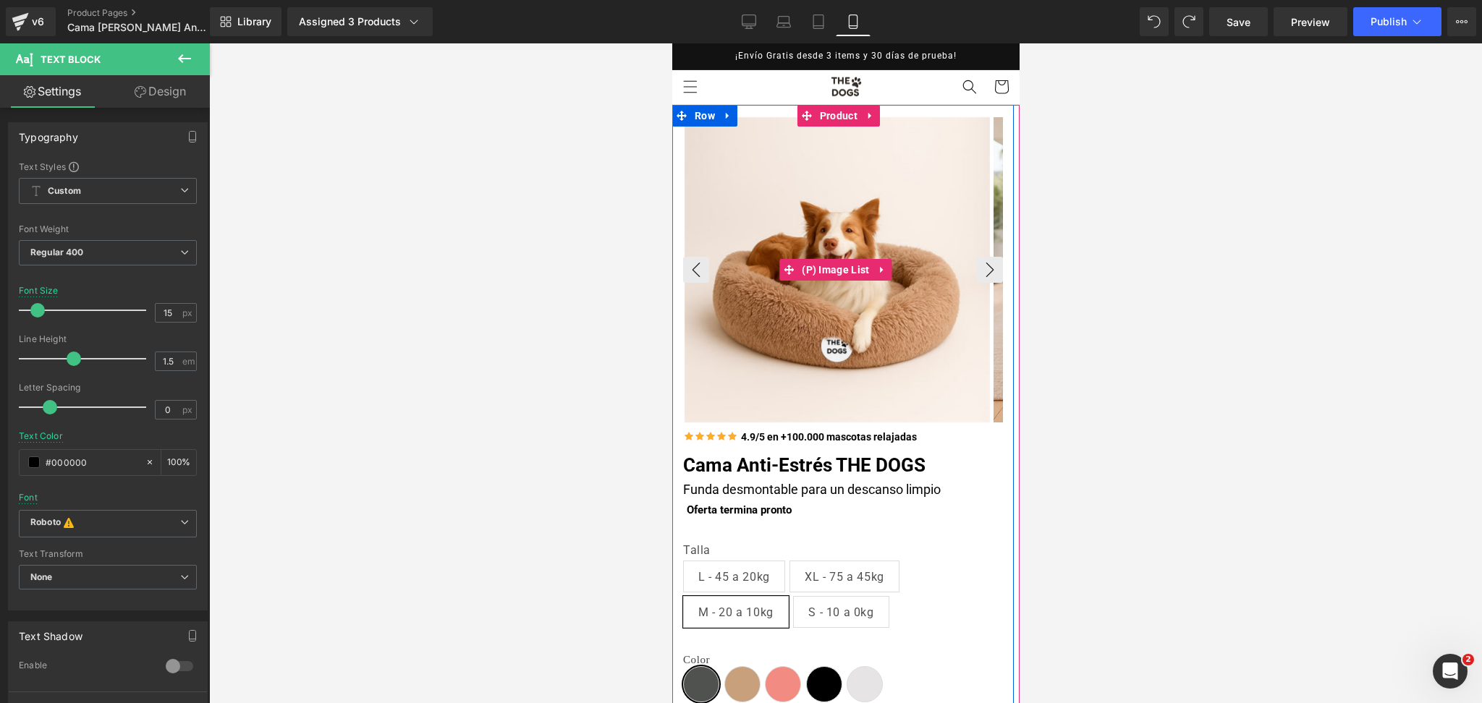
scroll to position [65, 0]
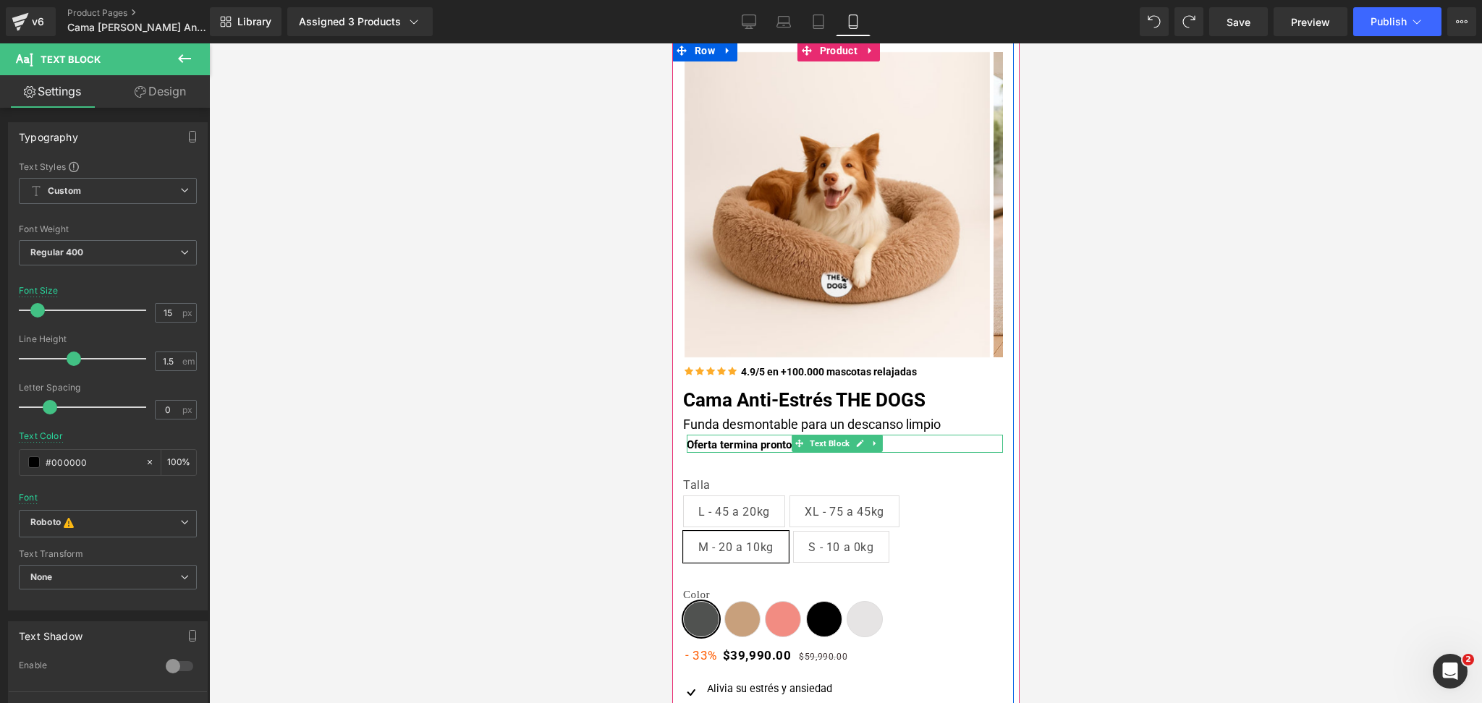
click at [738, 442] on b "Oferta termina pronto" at bounding box center [738, 444] width 105 height 13
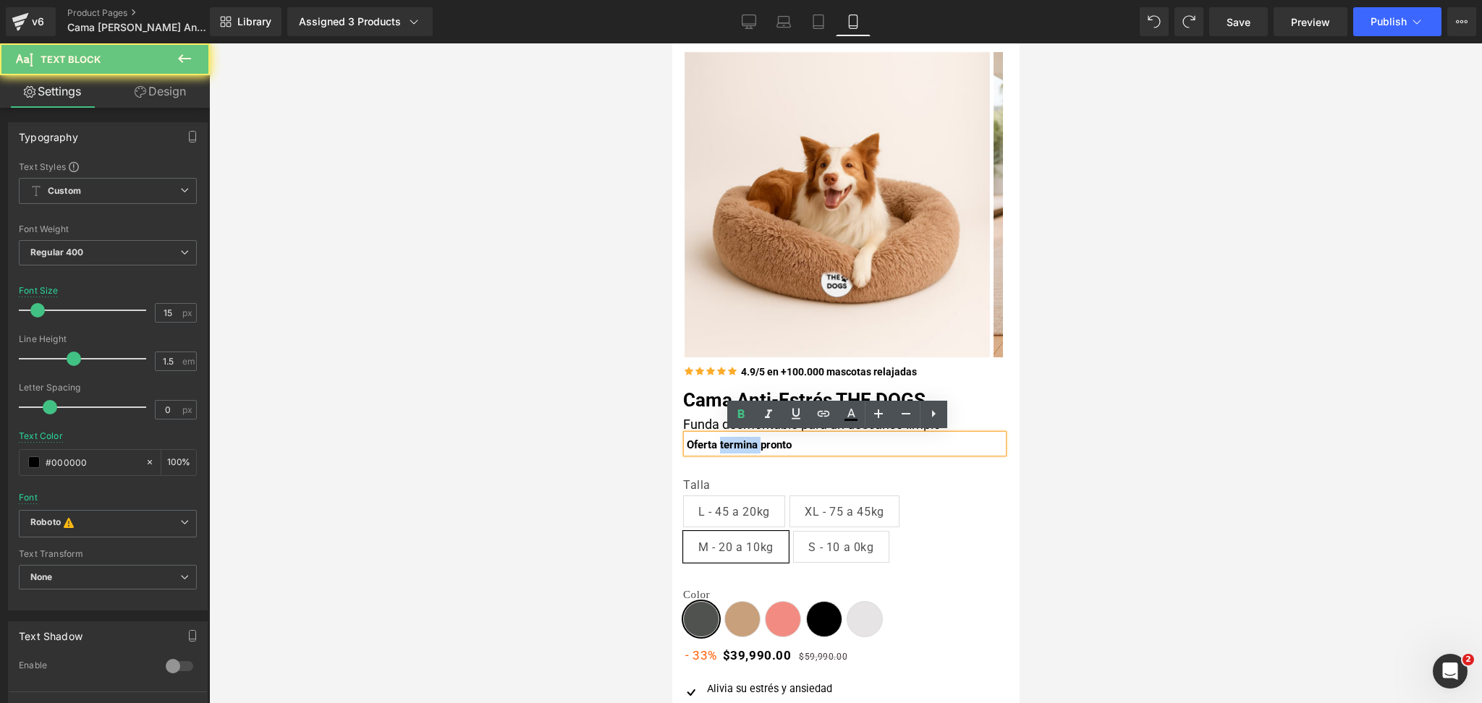
click at [738, 442] on b "Oferta termina pronto" at bounding box center [738, 444] width 105 height 13
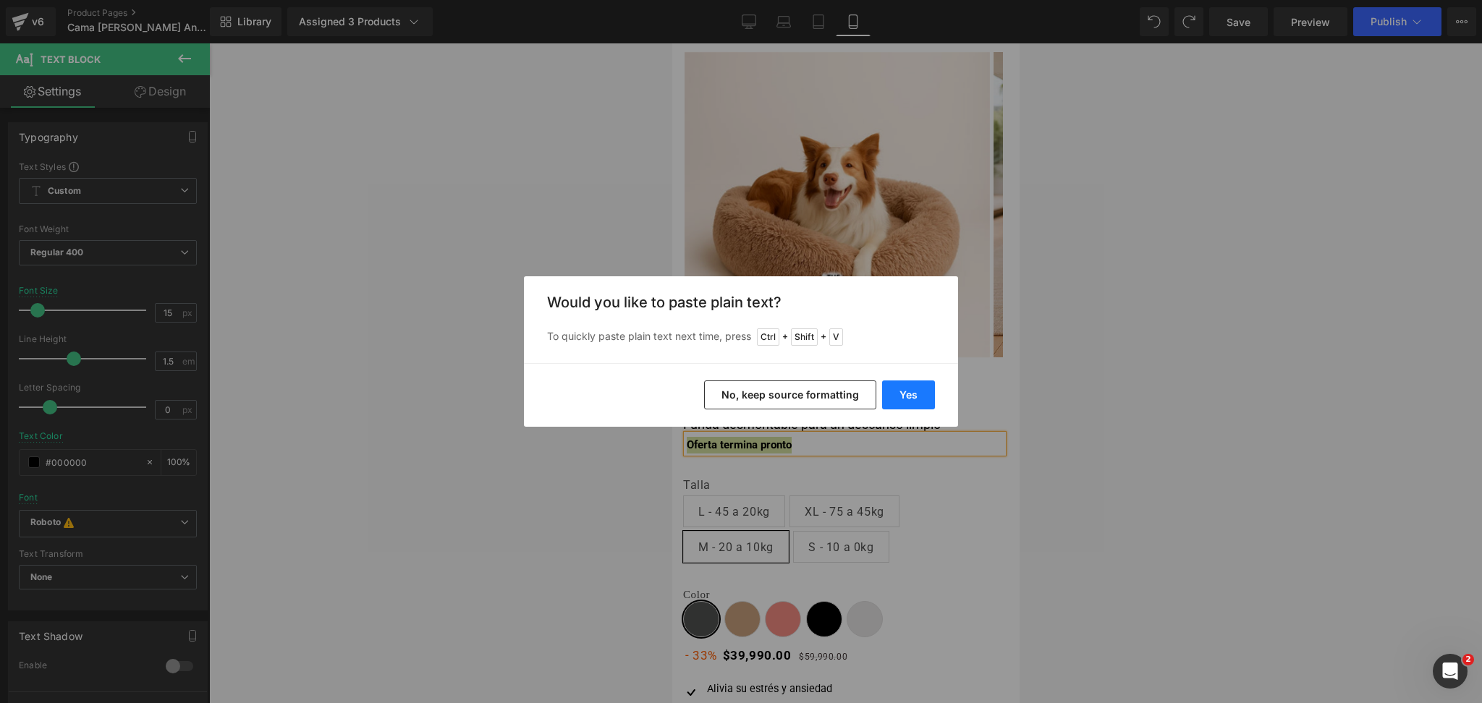
click at [905, 386] on button "Yes" at bounding box center [908, 395] width 53 height 29
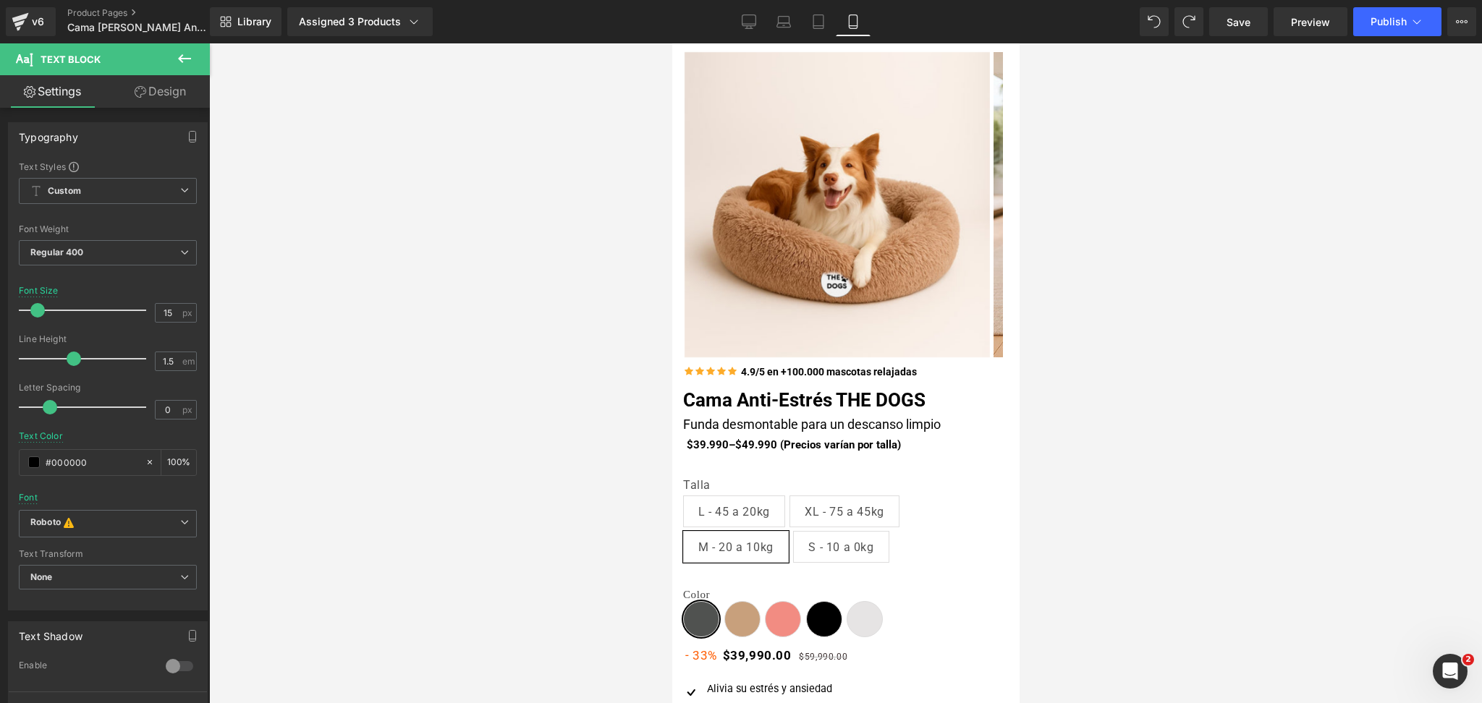
click at [1071, 395] on div at bounding box center [845, 373] width 1272 height 660
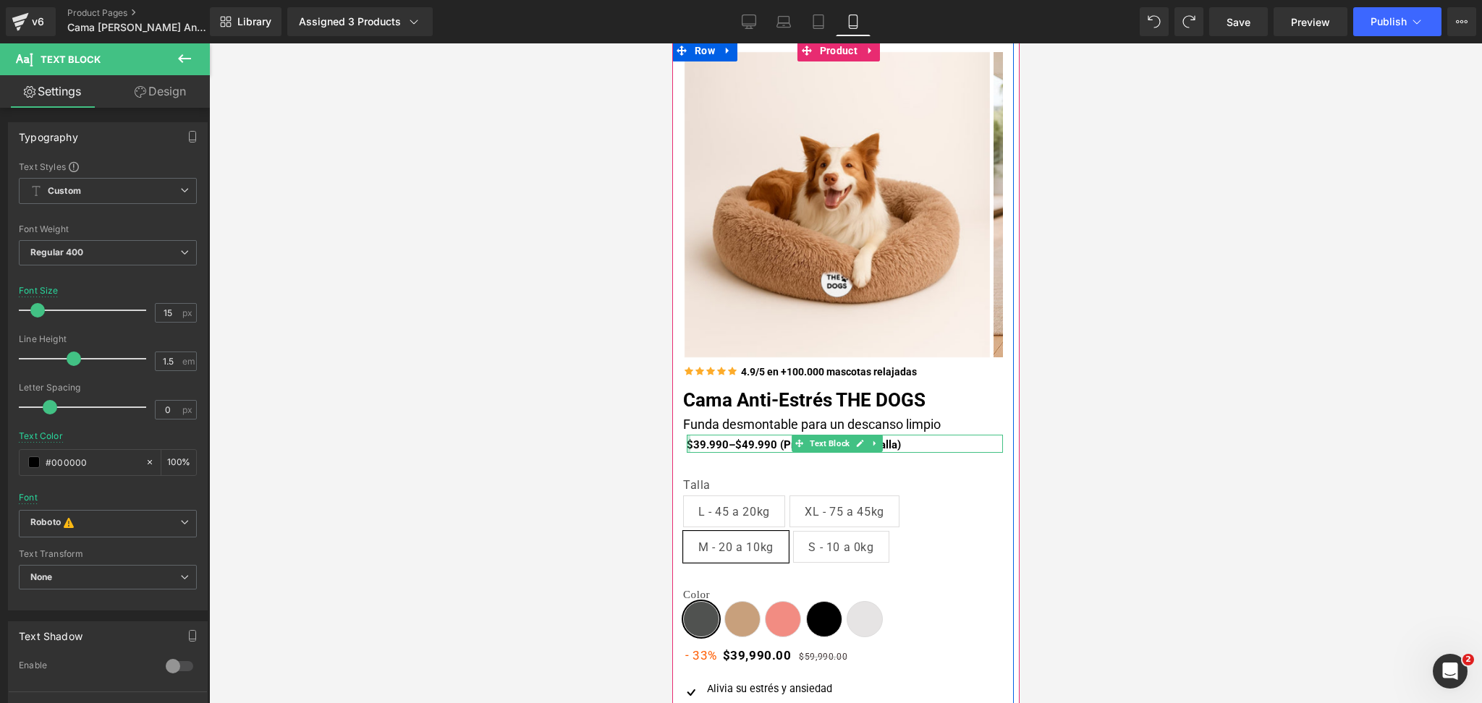
click at [686, 441] on div at bounding box center [688, 444] width 4 height 19
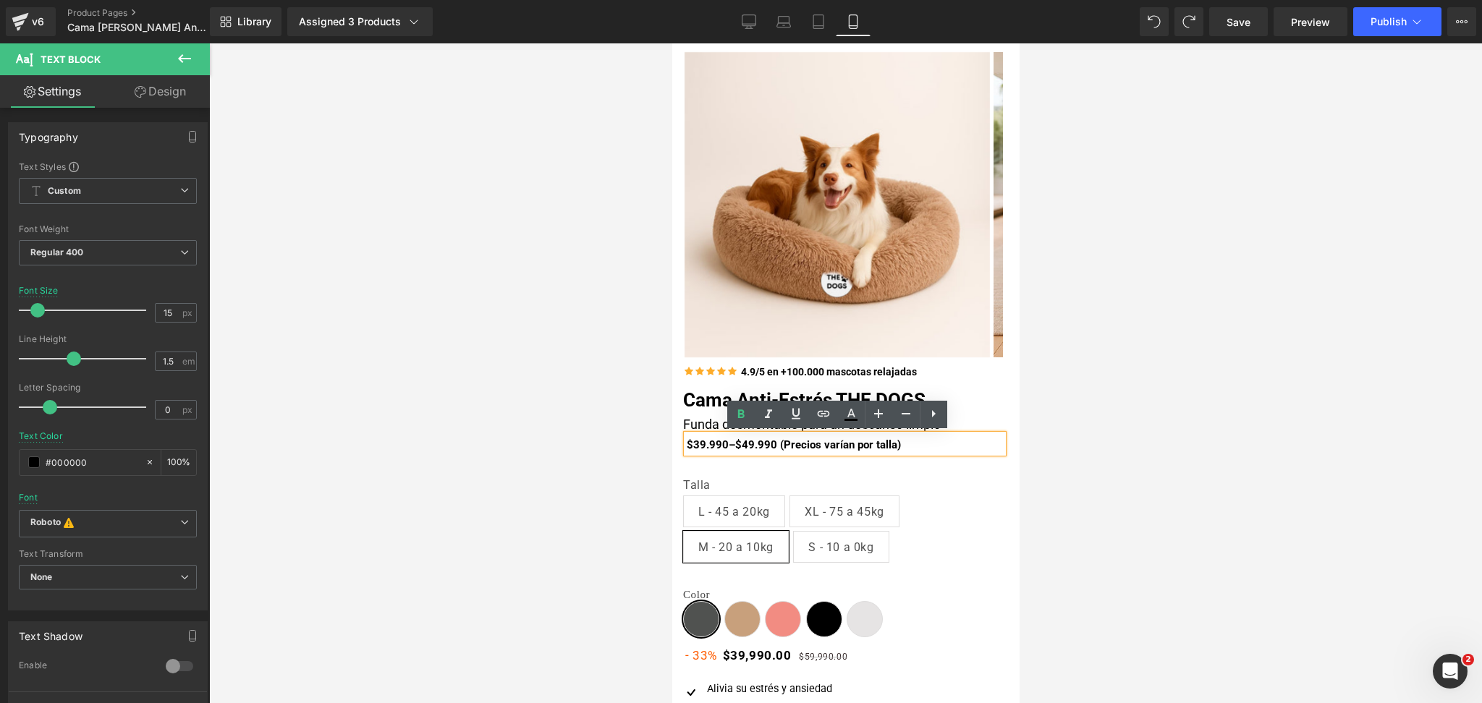
click at [696, 443] on b "$39.990–$49.990 (Precios varían por talla)" at bounding box center [793, 444] width 214 height 13
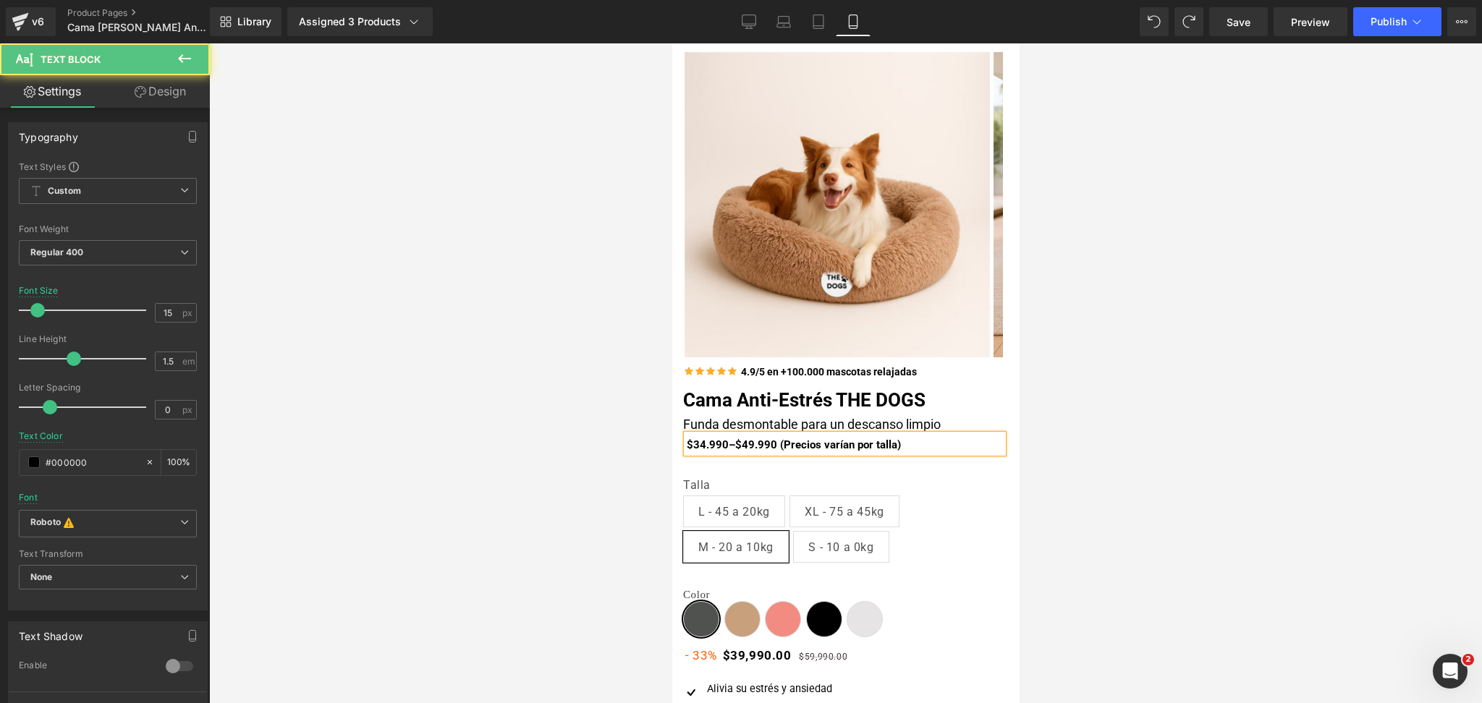
click at [737, 442] on b "$34.990–$49.990 (Precios varían por talla)" at bounding box center [793, 444] width 214 height 13
click at [1108, 376] on div at bounding box center [845, 373] width 1272 height 660
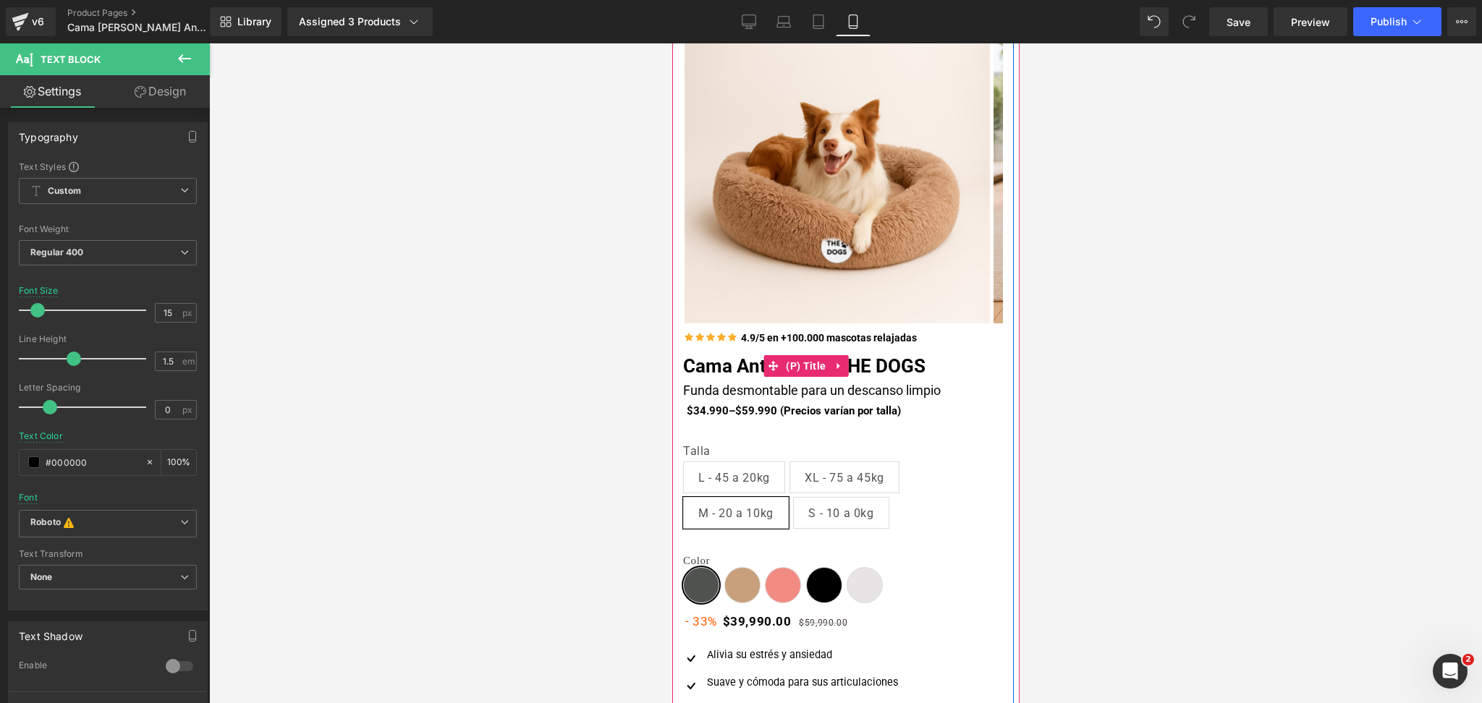
scroll to position [100, 0]
click at [806, 408] on span "Text Block" at bounding box center [829, 408] width 46 height 17
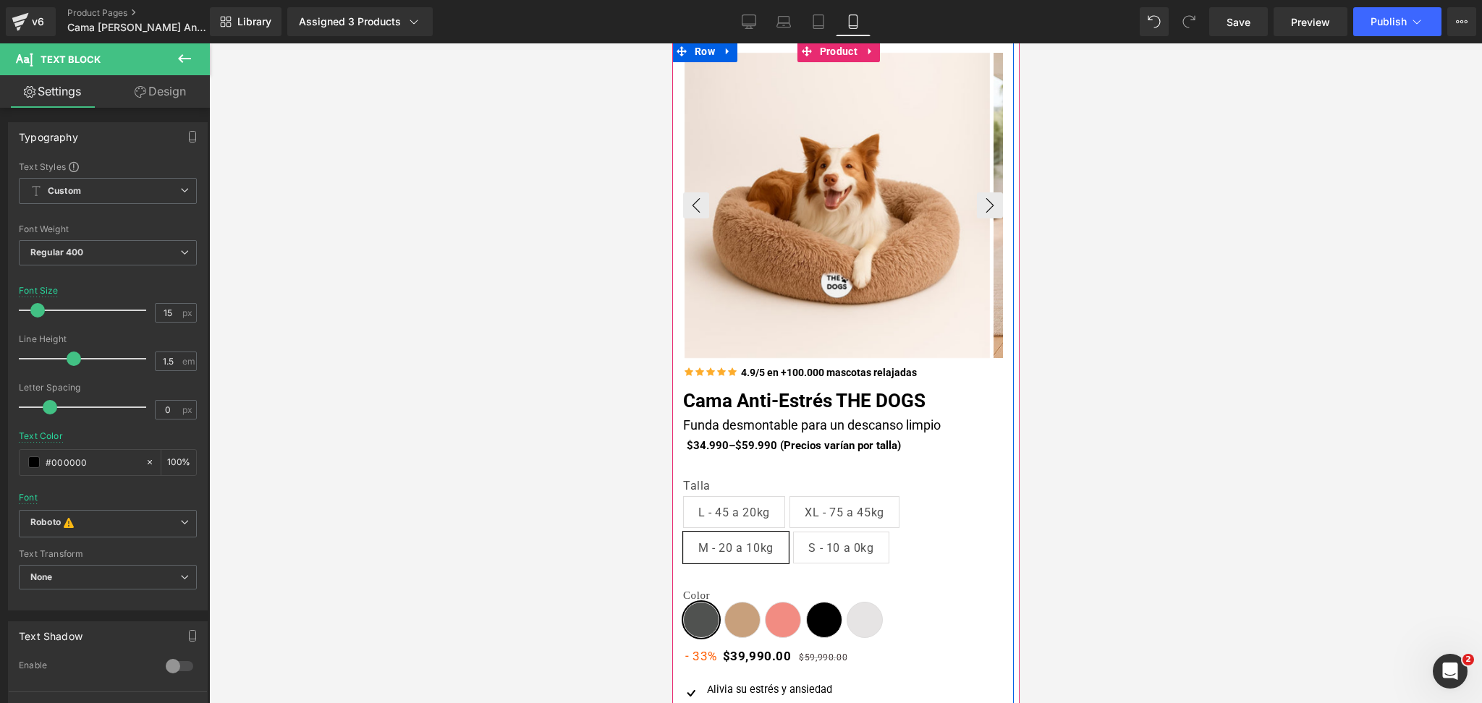
scroll to position [68, 0]
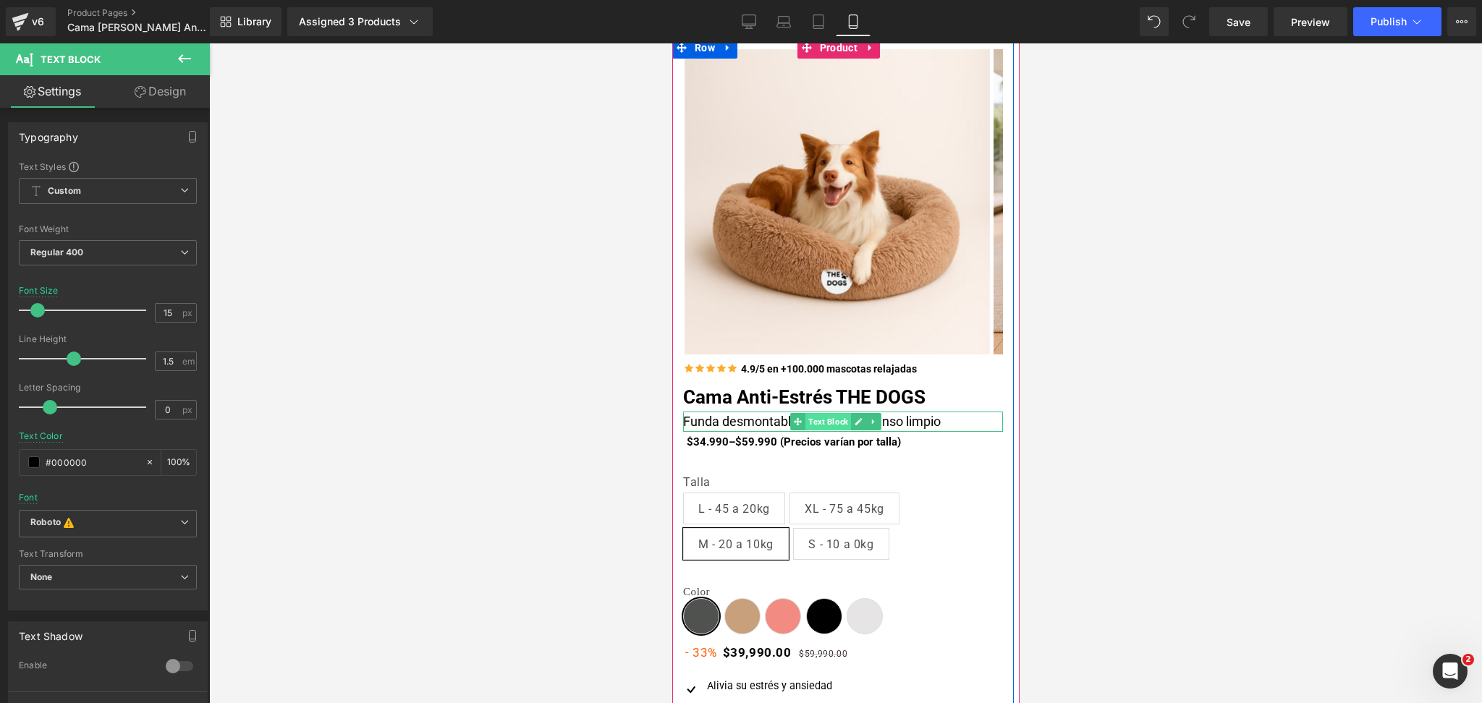
click at [809, 419] on span "Text Block" at bounding box center [827, 421] width 46 height 17
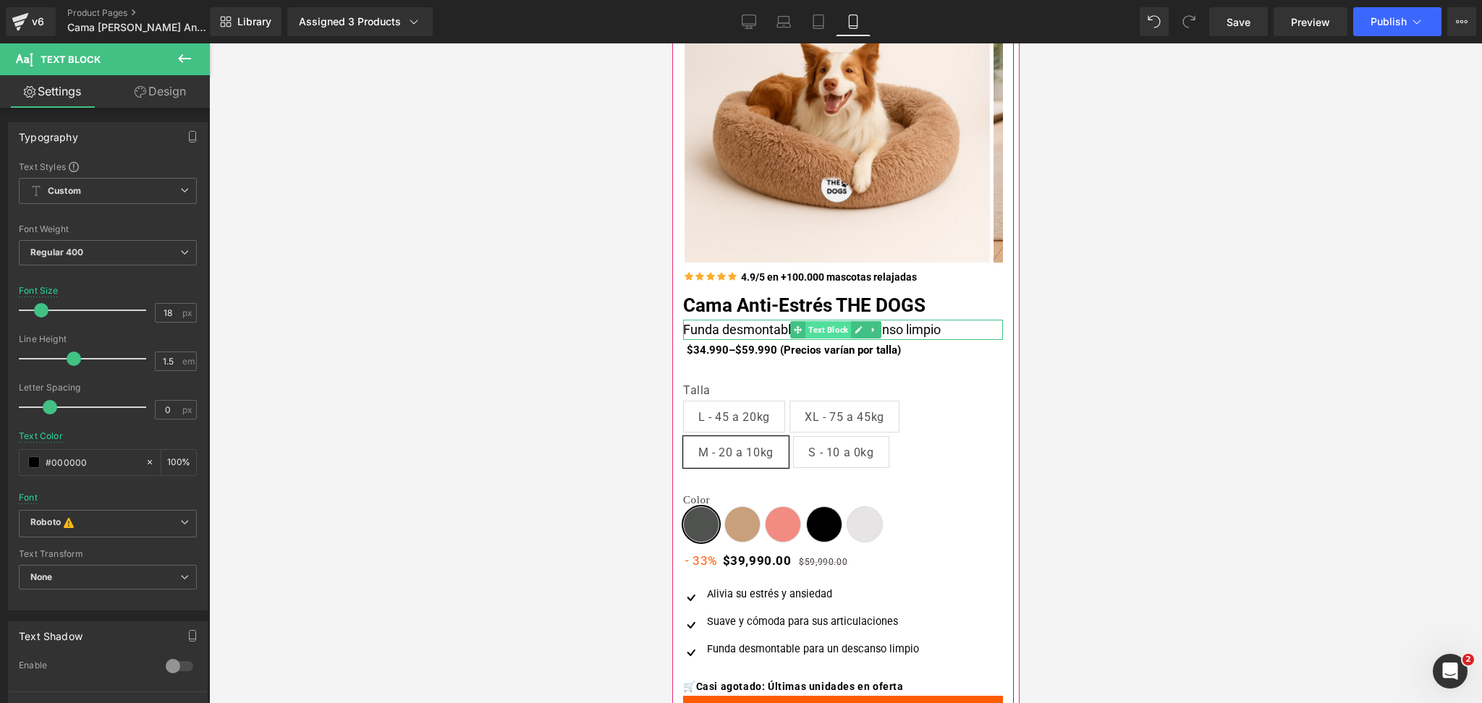
click at [834, 331] on span "Text Block" at bounding box center [827, 329] width 46 height 17
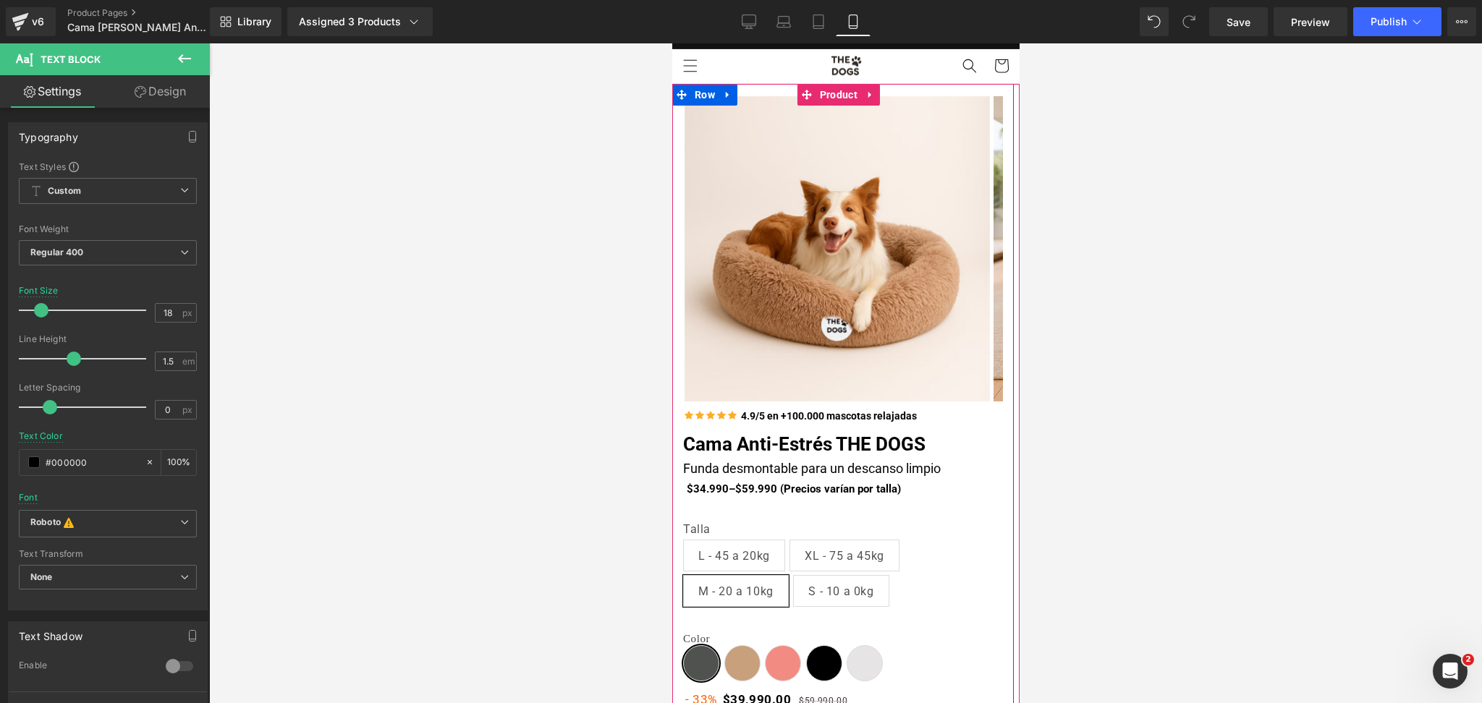
scroll to position [0, 0]
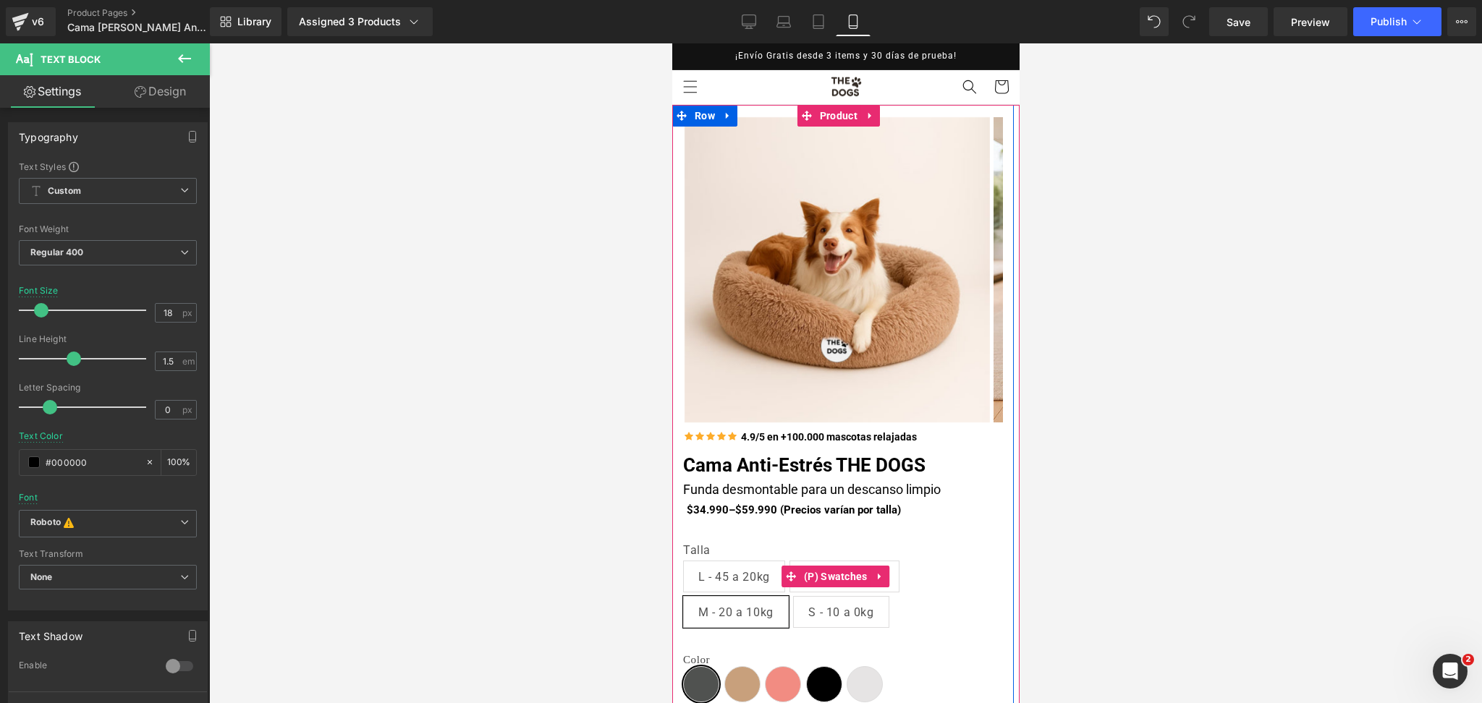
click at [751, 566] on span "L - 45 a 20kg" at bounding box center [733, 576] width 72 height 30
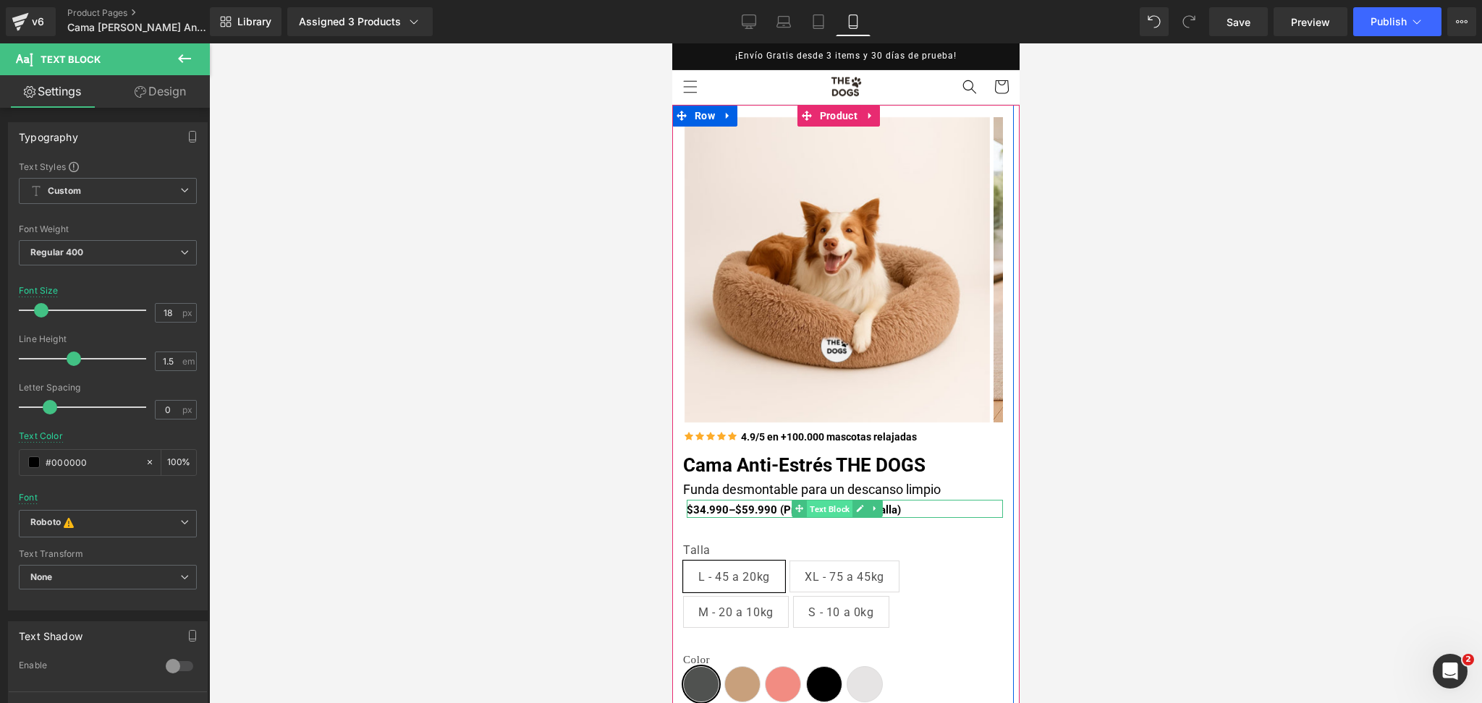
click at [826, 507] on span "Text Block" at bounding box center [829, 509] width 46 height 17
click at [825, 481] on span "Text Block" at bounding box center [827, 489] width 46 height 17
click at [796, 464] on span "(P) Title" at bounding box center [804, 465] width 47 height 22
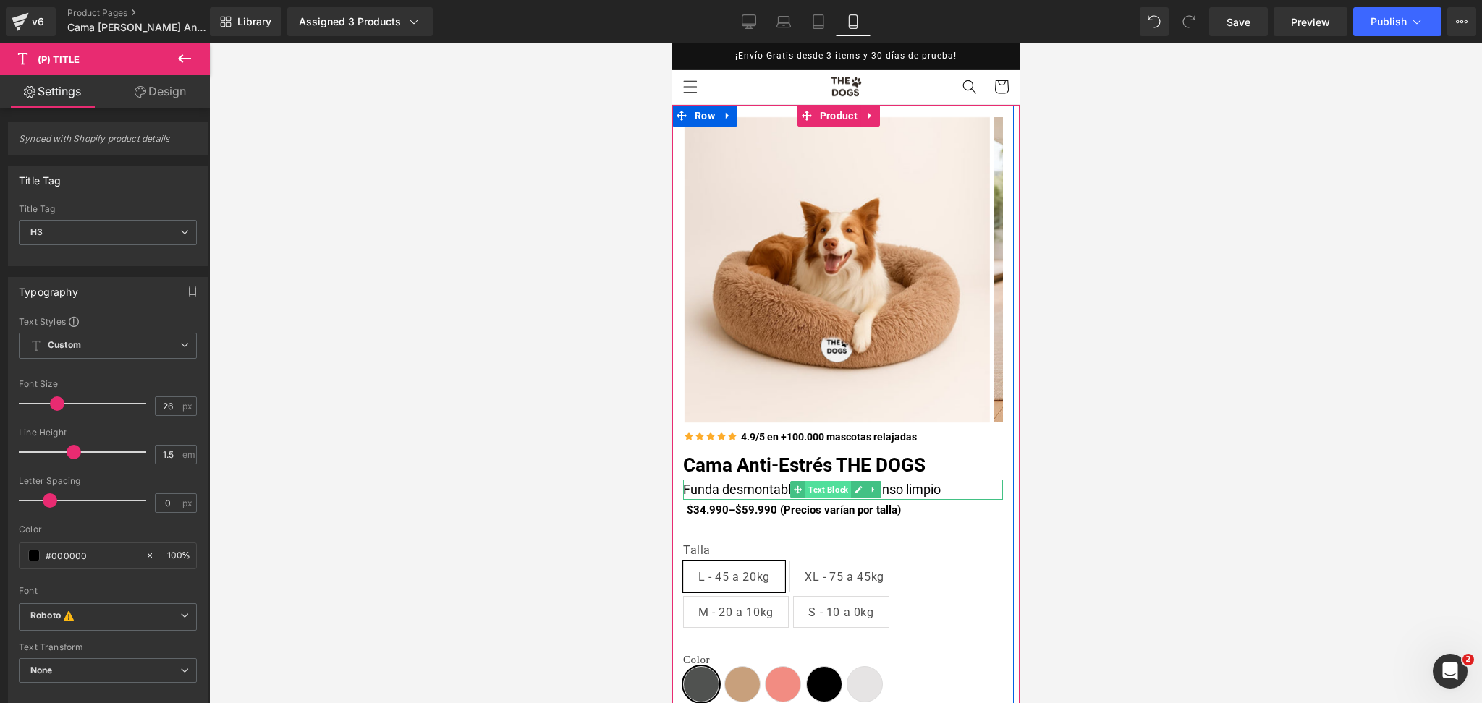
click at [828, 487] on span "Text Block" at bounding box center [827, 489] width 46 height 17
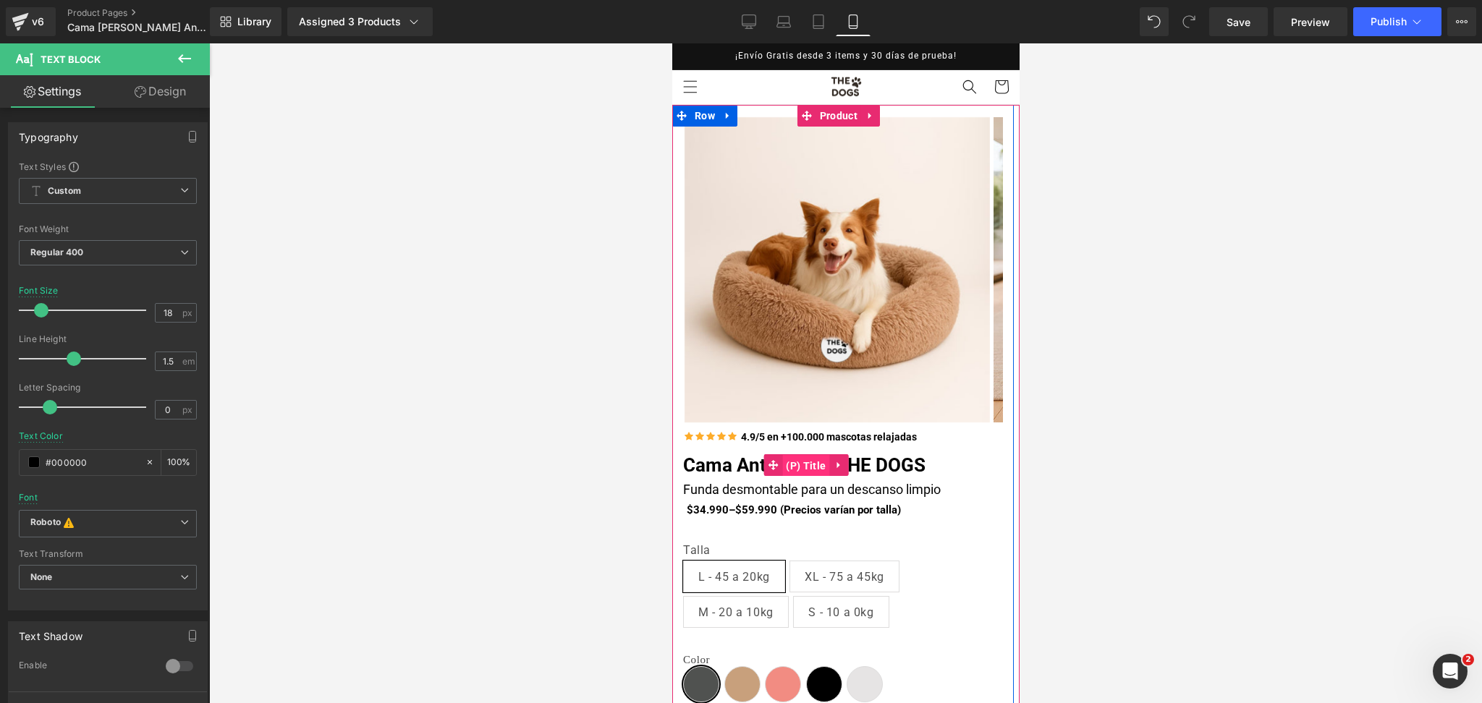
click at [816, 468] on span "(P) Title" at bounding box center [804, 466] width 47 height 22
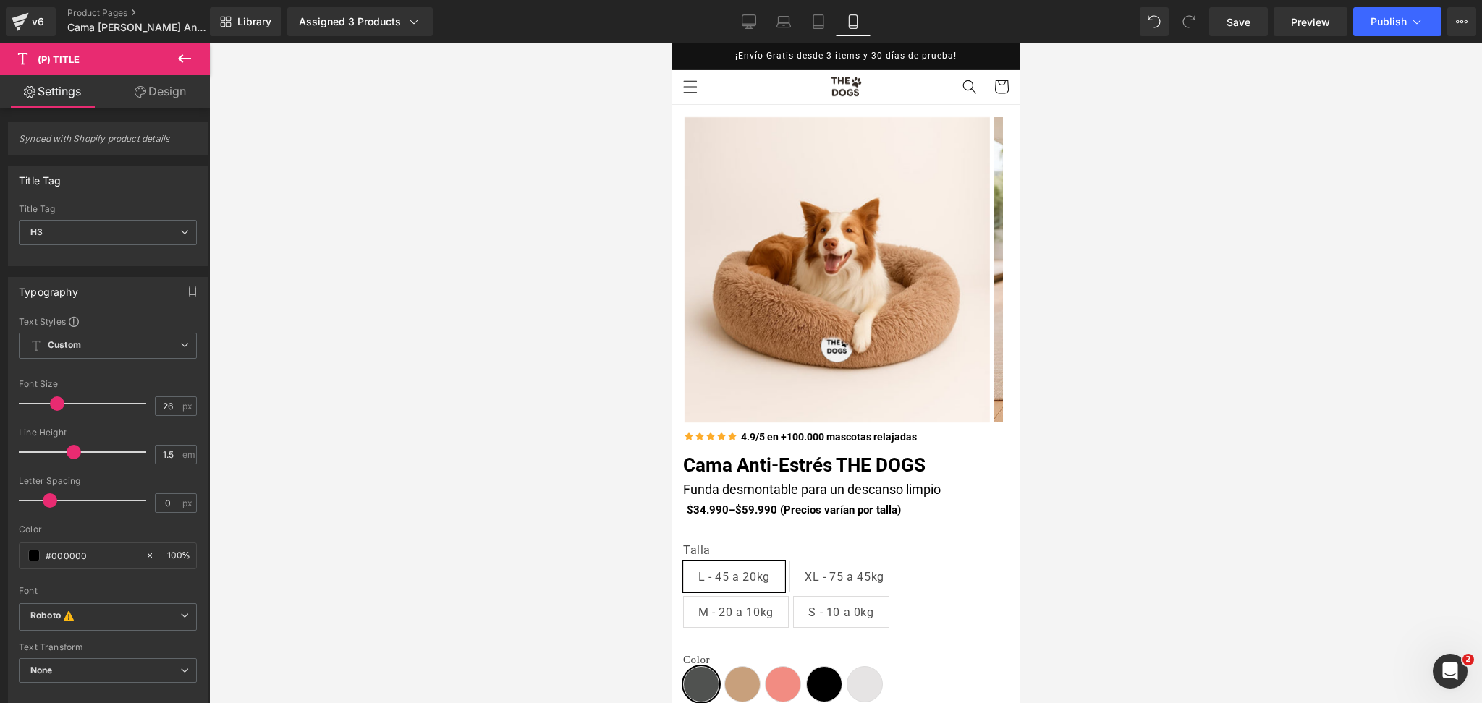
click at [1056, 378] on div at bounding box center [845, 373] width 1272 height 660
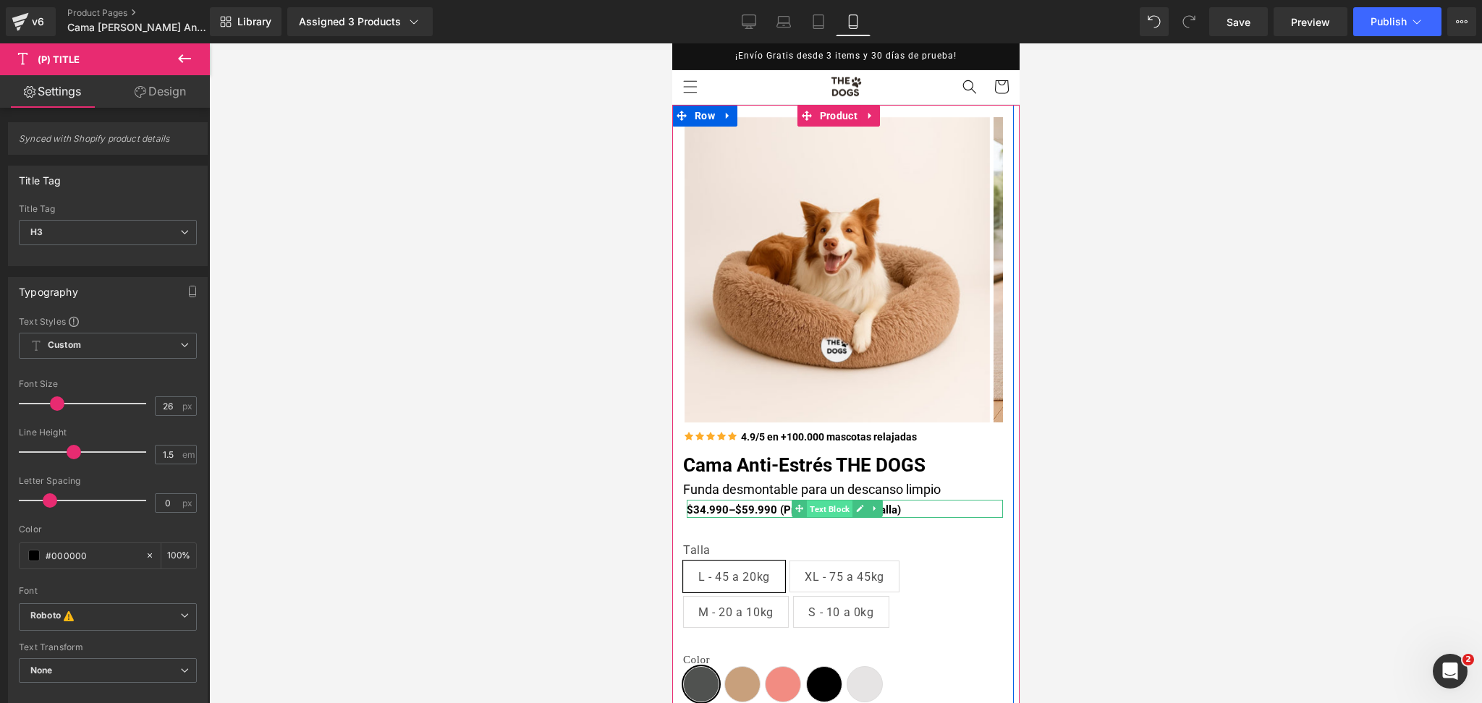
click at [815, 511] on span "Text Block" at bounding box center [829, 509] width 46 height 17
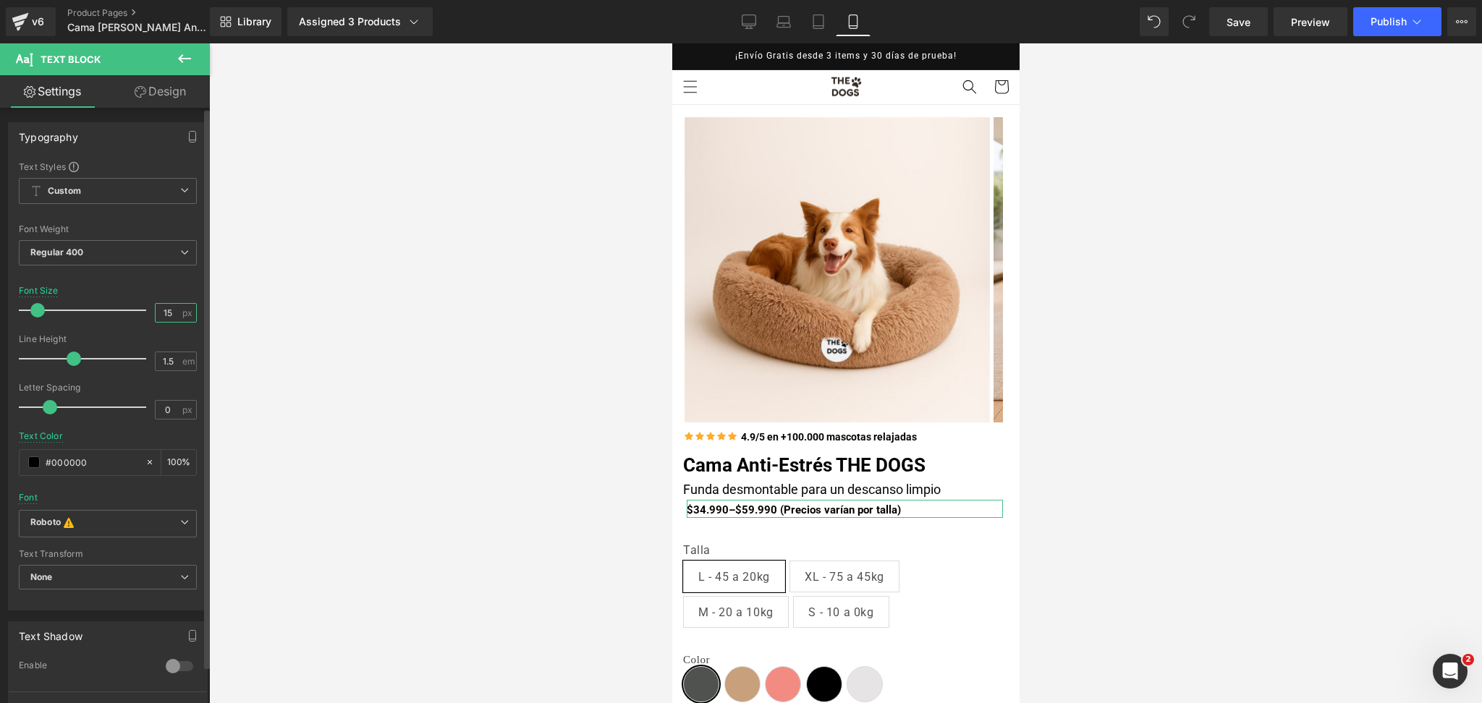
click at [166, 313] on input "15" at bounding box center [168, 313] width 25 height 18
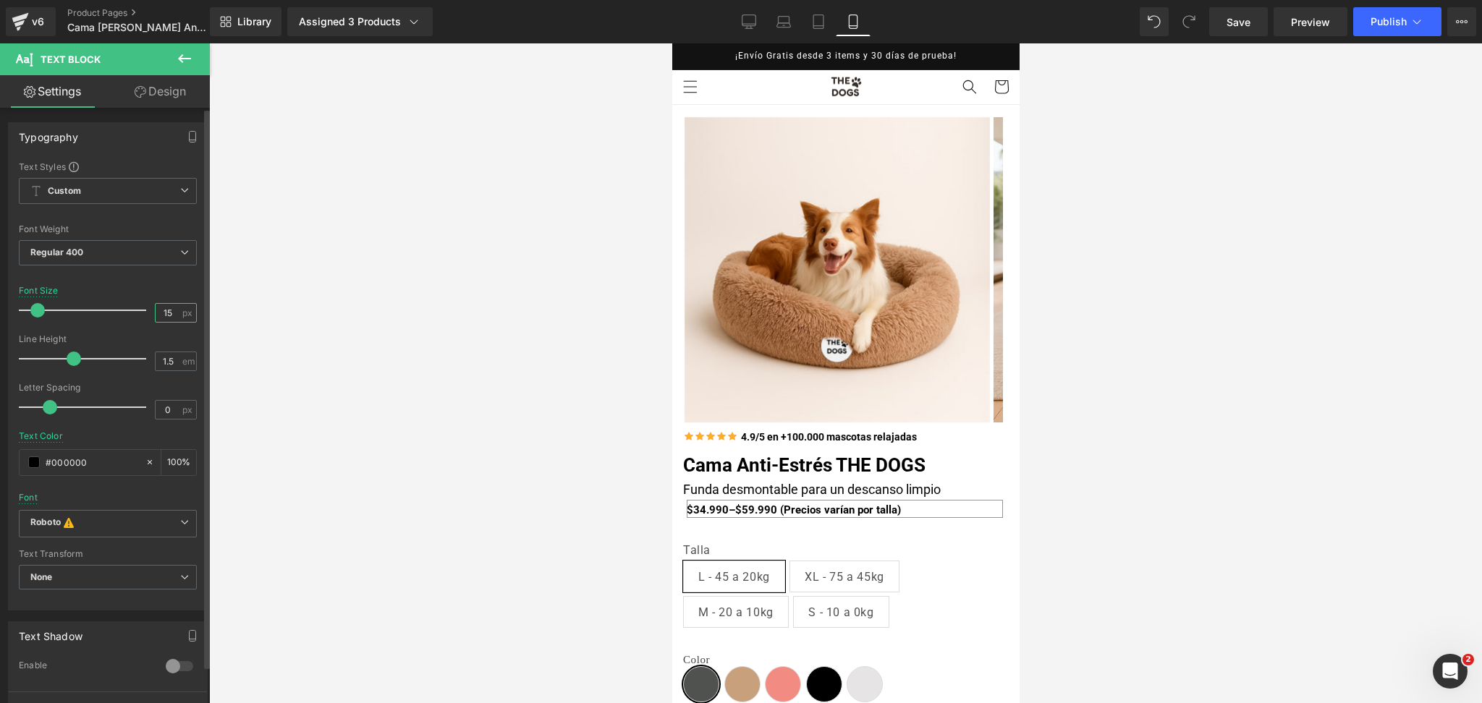
click at [166, 313] on input "15" at bounding box center [168, 313] width 25 height 18
type input "16"
click at [1059, 331] on div at bounding box center [845, 373] width 1272 height 660
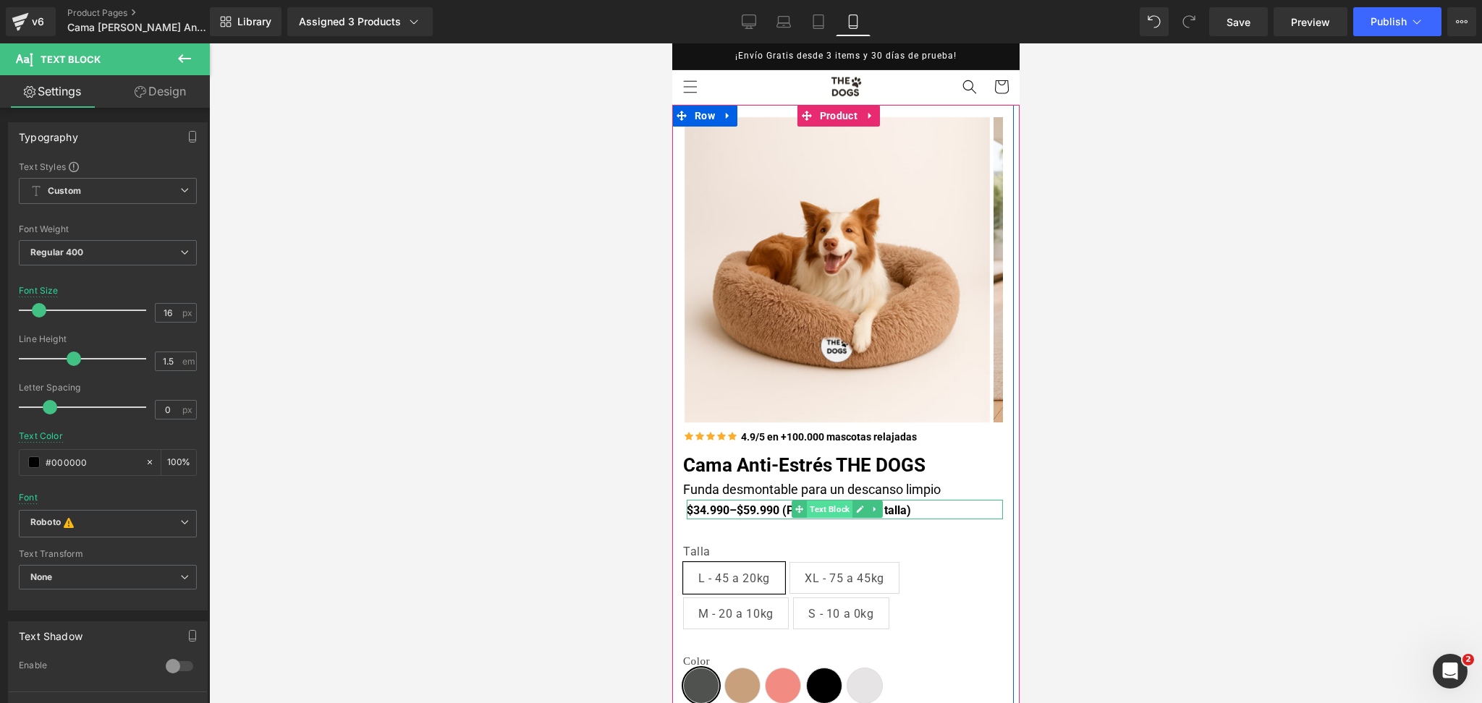
click at [828, 515] on span "Text Block" at bounding box center [829, 509] width 46 height 17
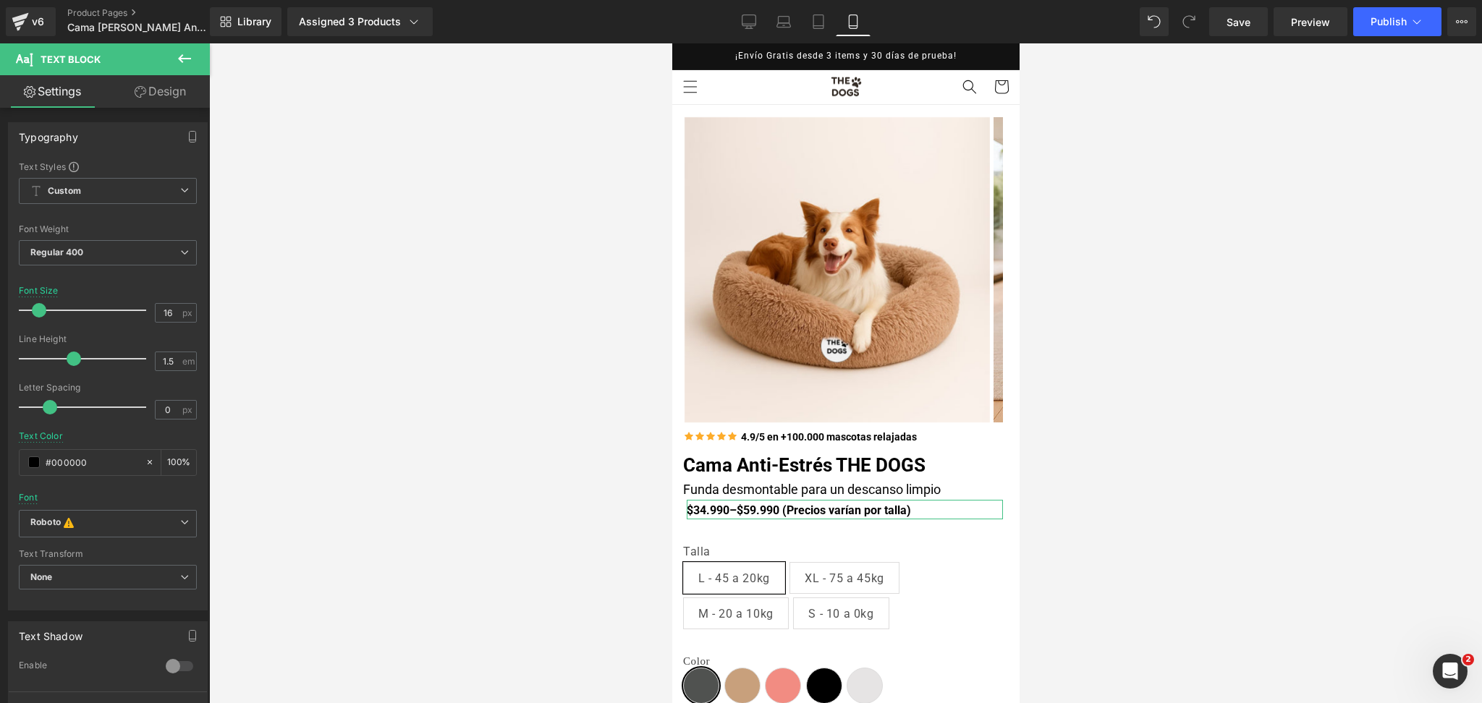
click at [184, 90] on link "Design" at bounding box center [160, 91] width 105 height 33
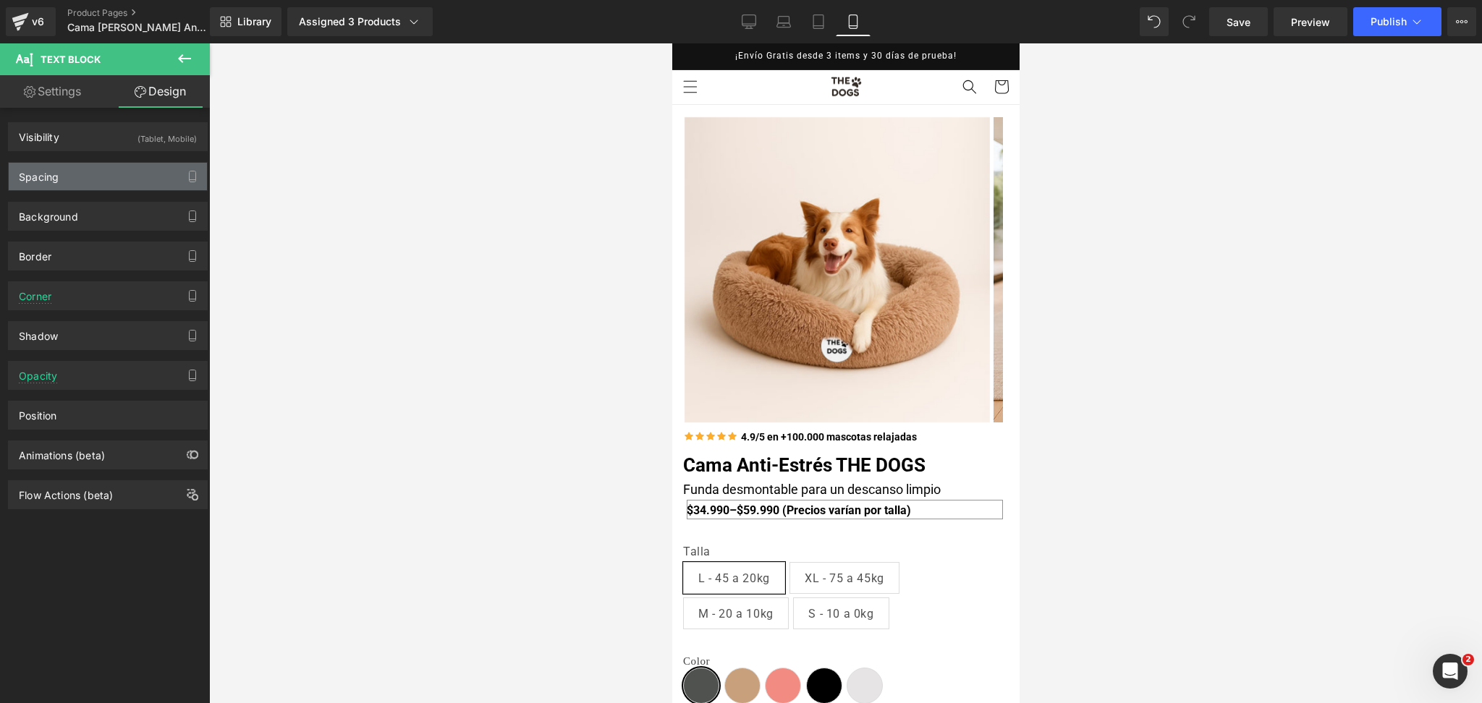
click at [127, 173] on div "Spacing" at bounding box center [108, 176] width 198 height 27
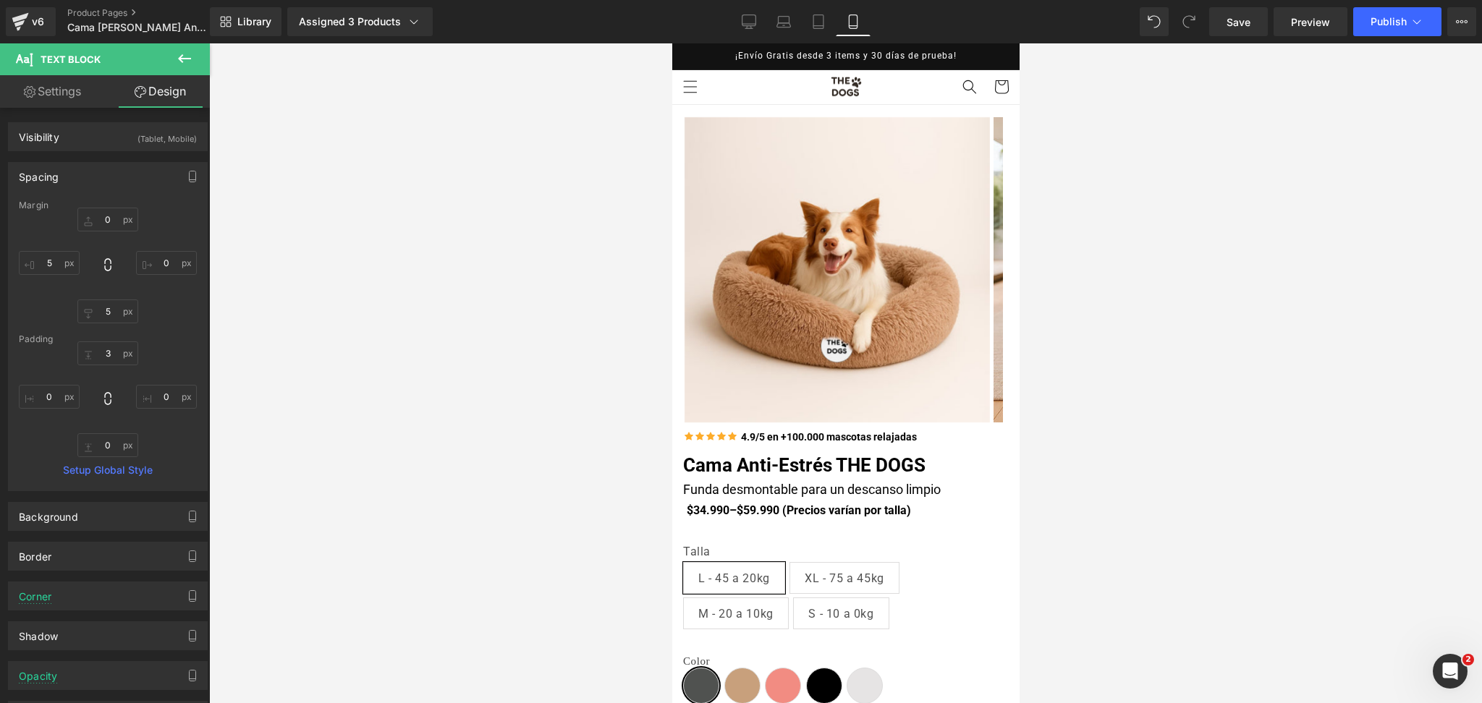
click at [1235, 346] on div at bounding box center [845, 373] width 1272 height 660
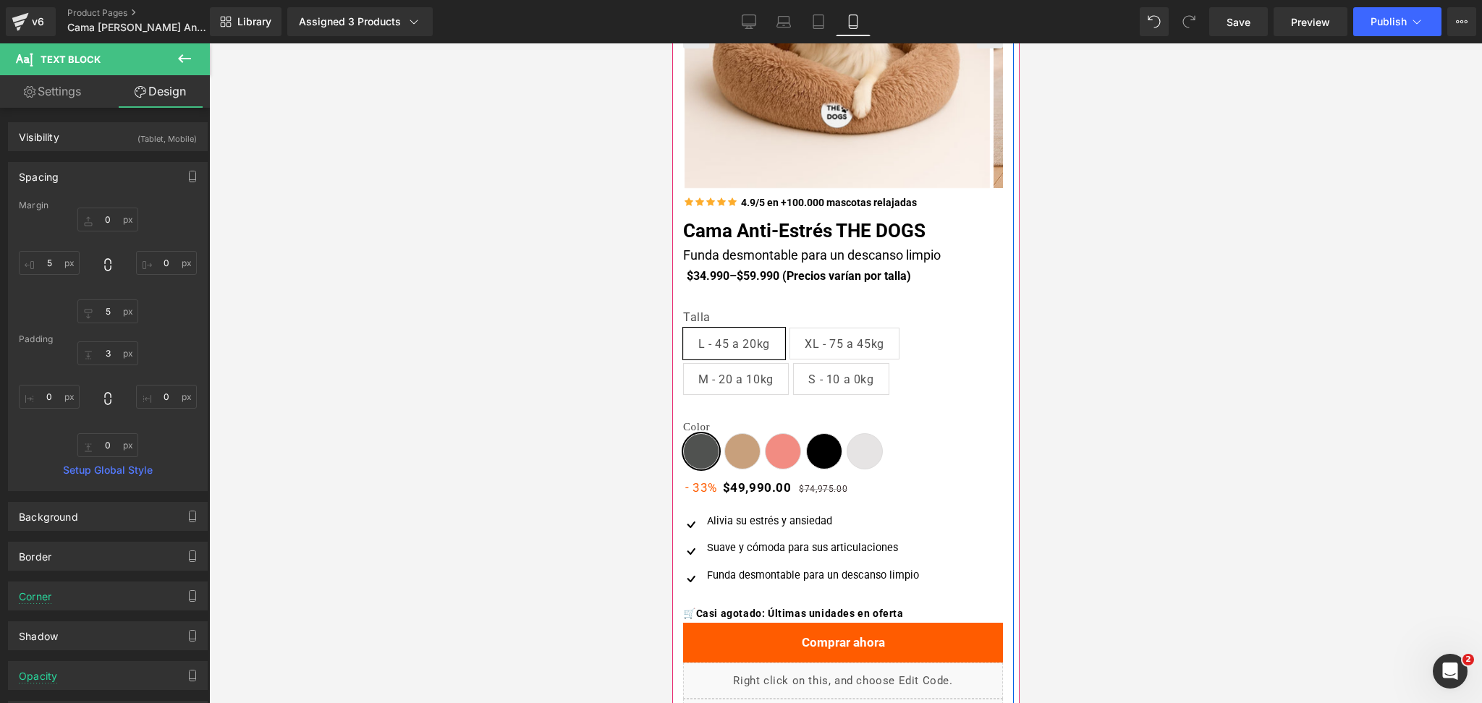
scroll to position [235, 0]
click at [817, 432] on span "(P) Swatches" at bounding box center [834, 434] width 71 height 22
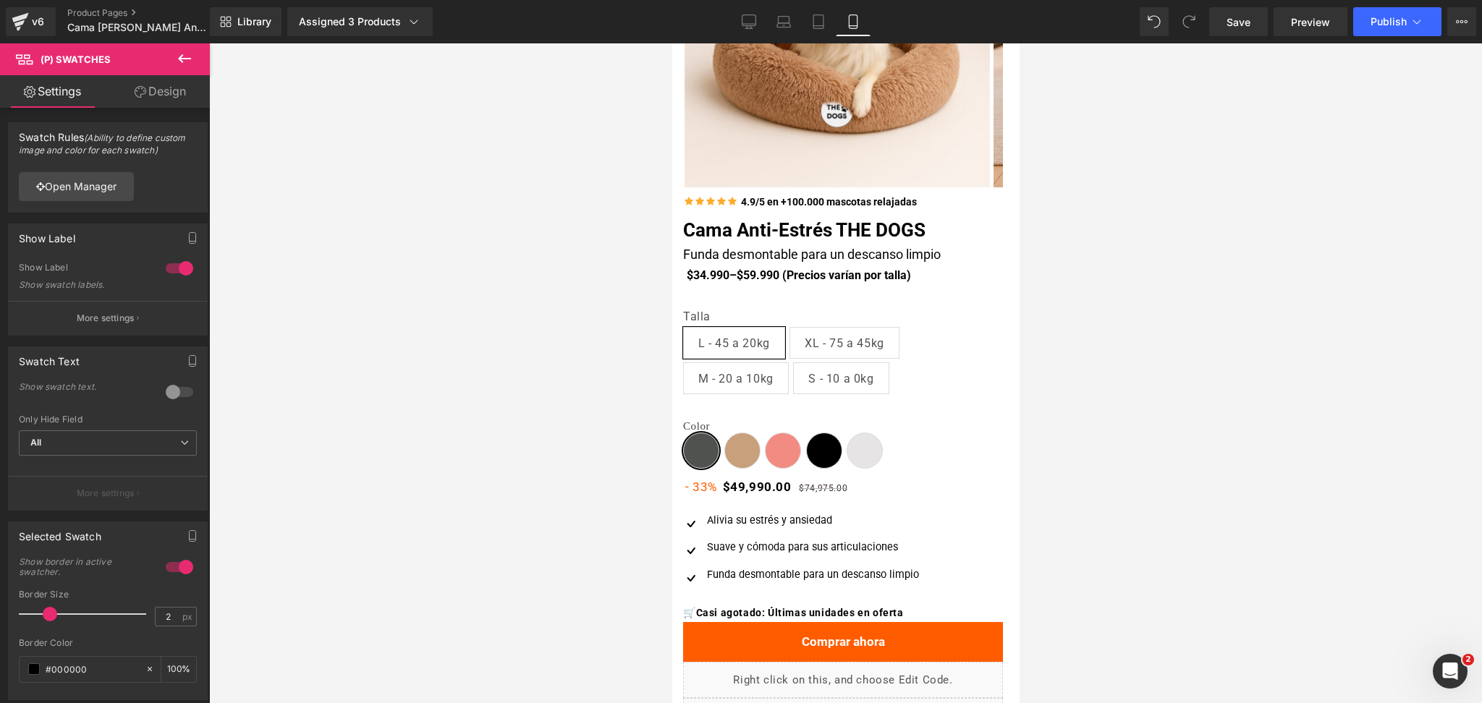
click at [1084, 402] on div at bounding box center [845, 373] width 1272 height 660
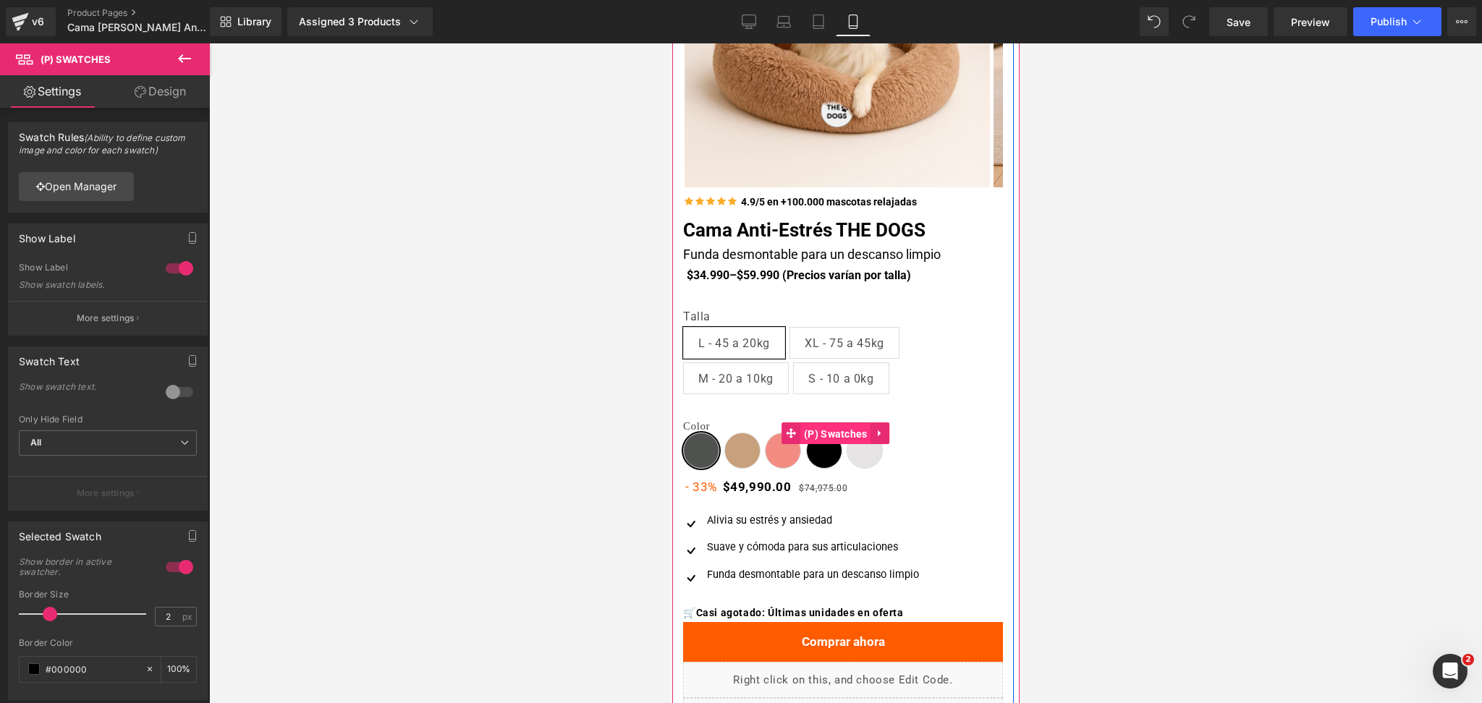
click at [828, 428] on span "(P) Swatches" at bounding box center [834, 434] width 71 height 22
click at [819, 431] on span "(P) Swatches" at bounding box center [834, 433] width 71 height 22
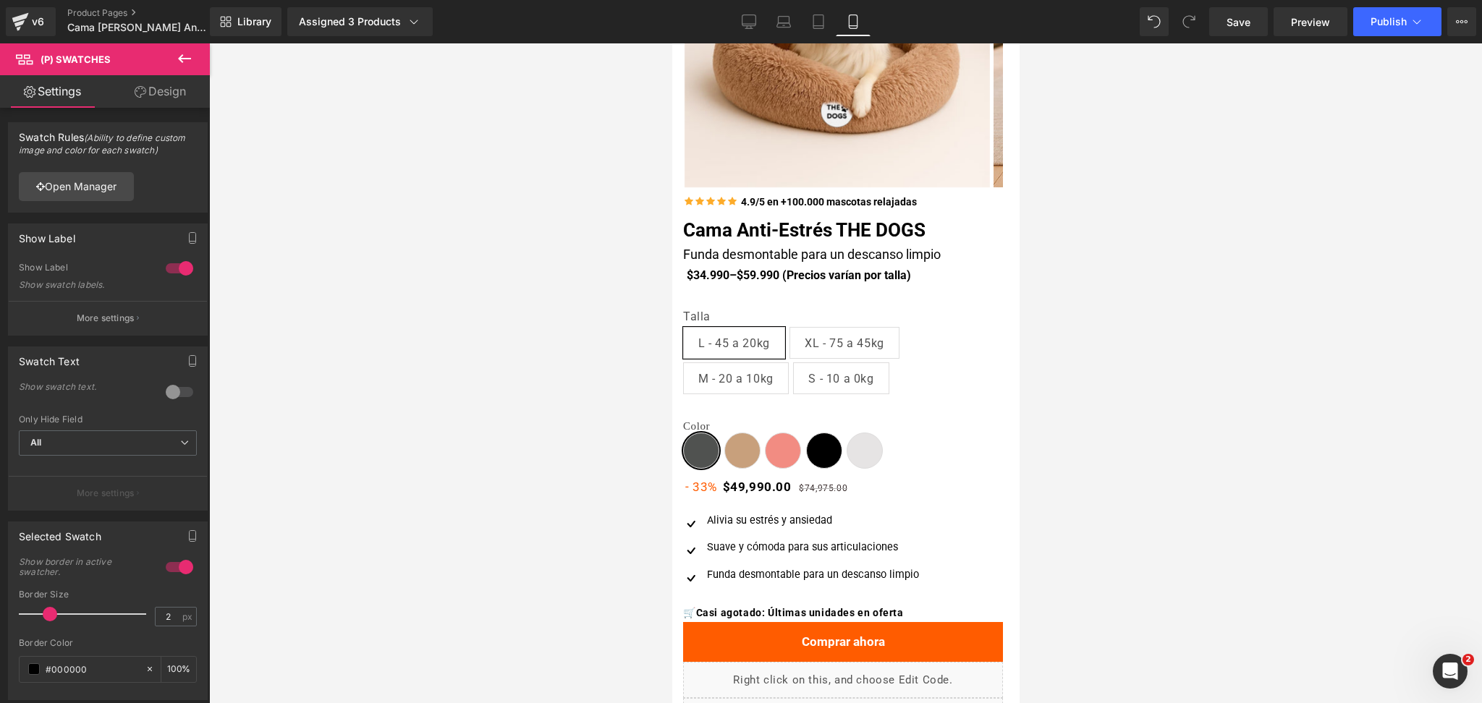
click at [177, 57] on icon at bounding box center [184, 58] width 17 height 17
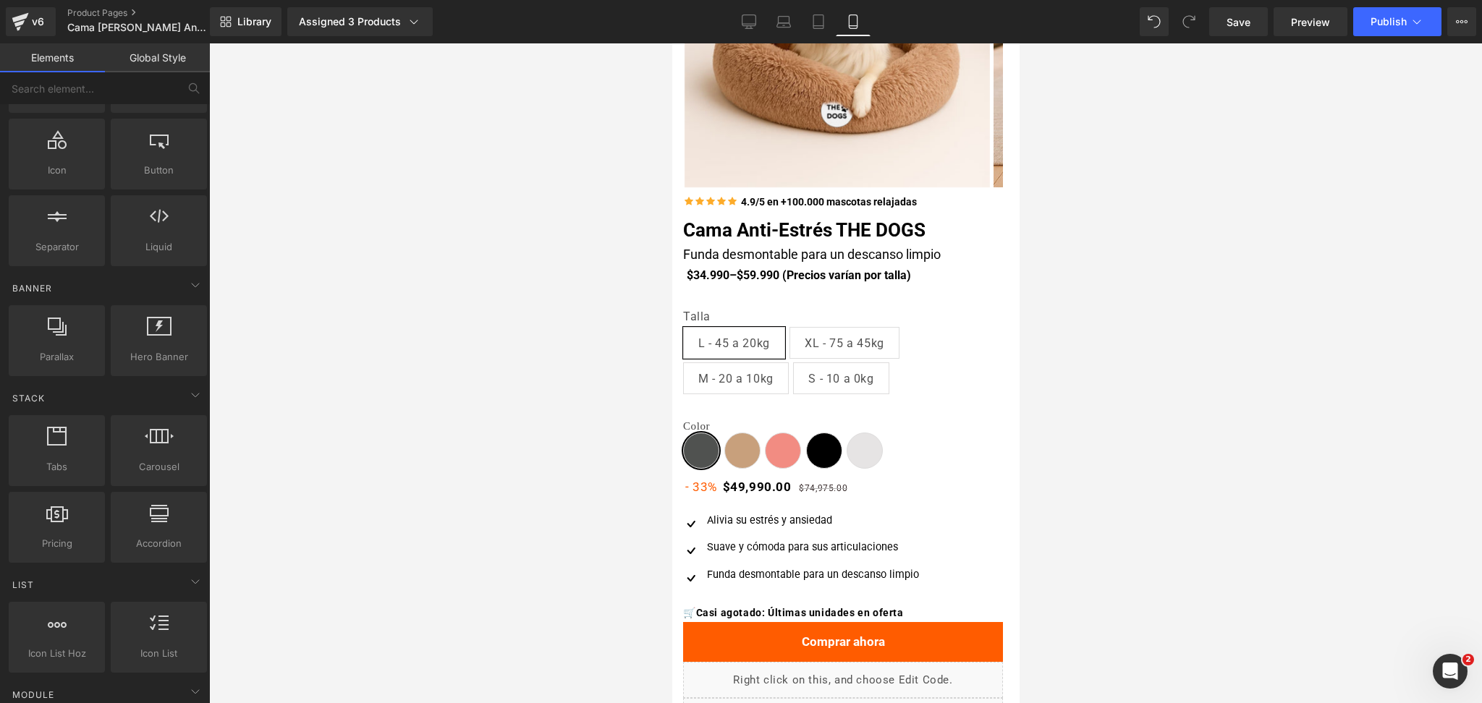
scroll to position [0, 0]
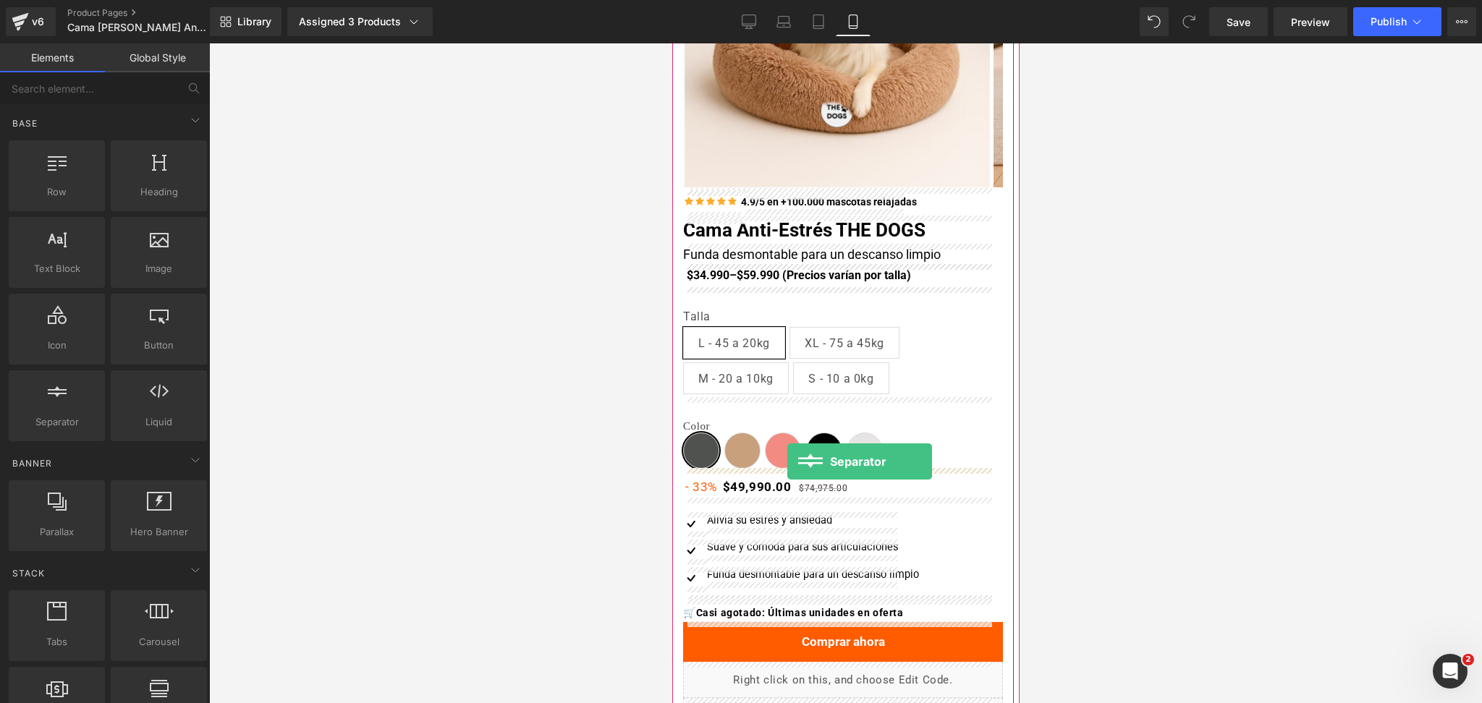
drag, startPoint x: 734, startPoint y: 453, endPoint x: 786, endPoint y: 462, distance: 53.5
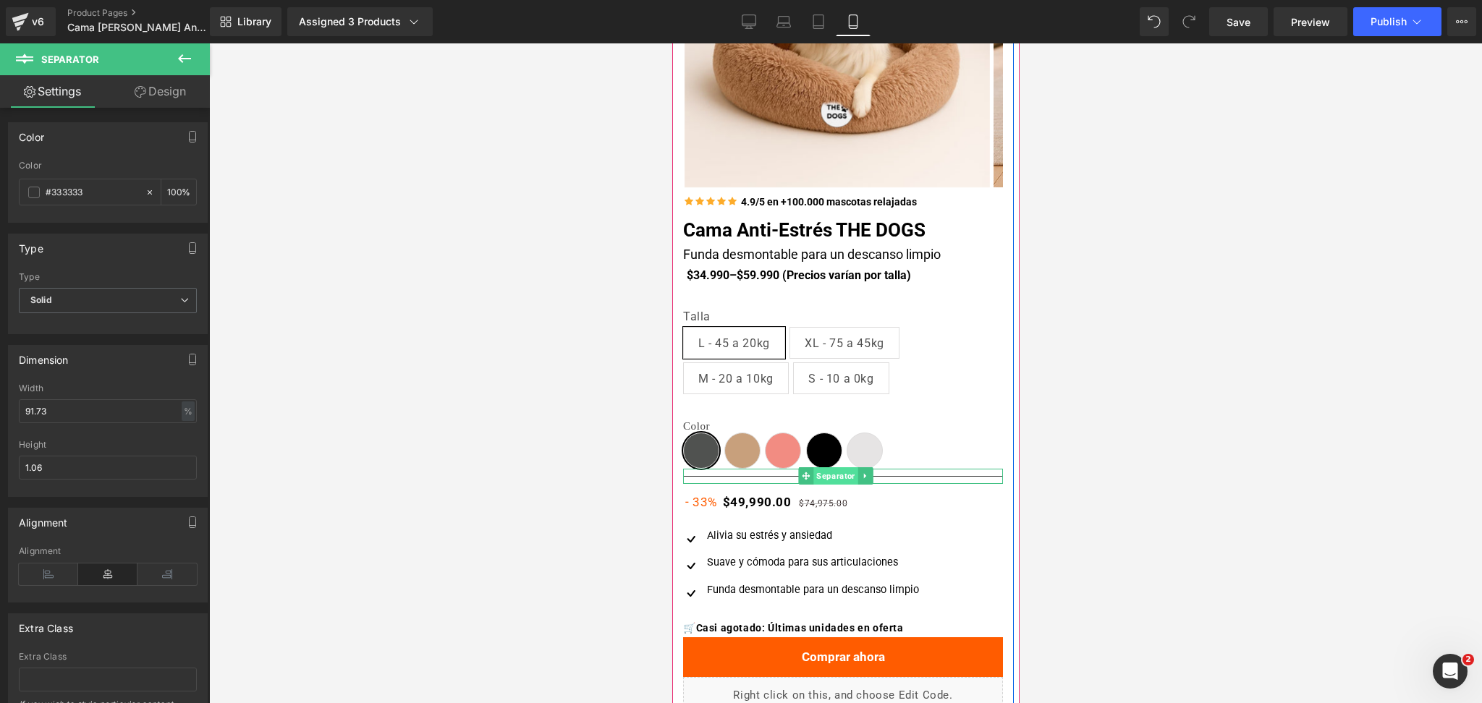
click at [830, 475] on span "Separator" at bounding box center [834, 475] width 44 height 17
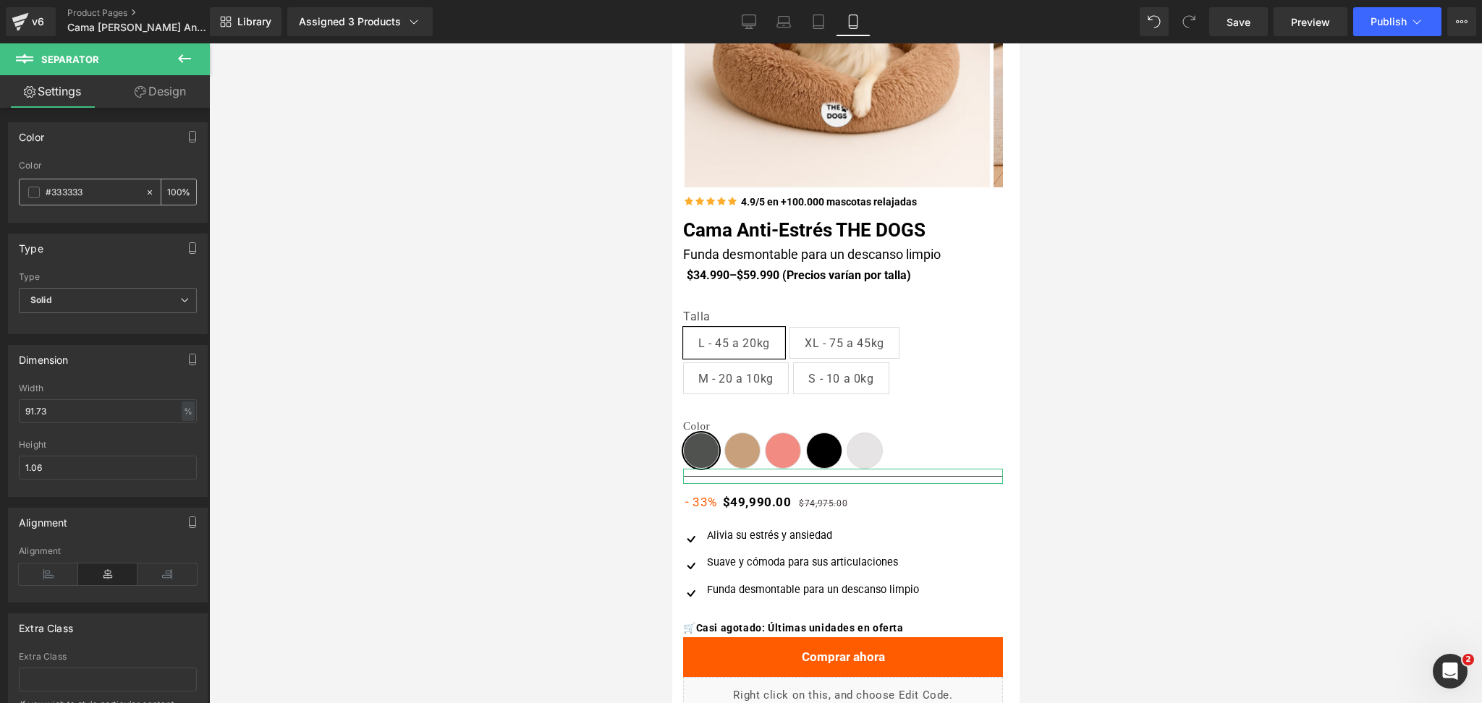
click at [40, 192] on div "#333333" at bounding box center [82, 191] width 125 height 25
click at [31, 192] on span at bounding box center [34, 193] width 12 height 12
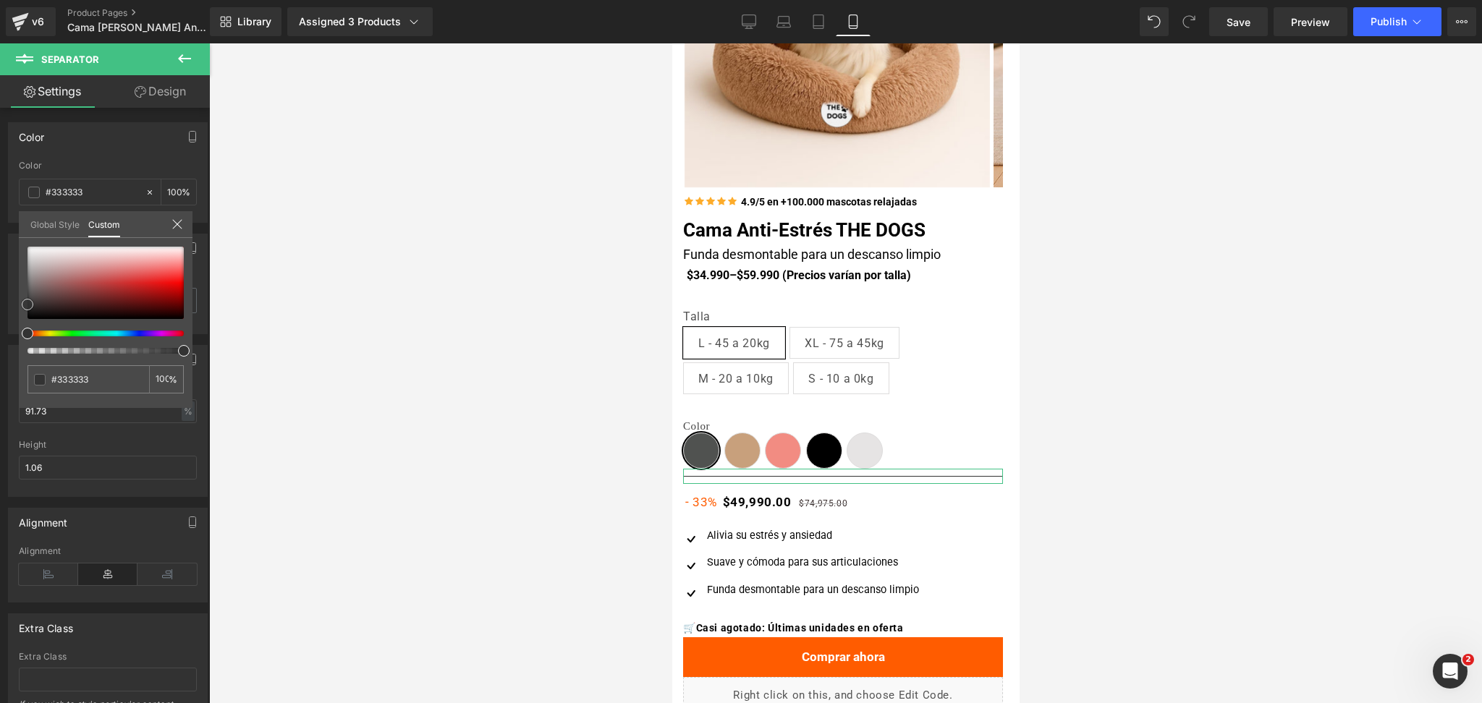
type input "#b87373"
type input "#b57777"
type input "#ffffff"
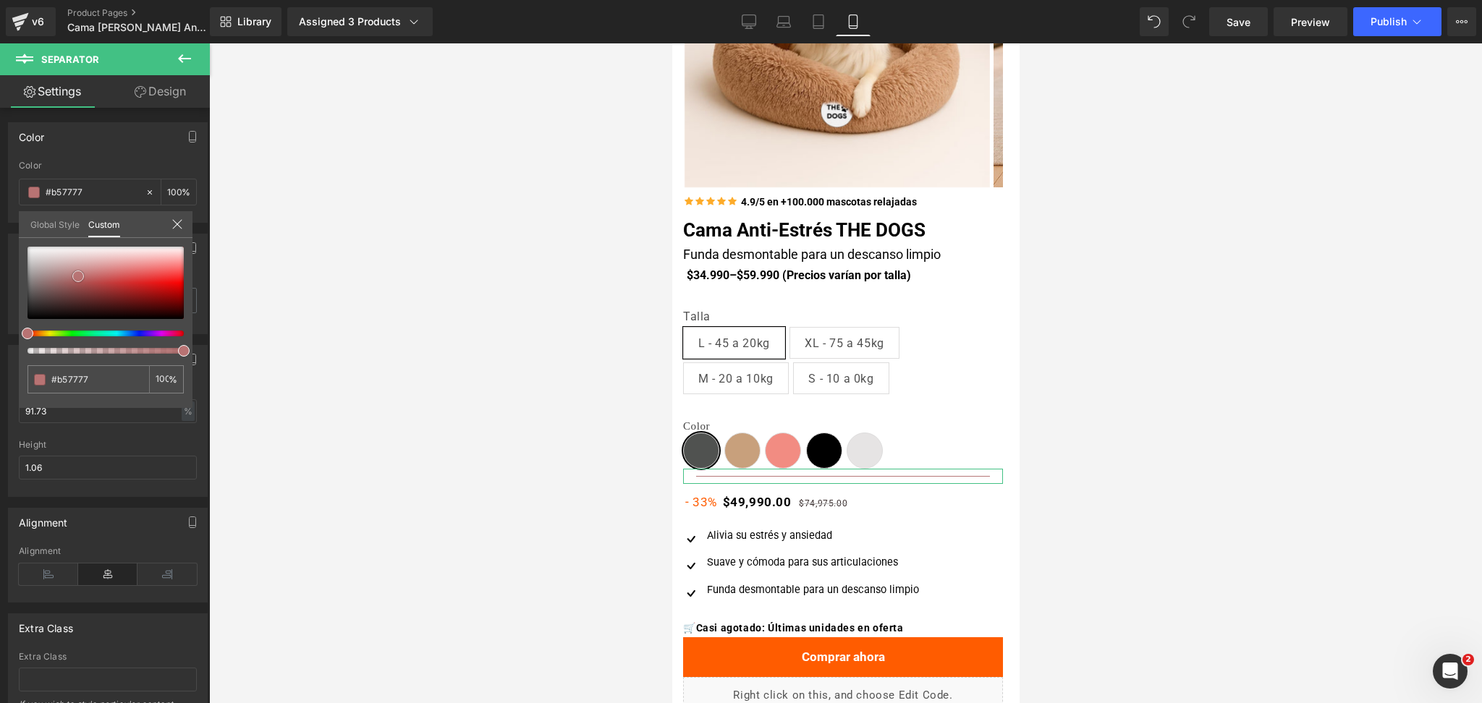
type input "#ffffff"
drag, startPoint x: 78, startPoint y: 275, endPoint x: 0, endPoint y: 133, distance: 161.9
click at [0, 133] on div "Color rgba(255, 255, 255, 1) Color #ffffff 100 % Global Style Custom Setup Glob…" at bounding box center [108, 166] width 216 height 111
click at [1239, 362] on div at bounding box center [845, 373] width 1272 height 660
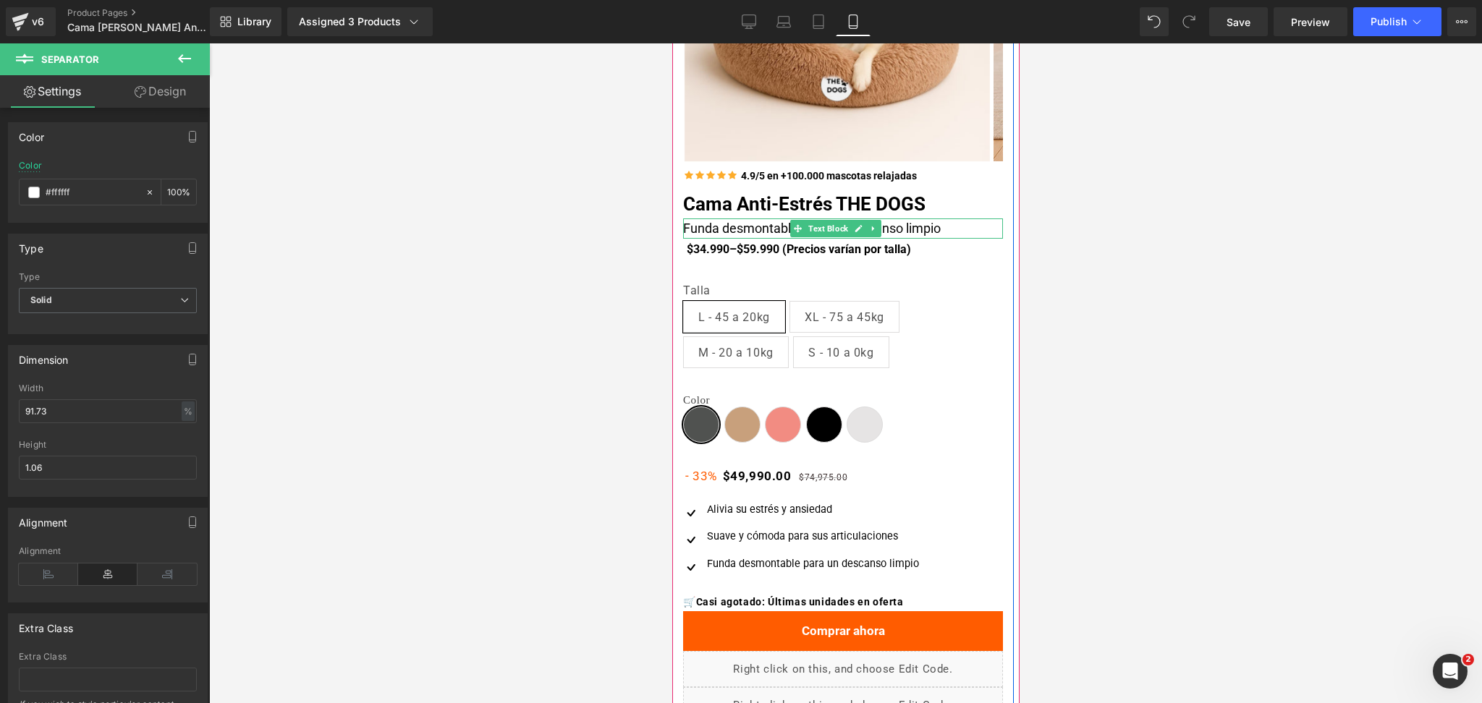
scroll to position [262, 0]
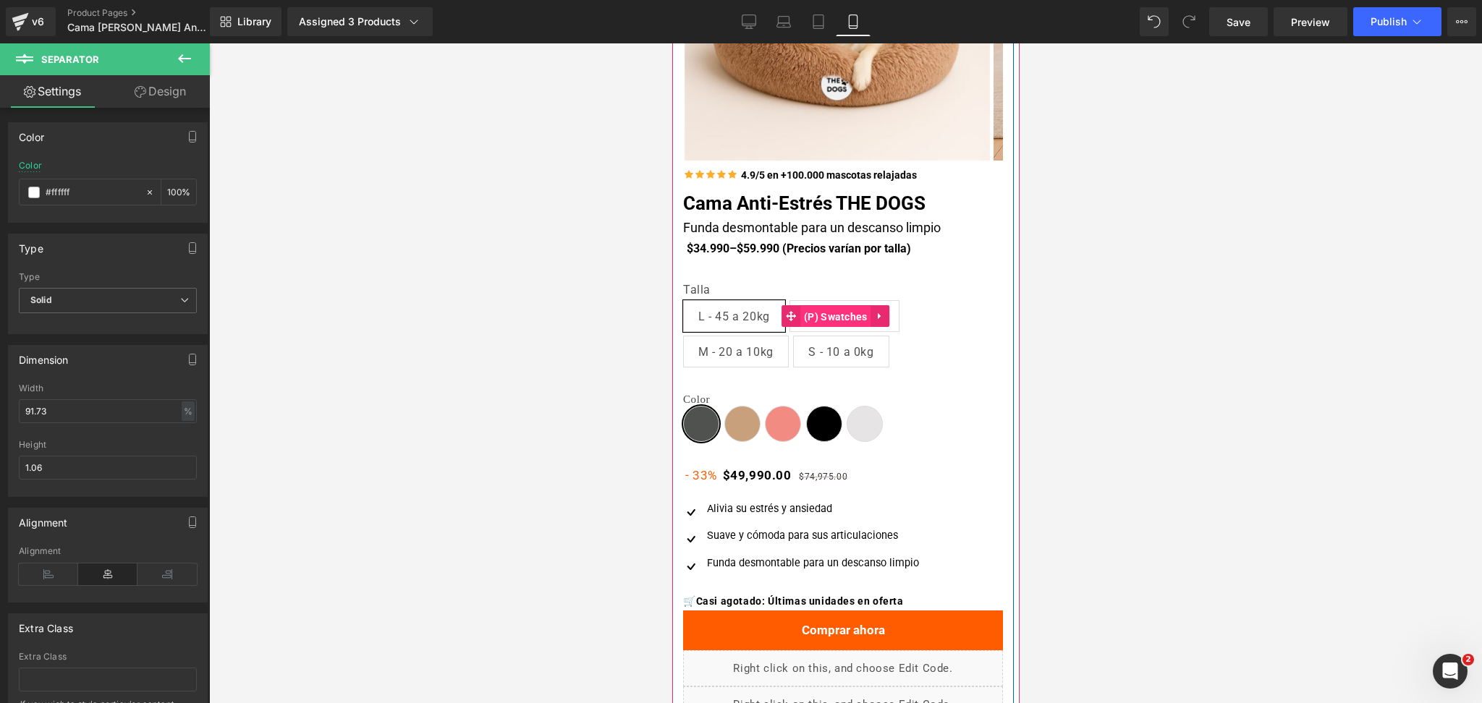
click at [820, 317] on span "(P) Swatches" at bounding box center [834, 317] width 71 height 22
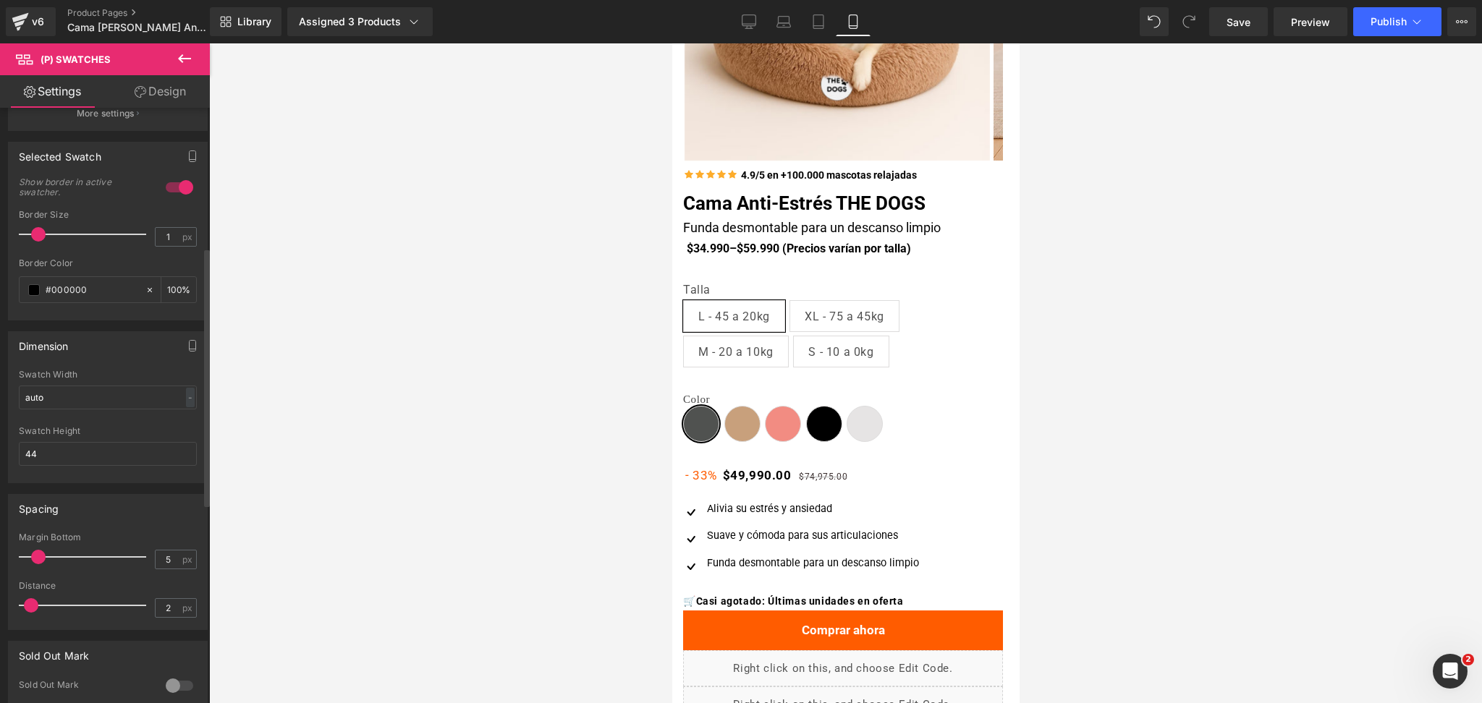
scroll to position [319, 0]
click at [198, 400] on div "auto Swatch Width auto - % px 44px Swatch Height 44" at bounding box center [108, 425] width 198 height 113
click at [190, 397] on input "auto" at bounding box center [108, 397] width 178 height 24
click at [186, 397] on div "-" at bounding box center [190, 397] width 9 height 20
click at [184, 430] on li "px" at bounding box center [187, 440] width 18 height 21
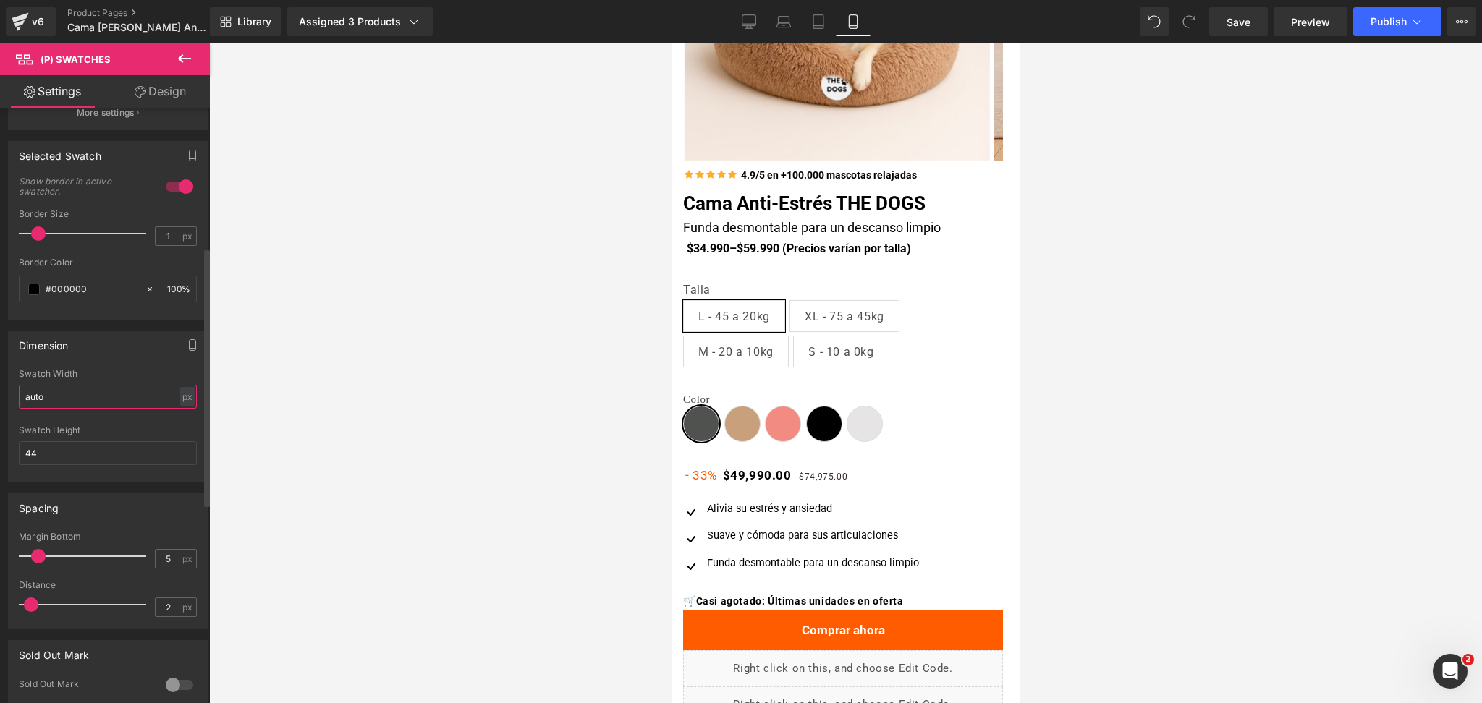
click at [163, 401] on input "auto" at bounding box center [108, 397] width 178 height 24
click at [180, 398] on div "px" at bounding box center [187, 397] width 14 height 20
click at [150, 454] on input "44" at bounding box center [108, 453] width 178 height 24
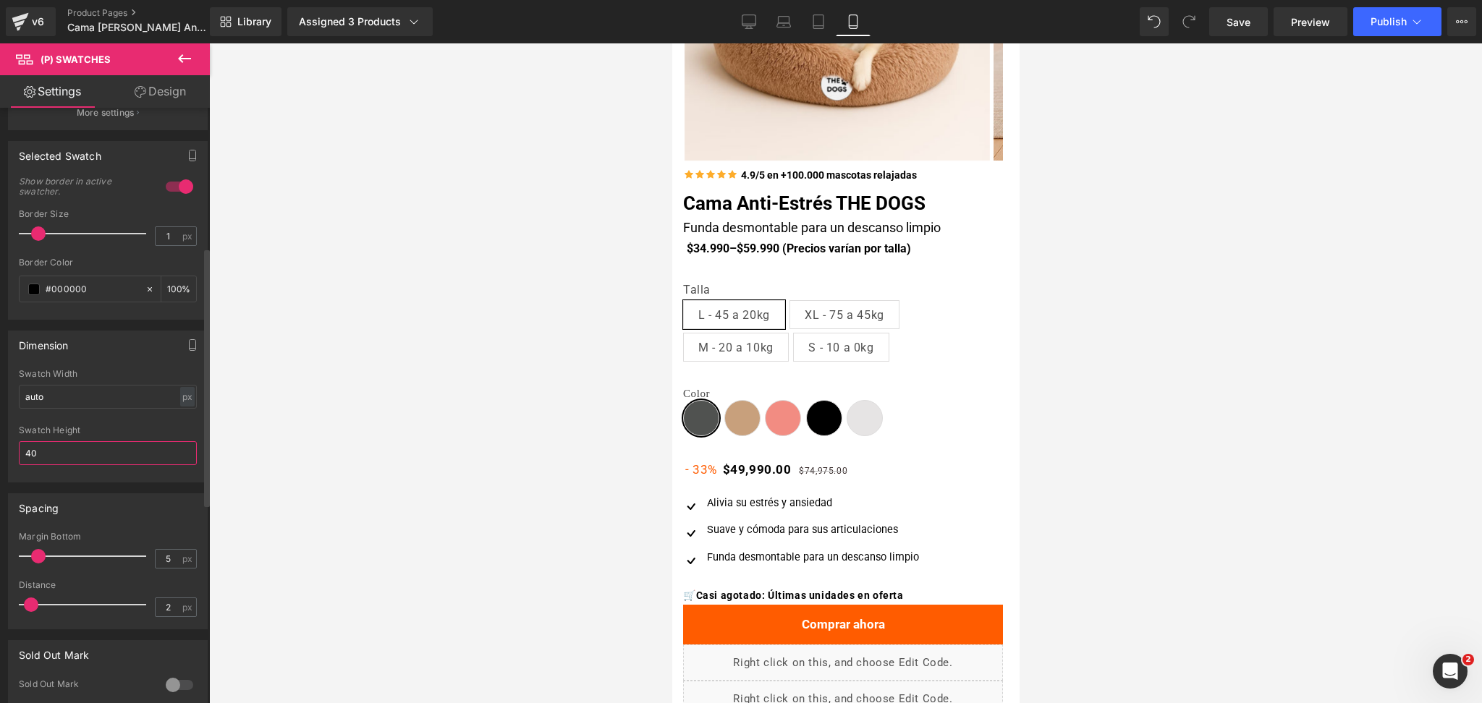
type input "4"
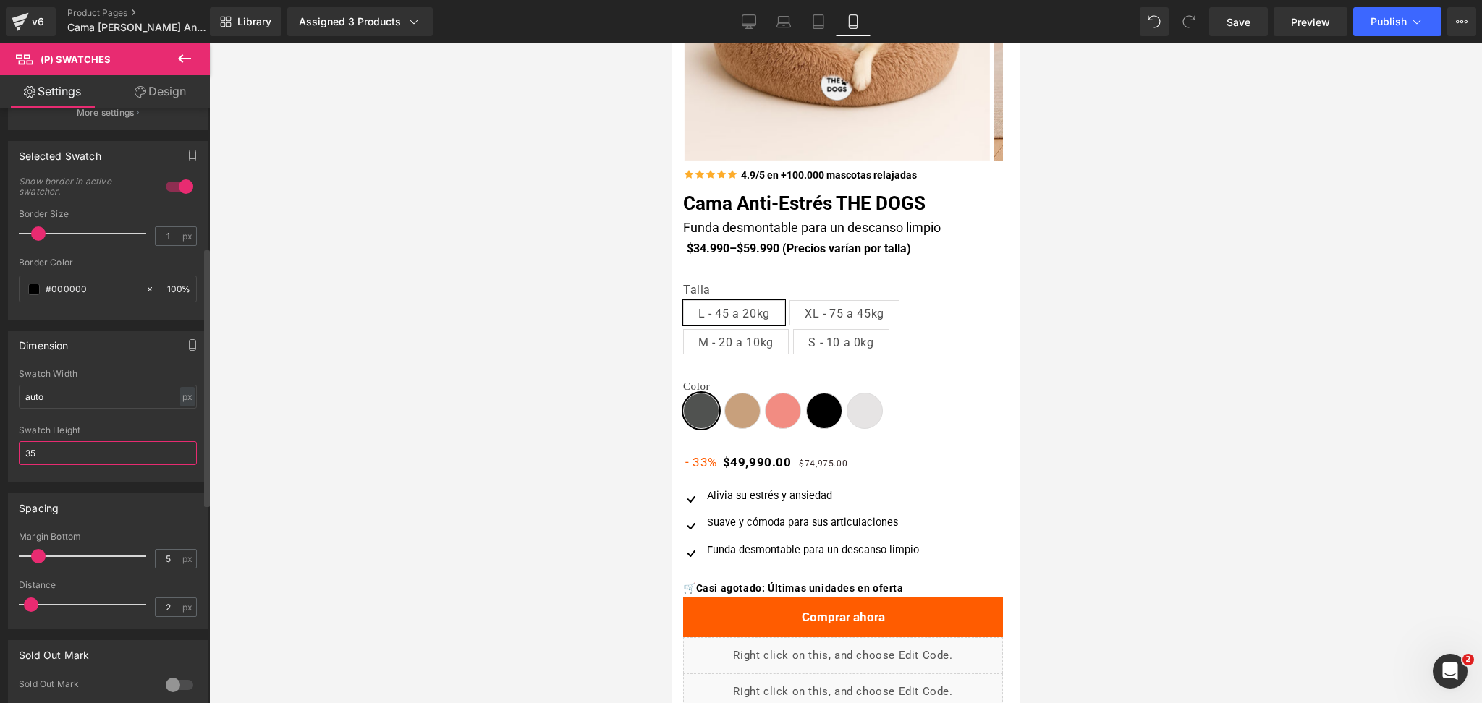
type input "3"
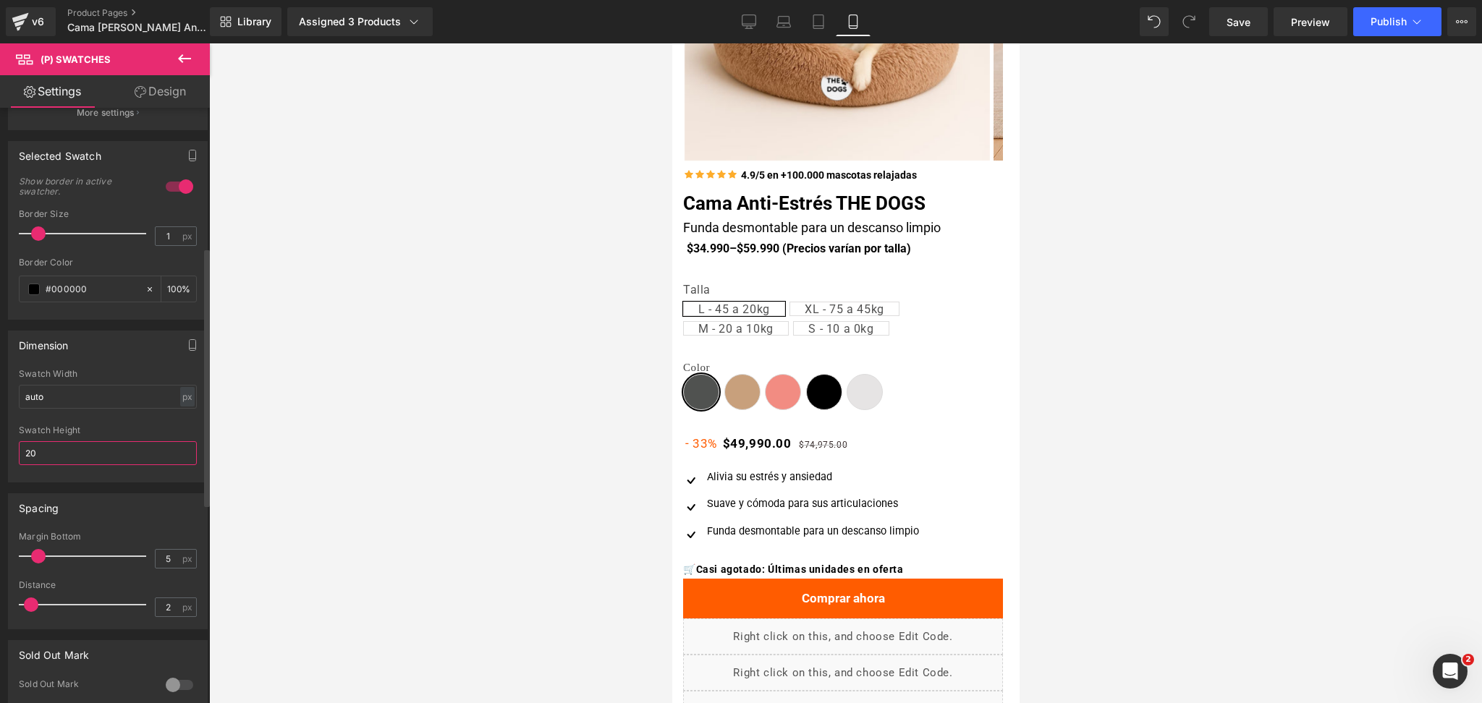
type input "2"
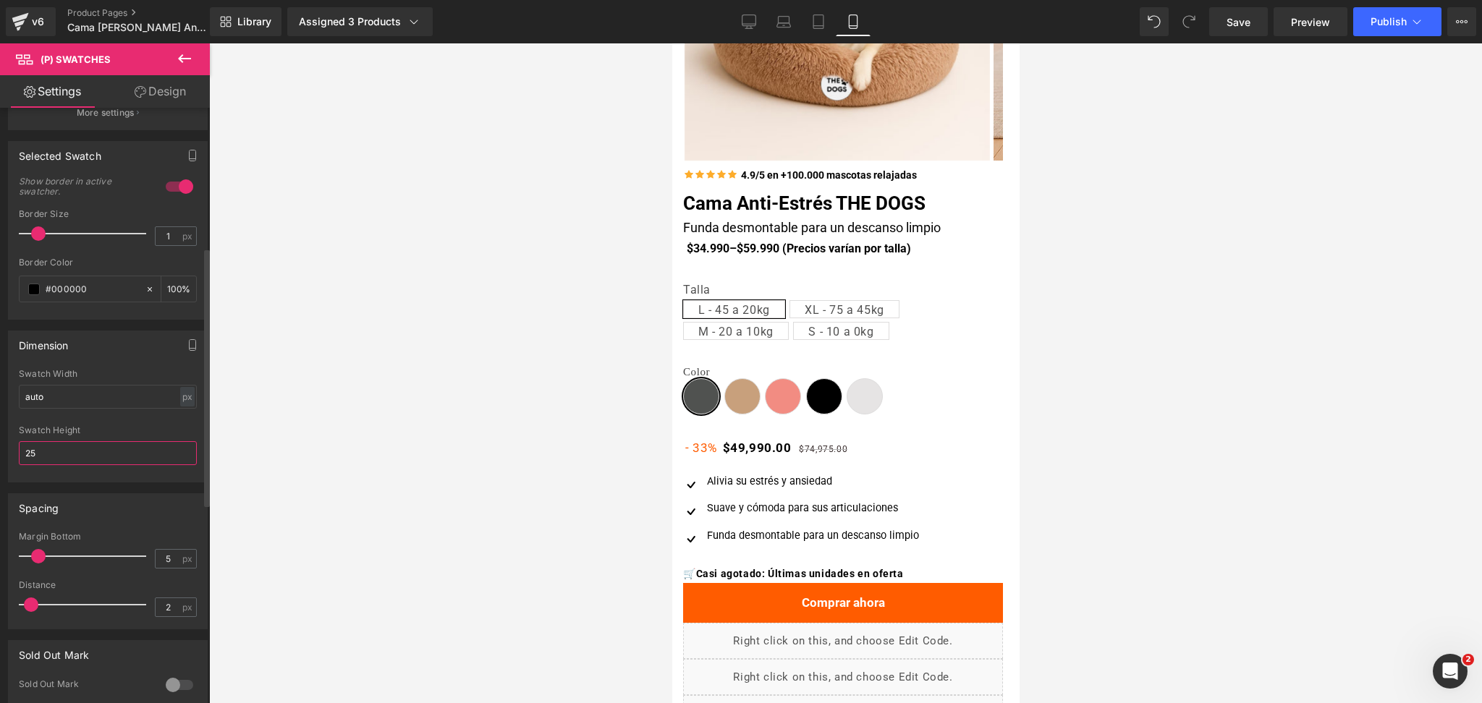
type input "2"
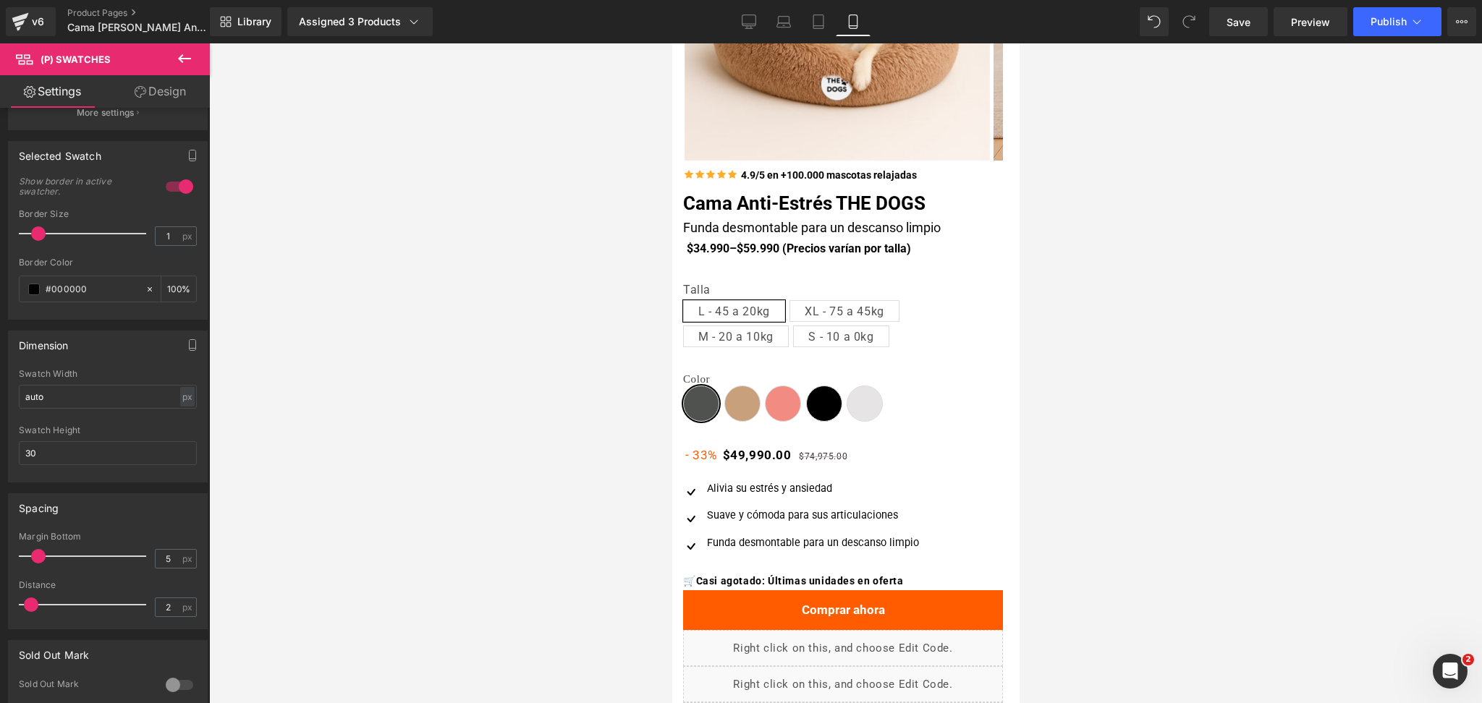
click at [1155, 313] on div at bounding box center [845, 373] width 1272 height 660
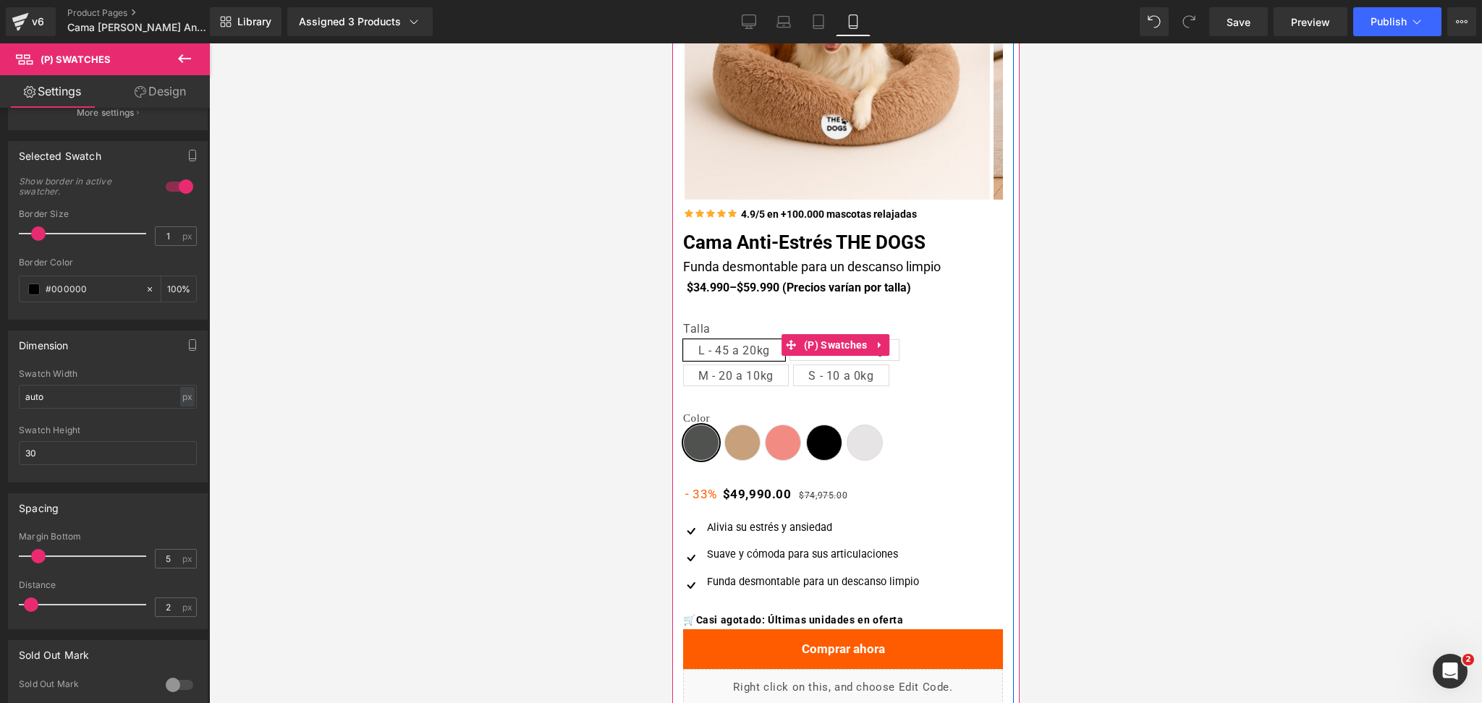
scroll to position [221, 0]
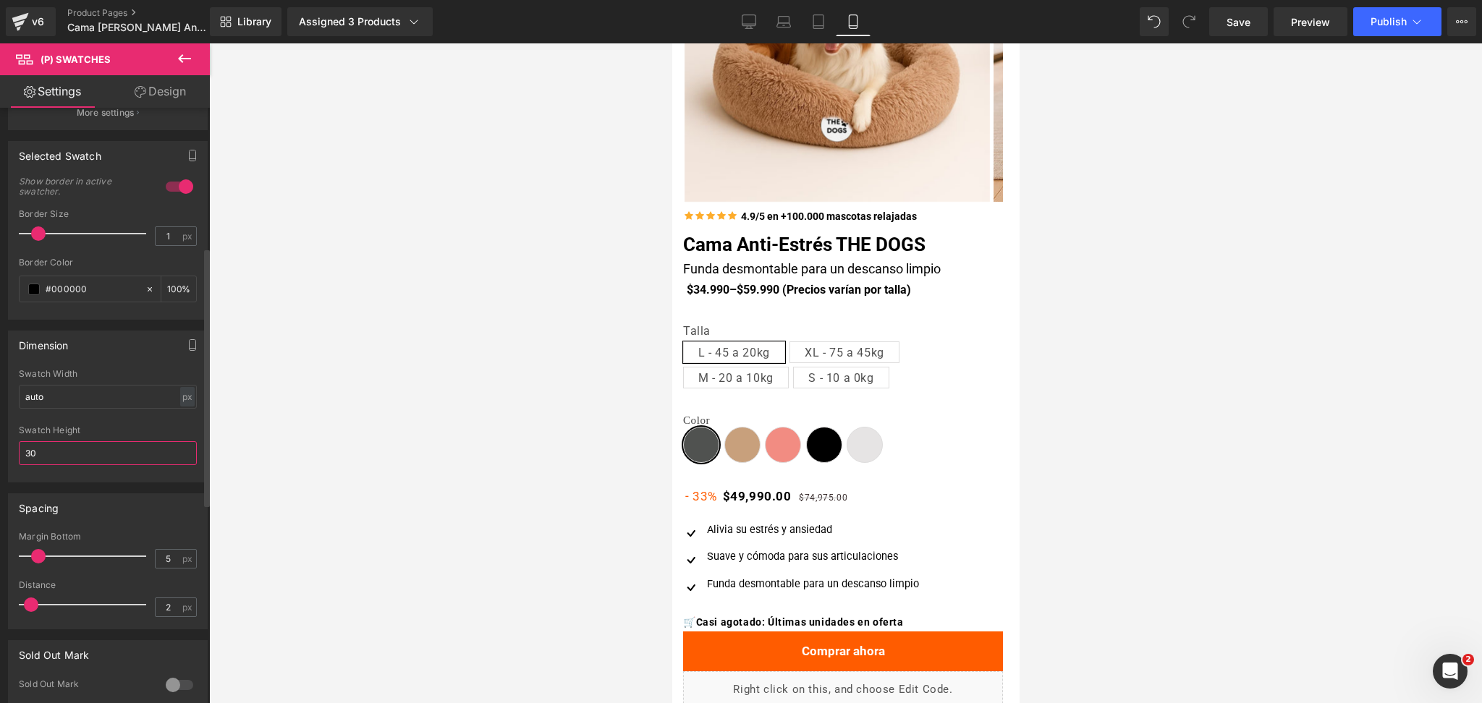
click at [120, 449] on input "30" at bounding box center [108, 453] width 178 height 24
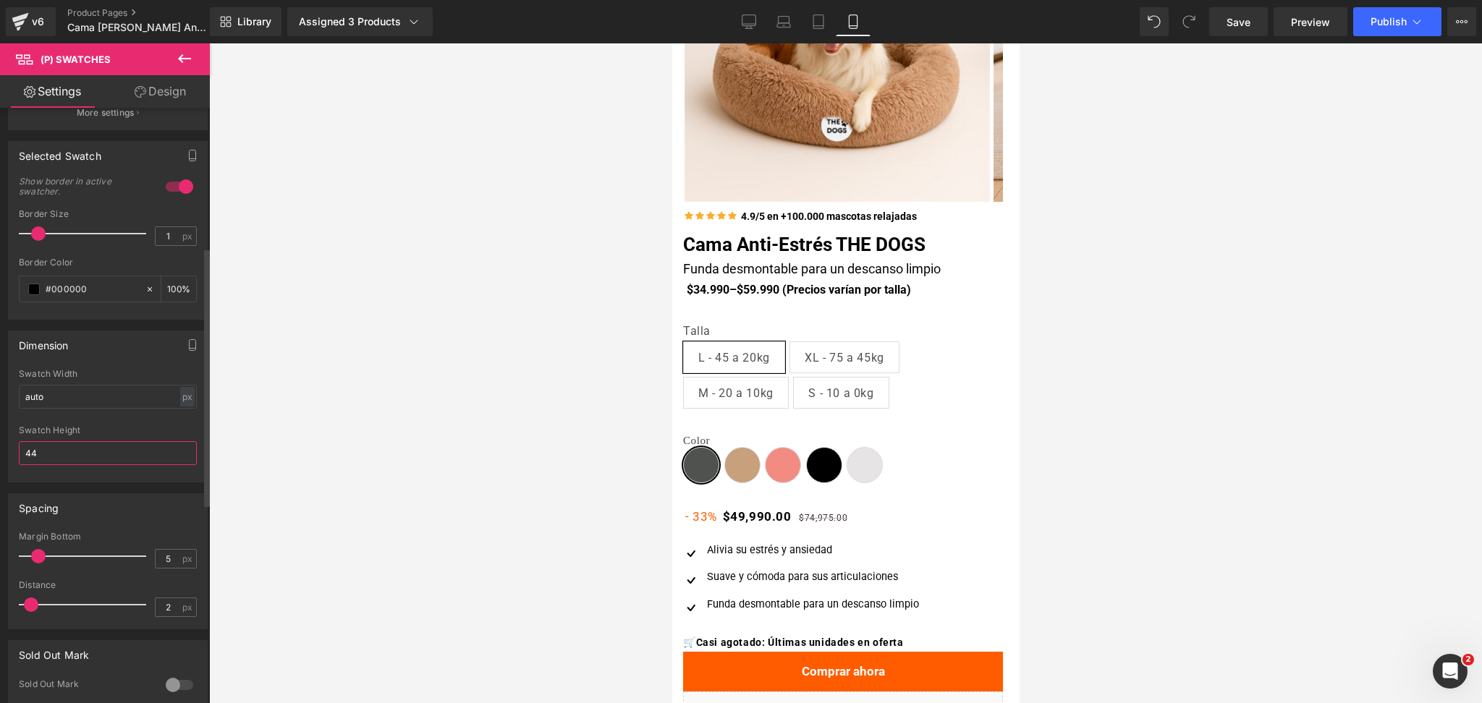
click at [120, 449] on input "44" at bounding box center [108, 453] width 178 height 24
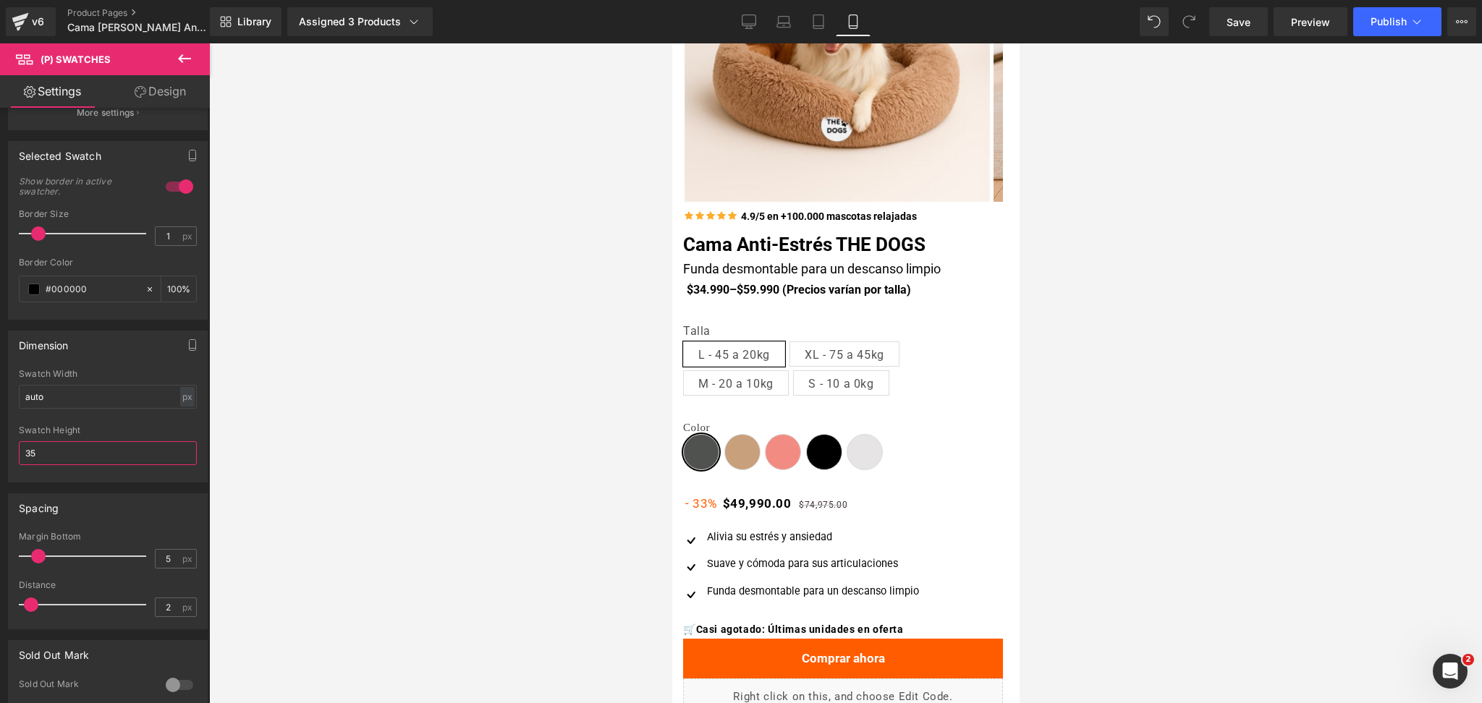
type input "35"
click at [1170, 348] on div at bounding box center [845, 373] width 1272 height 660
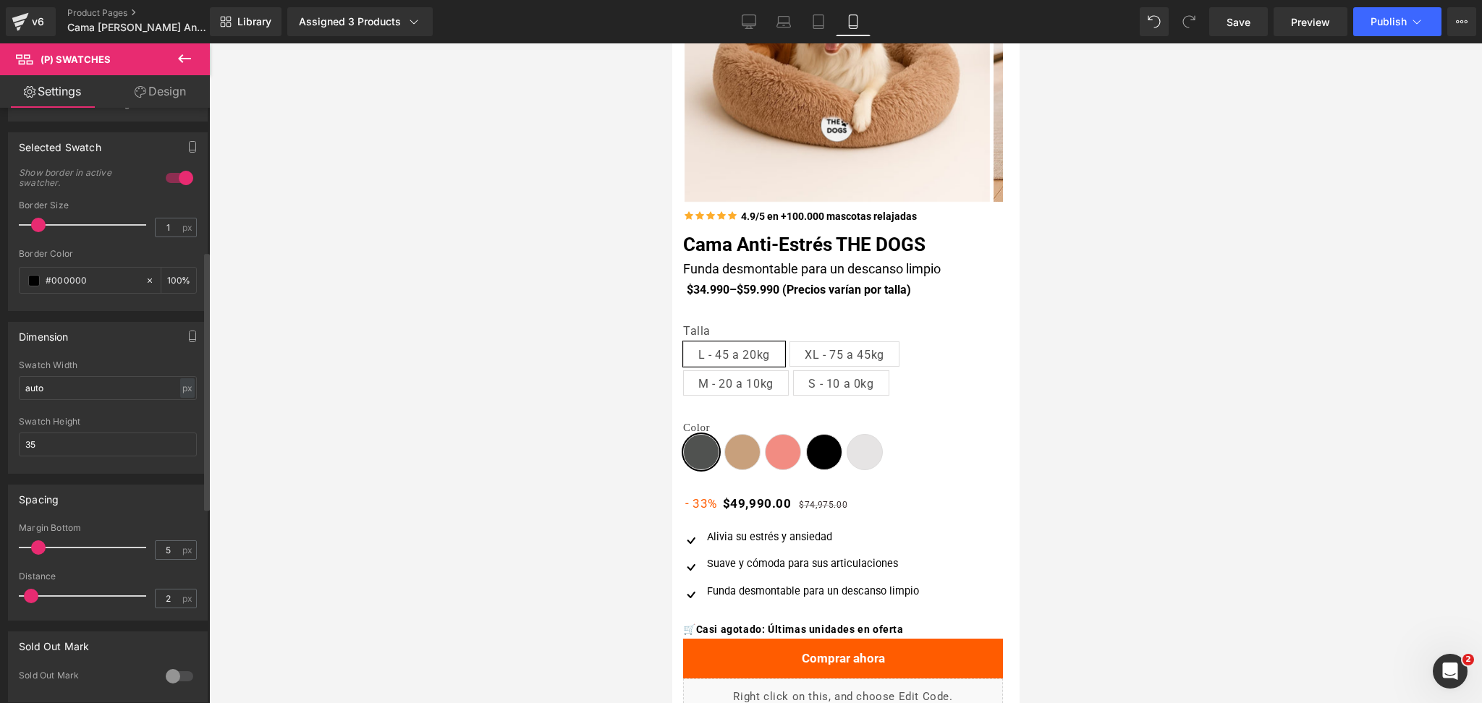
scroll to position [328, 0]
click at [1129, 278] on div at bounding box center [845, 373] width 1272 height 660
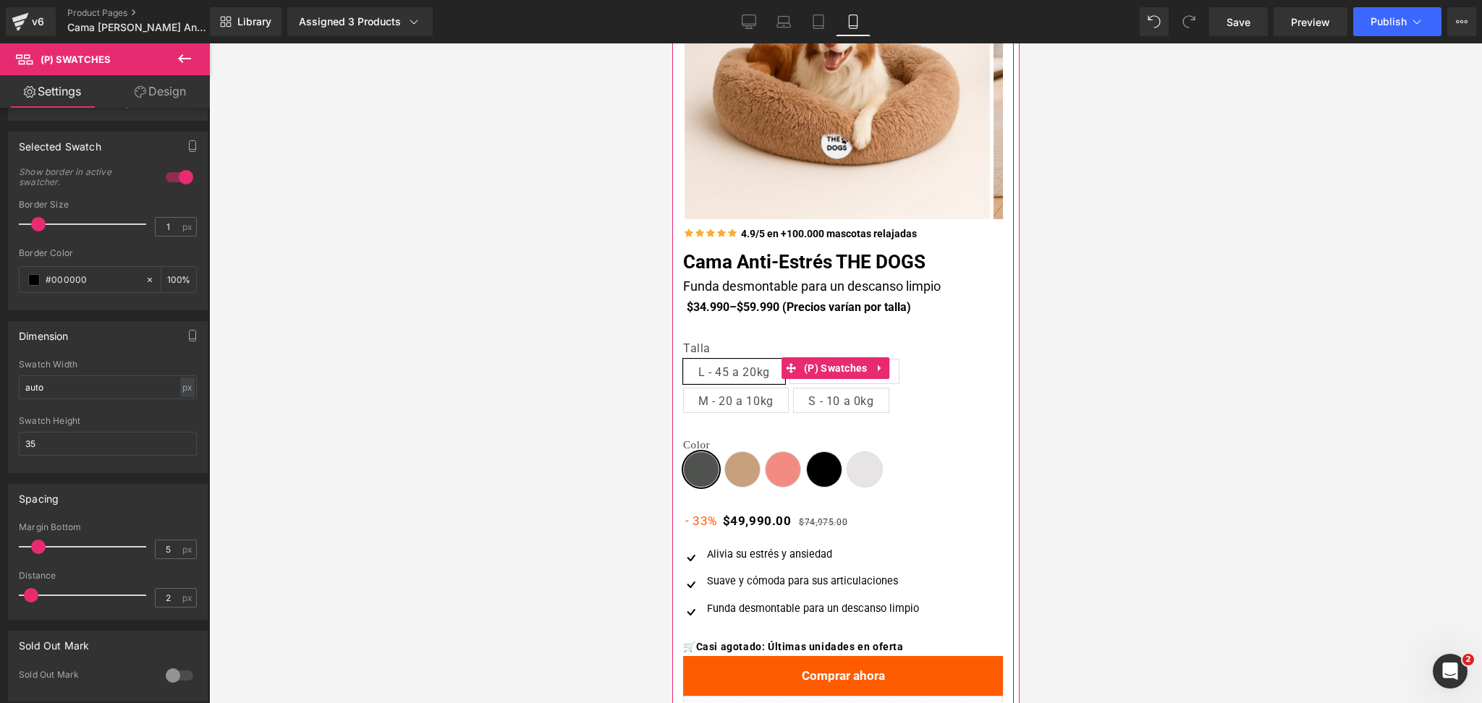
scroll to position [197, 0]
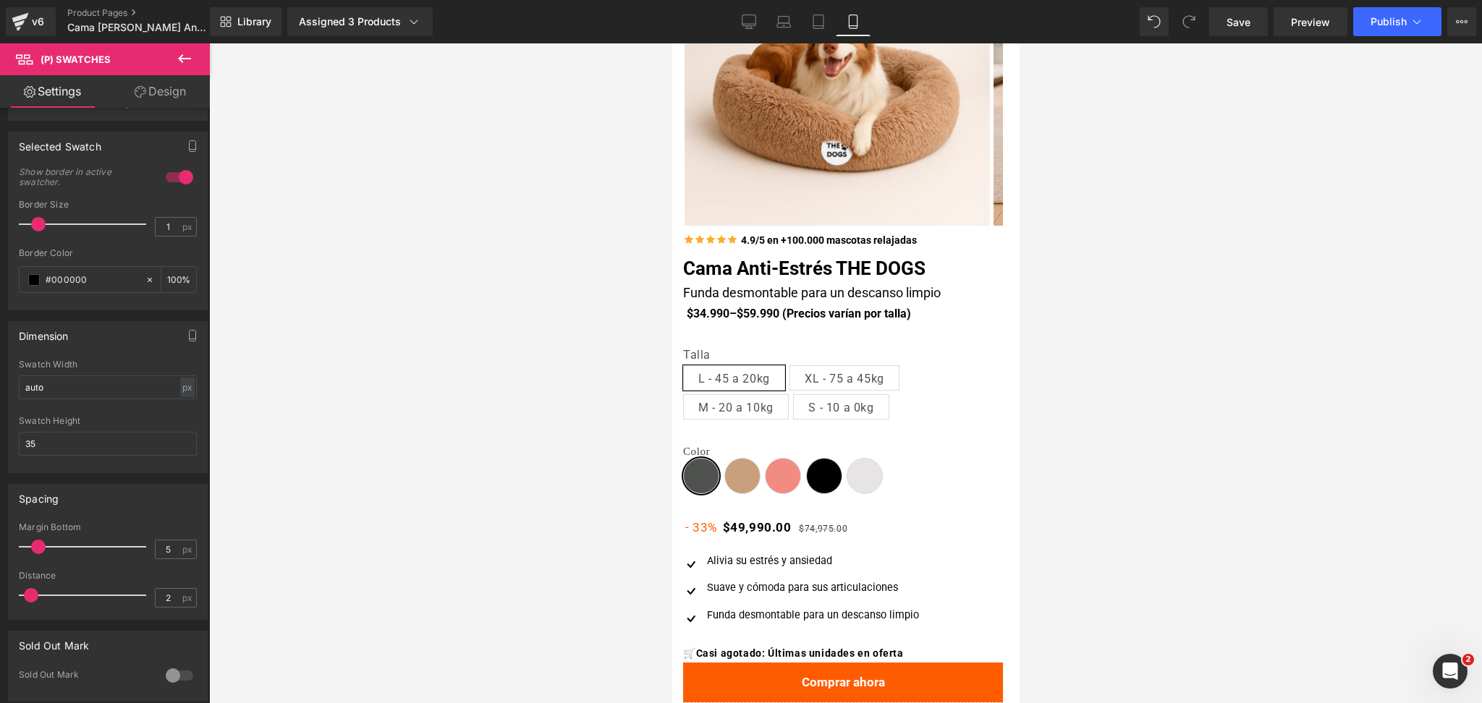
click at [1109, 323] on div at bounding box center [845, 373] width 1272 height 660
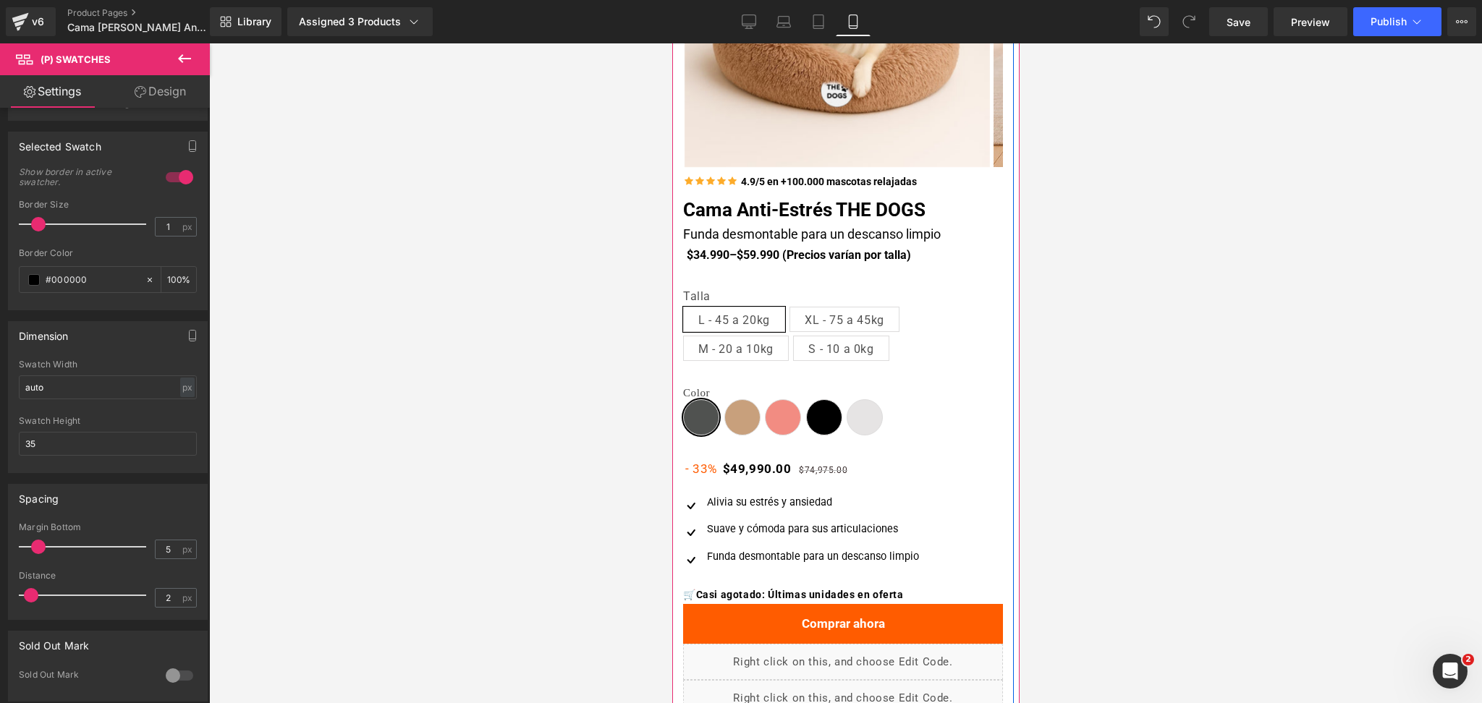
scroll to position [260, 0]
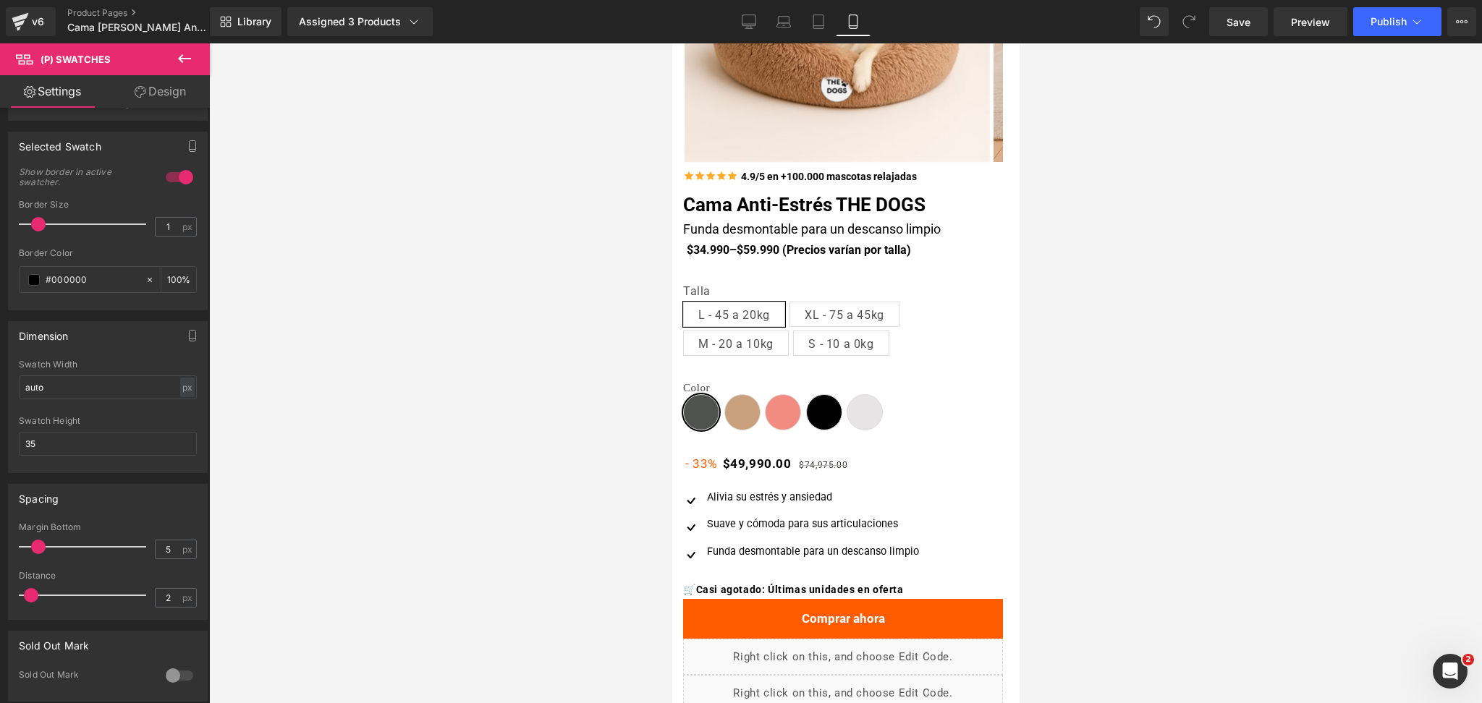
drag, startPoint x: 320, startPoint y: 180, endPoint x: 1067, endPoint y: 255, distance: 750.3
click at [1067, 255] on div at bounding box center [845, 373] width 1272 height 660
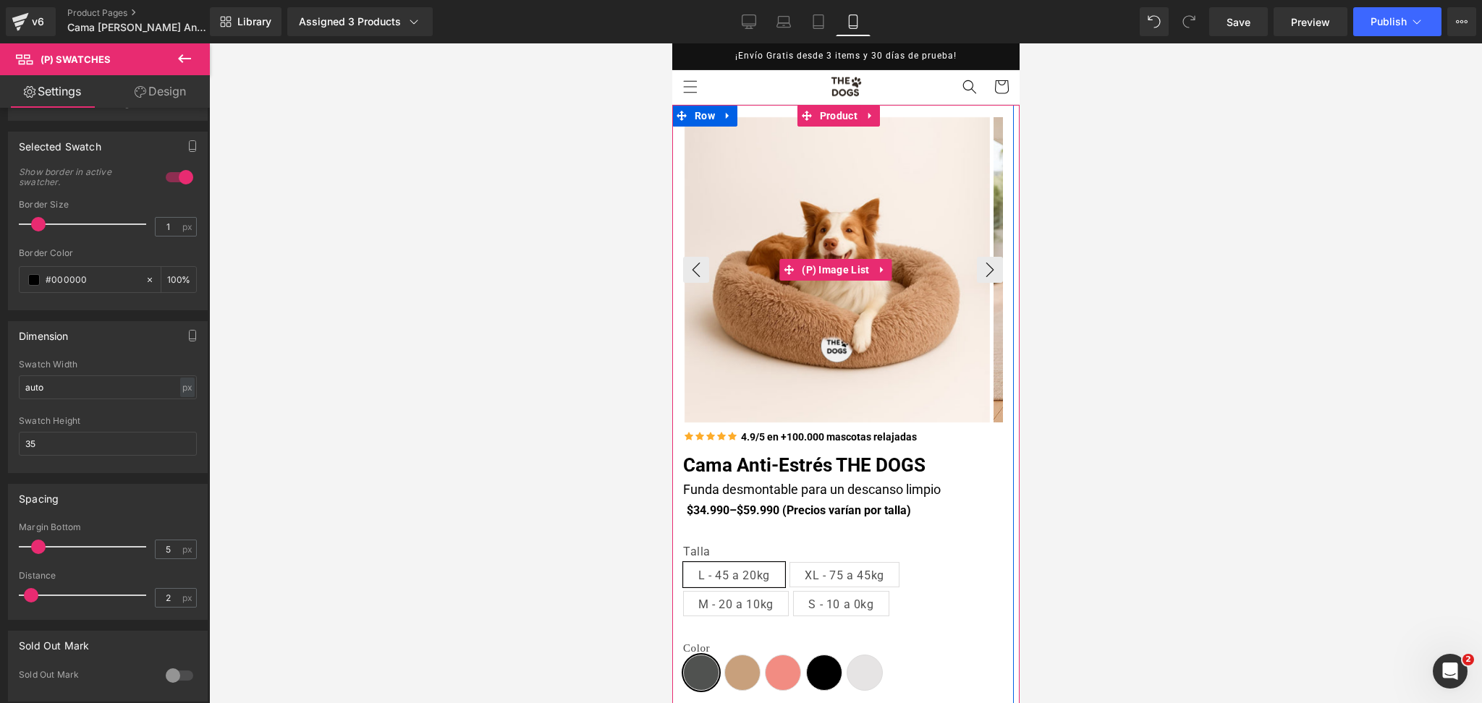
scroll to position [107, 0]
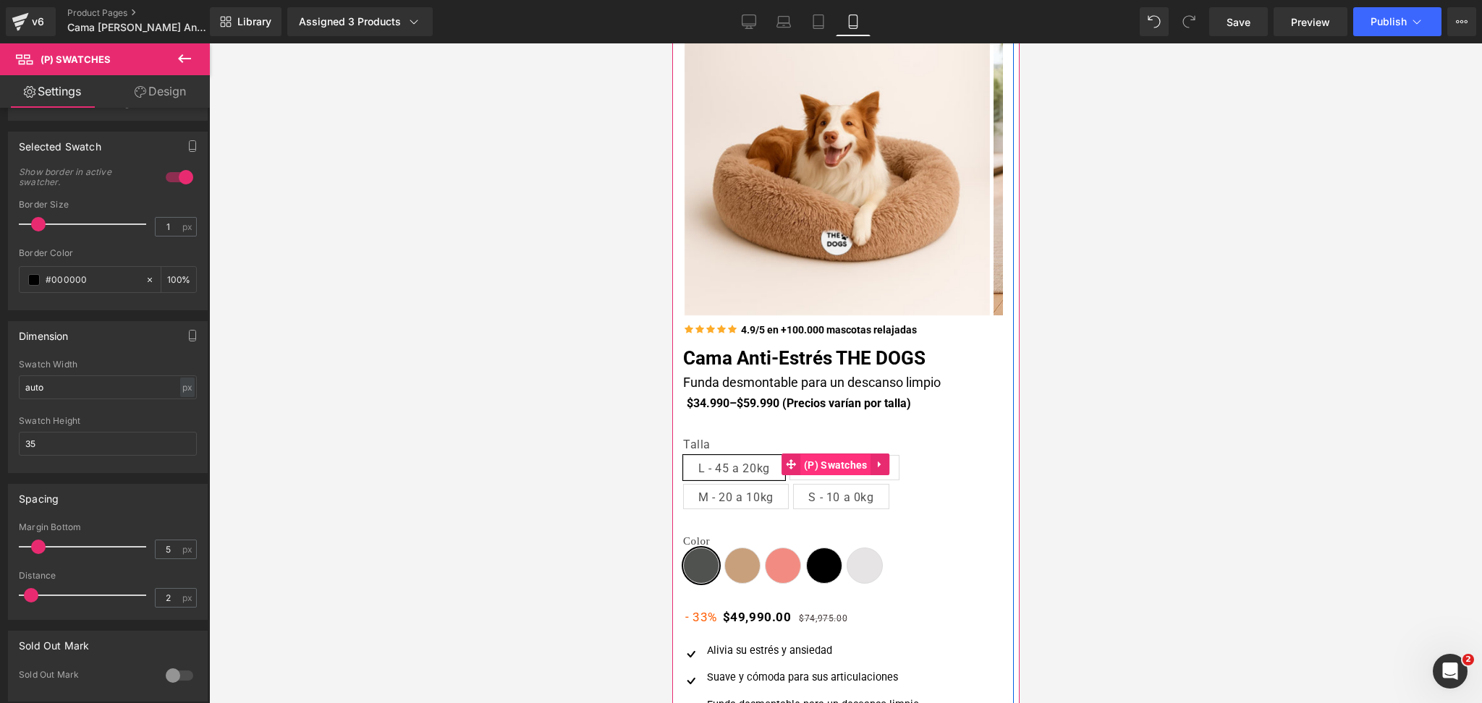
click at [830, 465] on span "(P) Swatches" at bounding box center [834, 465] width 71 height 22
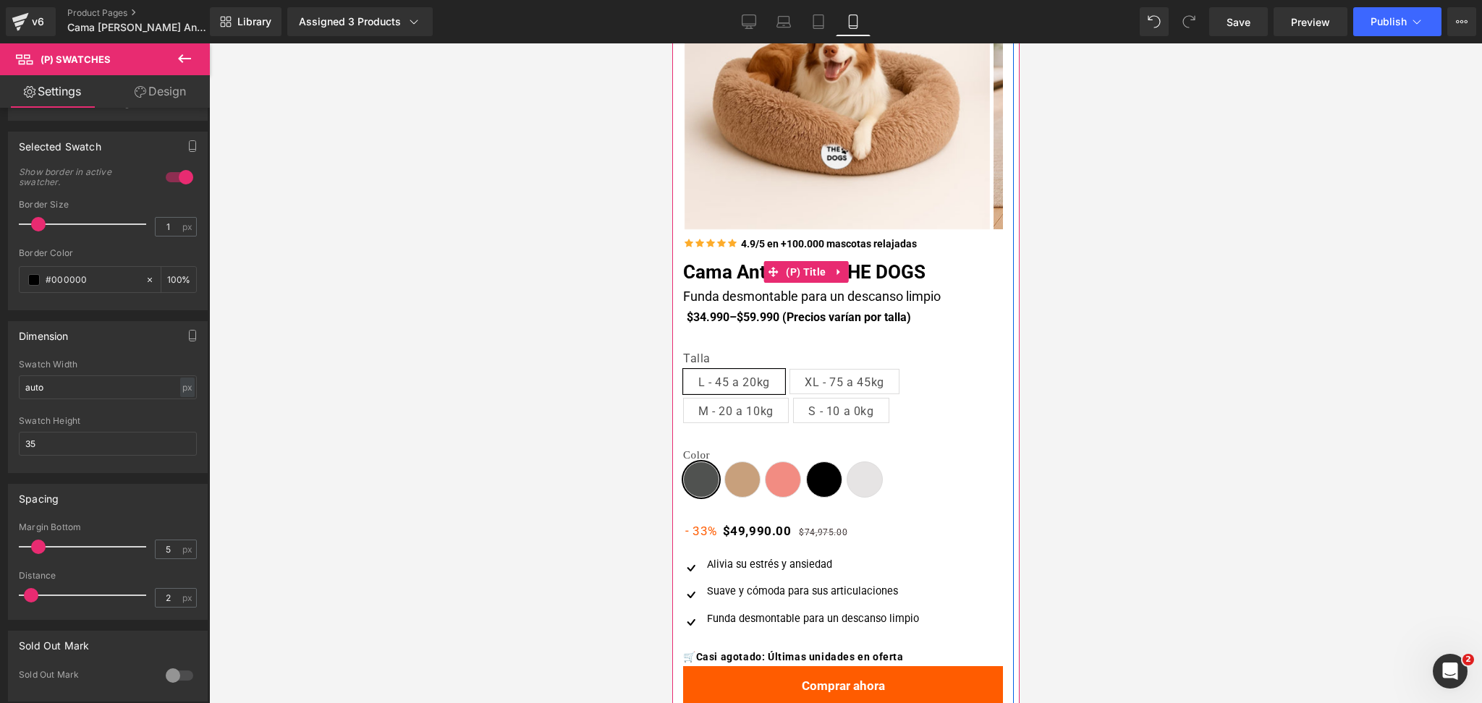
scroll to position [195, 0]
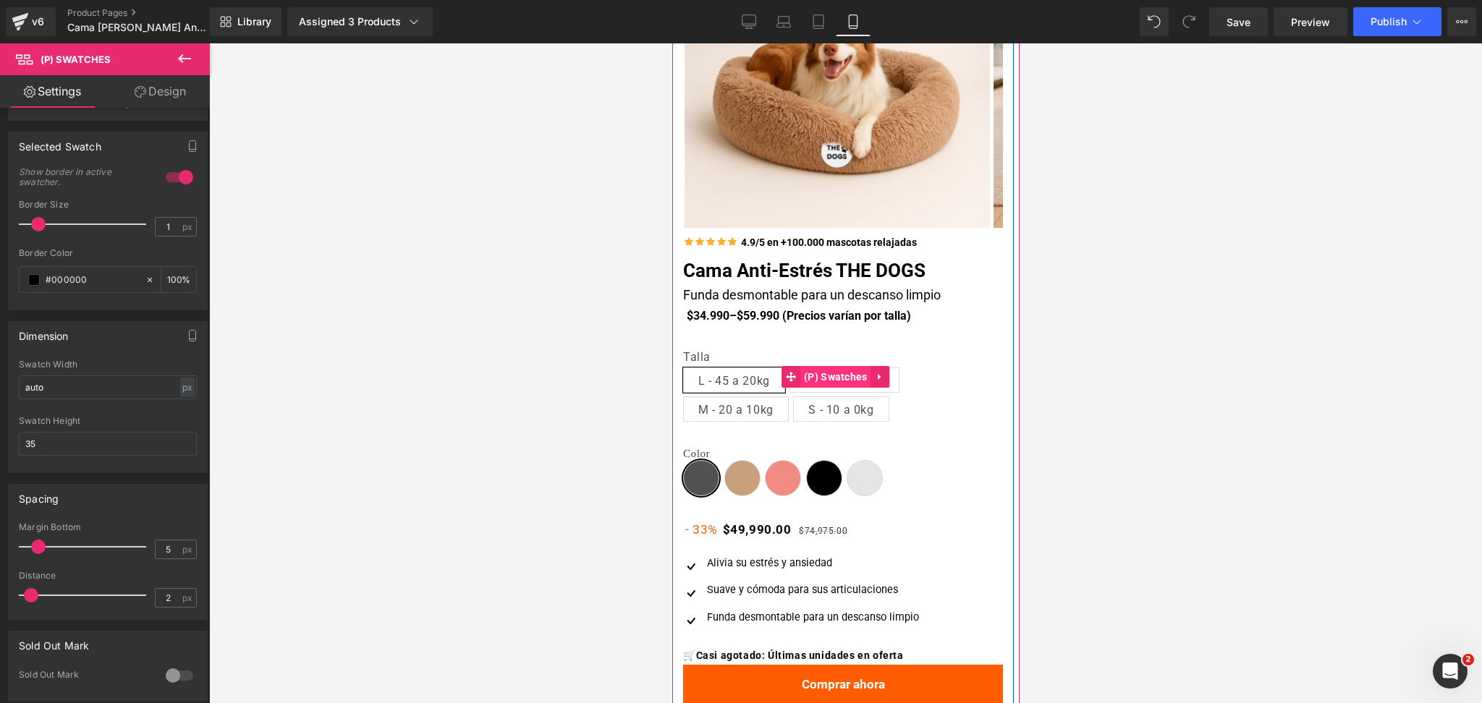
click at [844, 379] on span "(P) Swatches" at bounding box center [834, 377] width 71 height 22
click at [796, 381] on span at bounding box center [790, 377] width 19 height 22
click at [807, 378] on span "(P) Swatches" at bounding box center [834, 377] width 71 height 22
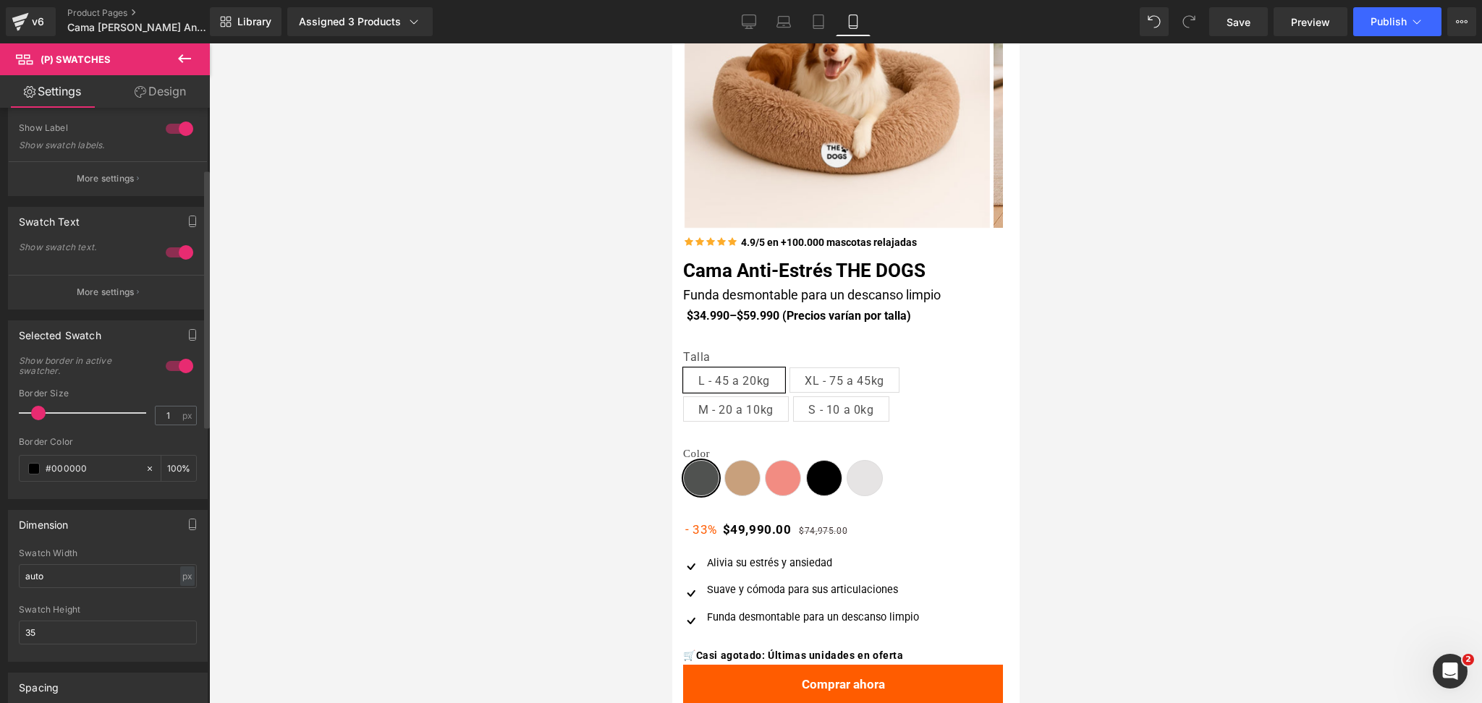
scroll to position [0, 0]
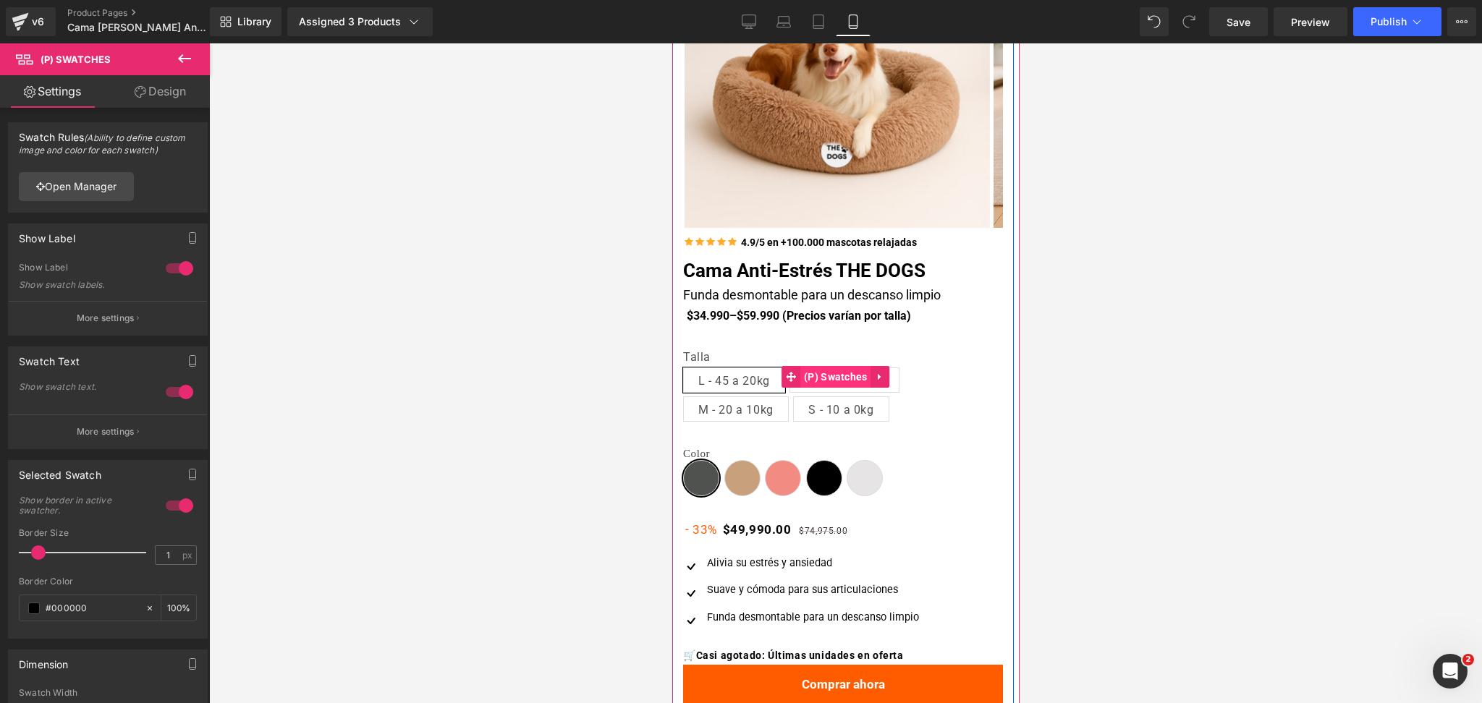
click at [834, 375] on span "(P) Swatches" at bounding box center [834, 377] width 71 height 22
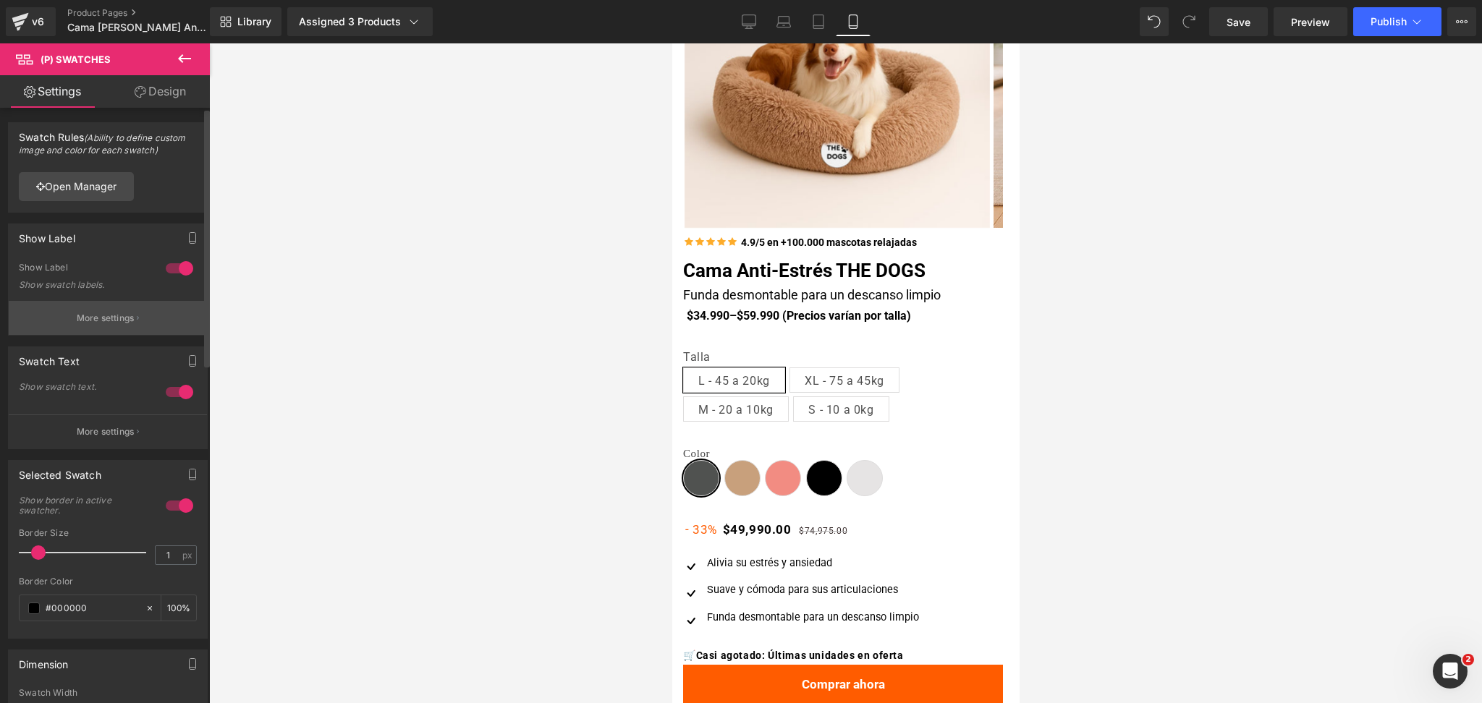
click at [129, 320] on p "More settings" at bounding box center [106, 318] width 58 height 13
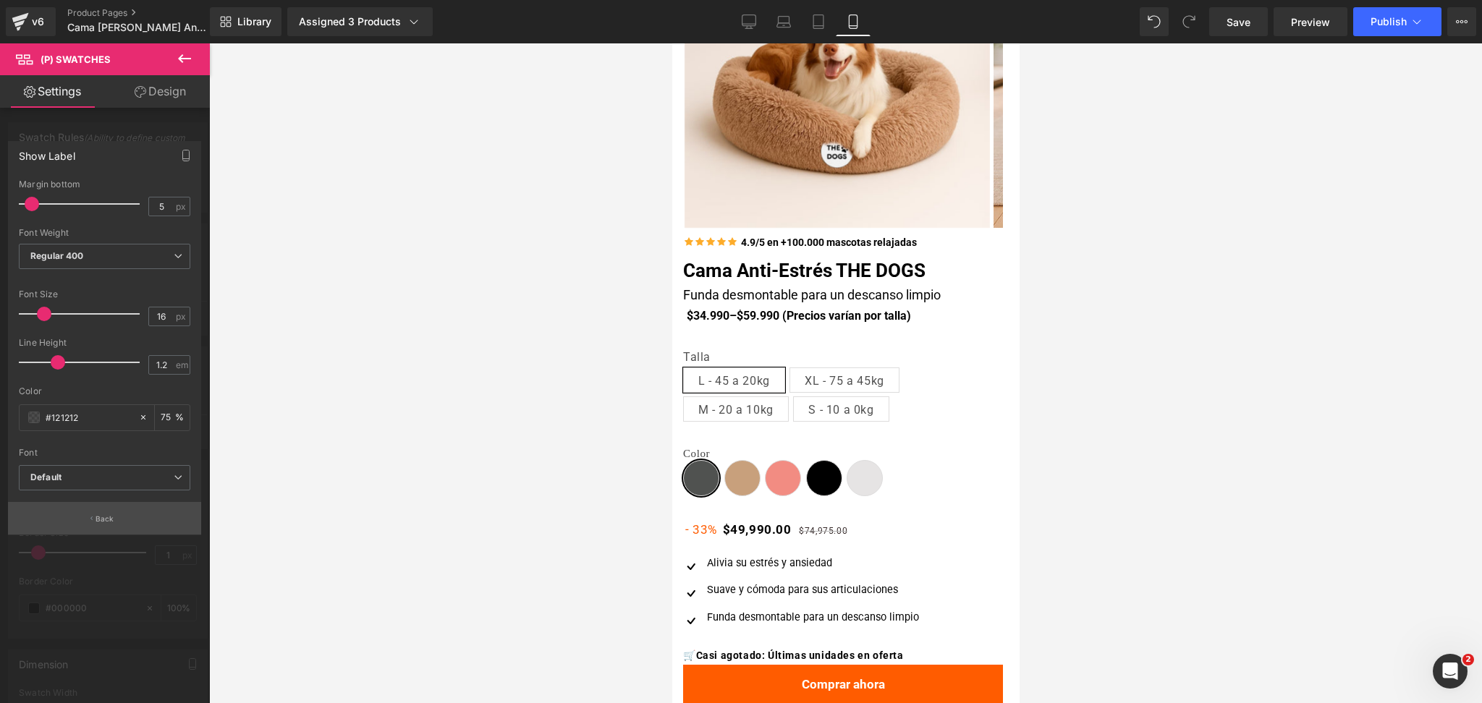
click at [122, 523] on button "Back" at bounding box center [104, 518] width 193 height 33
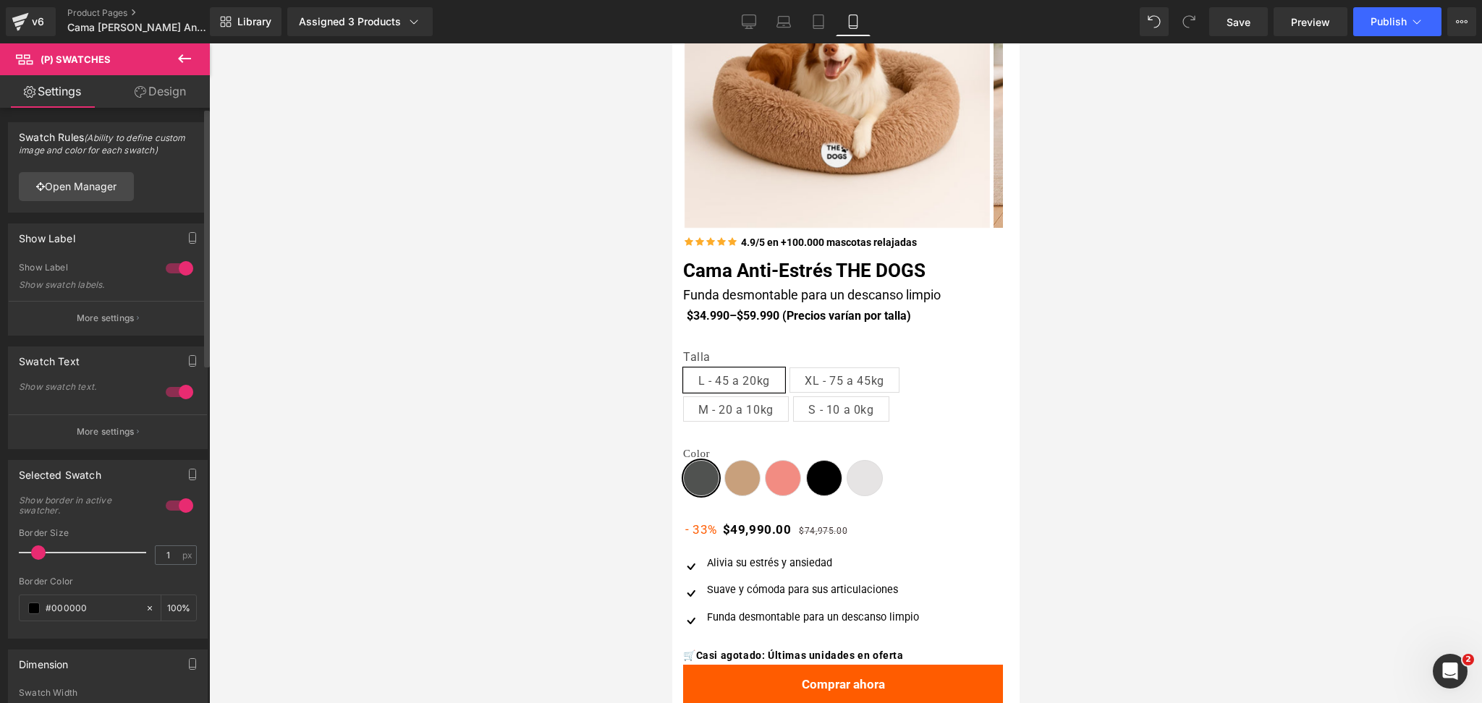
scroll to position [54, 0]
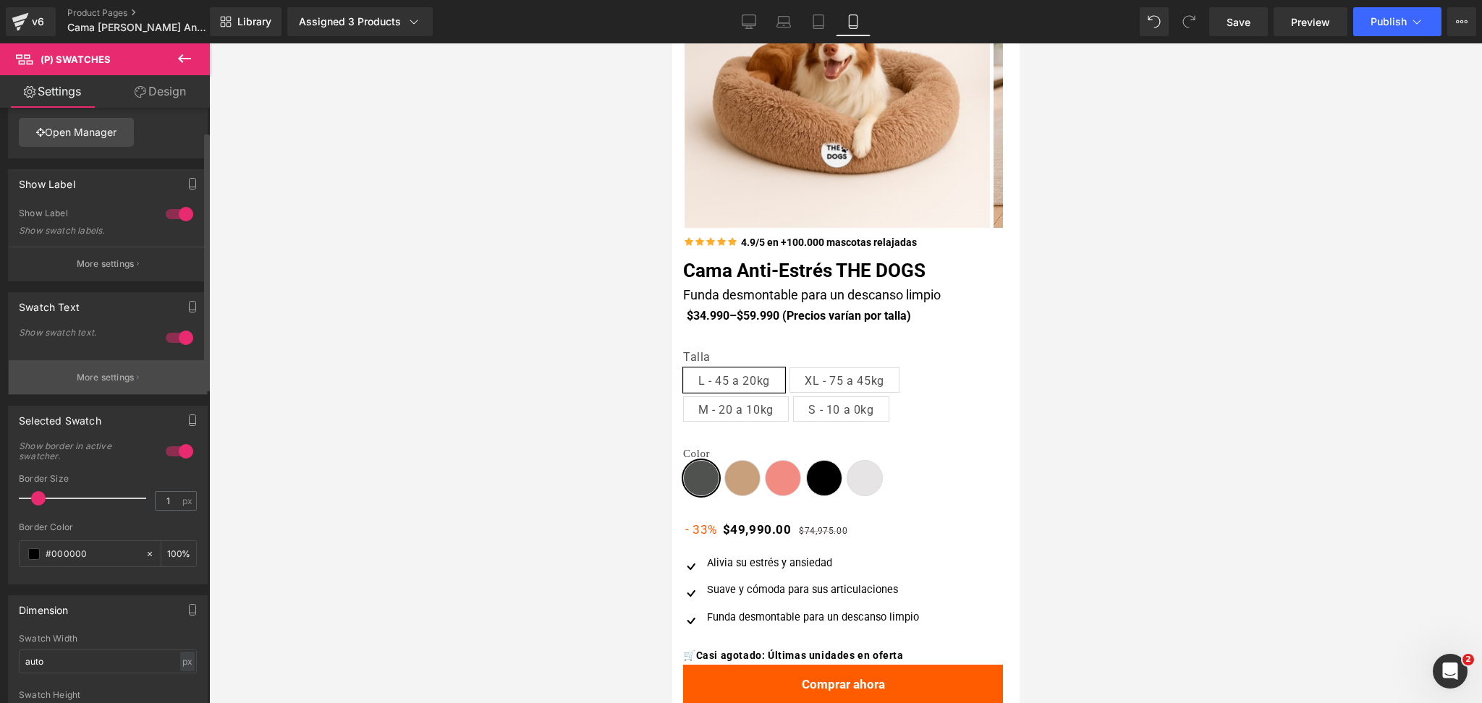
click at [126, 380] on p "More settings" at bounding box center [106, 377] width 58 height 13
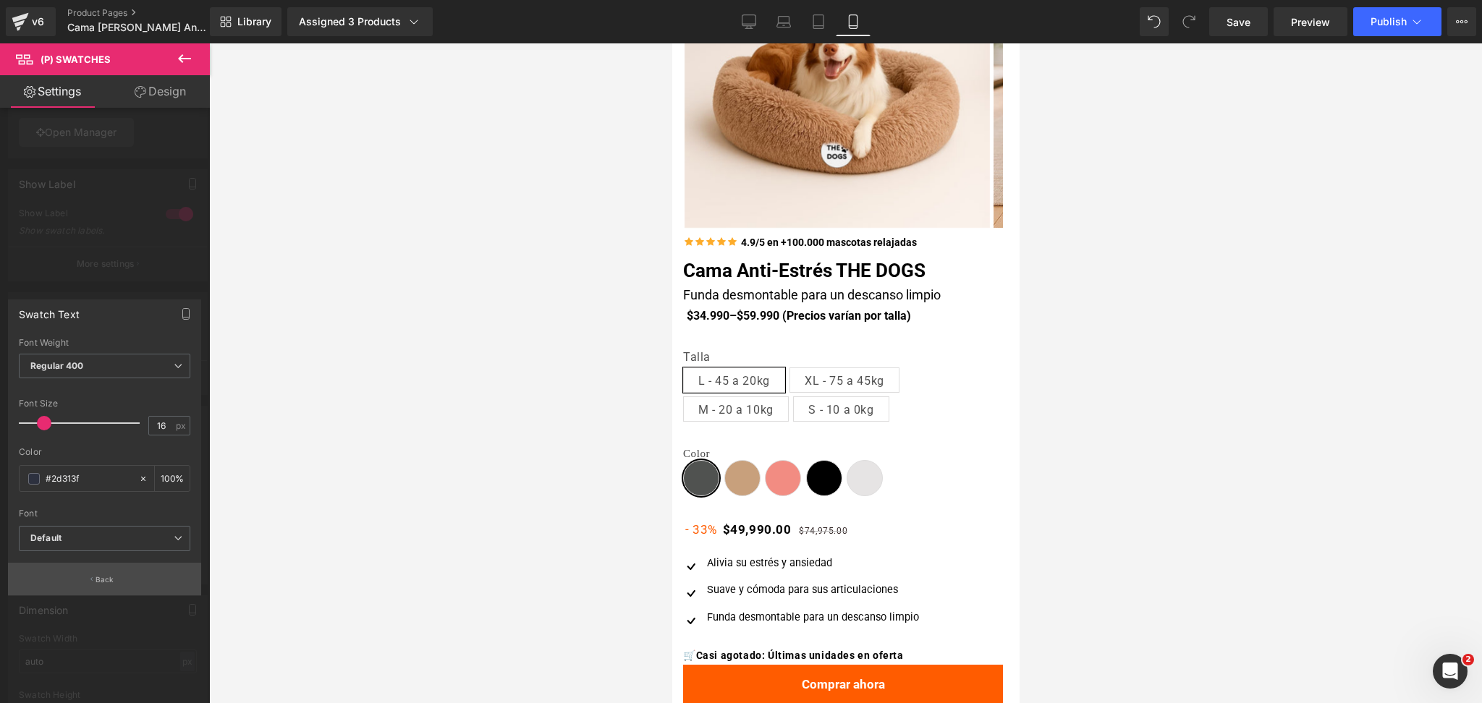
click at [128, 591] on button "Back" at bounding box center [104, 579] width 193 height 33
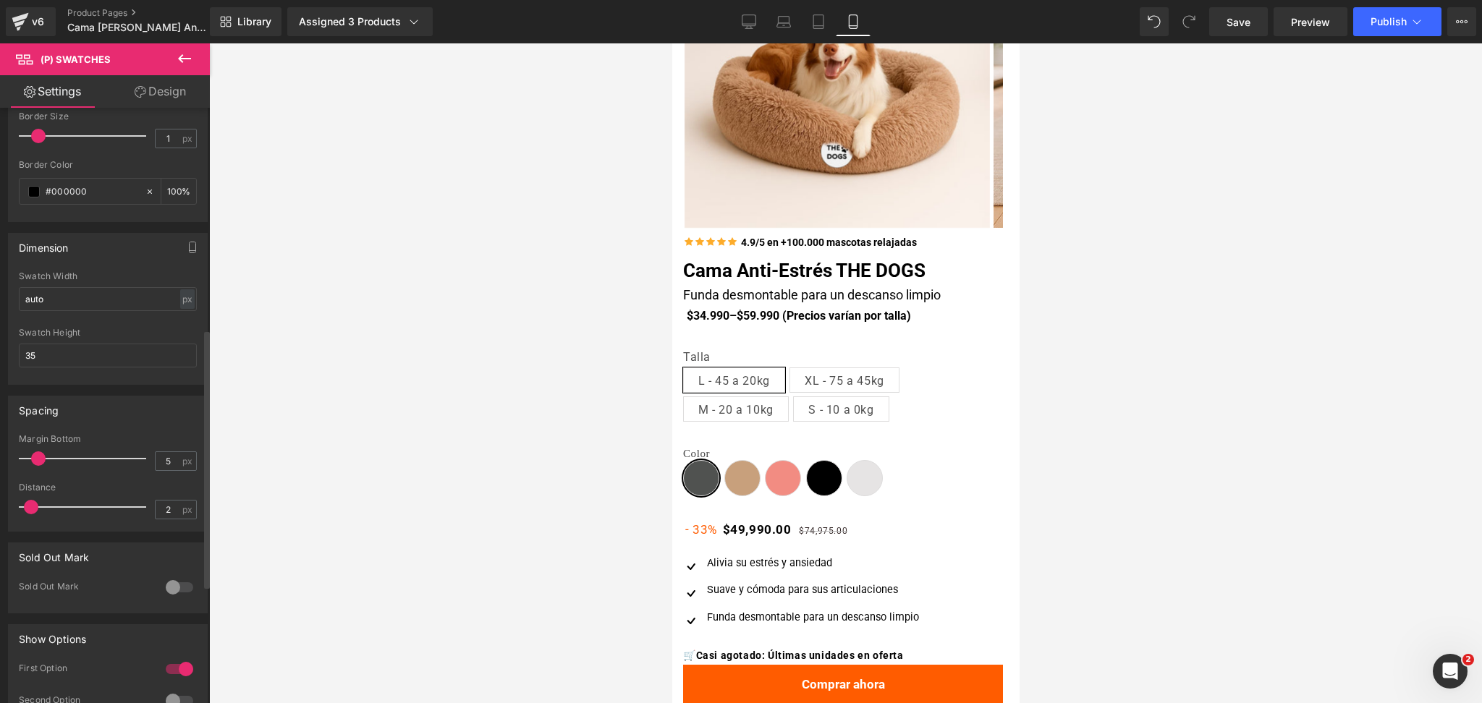
scroll to position [610, 0]
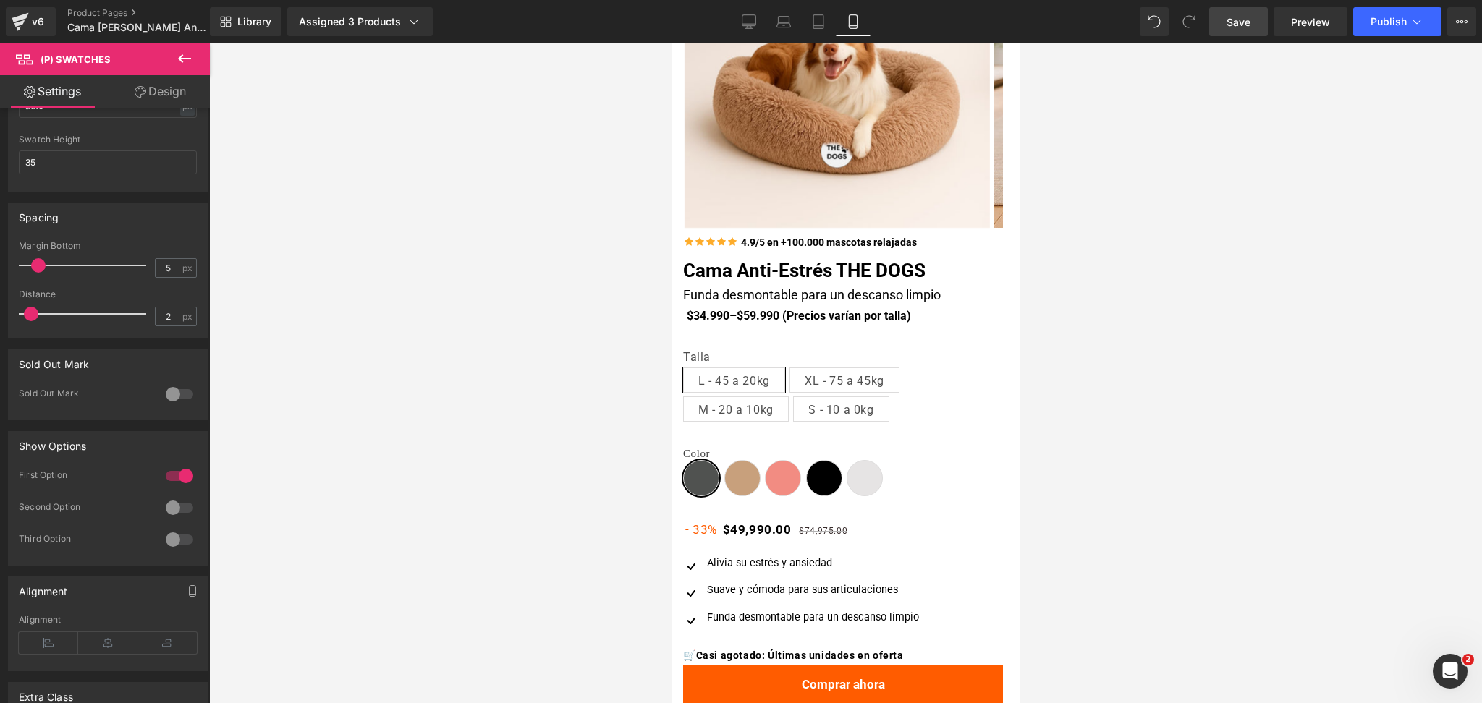
click at [1241, 21] on span "Save" at bounding box center [1238, 21] width 24 height 15
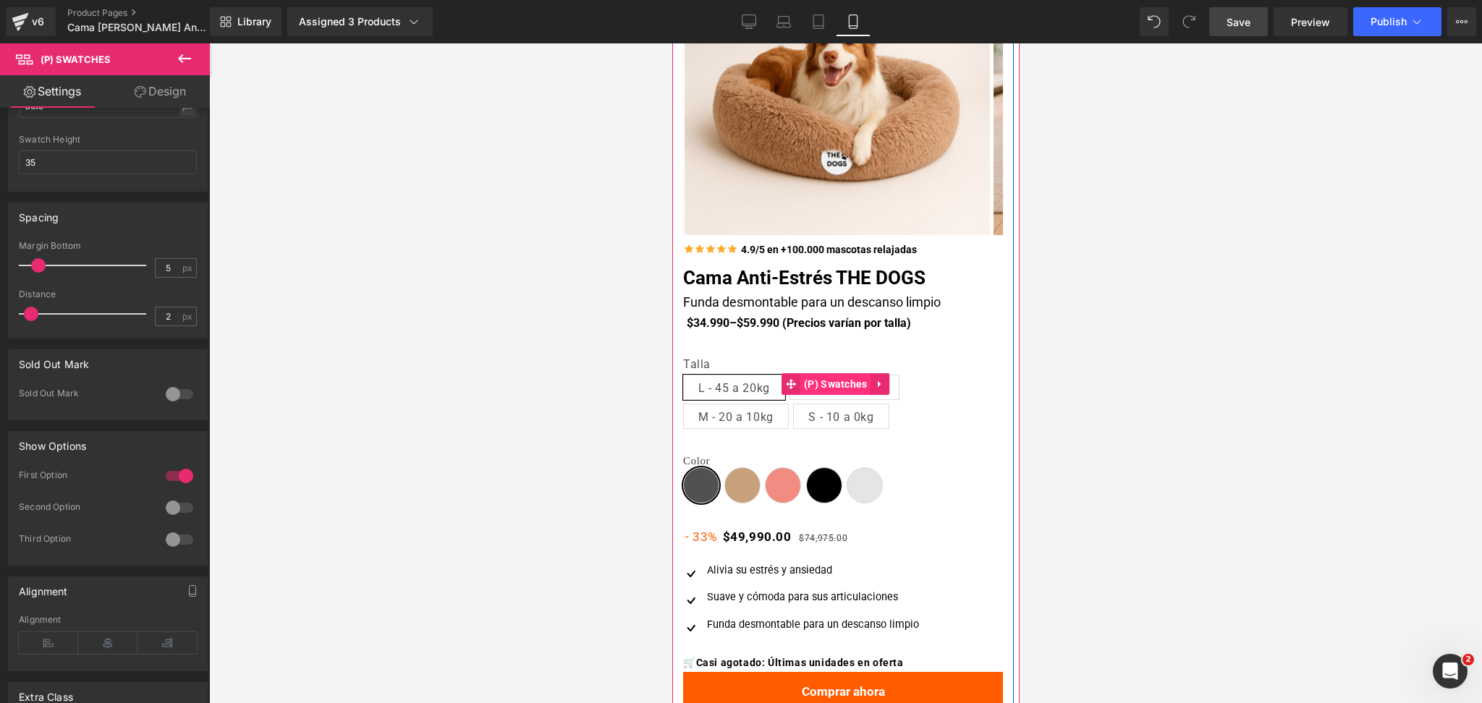
click at [836, 374] on span "(P) Swatches" at bounding box center [834, 384] width 71 height 22
